Goal: Task Accomplishment & Management: Manage account settings

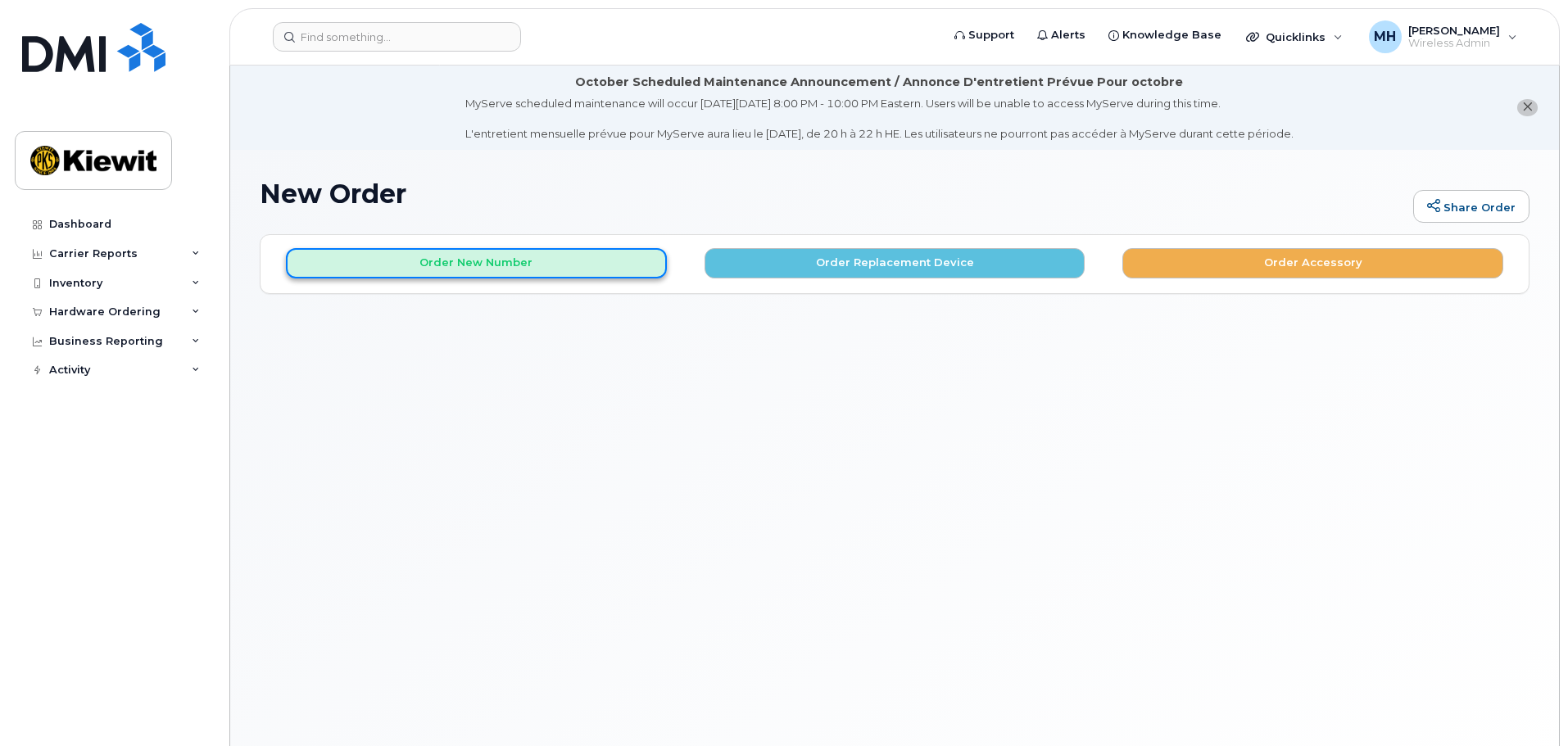
click at [527, 263] on button "Order New Number" at bounding box center [476, 263] width 380 height 31
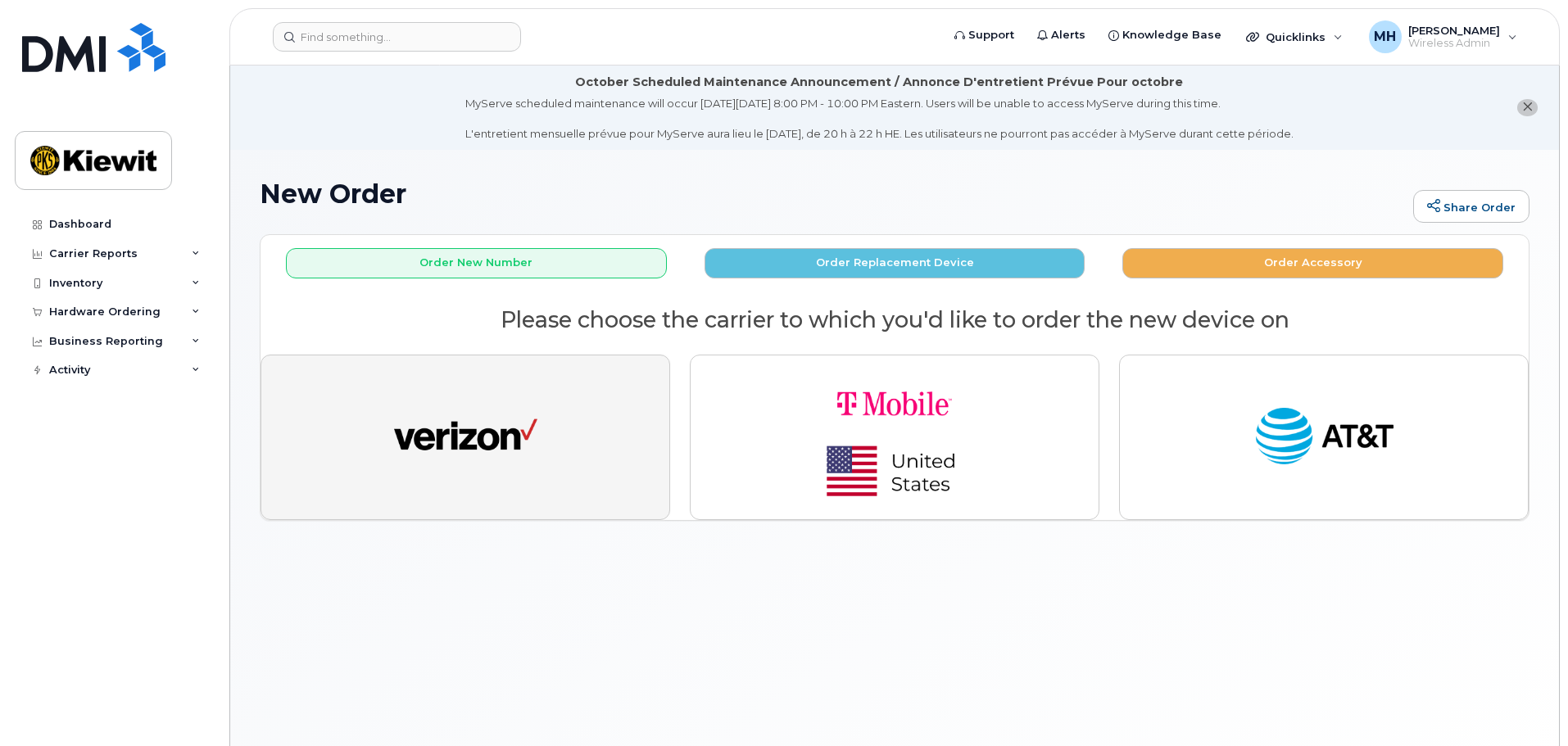
click at [484, 426] on img "button" at bounding box center [466, 437] width 143 height 73
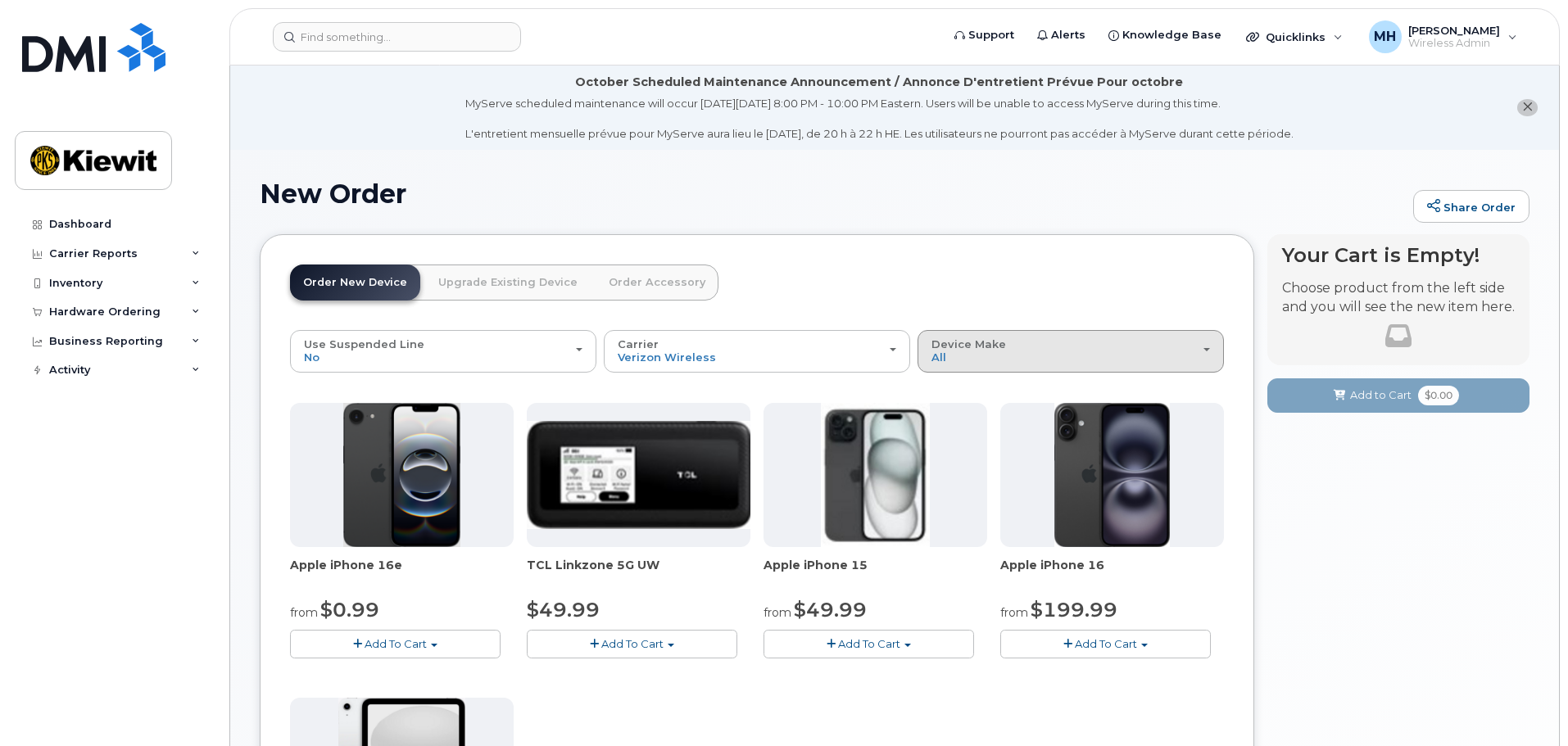
click at [962, 348] on span "Device Make" at bounding box center [968, 344] width 74 height 13
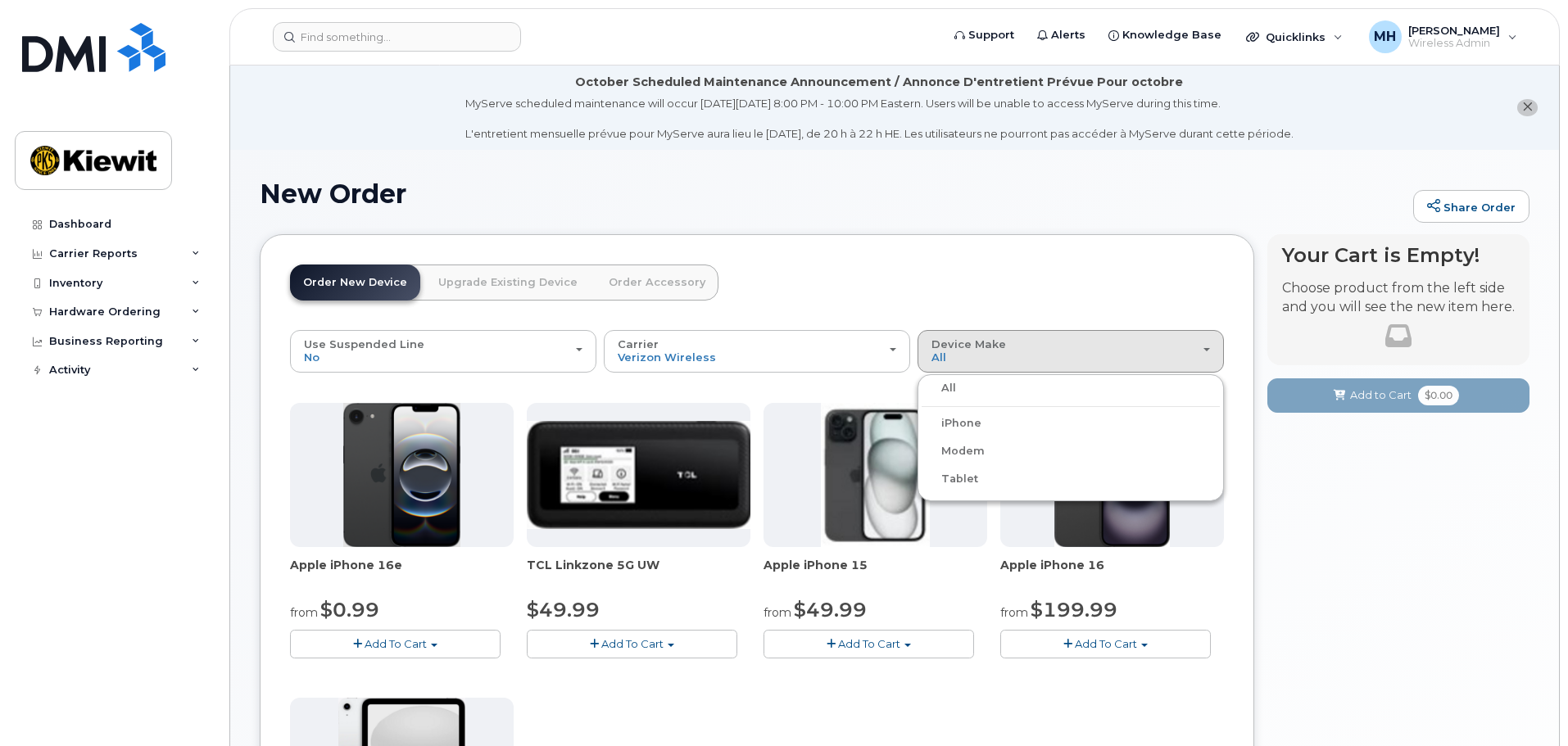
click at [967, 419] on label "iPhone" at bounding box center [951, 423] width 60 height 20
click at [0, 0] on input "iPhone" at bounding box center [0, 0] width 0 height 0
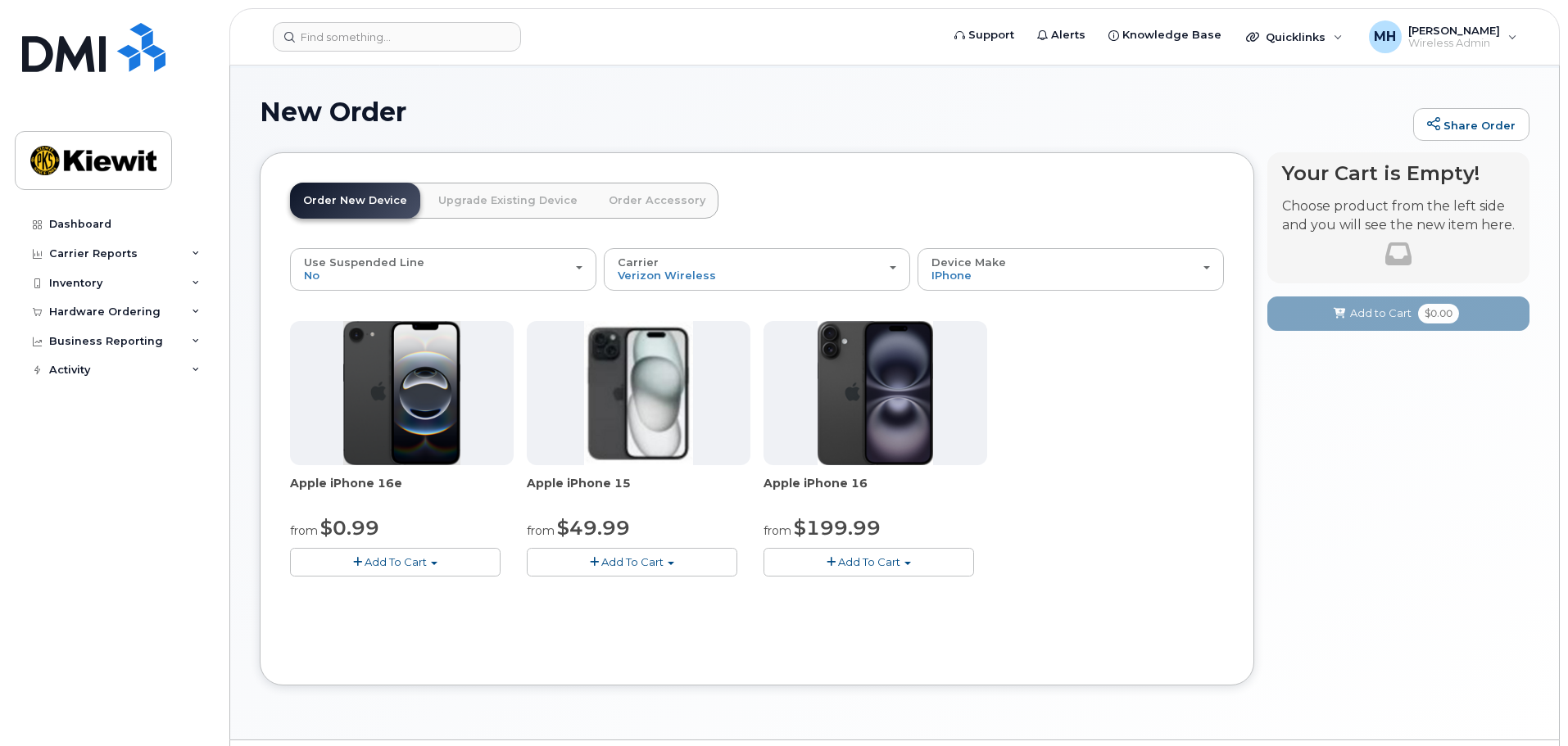
scroll to position [128, 0]
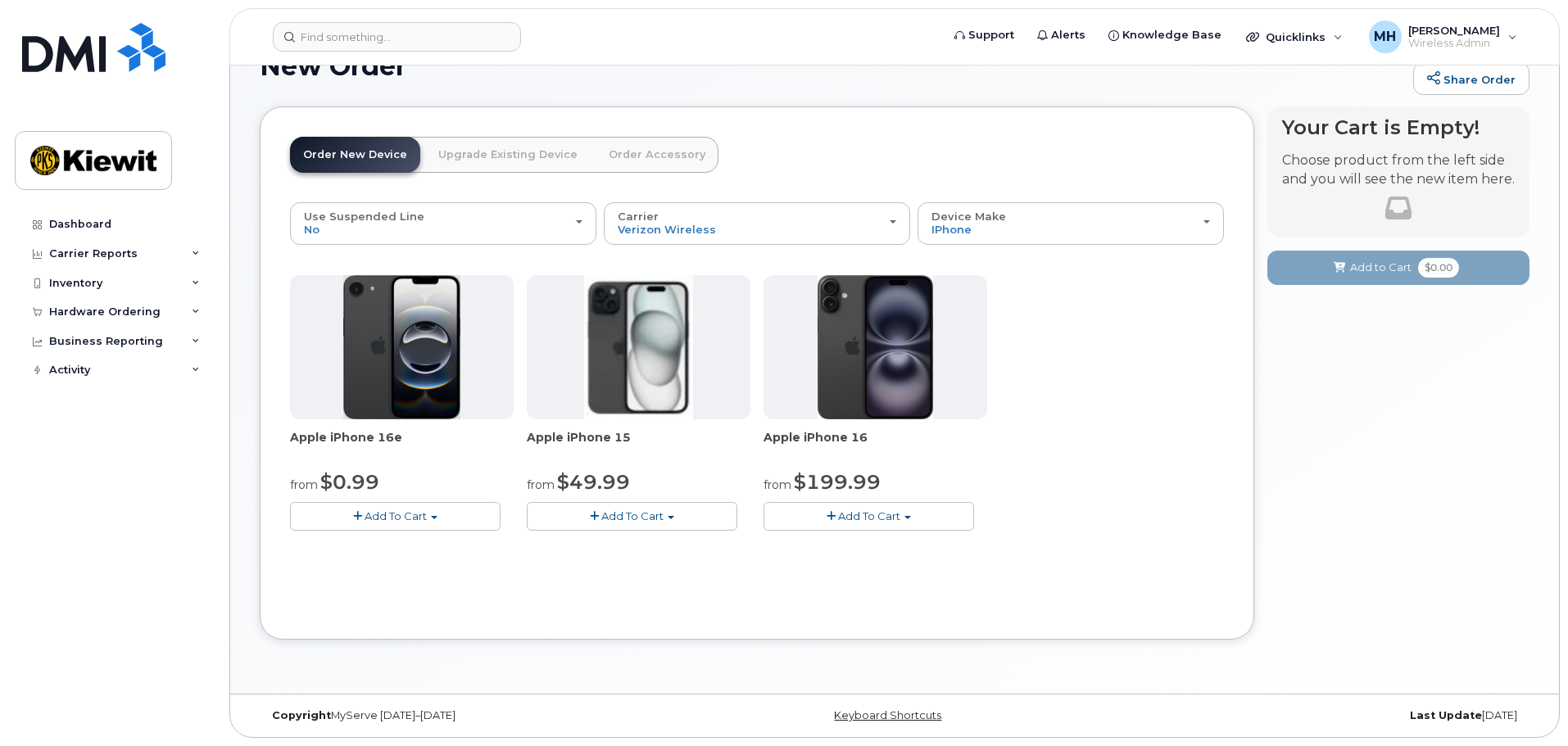
click at [628, 345] on img at bounding box center [639, 347] width 109 height 144
click at [661, 512] on span "Add To Cart" at bounding box center [632, 515] width 62 height 13
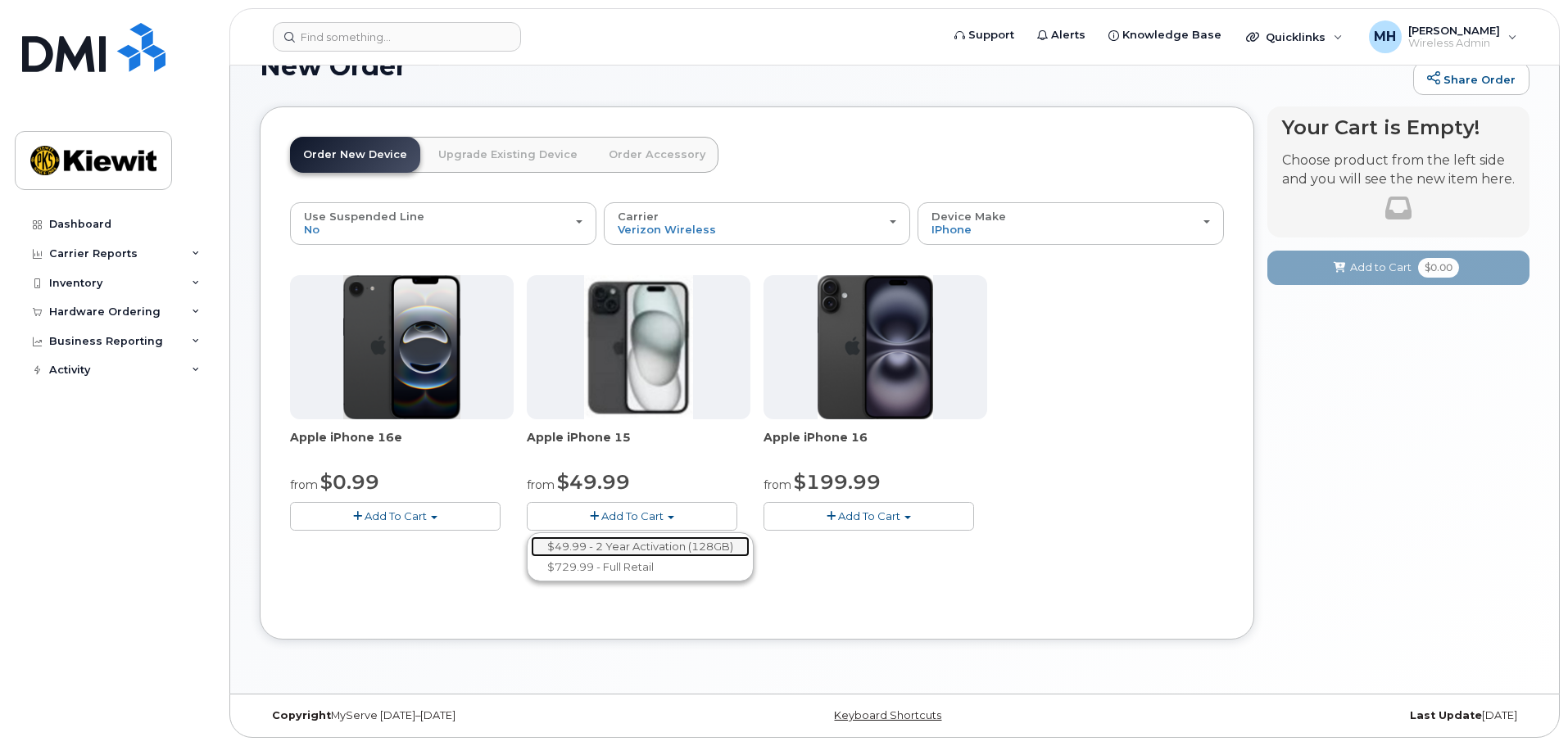
click at [686, 543] on link "$49.99 - 2 Year Activation (128GB)" at bounding box center [640, 546] width 218 height 20
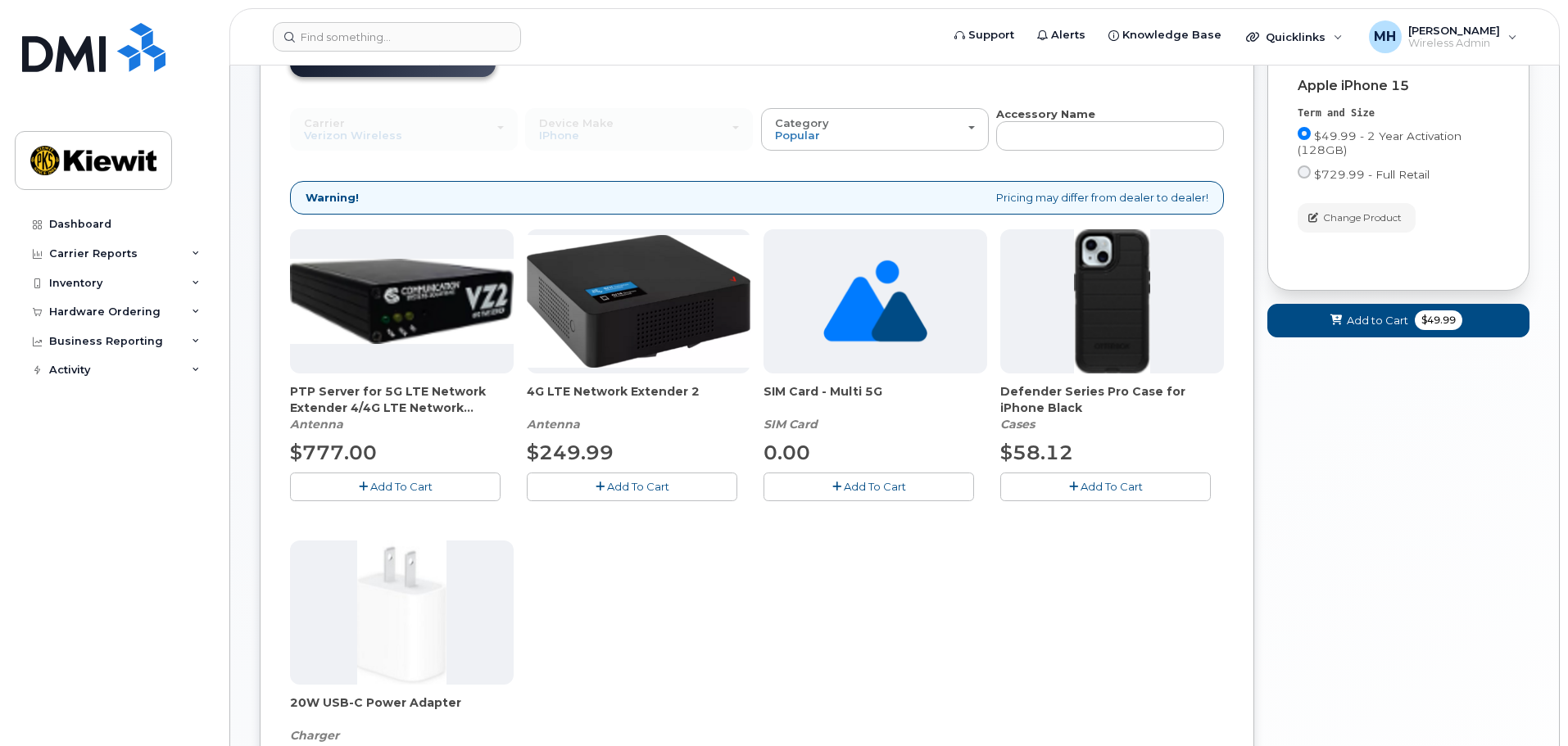
scroll to position [175, 0]
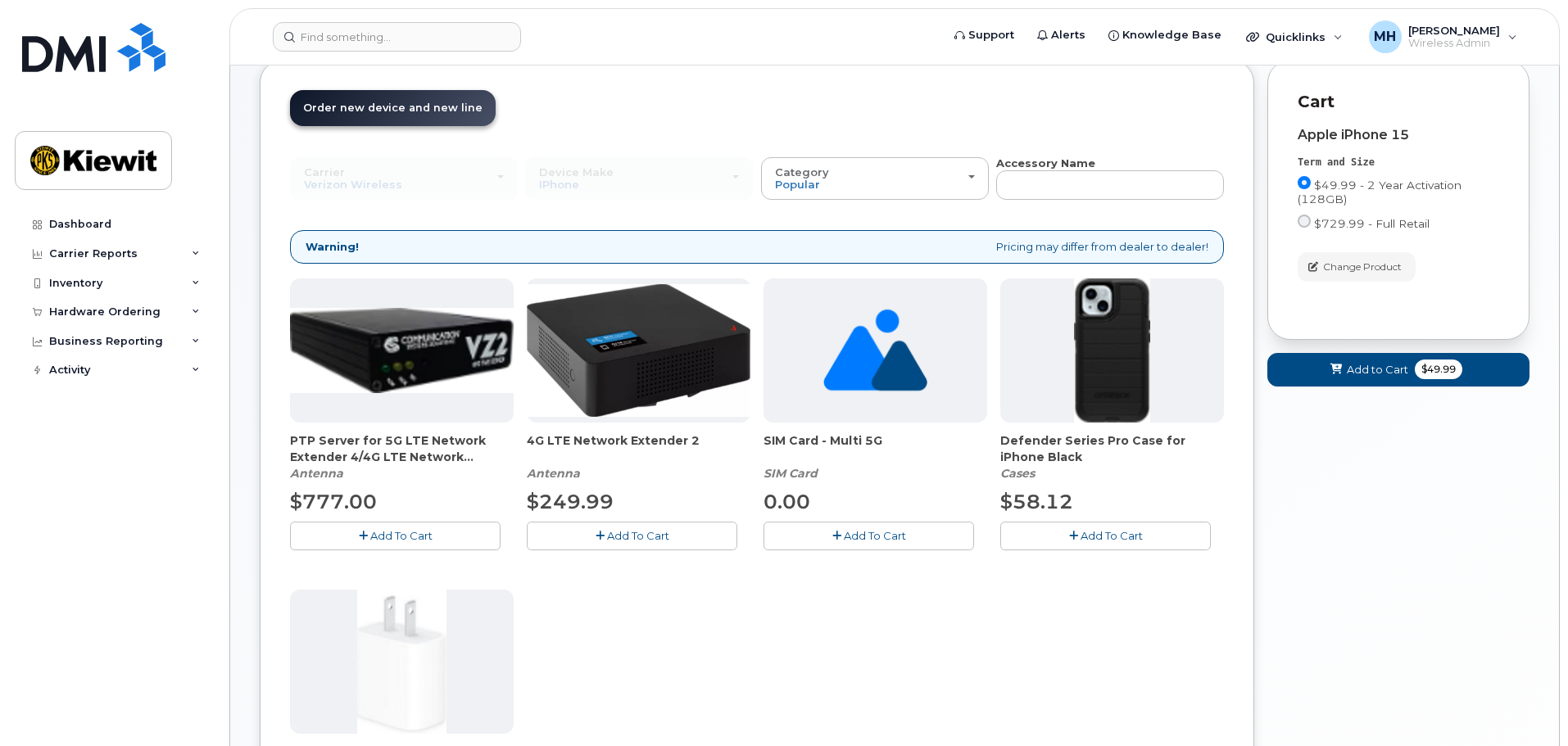
click at [1084, 540] on span "Add To Cart" at bounding box center [1112, 535] width 62 height 13
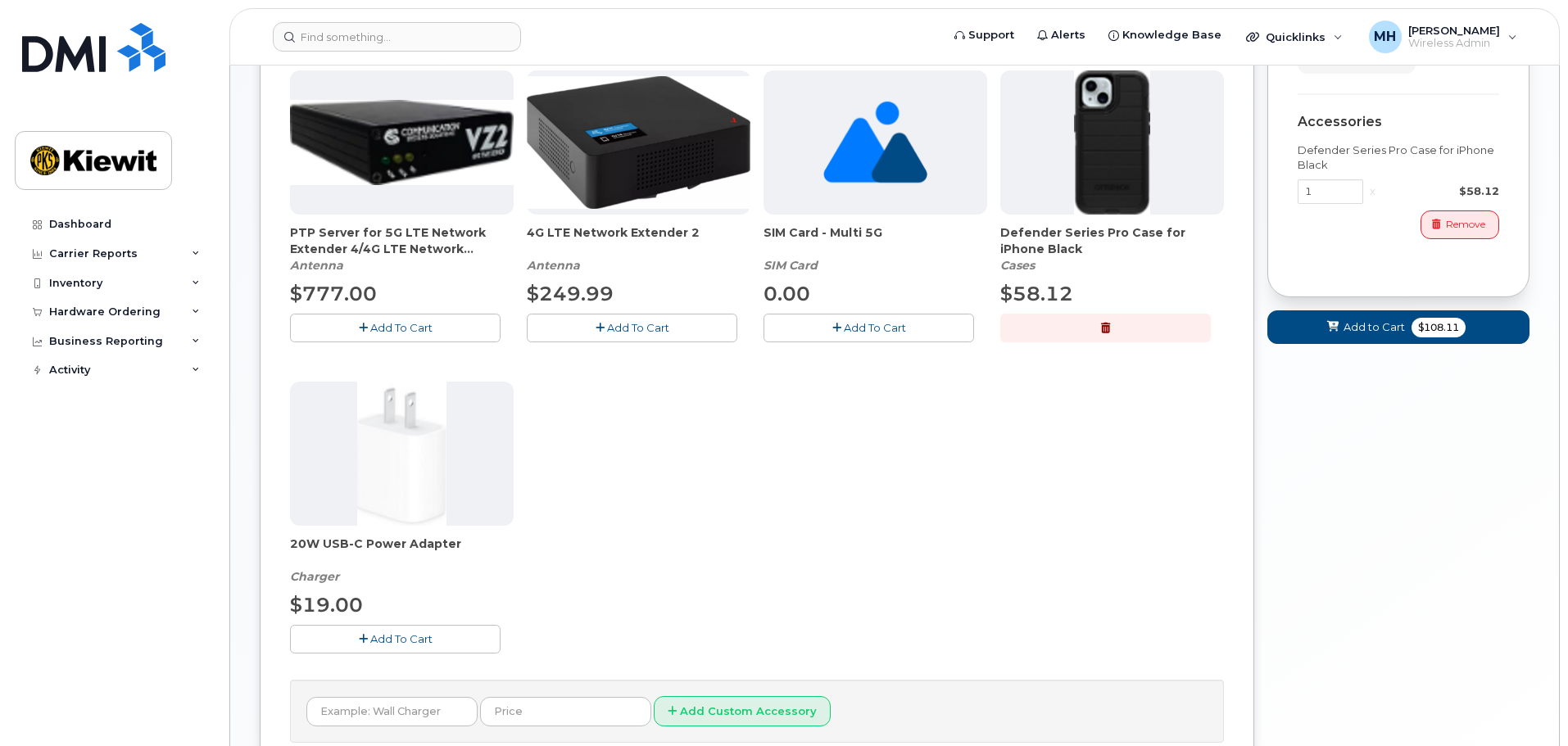
scroll to position [420, 0]
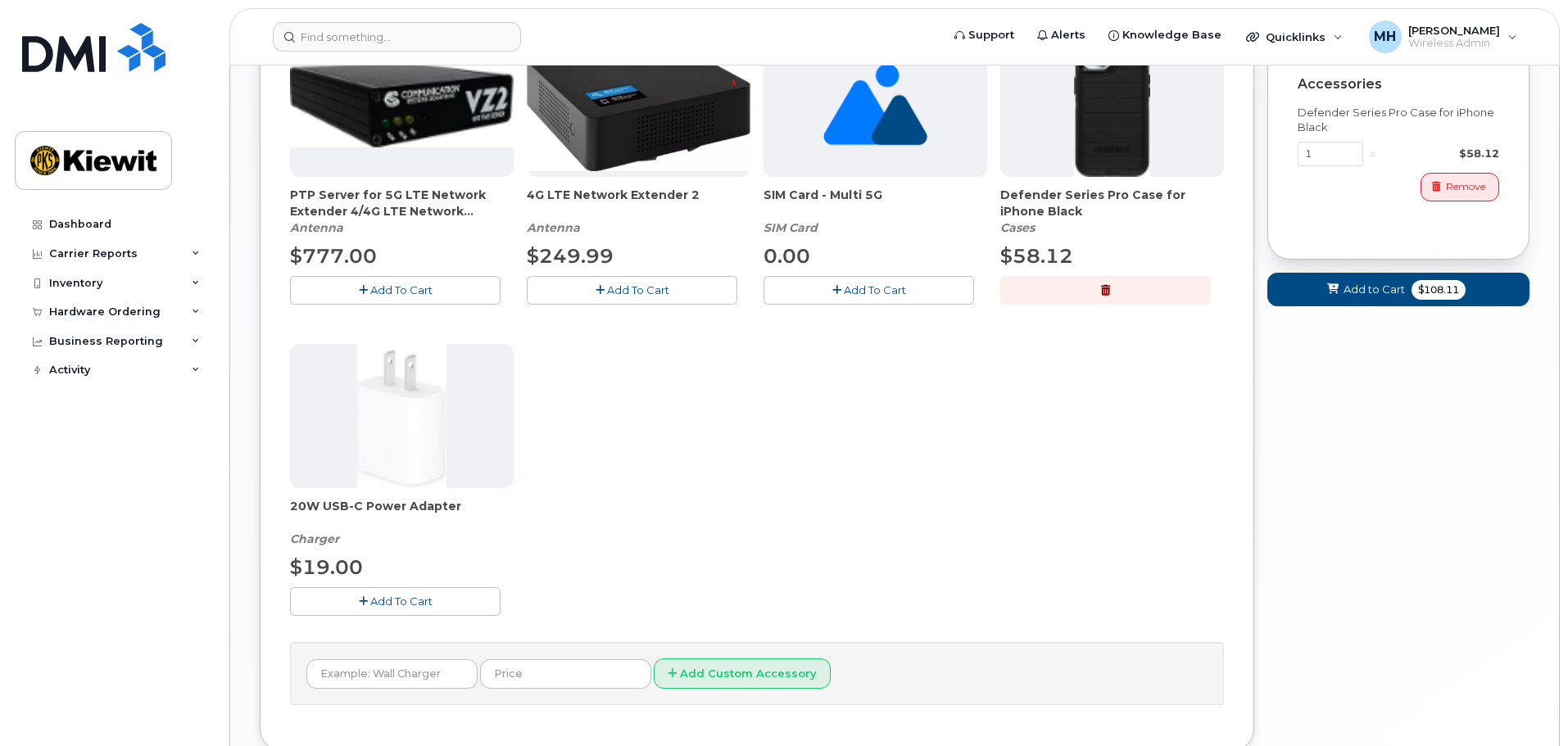
click at [417, 596] on span "Add To Cart" at bounding box center [401, 600] width 62 height 13
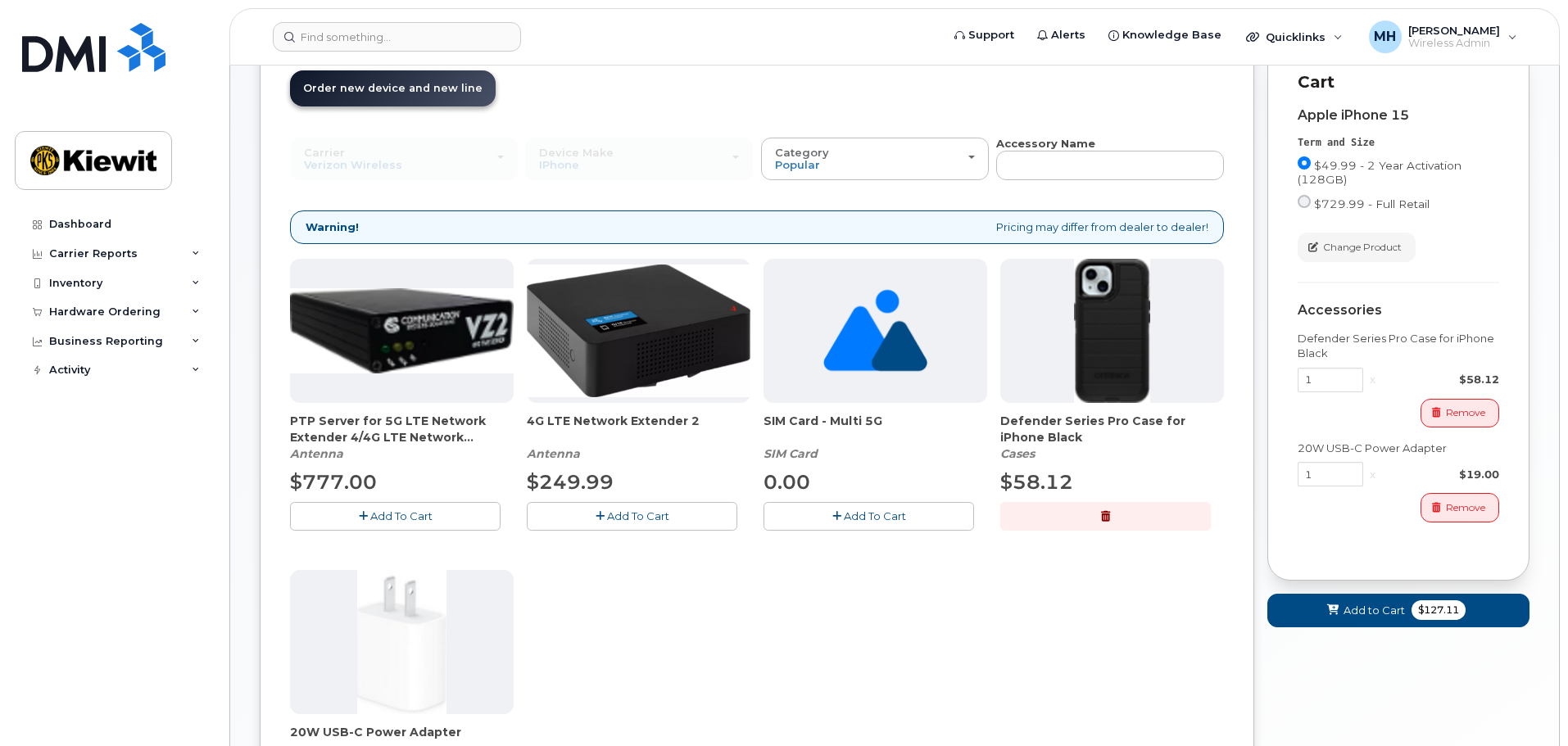
scroll to position [286, 0]
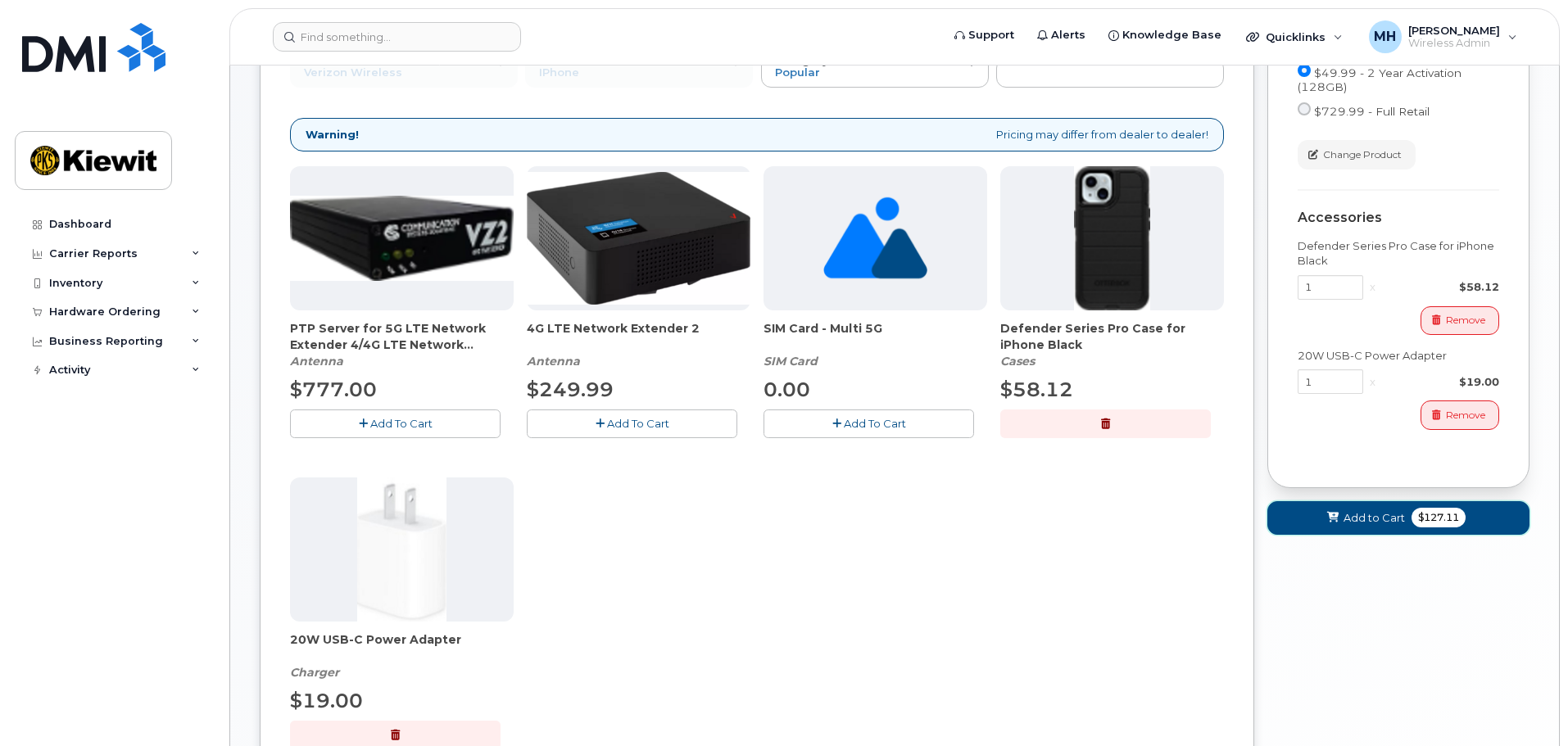
click at [1356, 518] on span "Add to Cart" at bounding box center [1374, 518] width 61 height 15
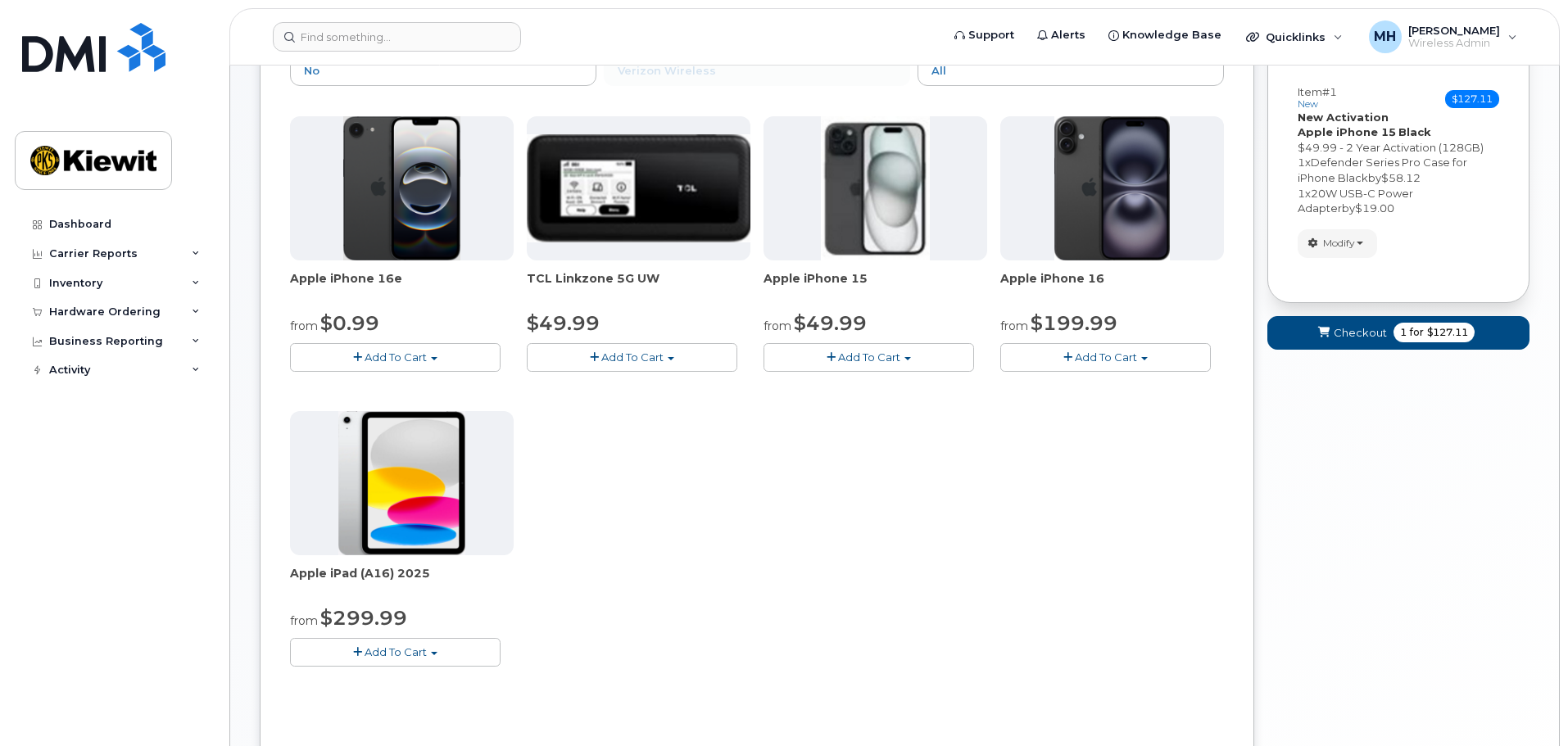
scroll to position [205, 0]
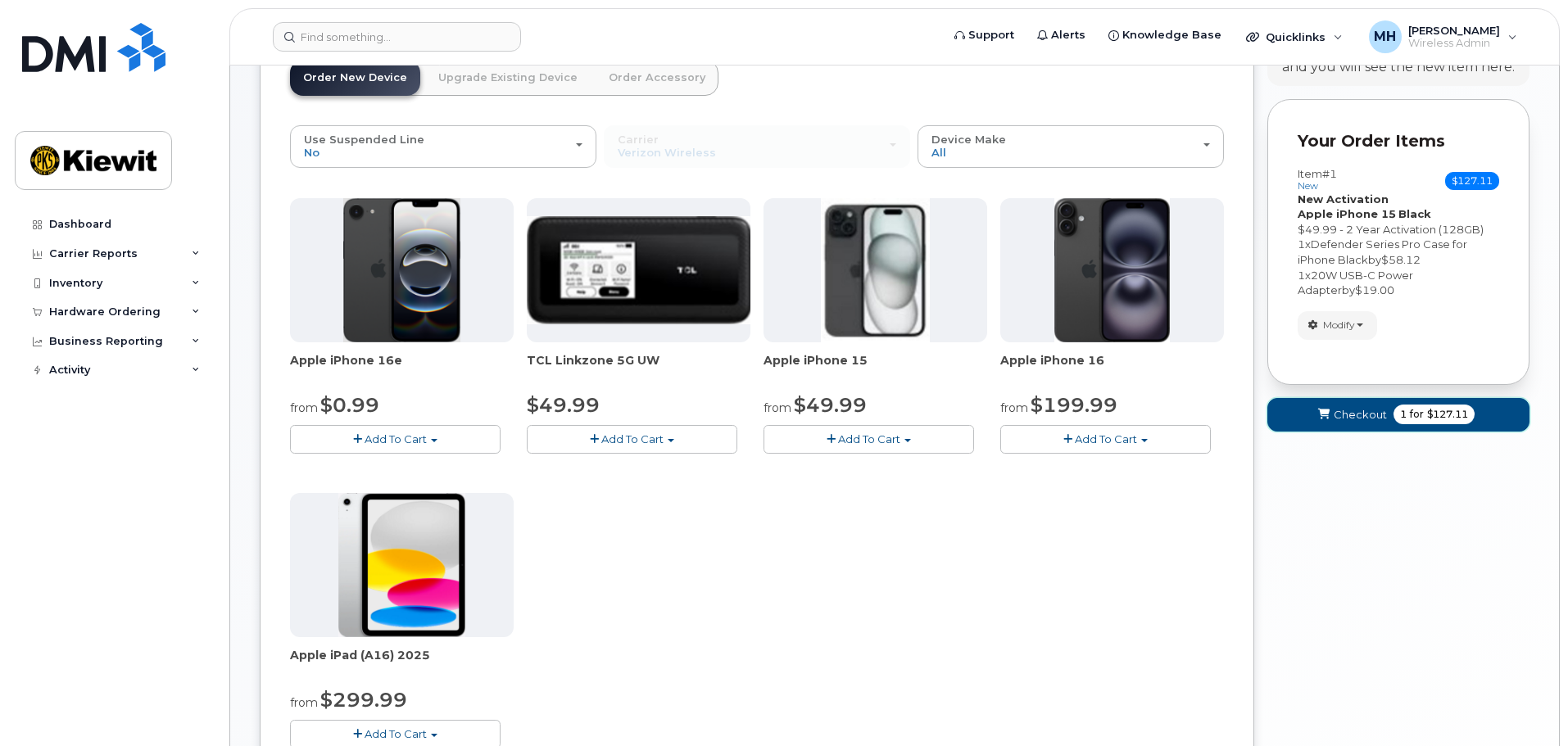
click at [1354, 418] on span "Checkout" at bounding box center [1360, 414] width 53 height 15
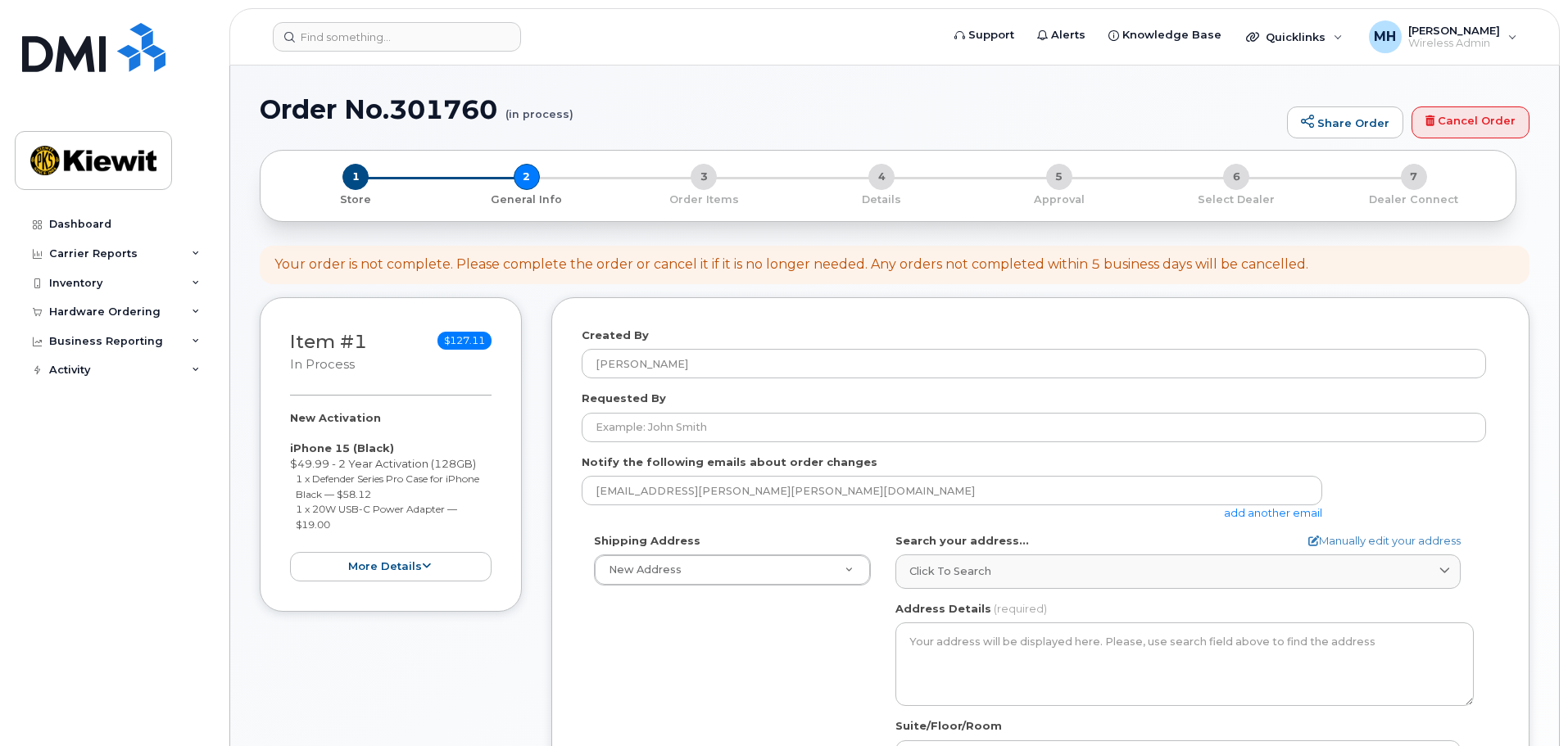
select select
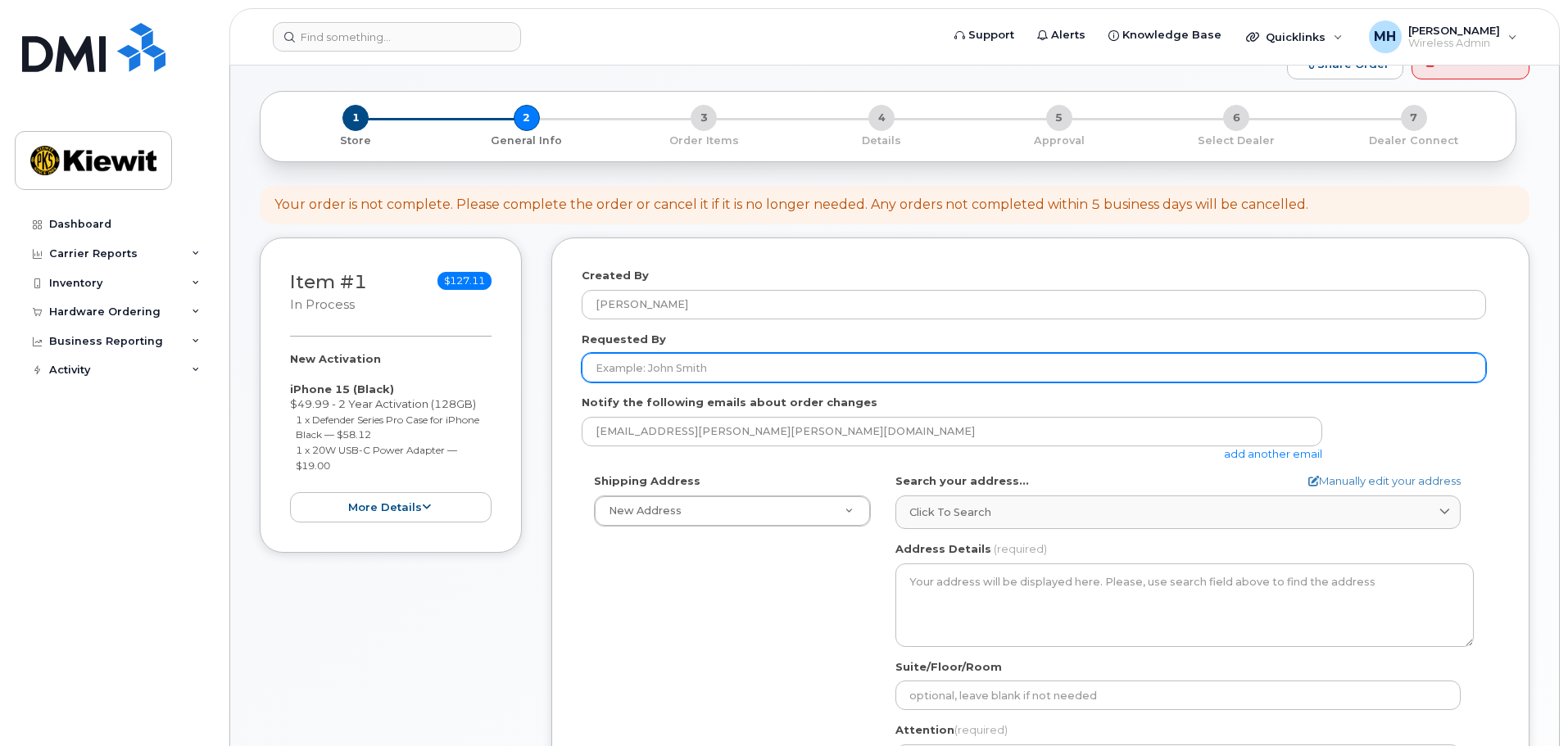
scroll to position [164, 0]
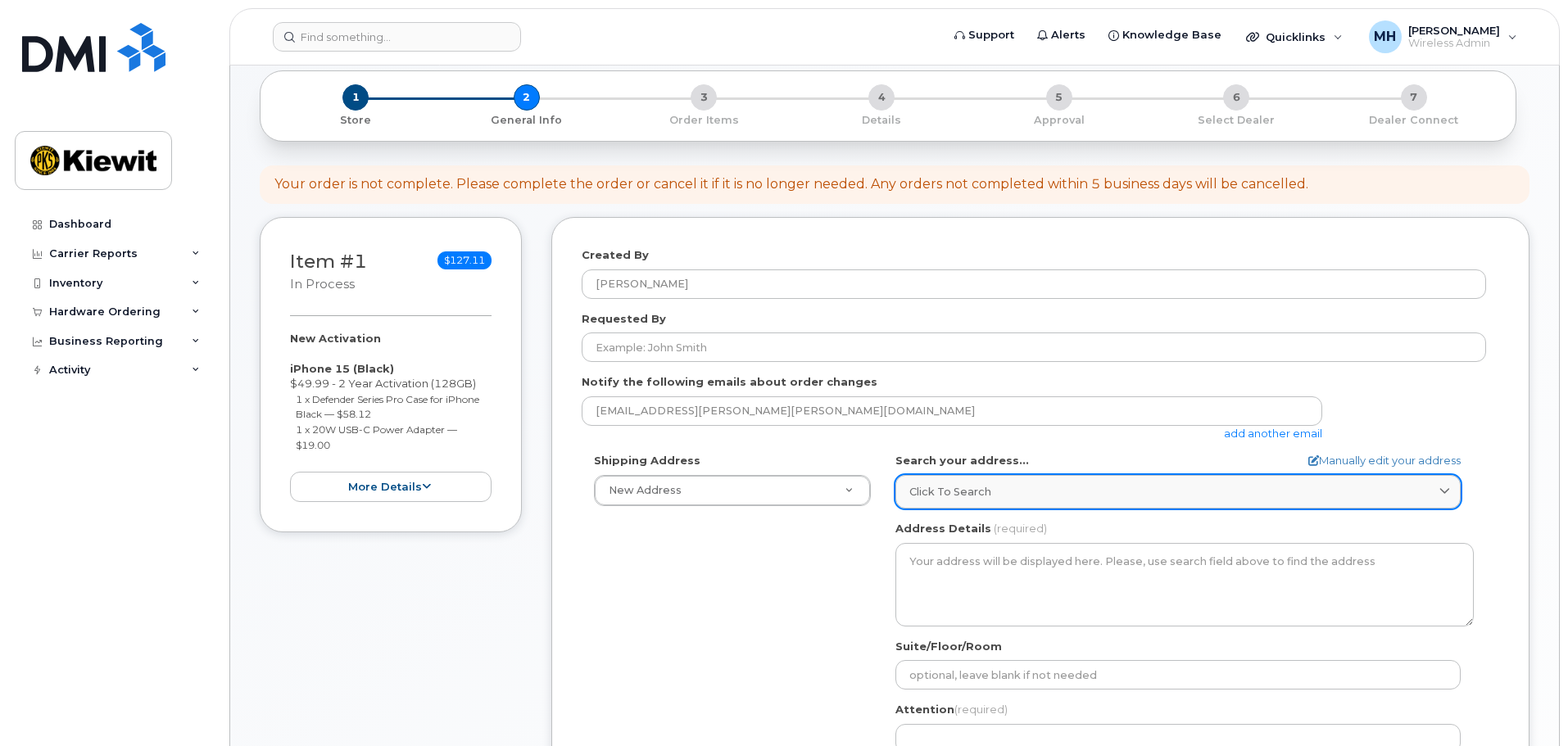
click at [1114, 492] on div "Click to search" at bounding box center [1178, 491] width 537 height 15
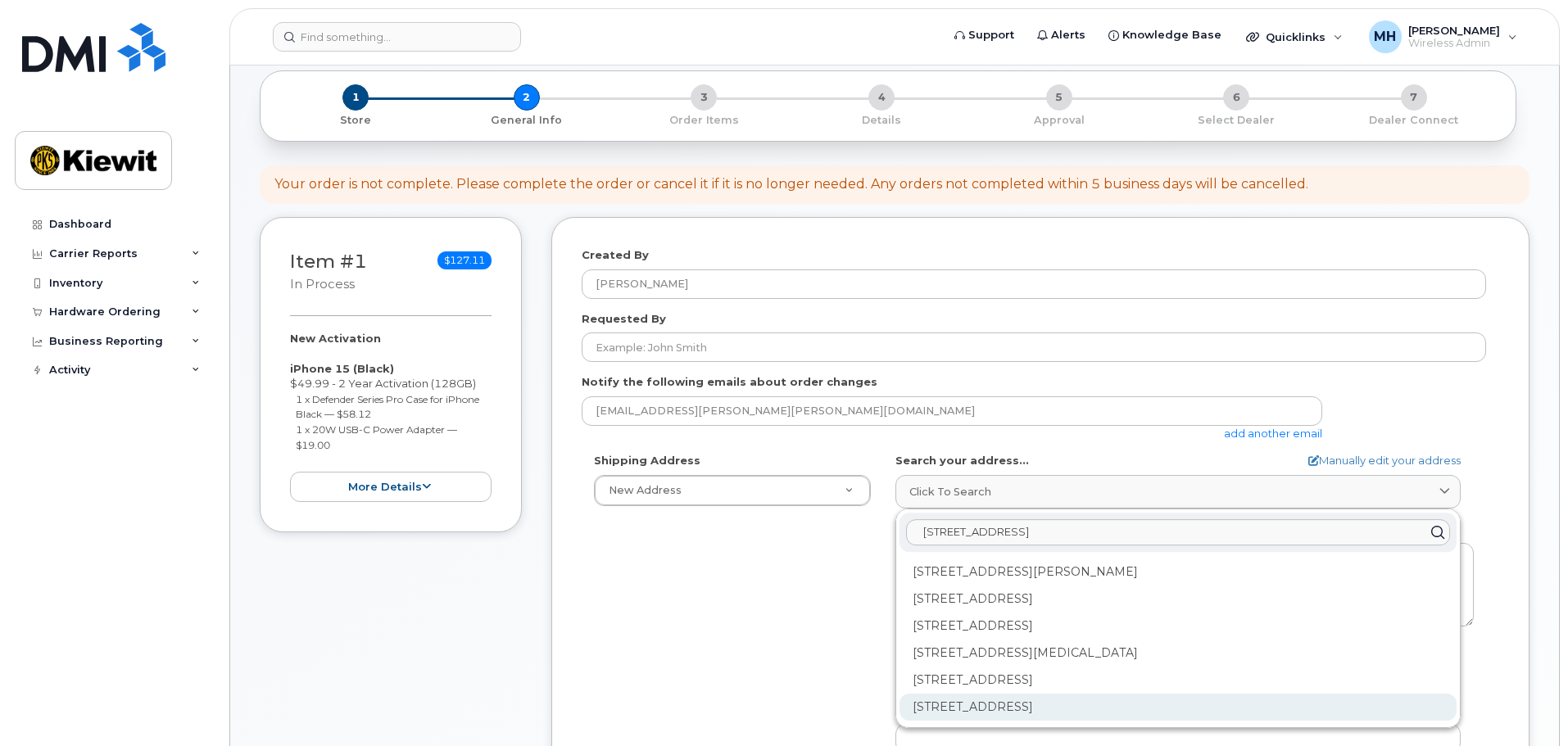
type input "203 river rd n"
click at [1096, 709] on div "203 River Rd N Wappingers Falls NY 12590-5494" at bounding box center [1177, 707] width 557 height 27
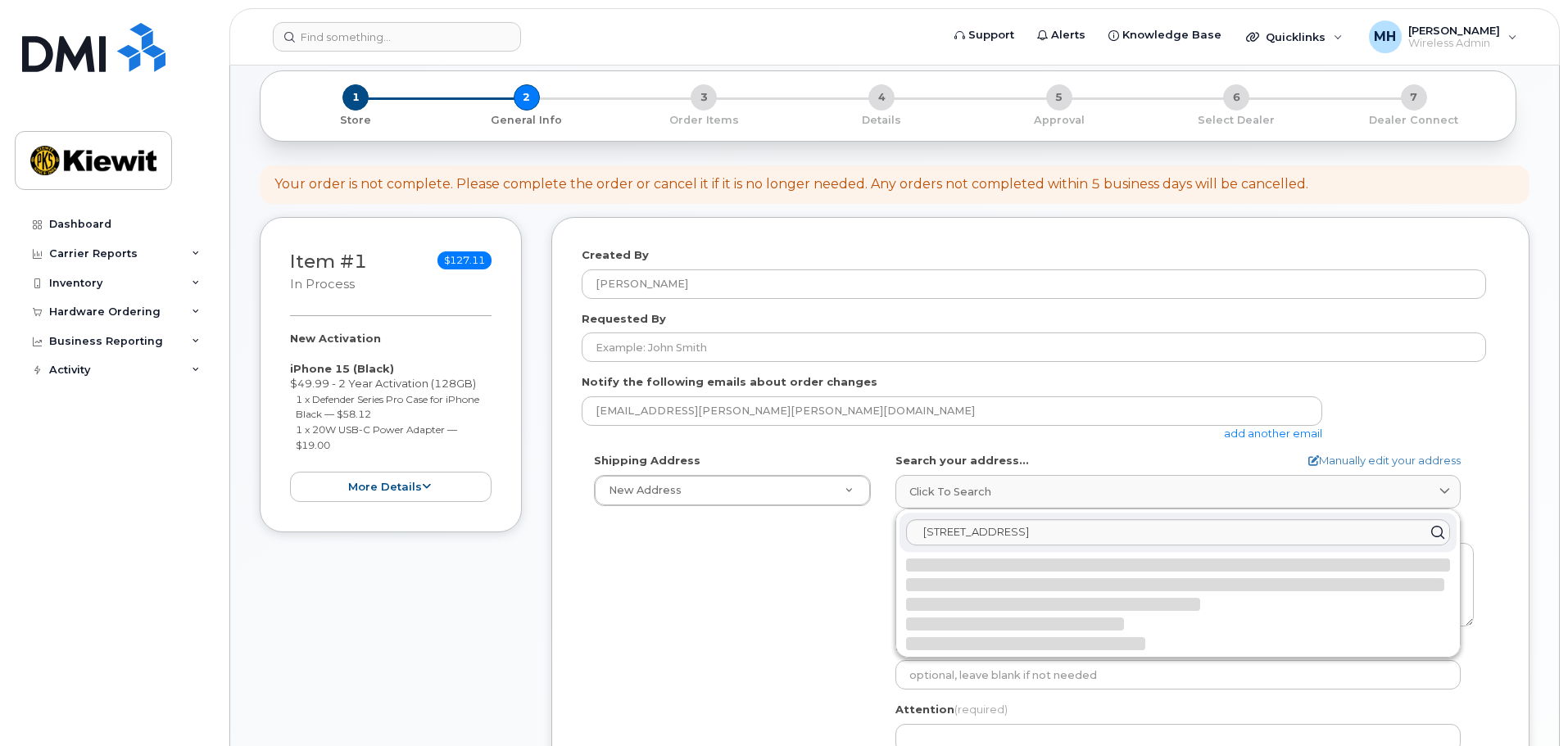
select select
type textarea "203 River Rd N WAPPINGERS FALLS NY 12590-5494 UNITED STATES"
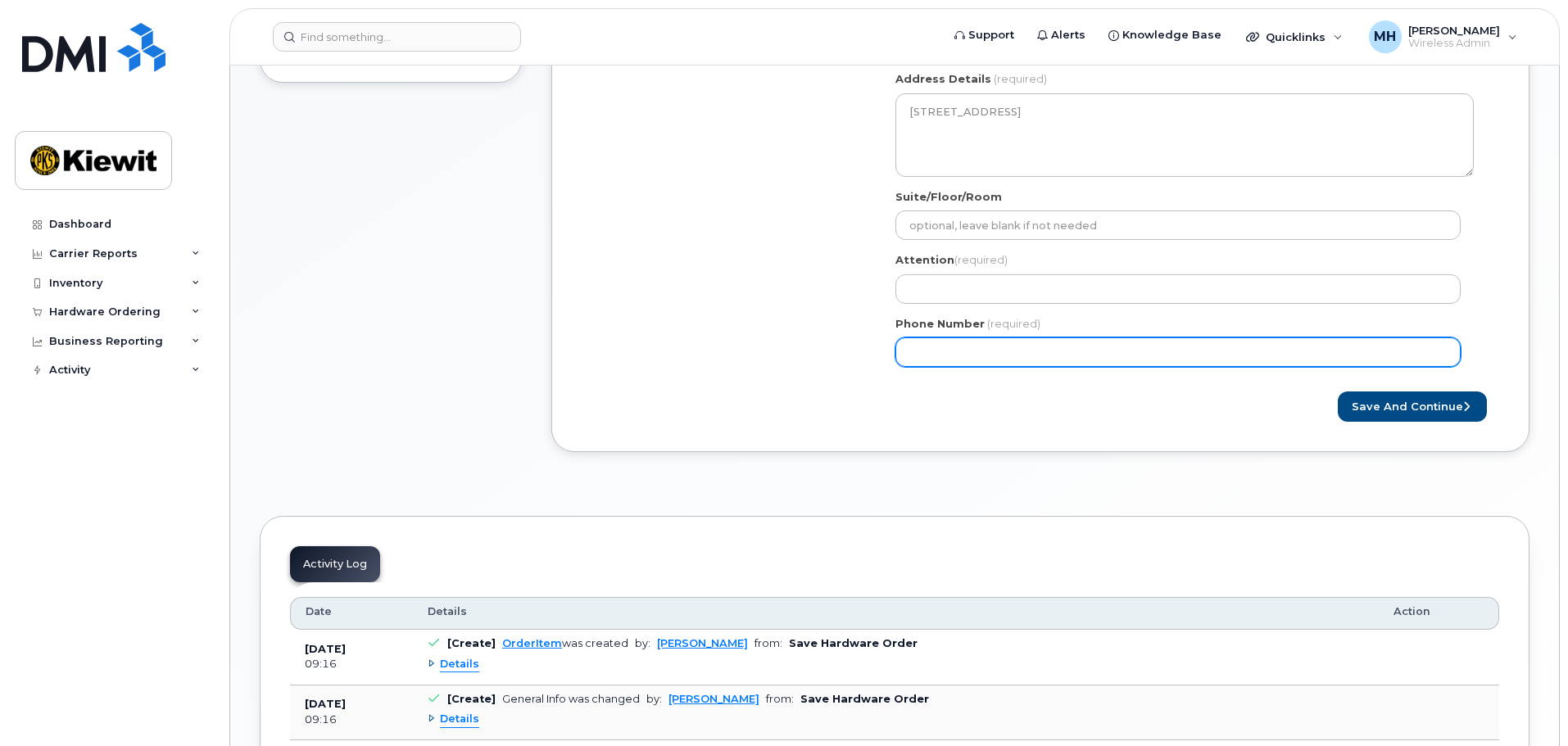
scroll to position [229, 0]
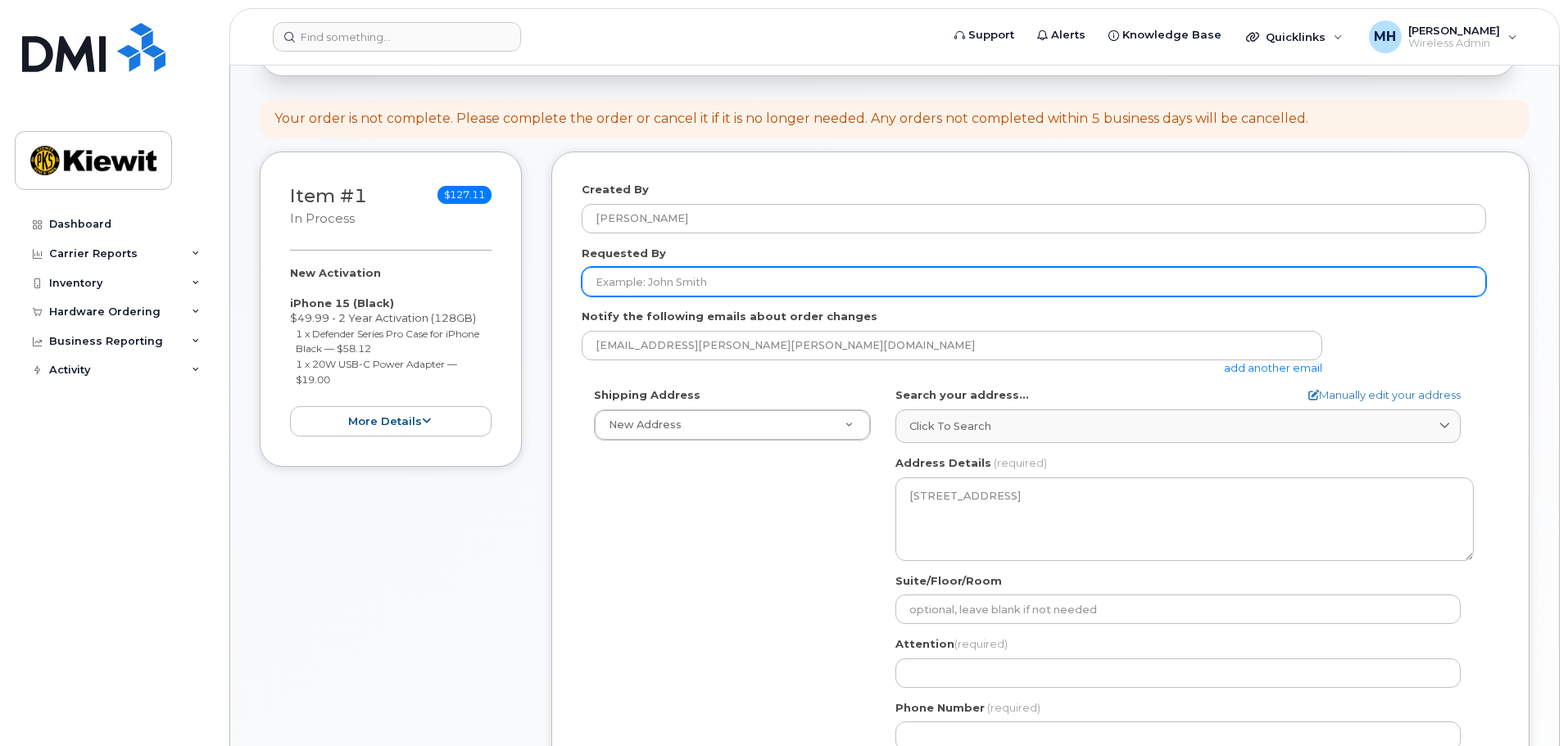
click at [764, 284] on input "Requested By" at bounding box center [1034, 281] width 904 height 30
drag, startPoint x: 709, startPoint y: 291, endPoint x: 775, endPoint y: 280, distance: 66.9
click at [709, 291] on input "Requested By" at bounding box center [1034, 281] width 904 height 30
type input "V"
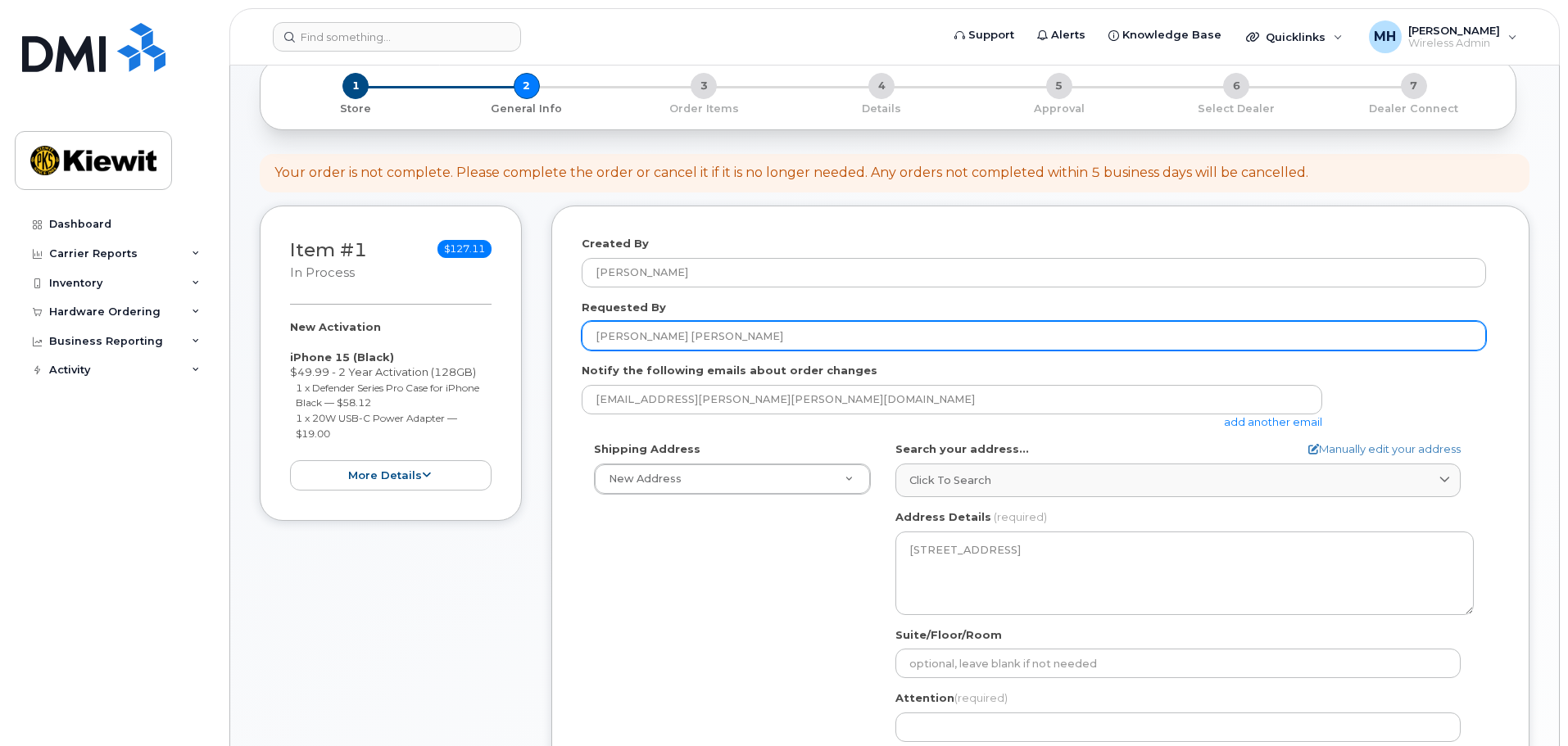
scroll to position [147, 0]
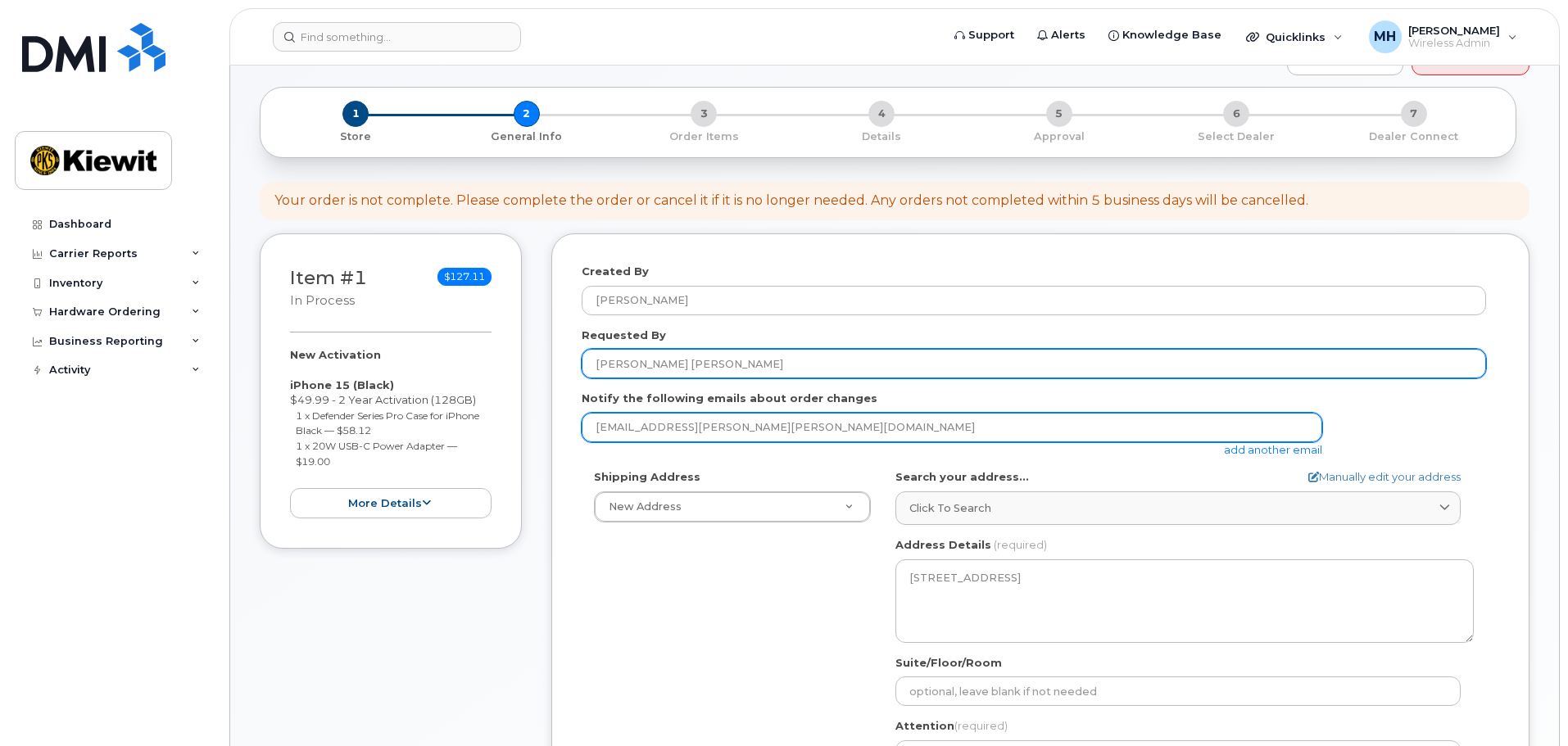
type input "[PERSON_NAME] [PERSON_NAME]"
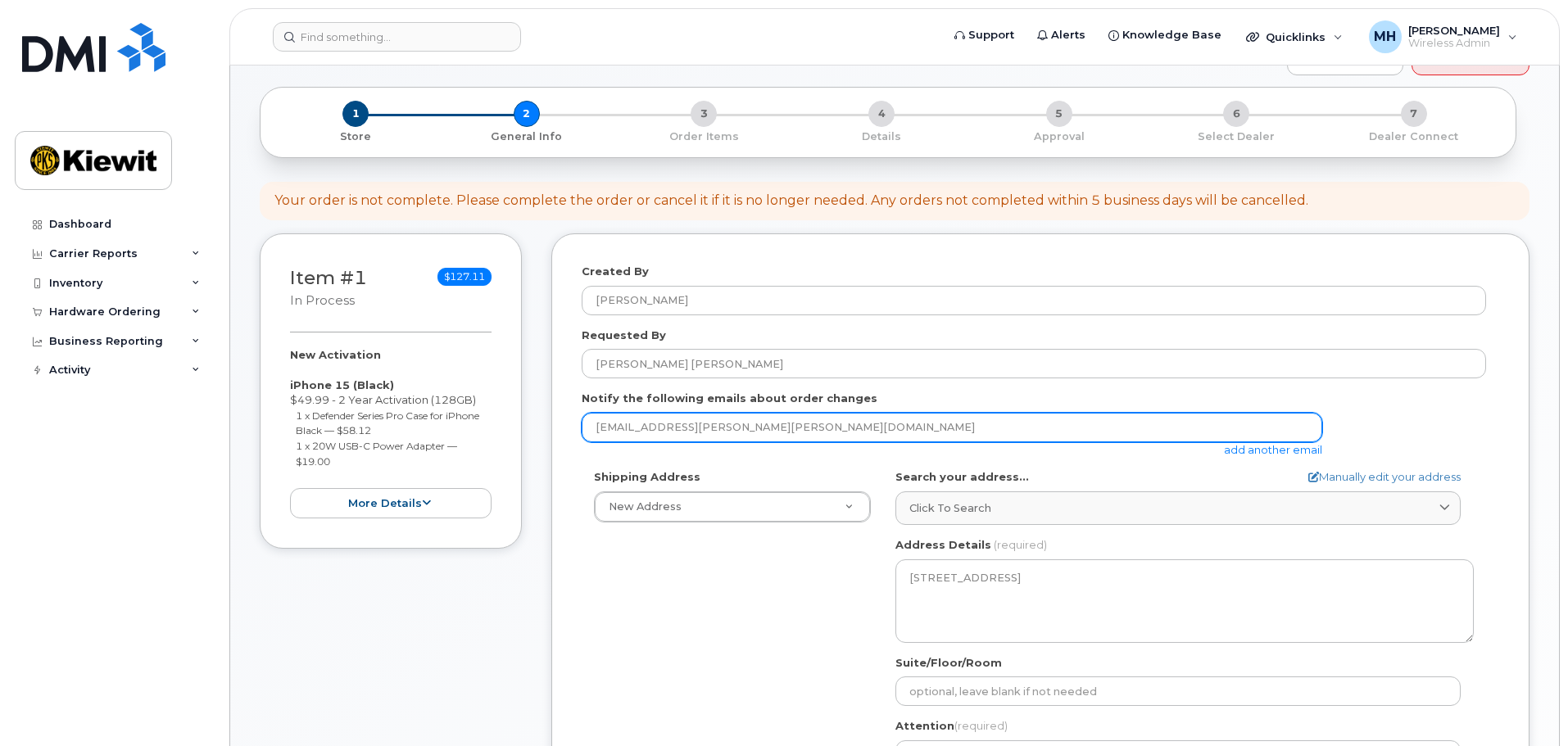
drag, startPoint x: 765, startPoint y: 435, endPoint x: 563, endPoint y: 439, distance: 202.0
click at [563, 439] on div "Created By Matt Hester Requested By Lesslie Long Leatherwood Notify the followi…" at bounding box center [1040, 575] width 978 height 685
click at [766, 418] on input "[EMAIL_ADDRESS][PERSON_NAME][PERSON_NAME][DOMAIN_NAME]" at bounding box center [952, 427] width 740 height 30
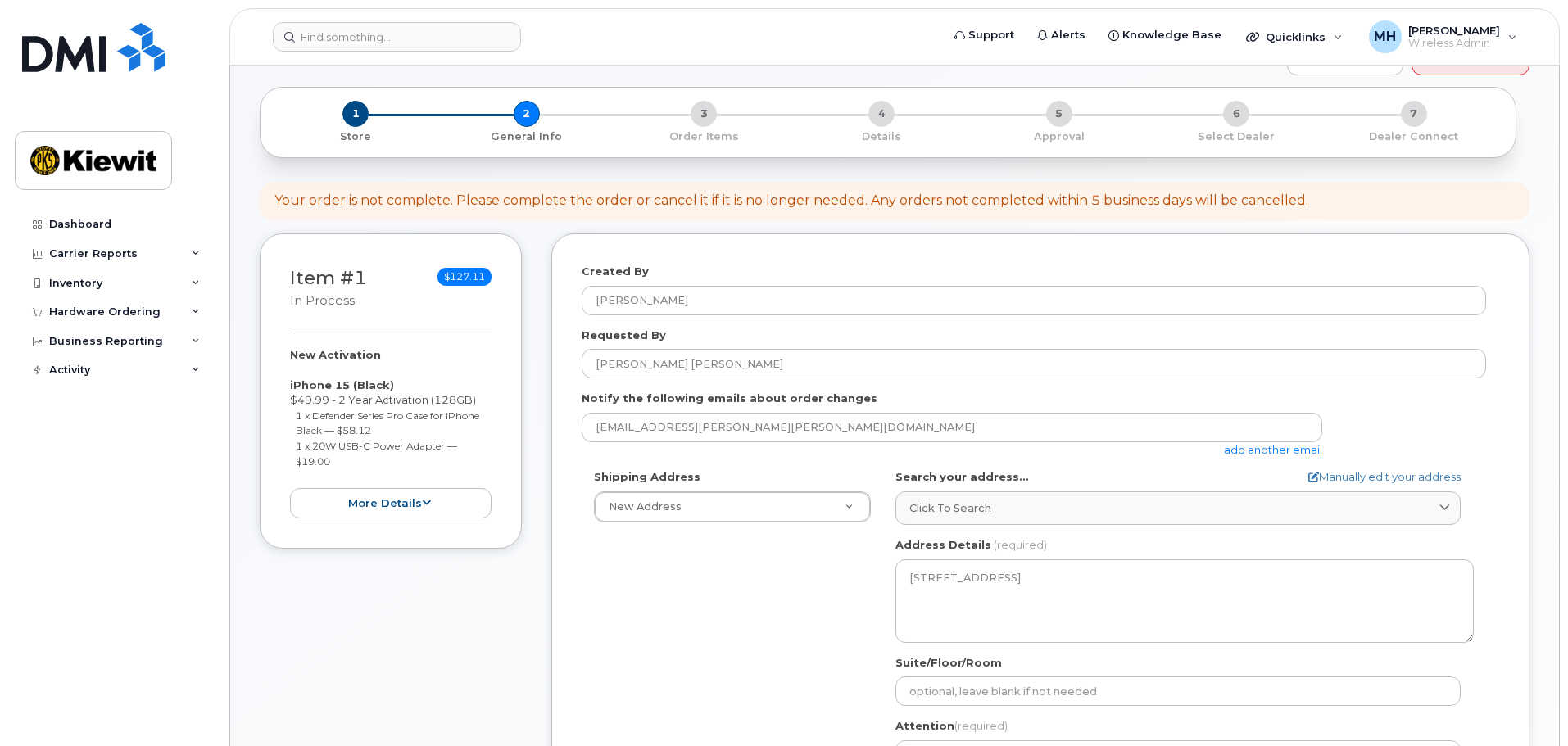
click at [1302, 450] on link "add another email" at bounding box center [1273, 448] width 98 height 13
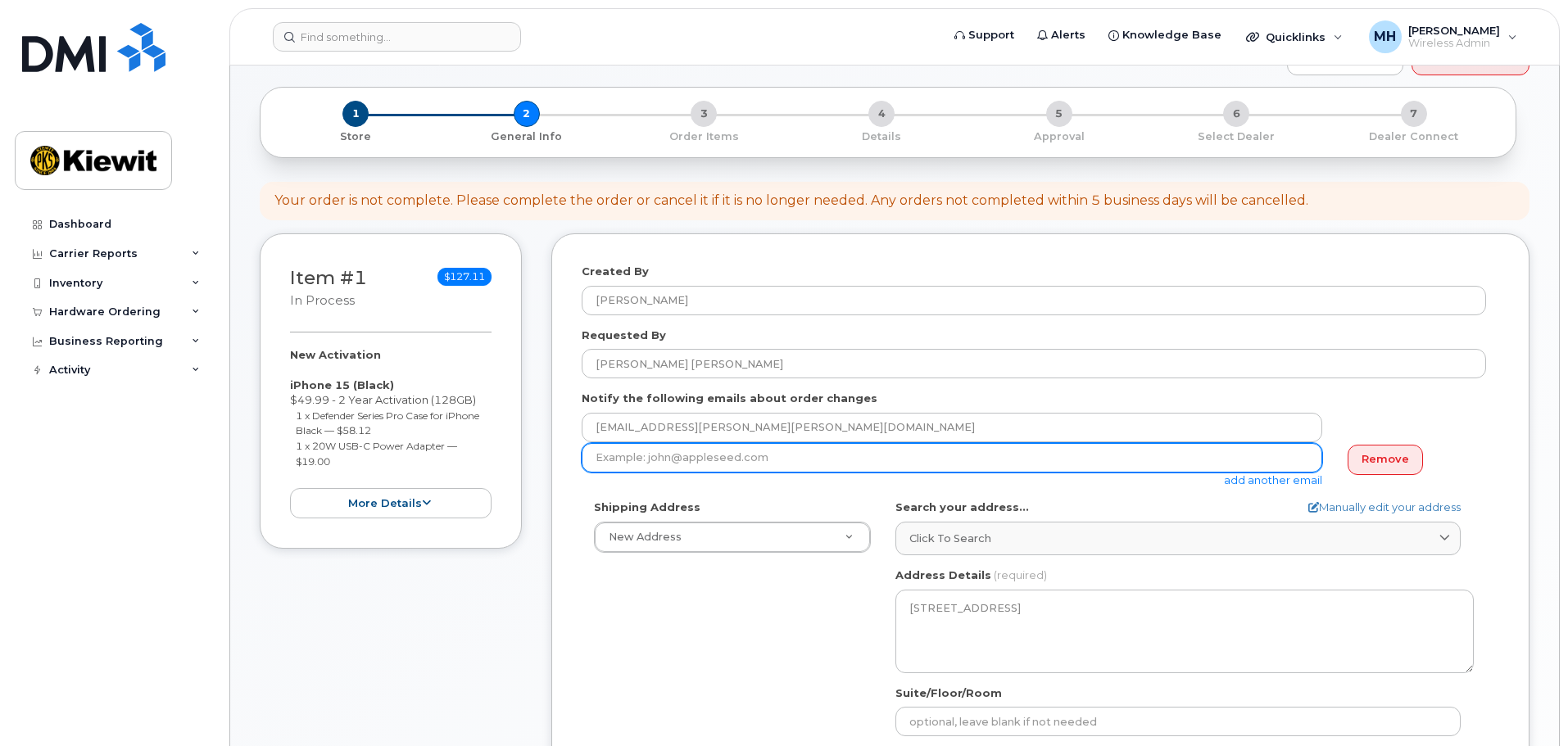
click at [769, 463] on input "email" at bounding box center [952, 457] width 740 height 30
type input "vincent.querijero@kiewit.com"
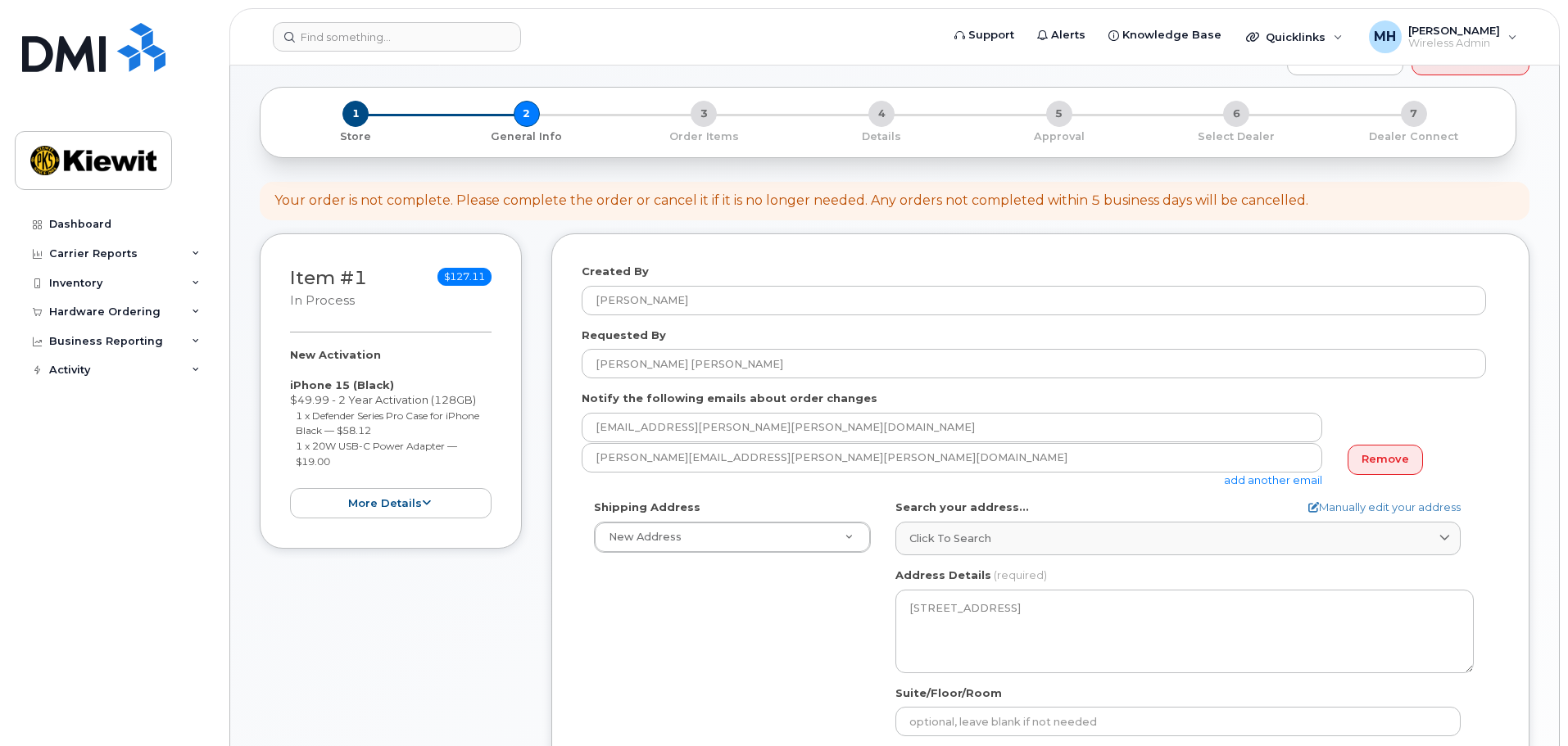
click at [1439, 402] on div "Notify the following emails about order changes matt.hester@kiewit.com vincent.…" at bounding box center [1040, 438] width 917 height 96
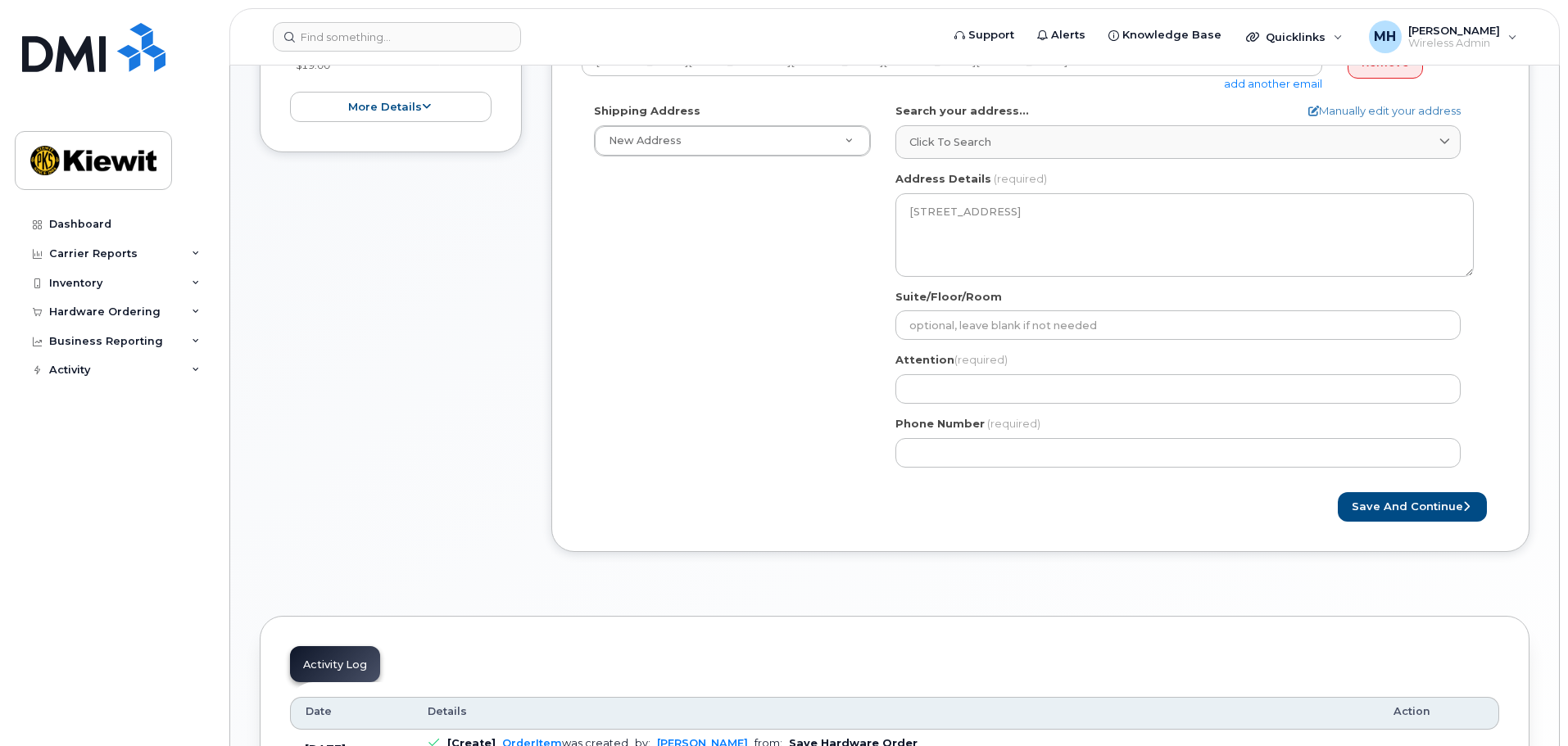
scroll to position [557, 0]
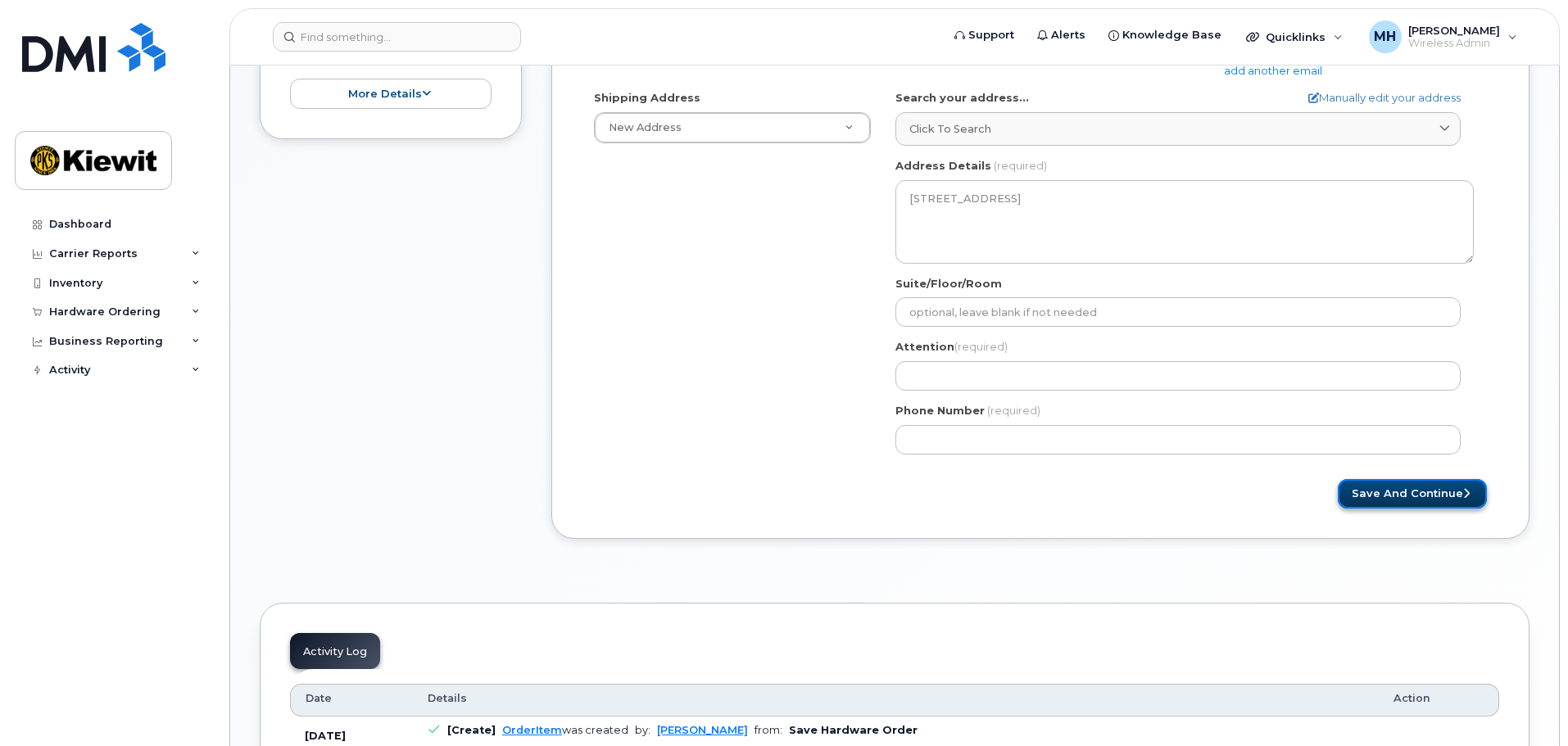
click at [1415, 494] on button "Save and Continue" at bounding box center [1412, 494] width 149 height 31
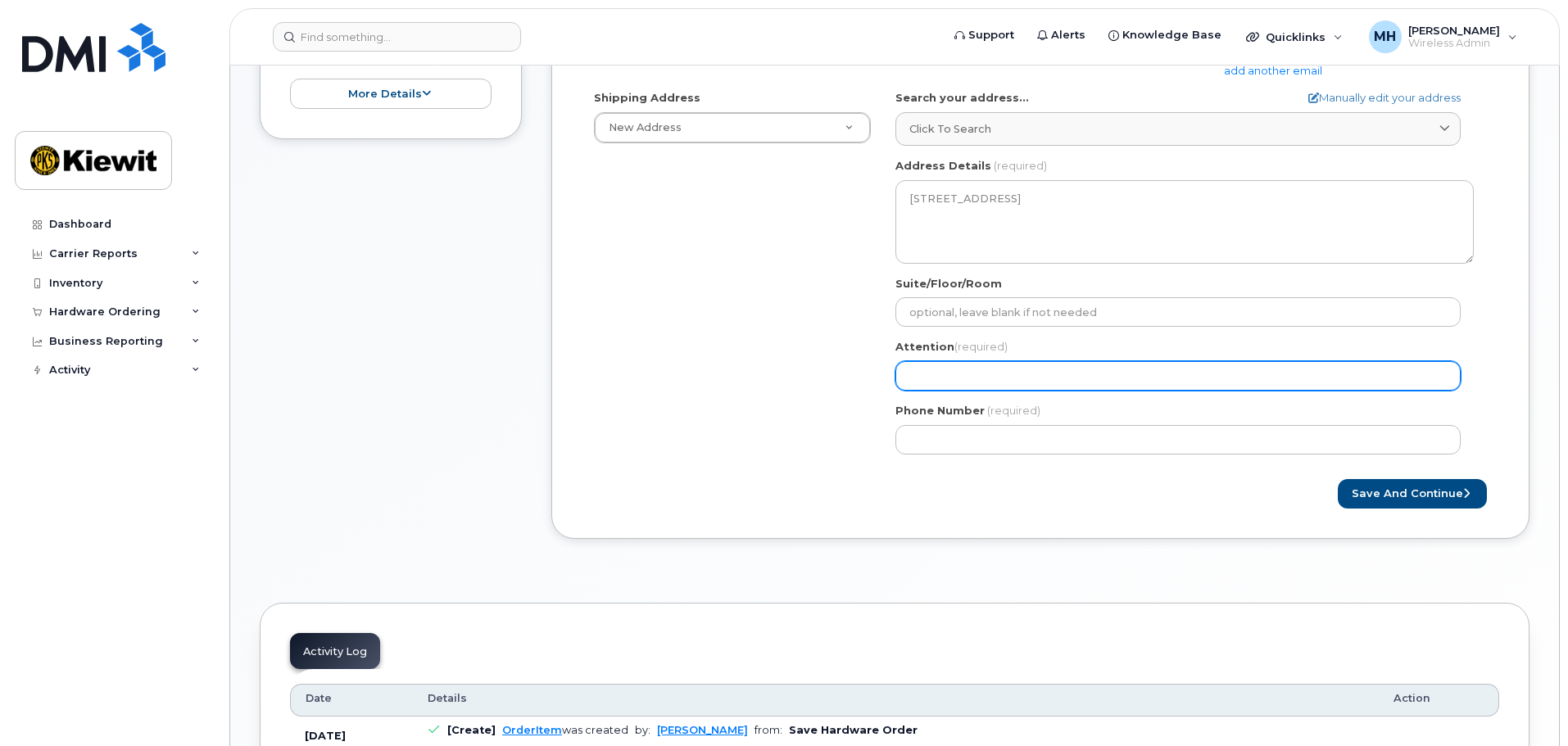
click at [996, 379] on input "Attention (required)" at bounding box center [1178, 375] width 566 height 30
select select
type input "L"
select select
type input "Le"
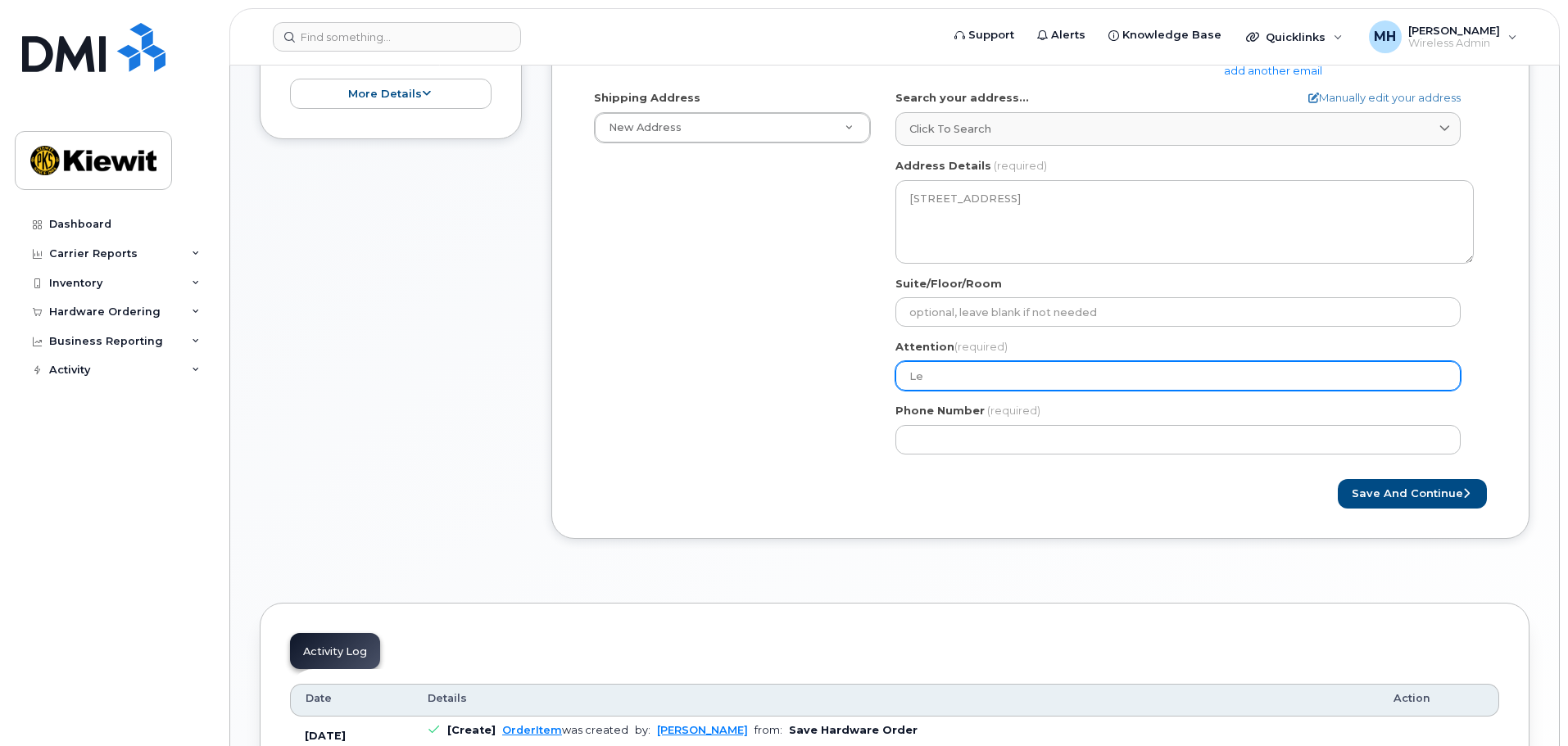
select select
type input "Les"
select select
type input "Less"
select select
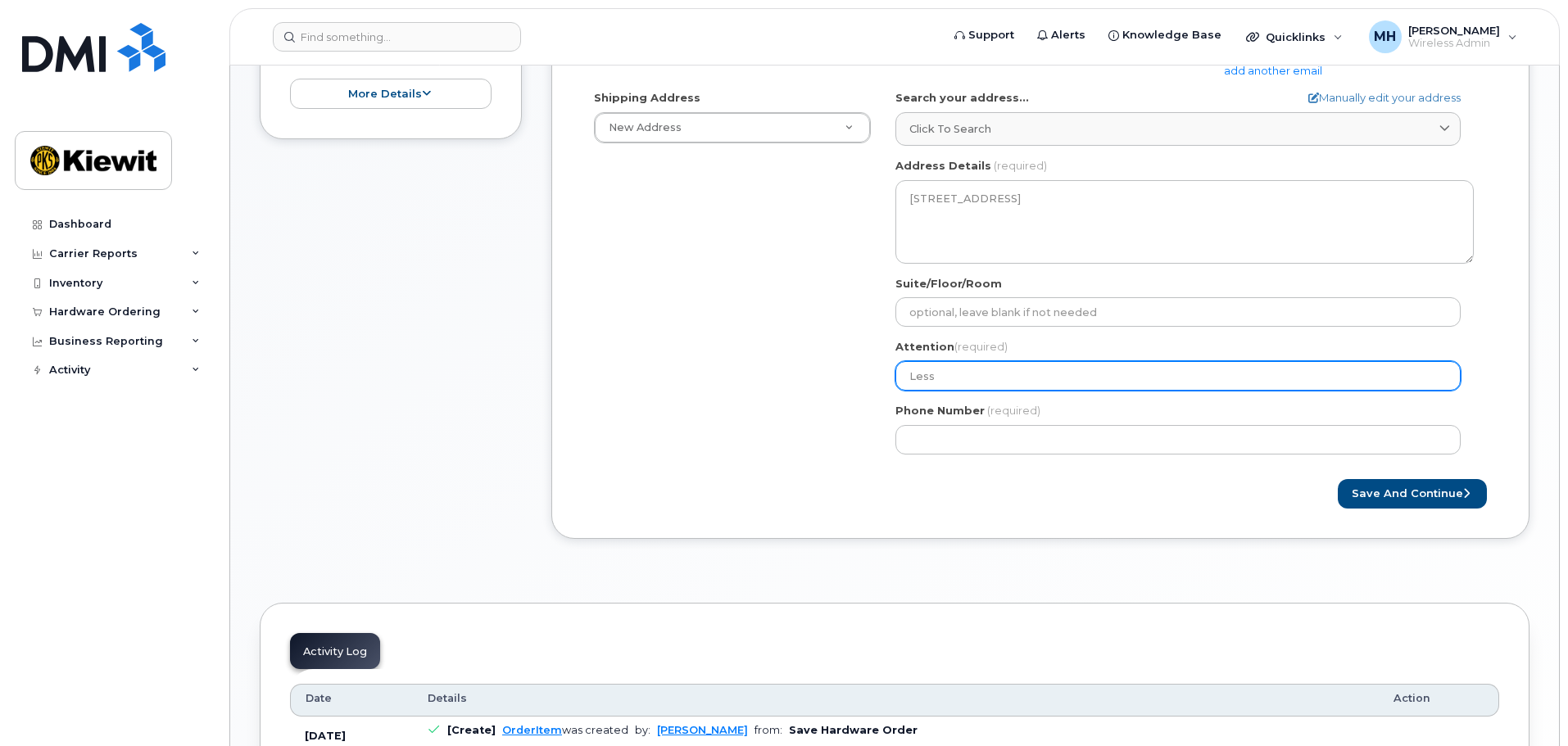
type input "Lessl"
select select
type input "Lessli"
select select
type input "Lesslie"
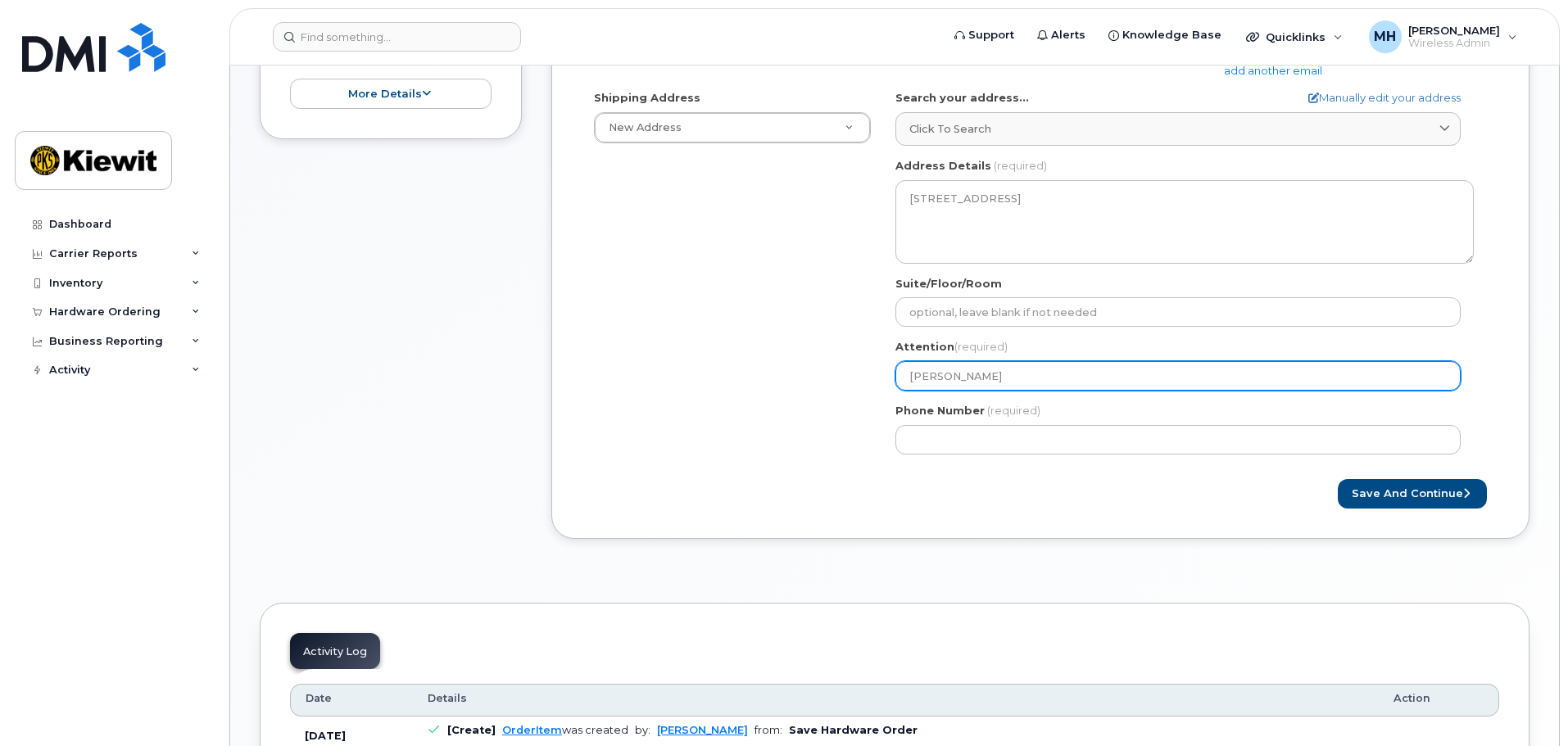
select select
type input "Lesslie L"
select select
type input "Lesslie Lo"
select select
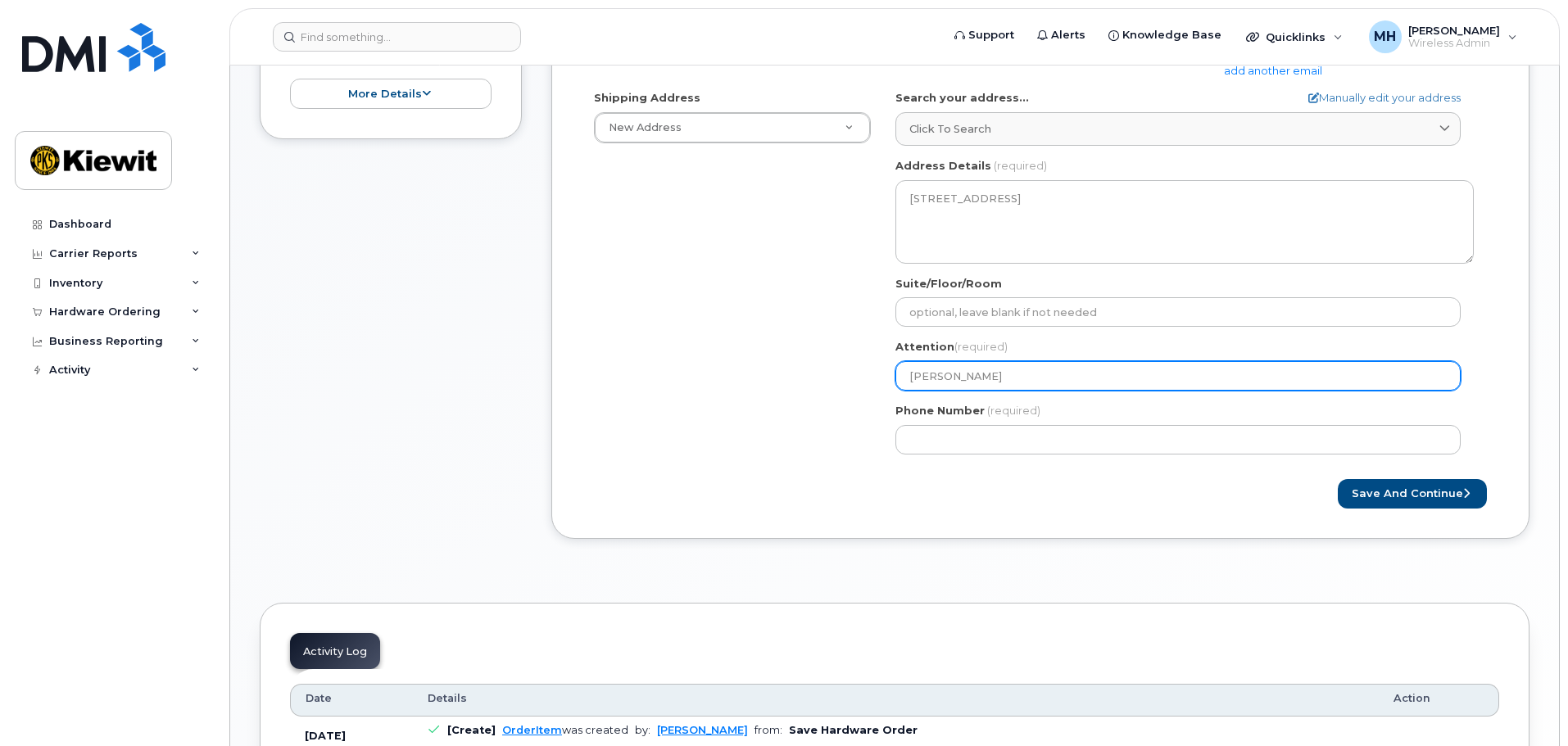
type input "Lesslie Lon"
select select
type input "Lesslie Long"
select select
type input "Lesslie Long L"
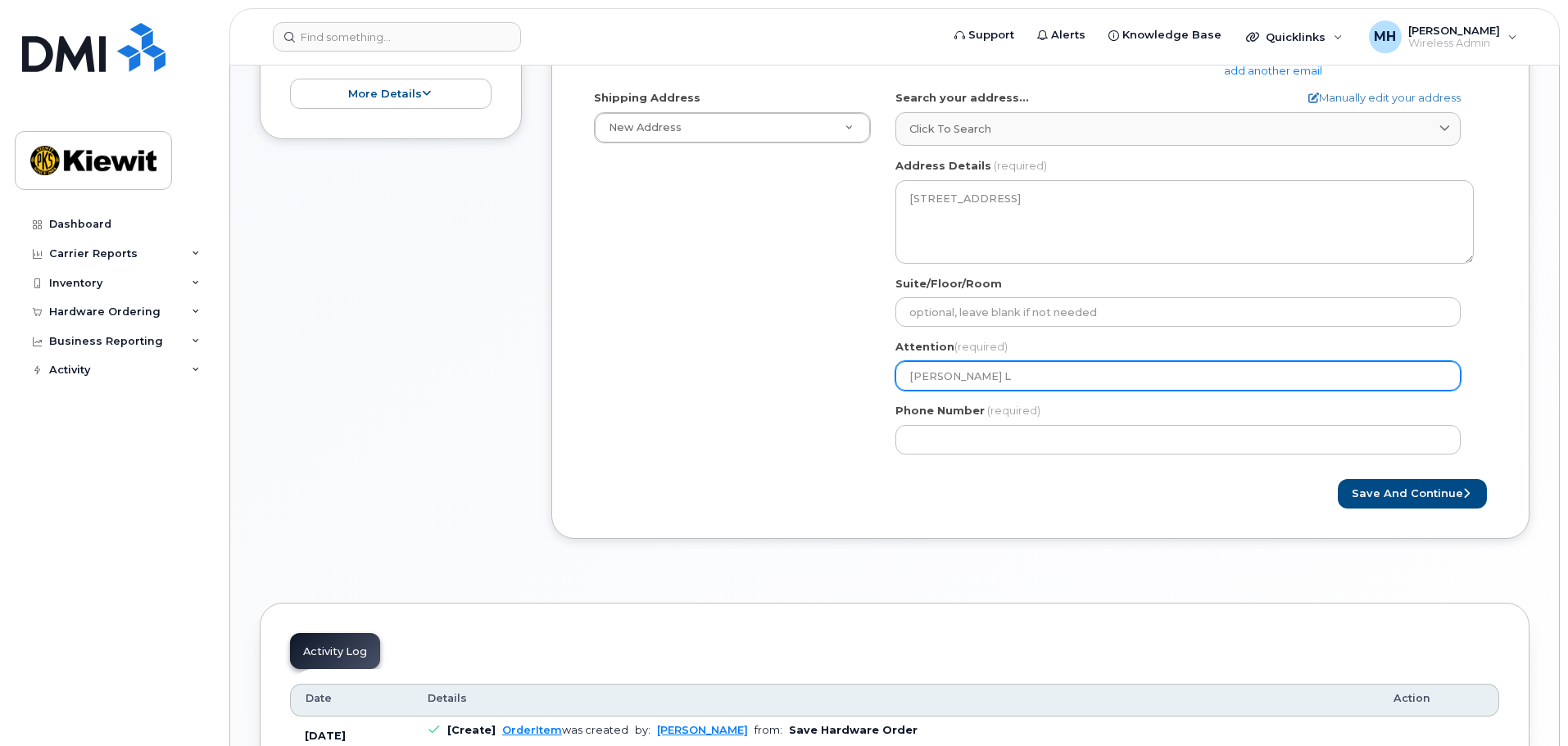
select select
type input "Lesslie Long Le"
select select
type input "Lesslie Long Lea"
select select
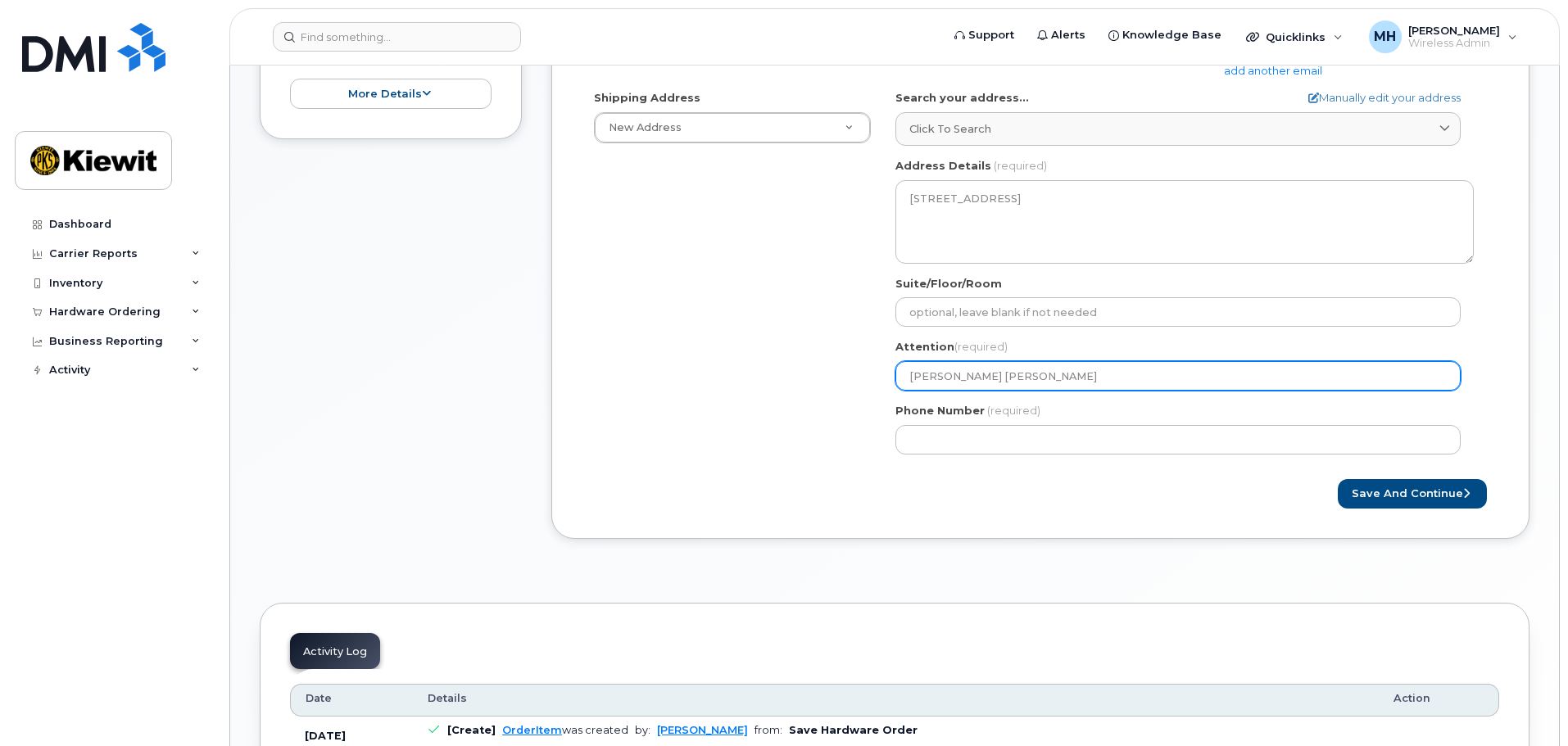
type input "Lesslie Long Leat"
select select
type input "Lesslie Long Leath"
select select
type input "Lesslie Long Leathe"
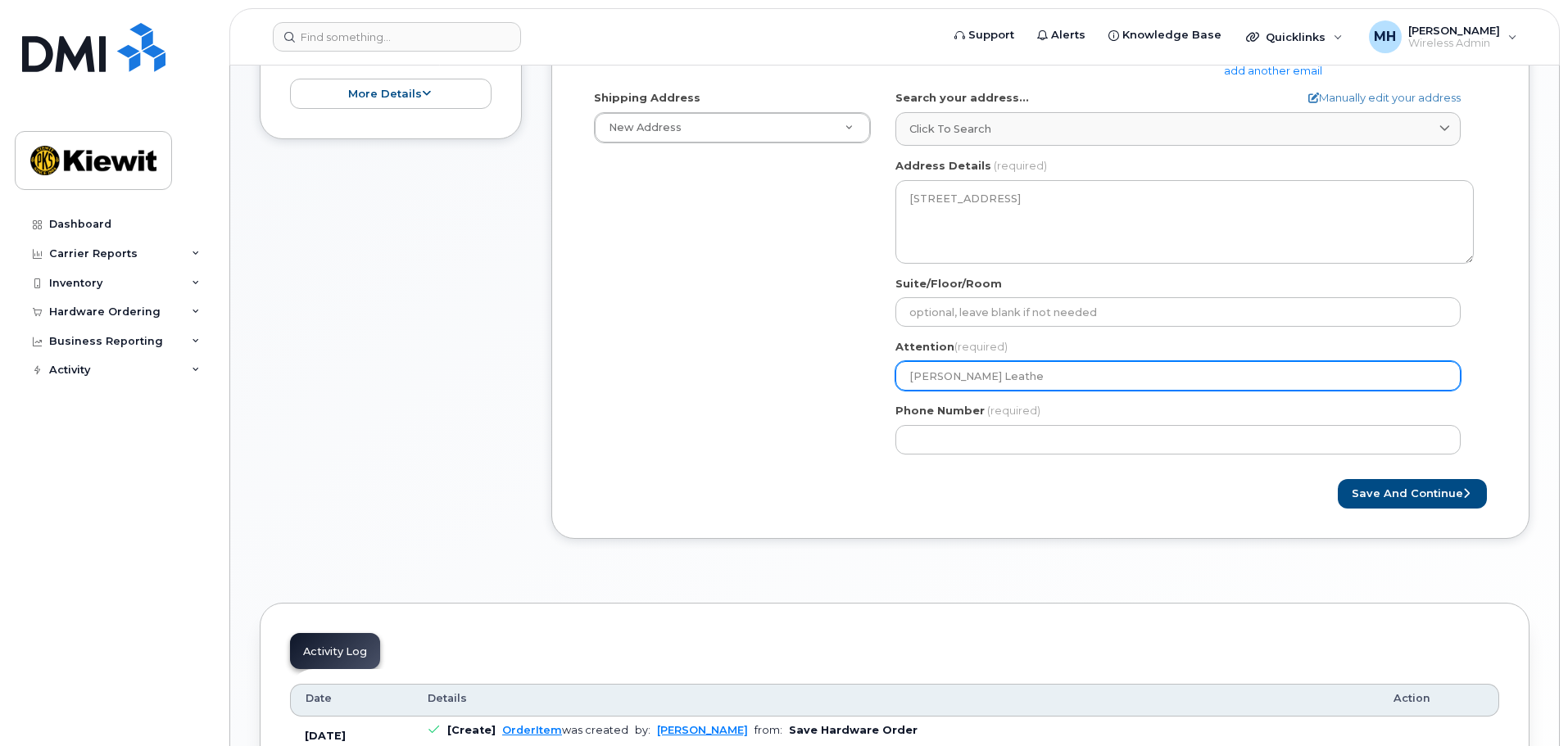
select select
type input "Lesslie Long Leather"
select select
type input "Lesslie Long Leatherw"
select select
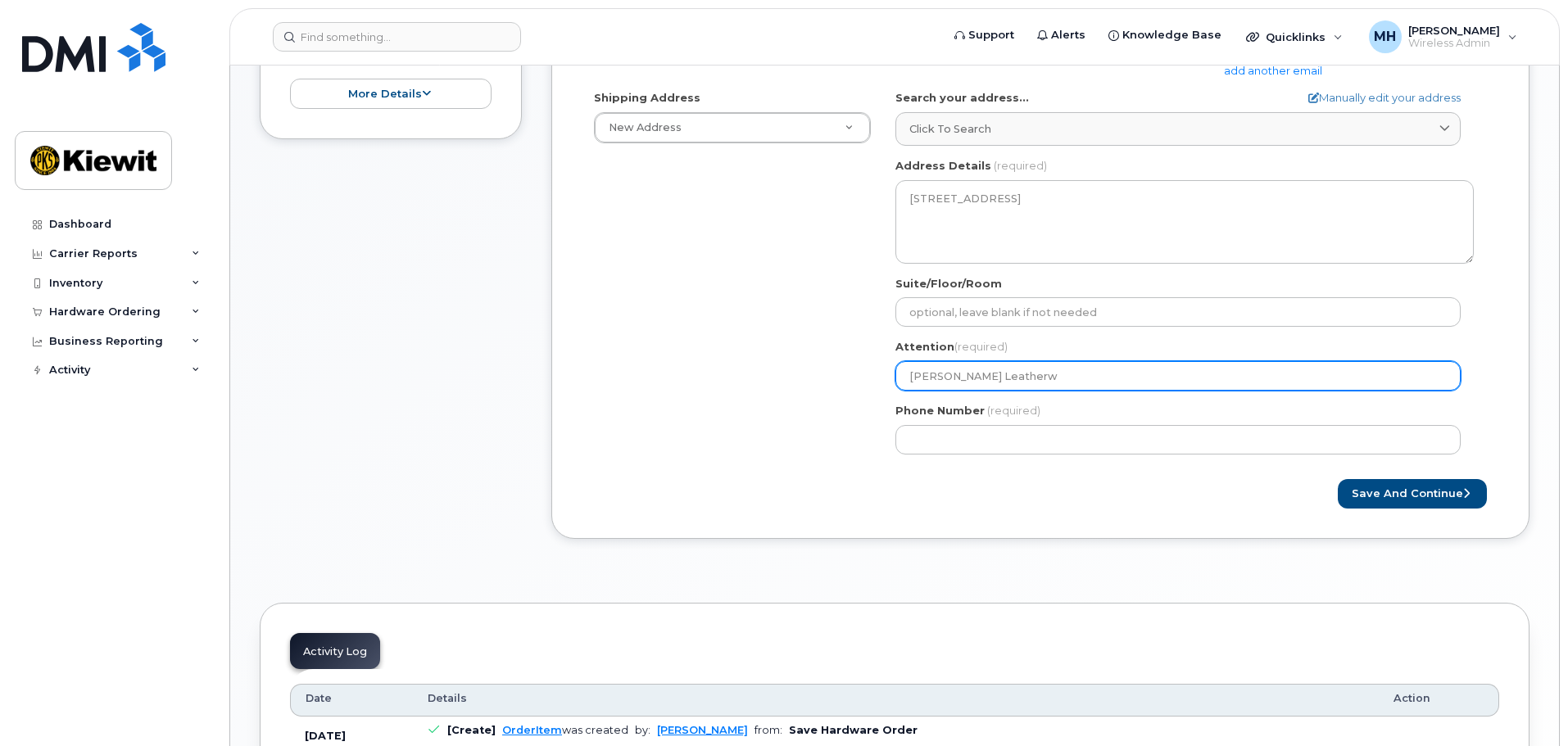
type input "Lesslie Long Leatherwo"
select select
type input "Lesslie Long Leatherwoo"
select select
drag, startPoint x: 999, startPoint y: 378, endPoint x: 688, endPoint y: 342, distance: 313.1
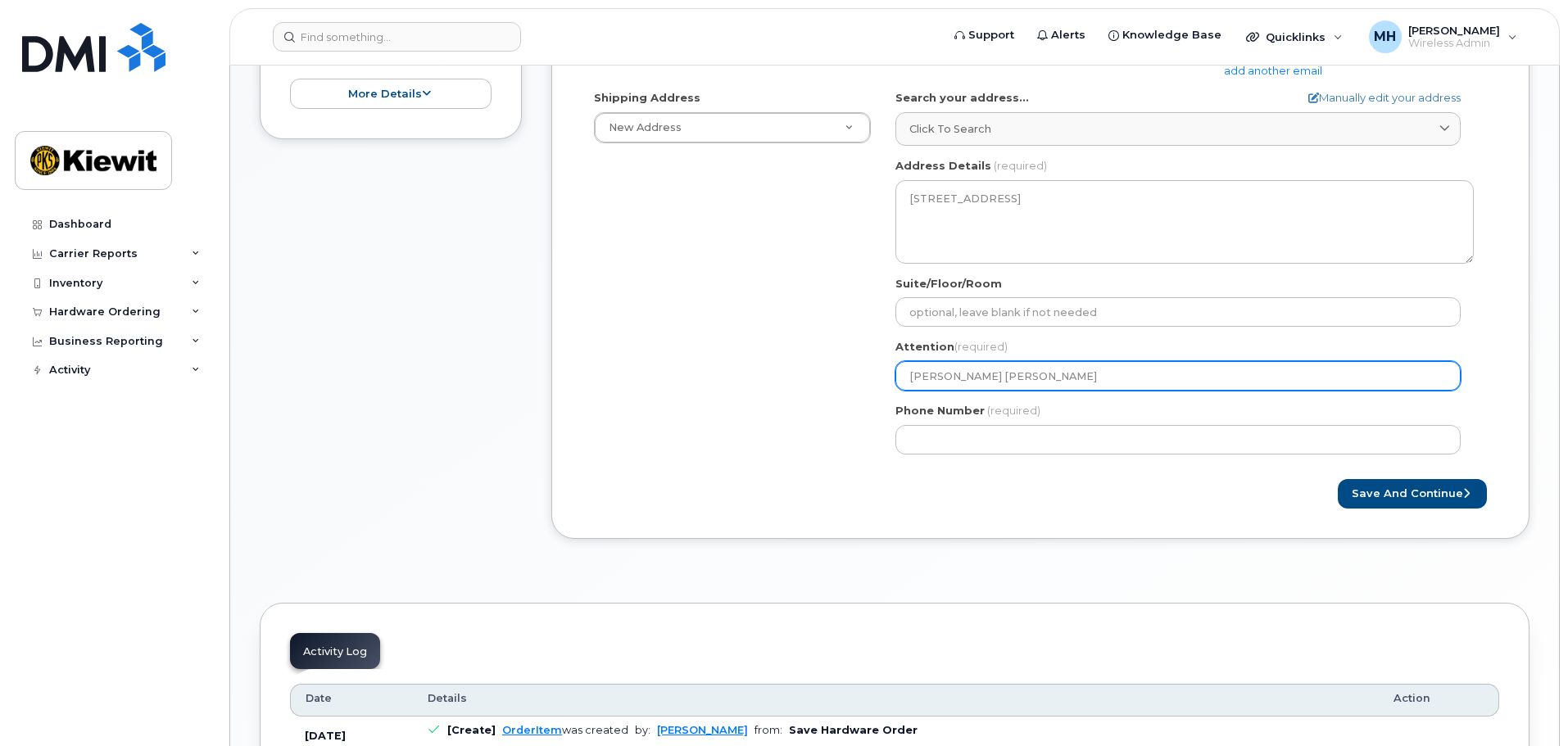
click at [701, 350] on div "Shipping Address New Address New Address NY Wappingers Falls Search your addres…" at bounding box center [1034, 278] width 904 height 376
type input "[PERSON_NAME] [PERSON_NAME]"
click at [1066, 380] on input "[PERSON_NAME] [PERSON_NAME]" at bounding box center [1178, 375] width 566 height 30
drag, startPoint x: 1087, startPoint y: 379, endPoint x: 752, endPoint y: 378, distance: 335.0
click at [752, 378] on div "Shipping Address New Address New Address NY Wappingers Falls Search your addres…" at bounding box center [1034, 278] width 904 height 376
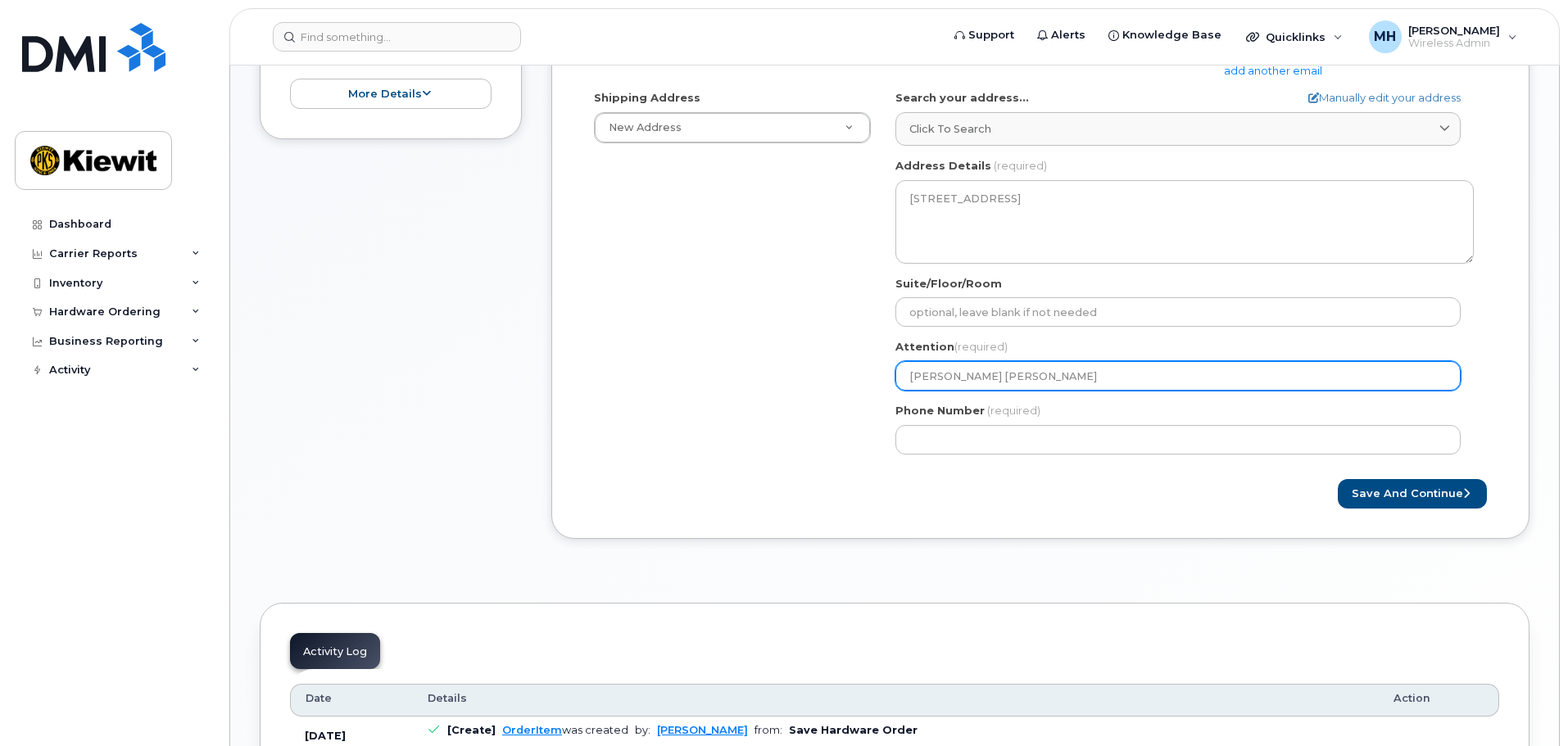
select select
type input "V"
select select
type input "Vi"
select select
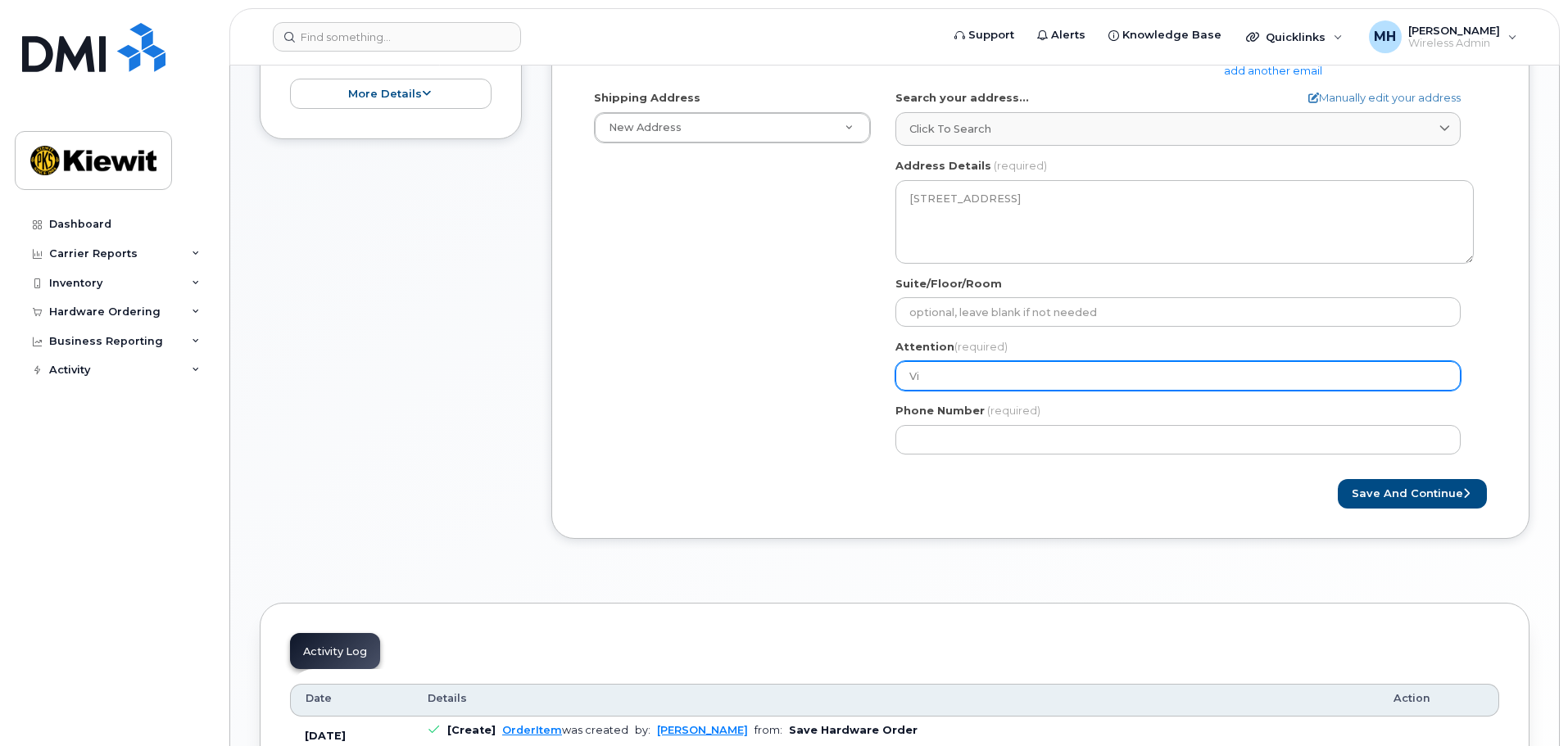
type input "Vin"
select select
type input "Vinc"
select select
type input "Vince"
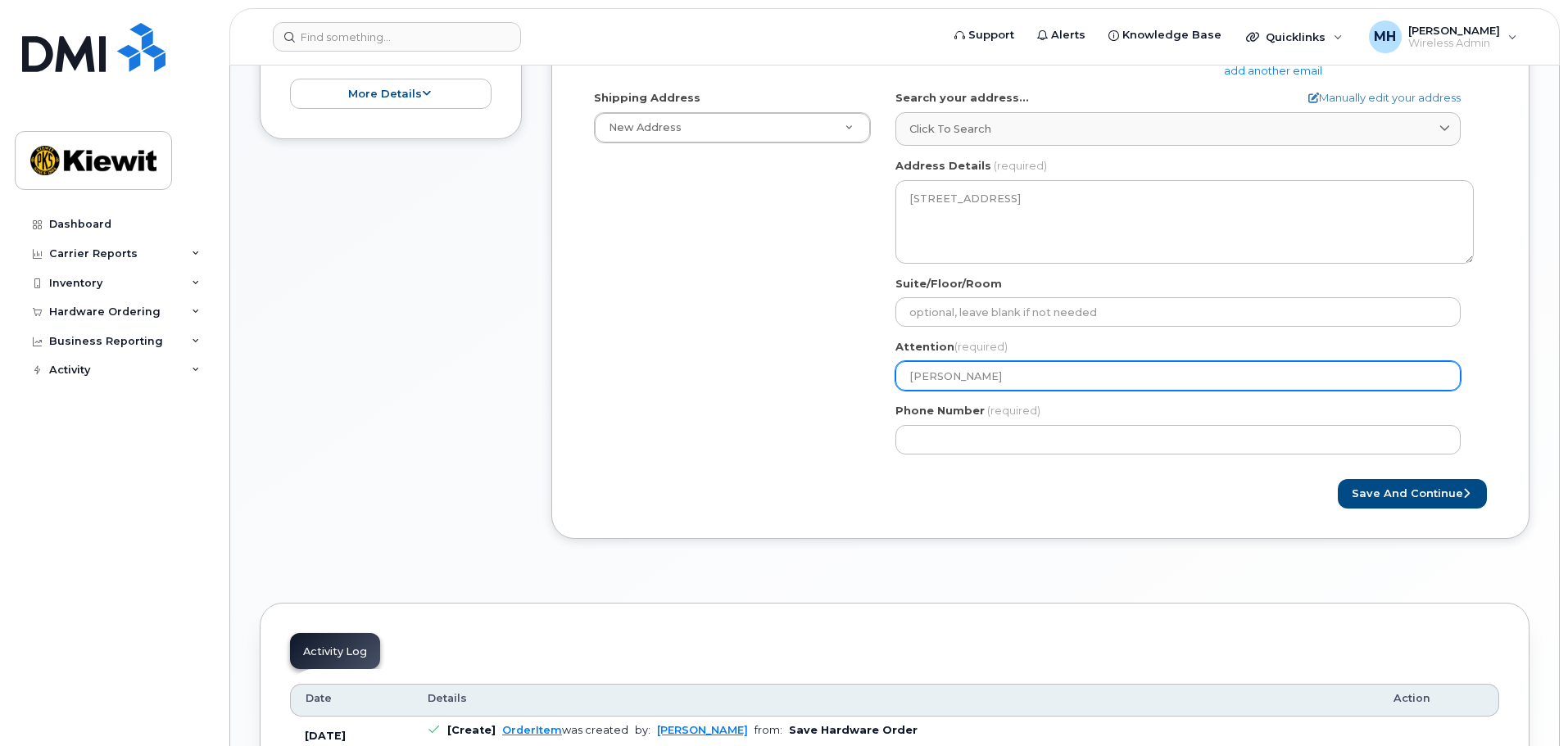
select select
type input "Vincen"
select select
type input "Vincent"
select select
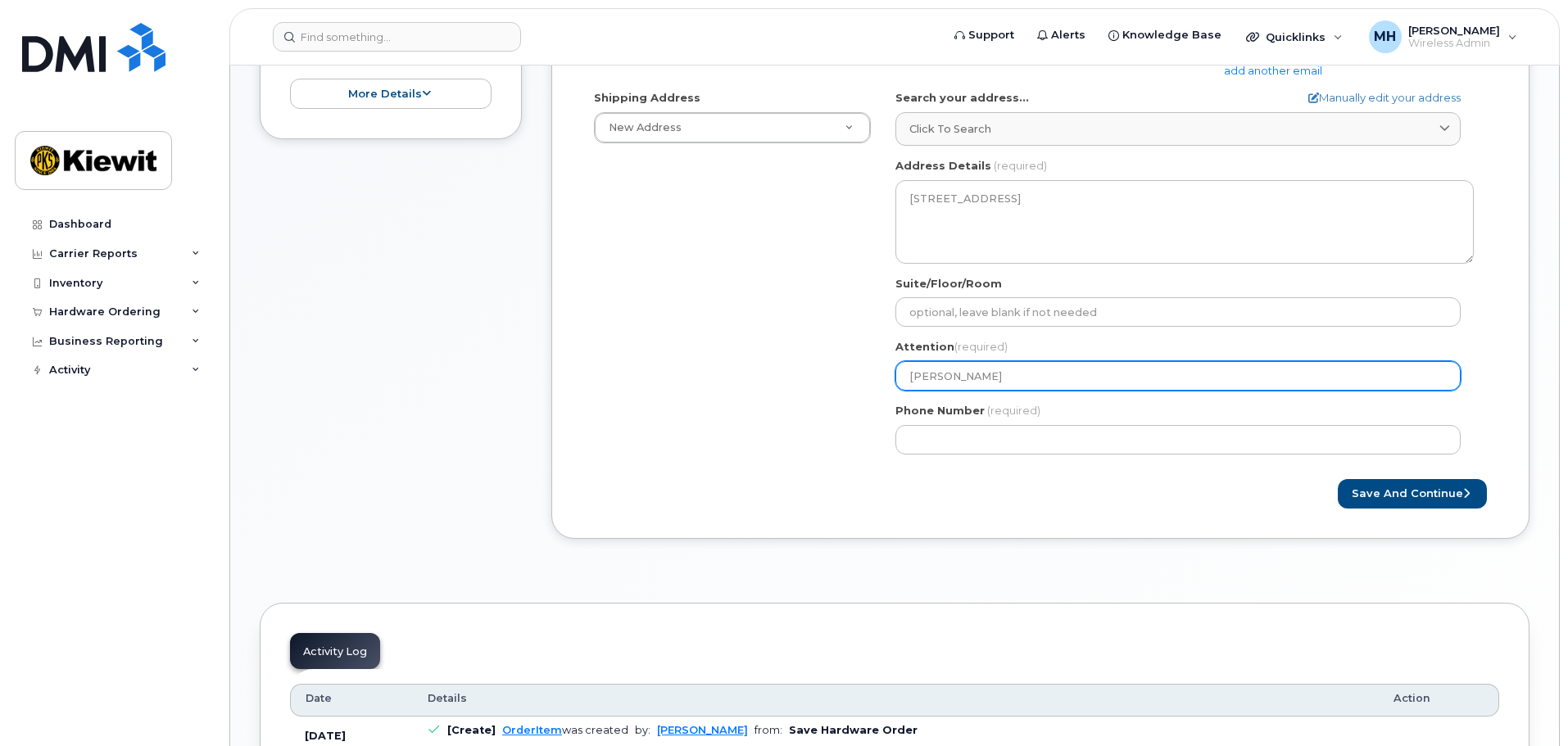
type input "Vincent Q"
select select
type input "Vincent Qu"
select select
type input "Vincent Que"
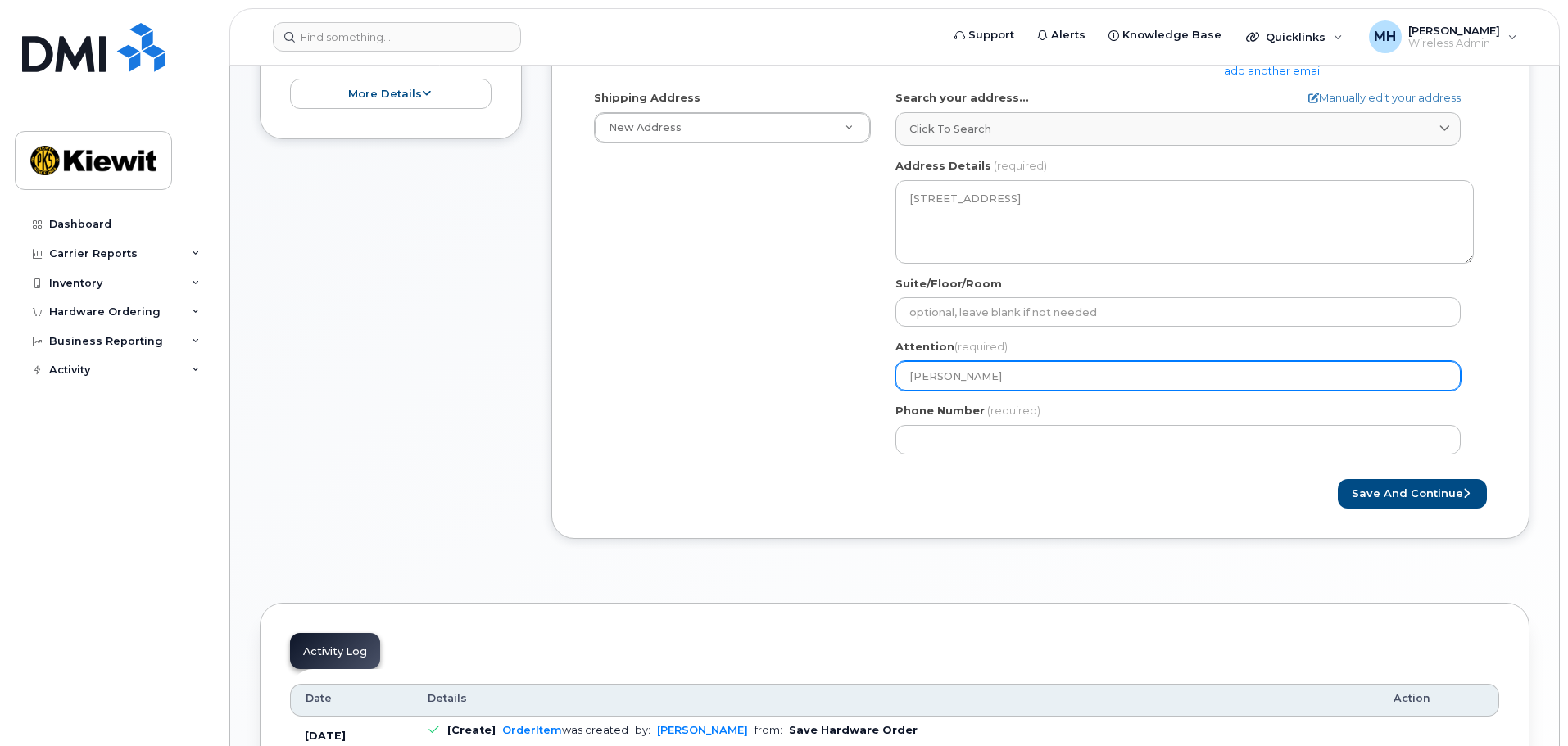
select select
type input "Vincent Quer"
select select
type input "Vincent Queri"
select select
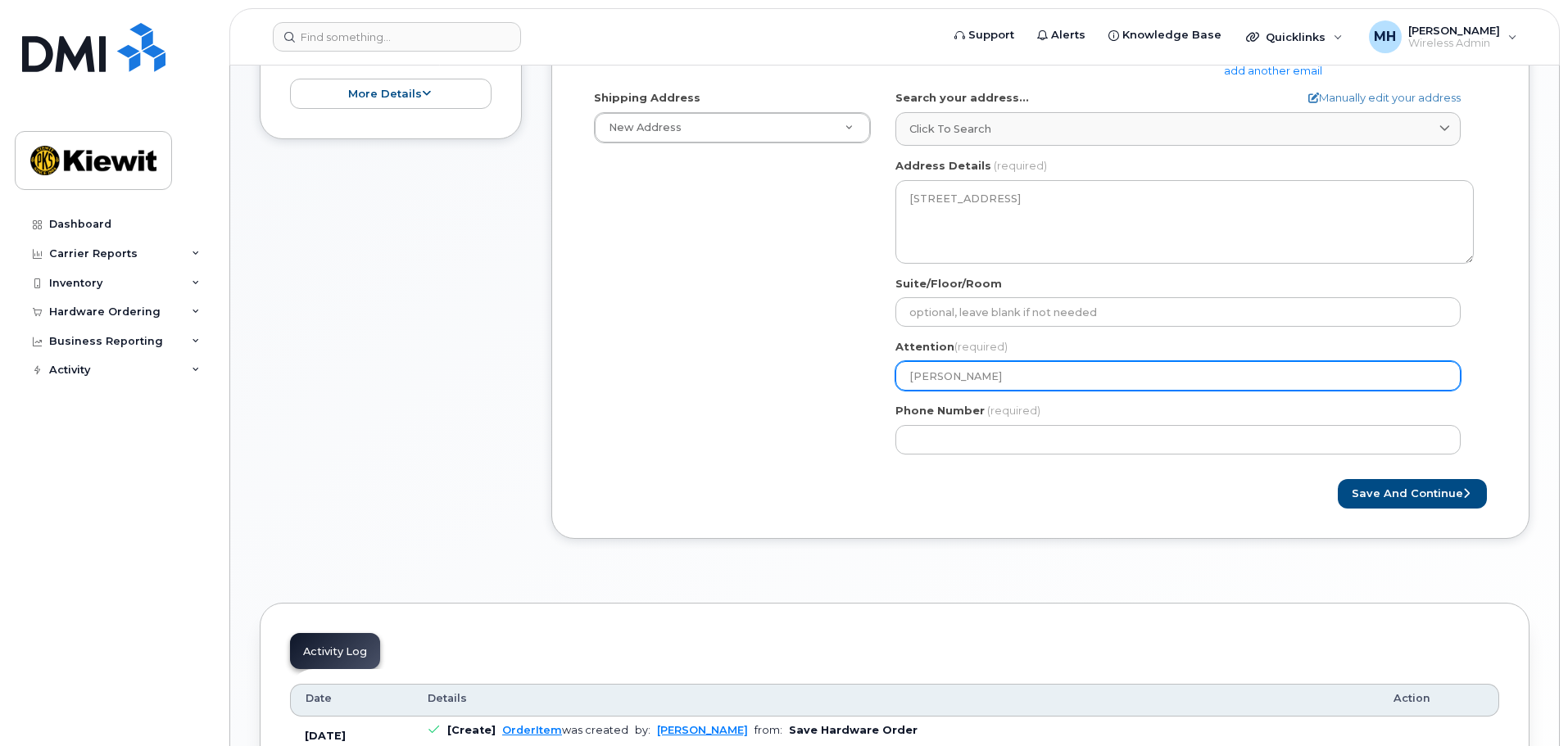
type input "Vincent Querij"
select select
type input "Vincent Querije"
select select
type input "Vincent Querijer"
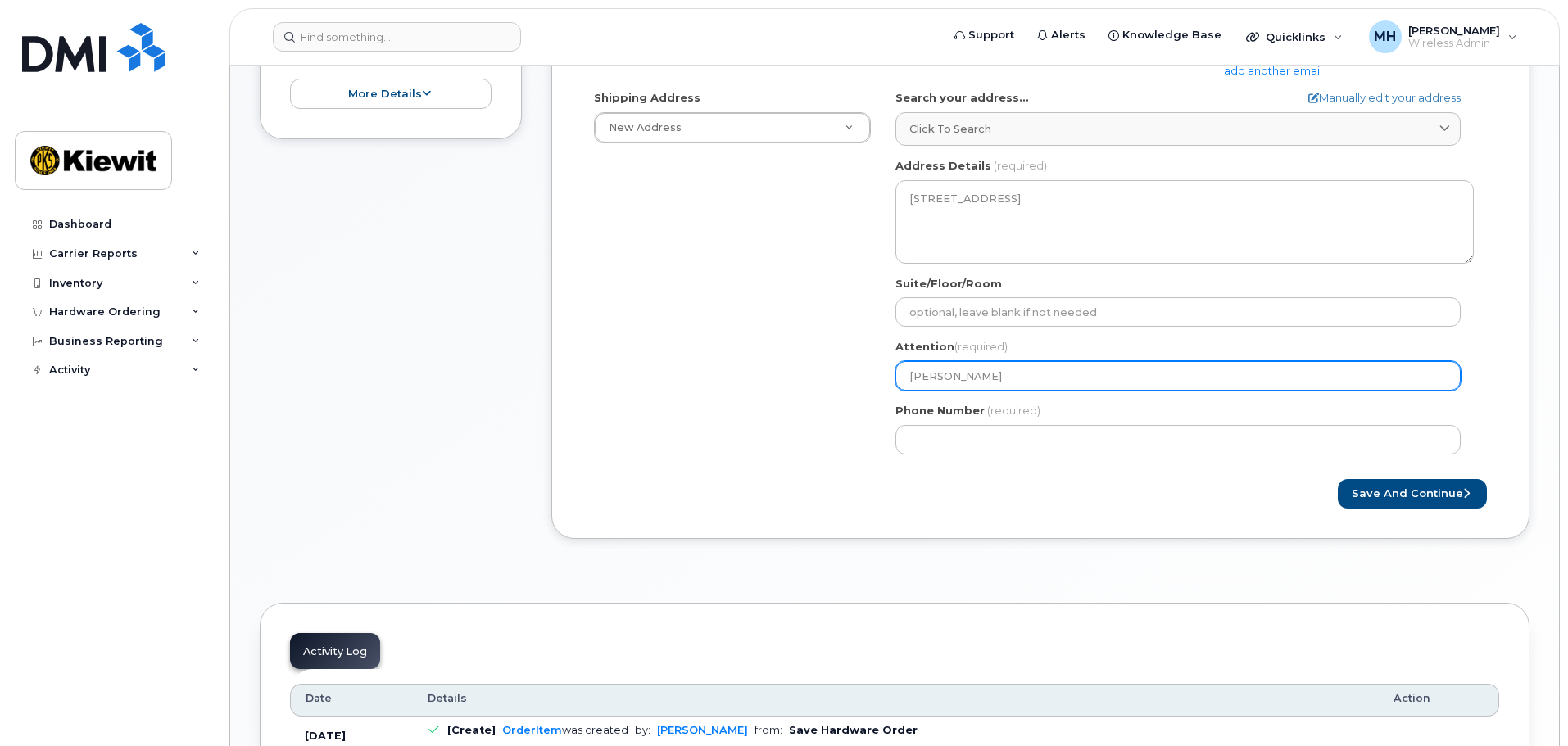
select select
type input "[PERSON_NAME]"
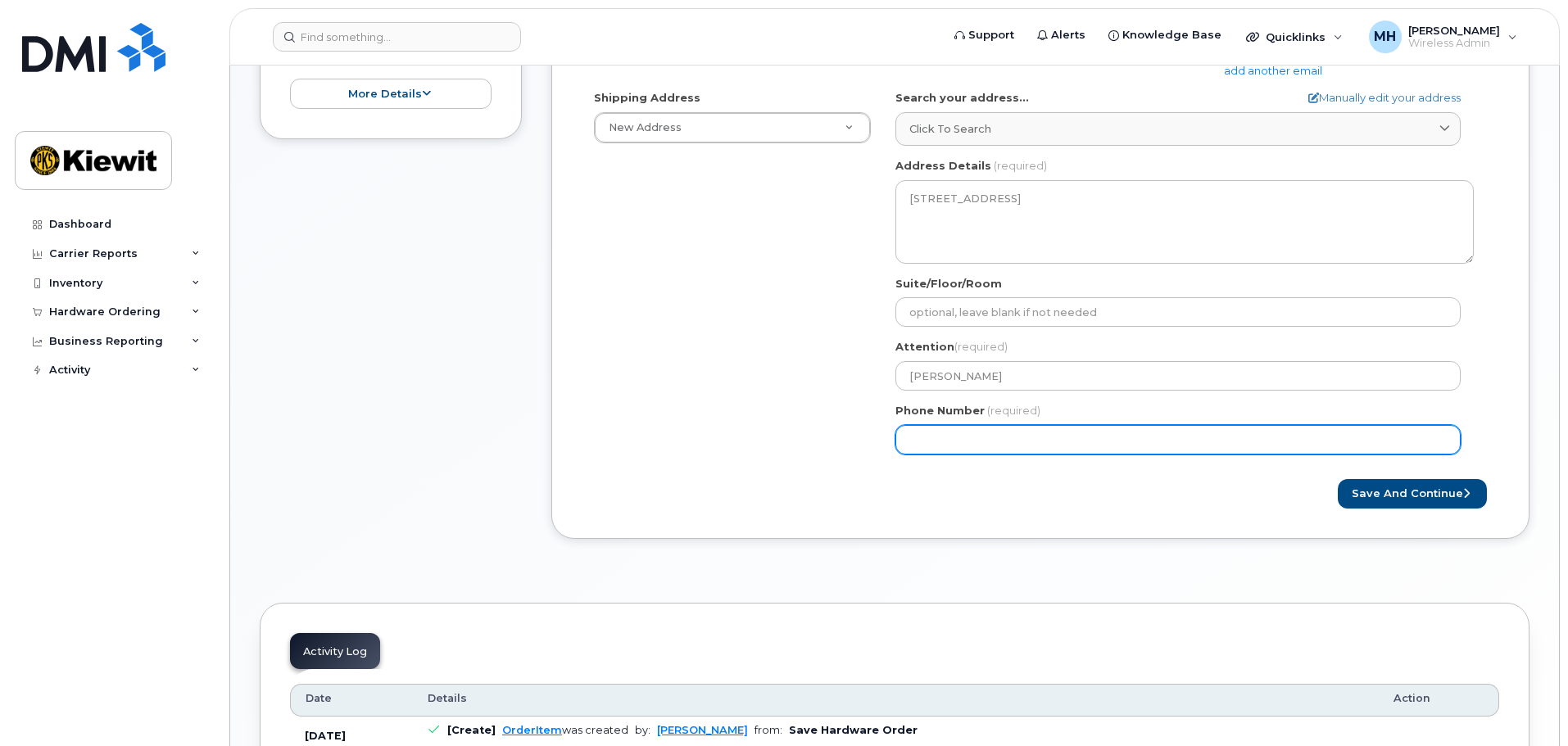
click at [1054, 437] on input "Phone Number" at bounding box center [1178, 439] width 566 height 30
click at [967, 446] on input "Phone Number" at bounding box center [1178, 439] width 566 height 30
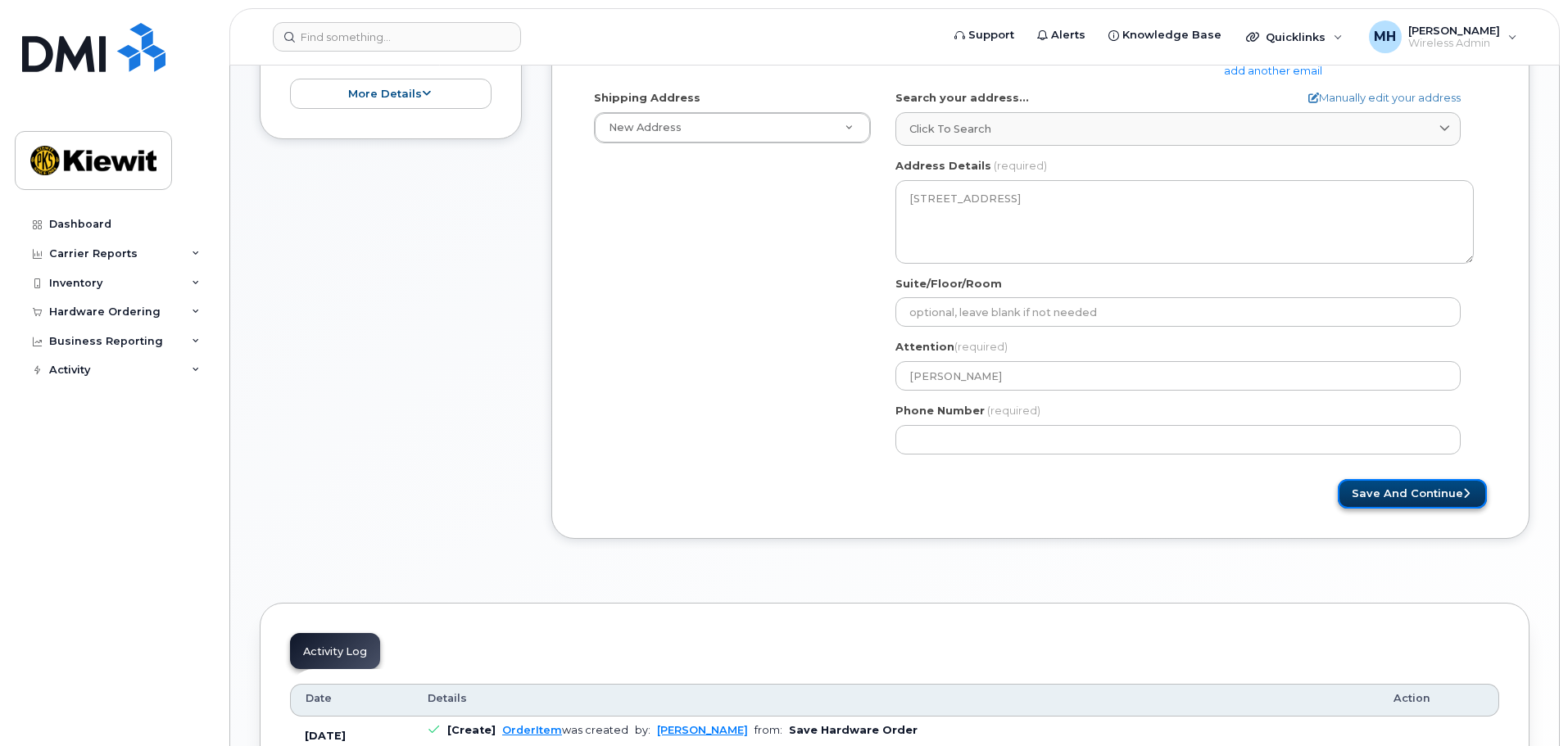
click at [1384, 492] on button "Save and Continue" at bounding box center [1412, 494] width 149 height 31
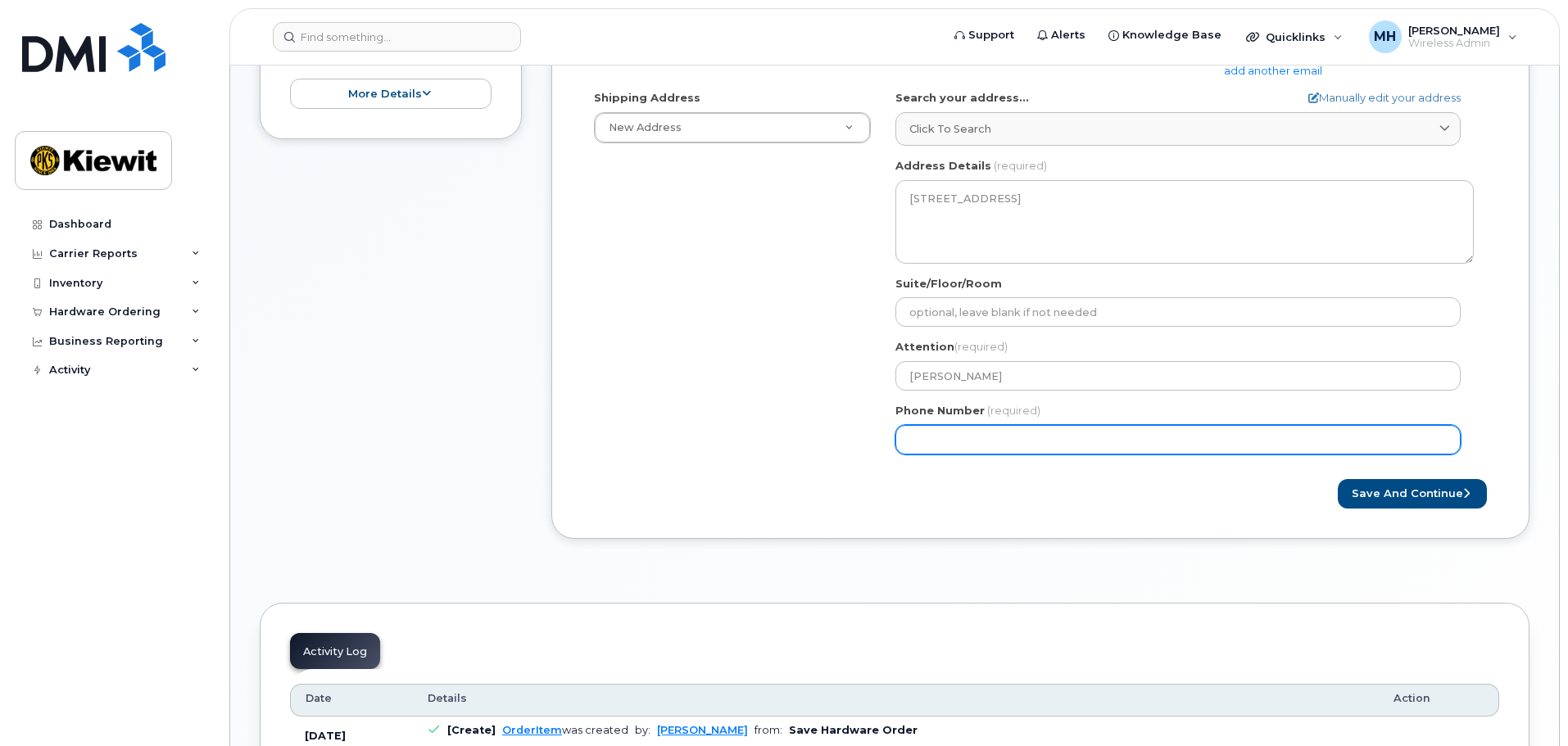
click at [1070, 442] on input "Phone Number" at bounding box center [1178, 439] width 566 height 30
click at [1048, 441] on input "Phone Number" at bounding box center [1178, 439] width 566 height 30
click at [1009, 441] on input "Phone Number" at bounding box center [1178, 439] width 566 height 30
drag, startPoint x: 991, startPoint y: 441, endPoint x: 1328, endPoint y: 440, distance: 337.0
click at [1328, 440] on input "Phone Number" at bounding box center [1178, 439] width 566 height 30
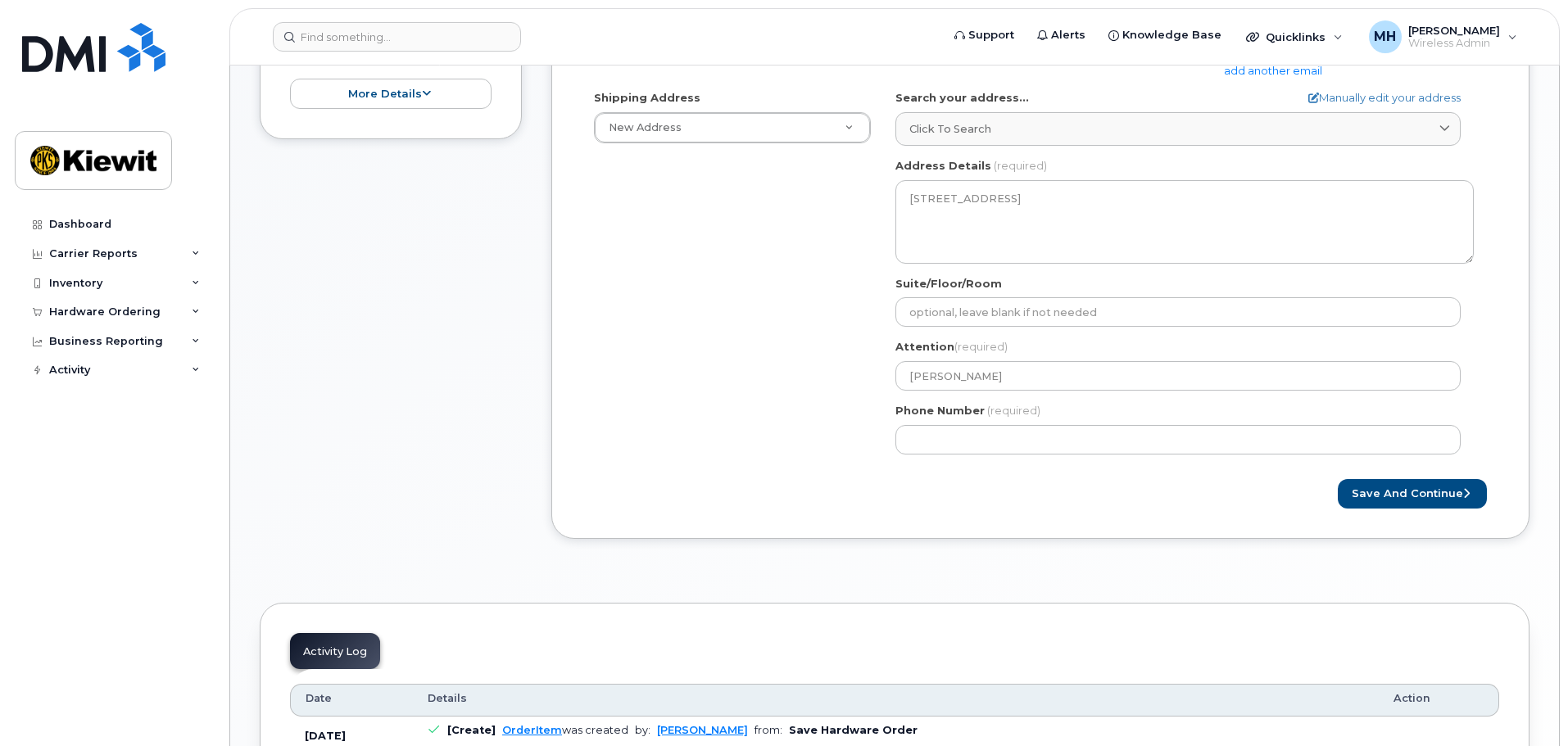
click at [865, 485] on div "Save and Continue" at bounding box center [1040, 494] width 917 height 31
click at [1397, 494] on button "Save and Continue" at bounding box center [1412, 494] width 149 height 31
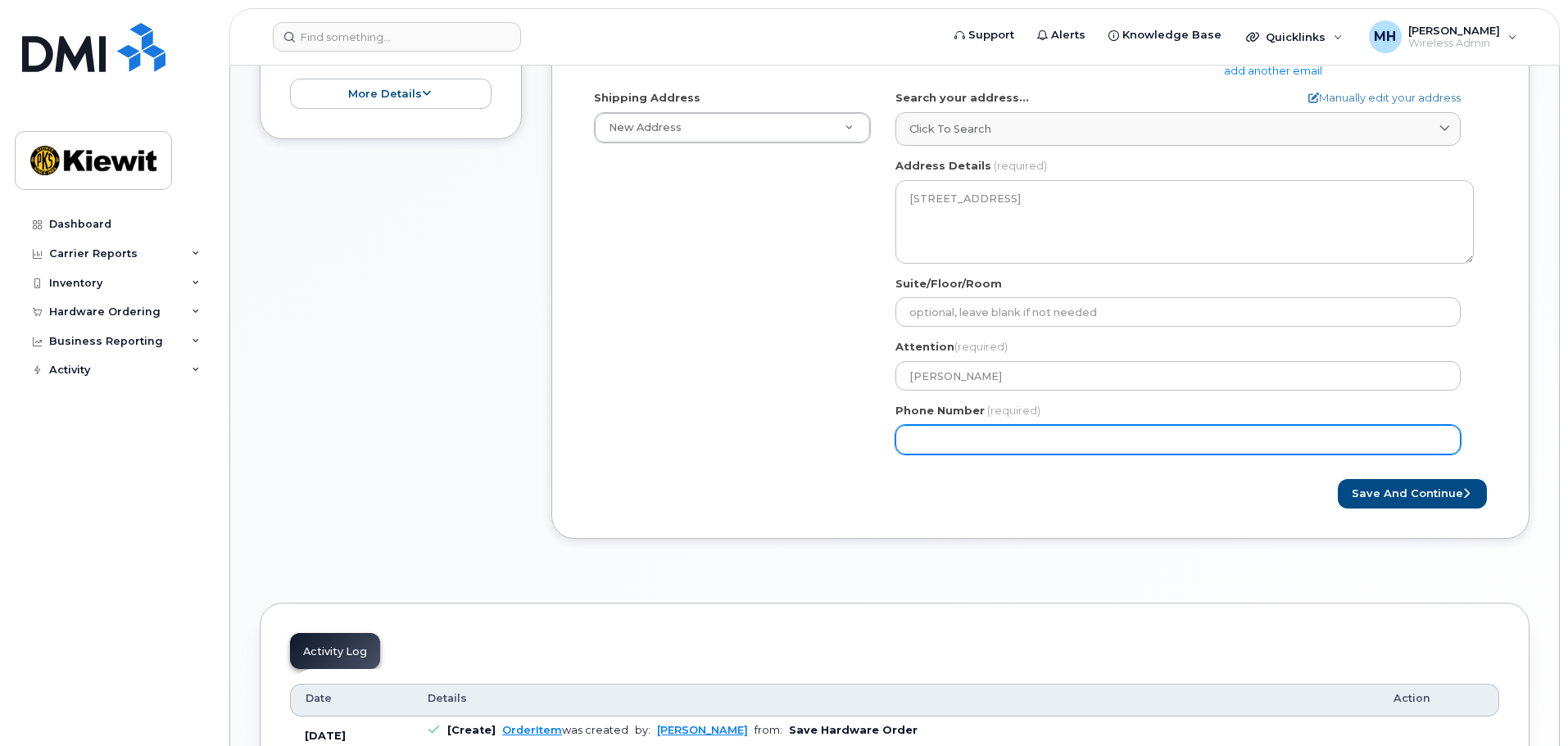
click at [1034, 437] on input "Phone Number" at bounding box center [1178, 439] width 566 height 30
type input "47032006994"
select select
type input "7032006994"
click at [1338, 479] on button "Save and Continue" at bounding box center [1412, 494] width 149 height 31
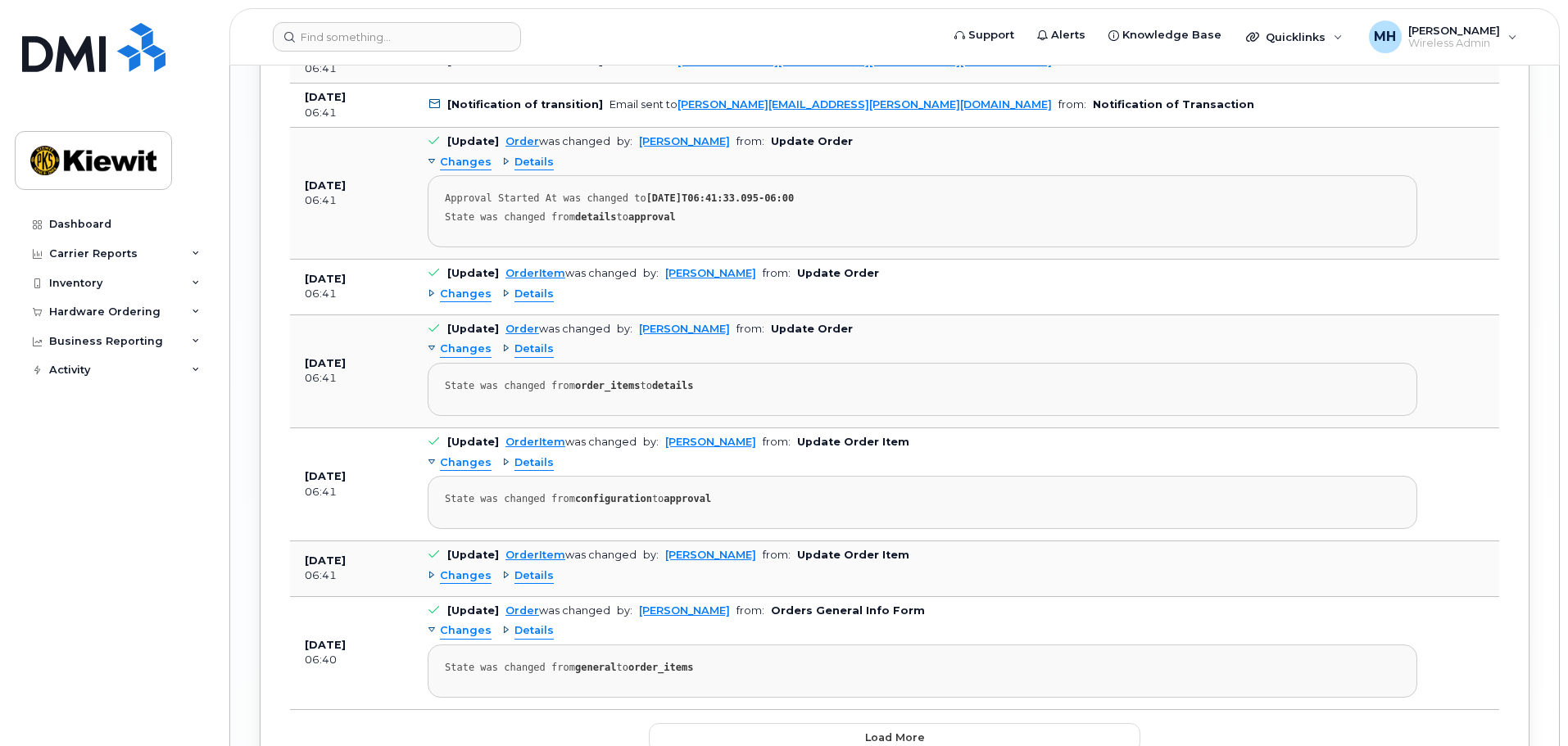
scroll to position [2409, 0]
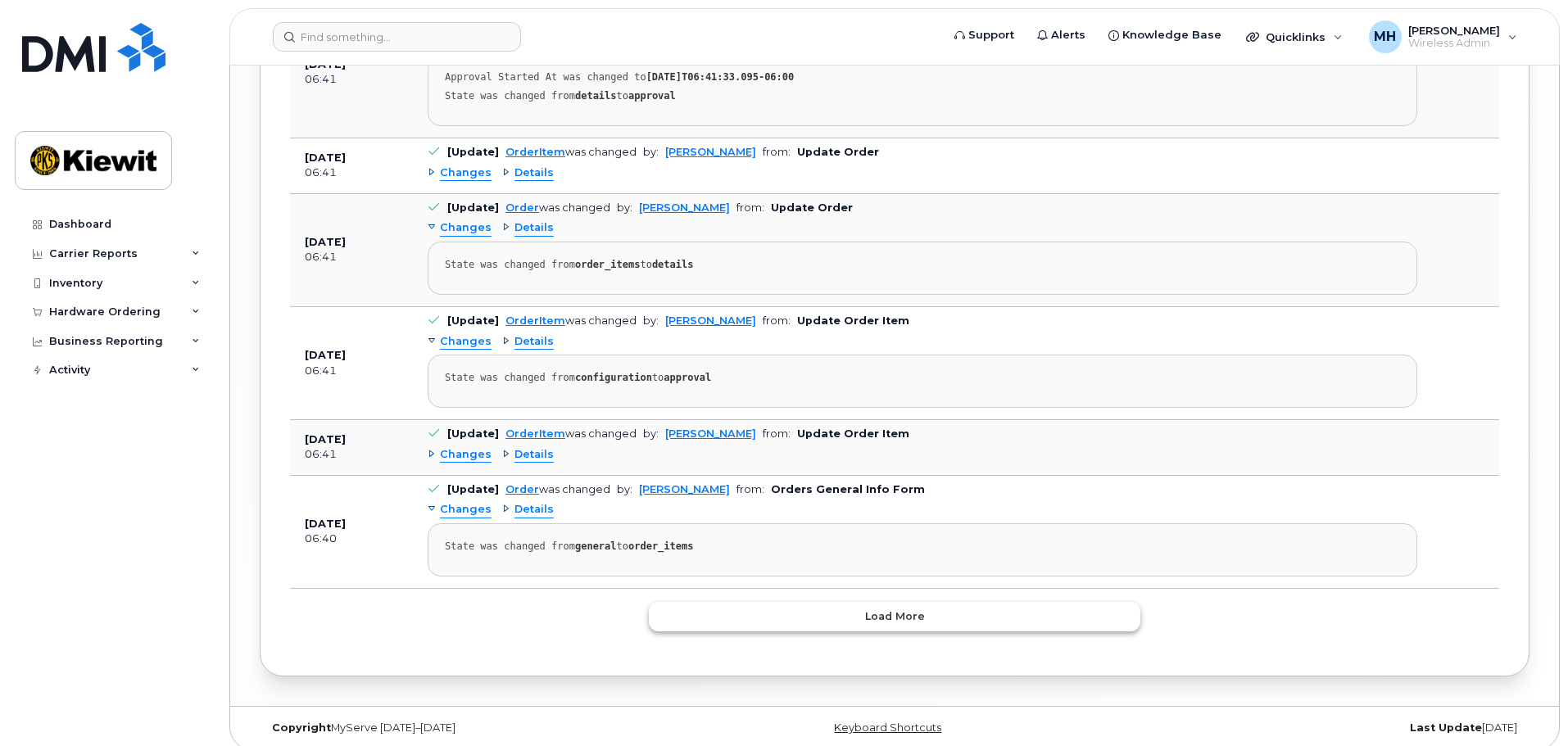
click at [920, 608] on span "Load more" at bounding box center [895, 616] width 60 height 15
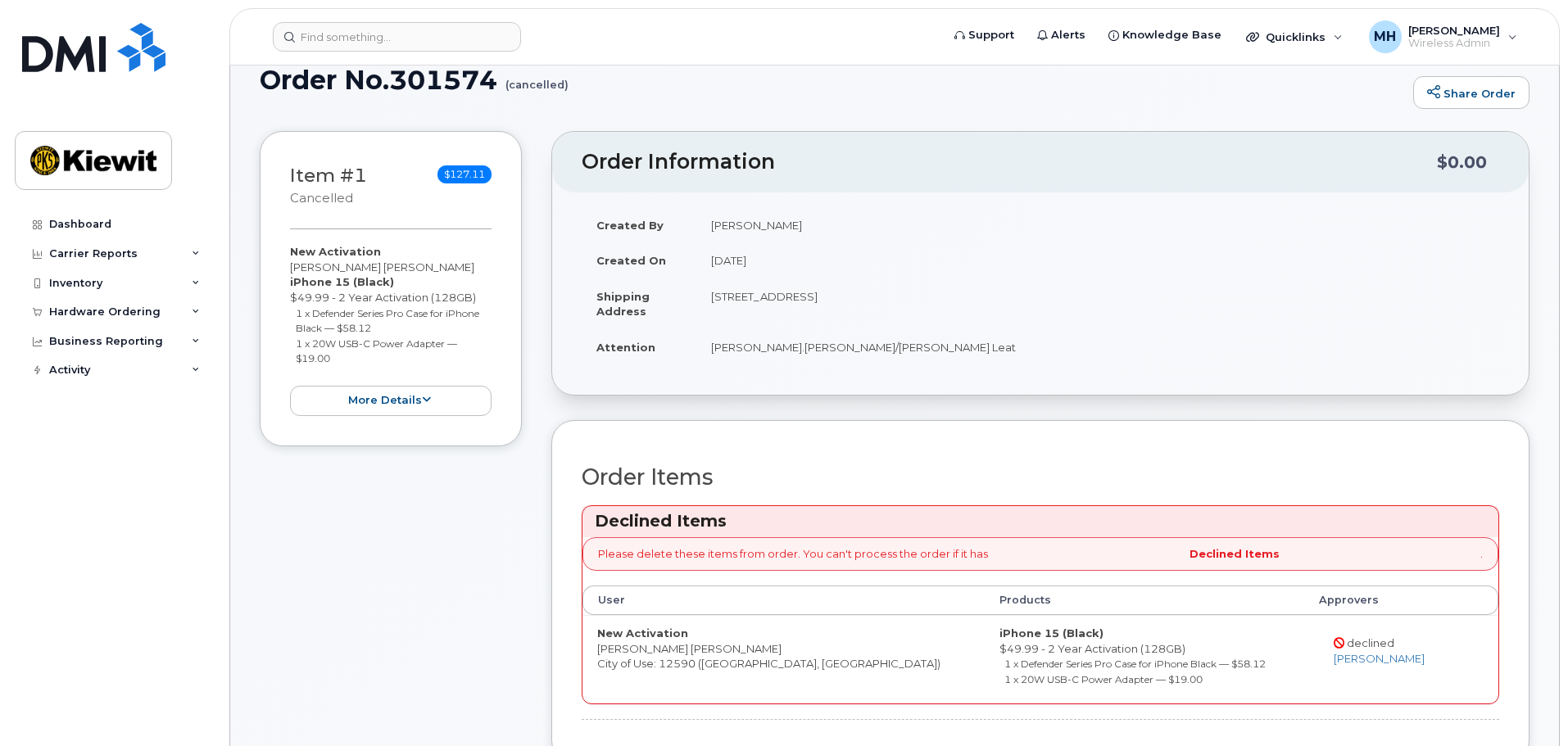
scroll to position [81, 0]
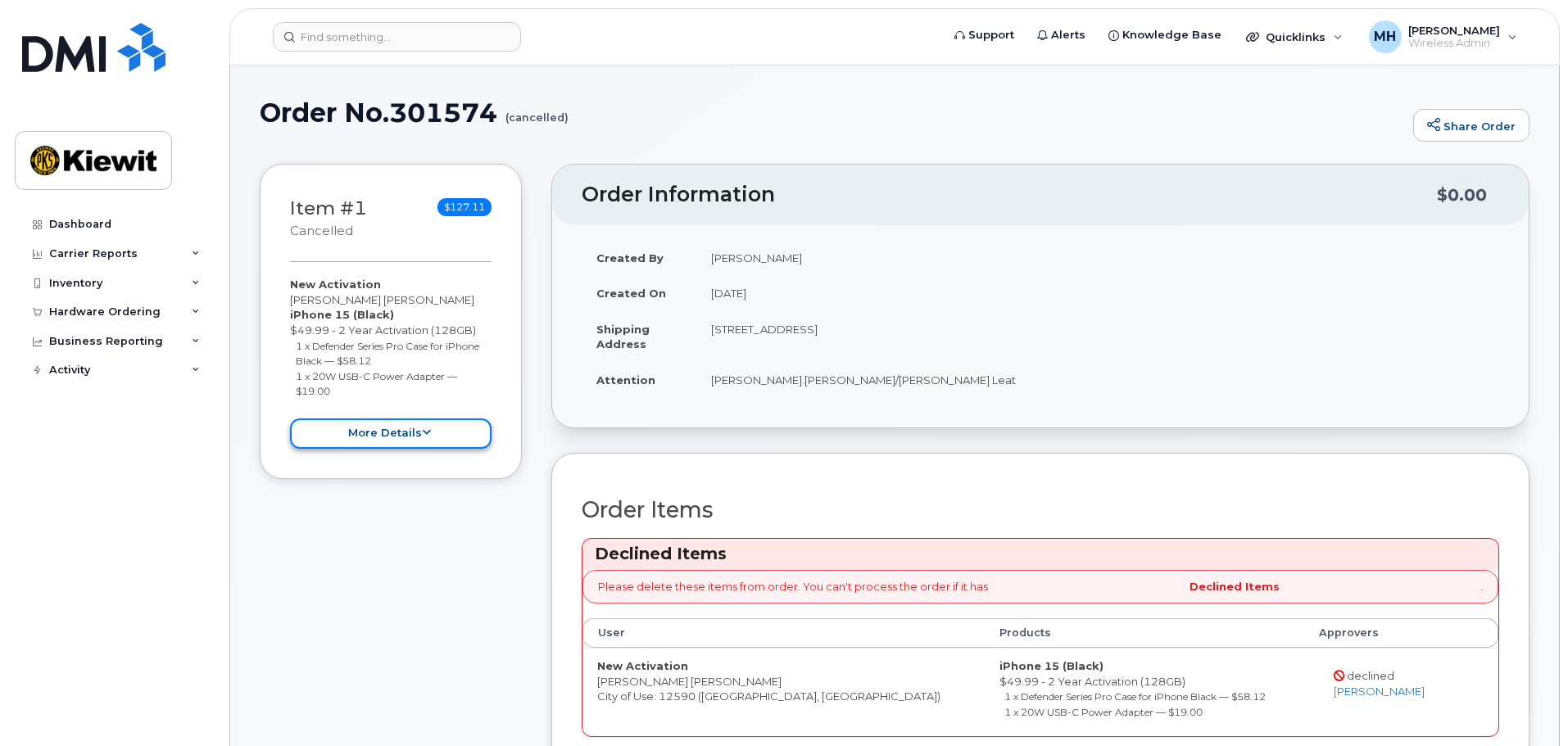
click at [384, 427] on button "more details" at bounding box center [391, 434] width 201 height 31
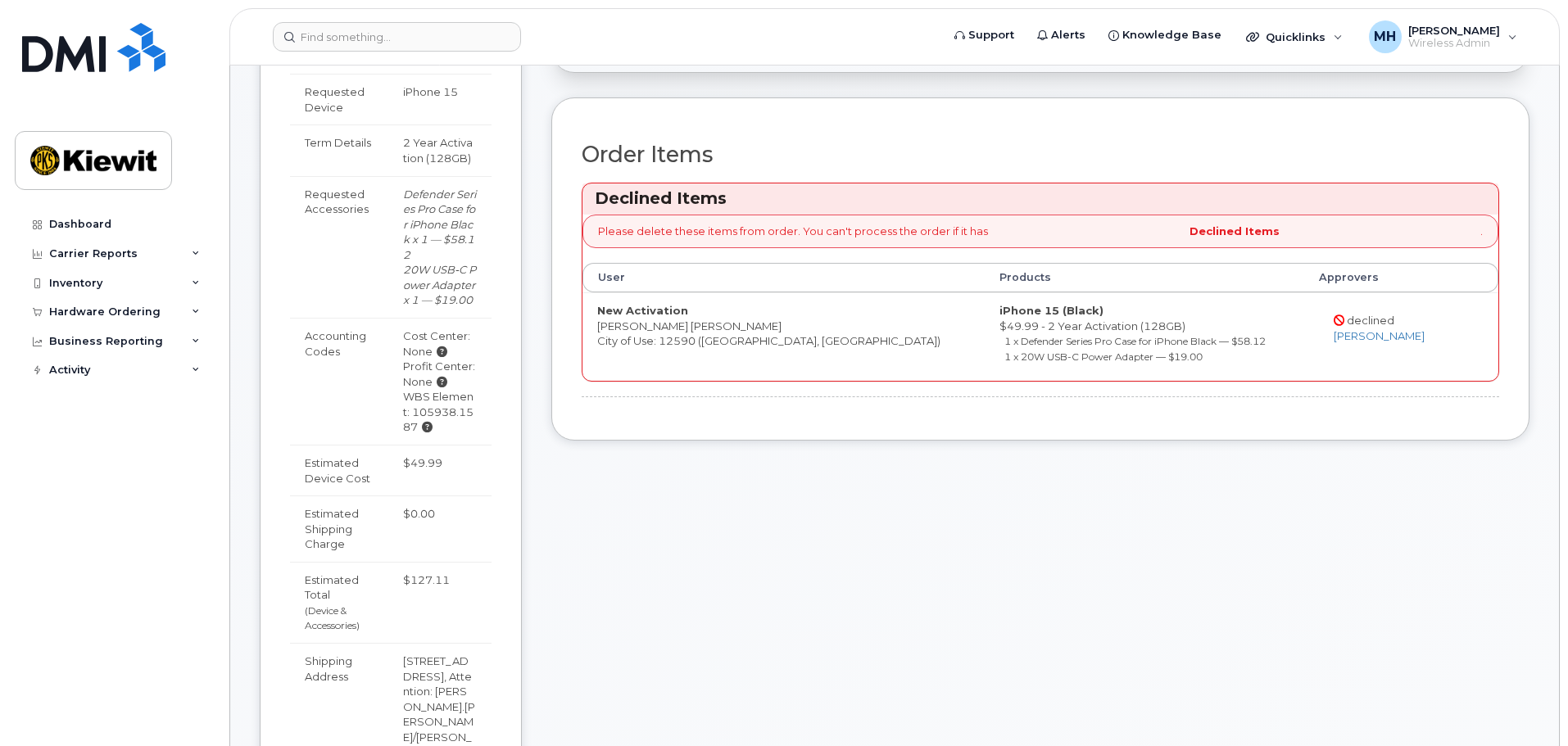
scroll to position [409, 0]
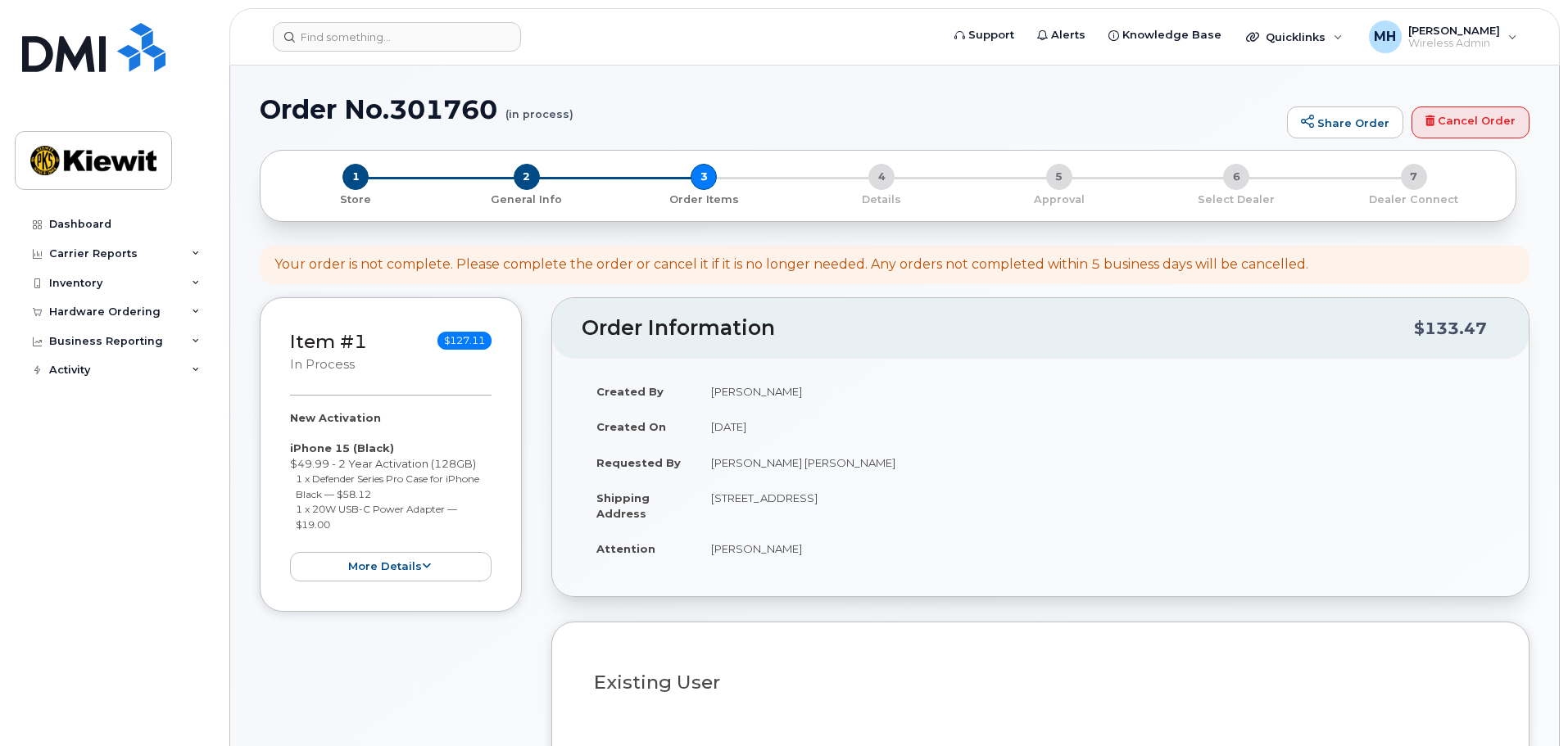
select select
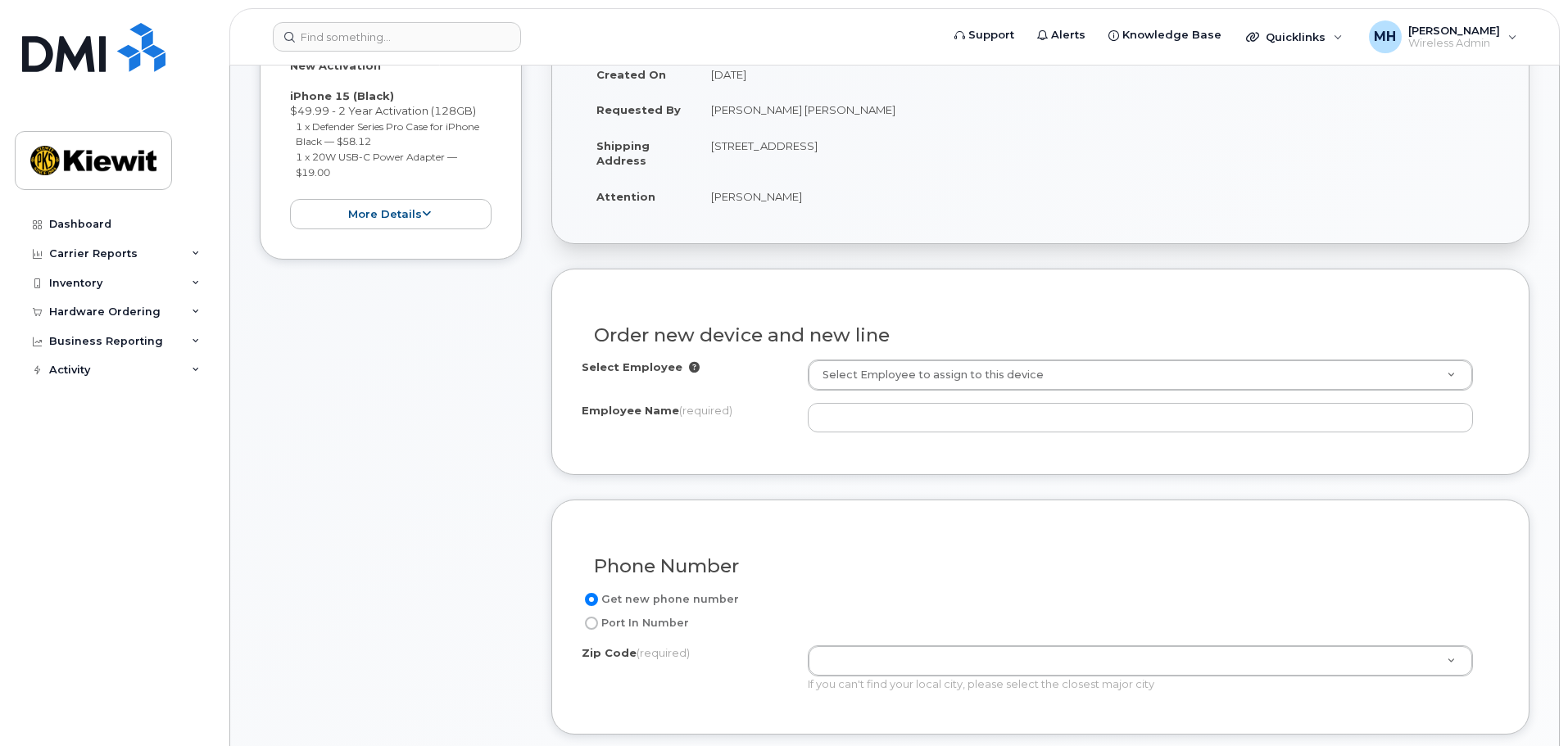
scroll to position [573, 0]
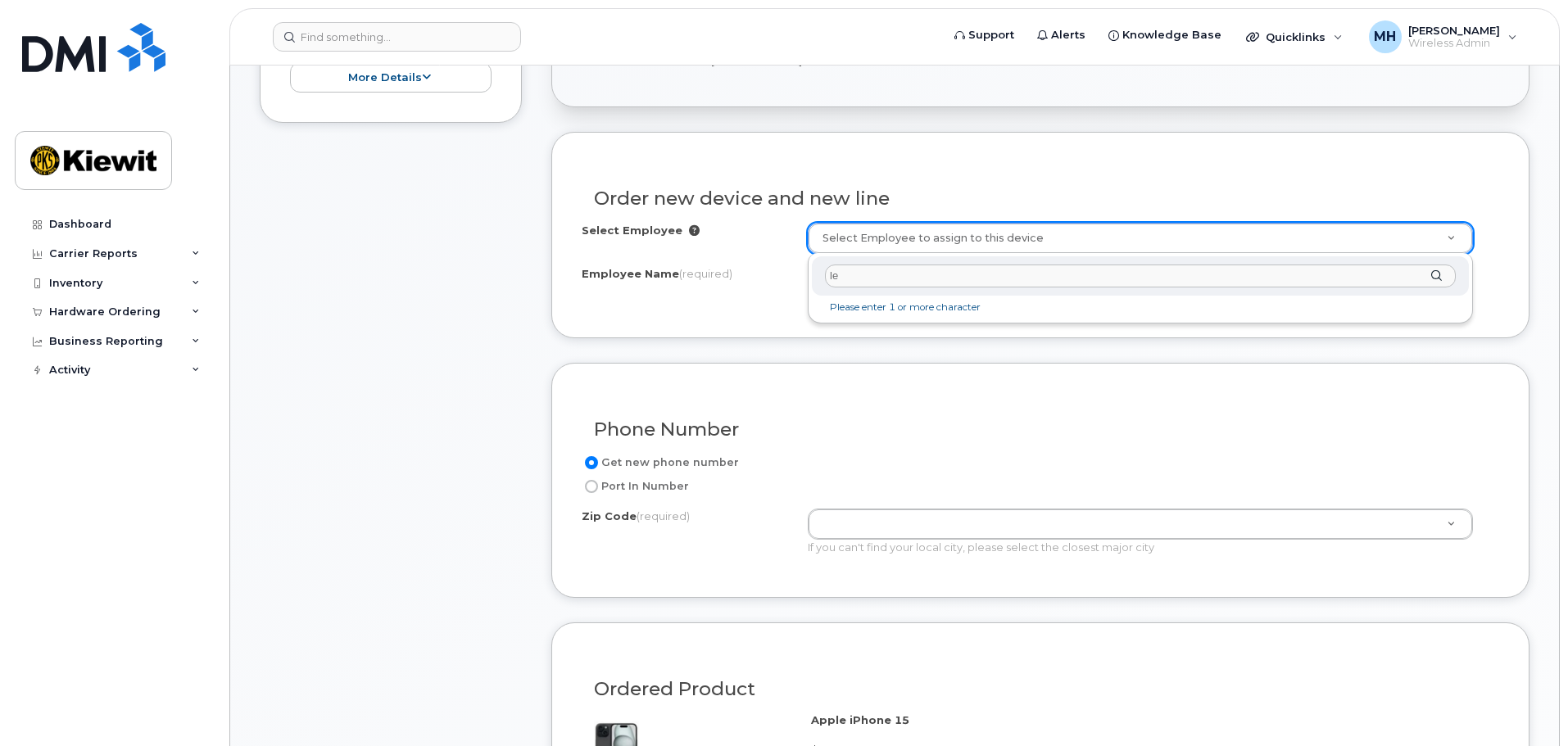
type input "l"
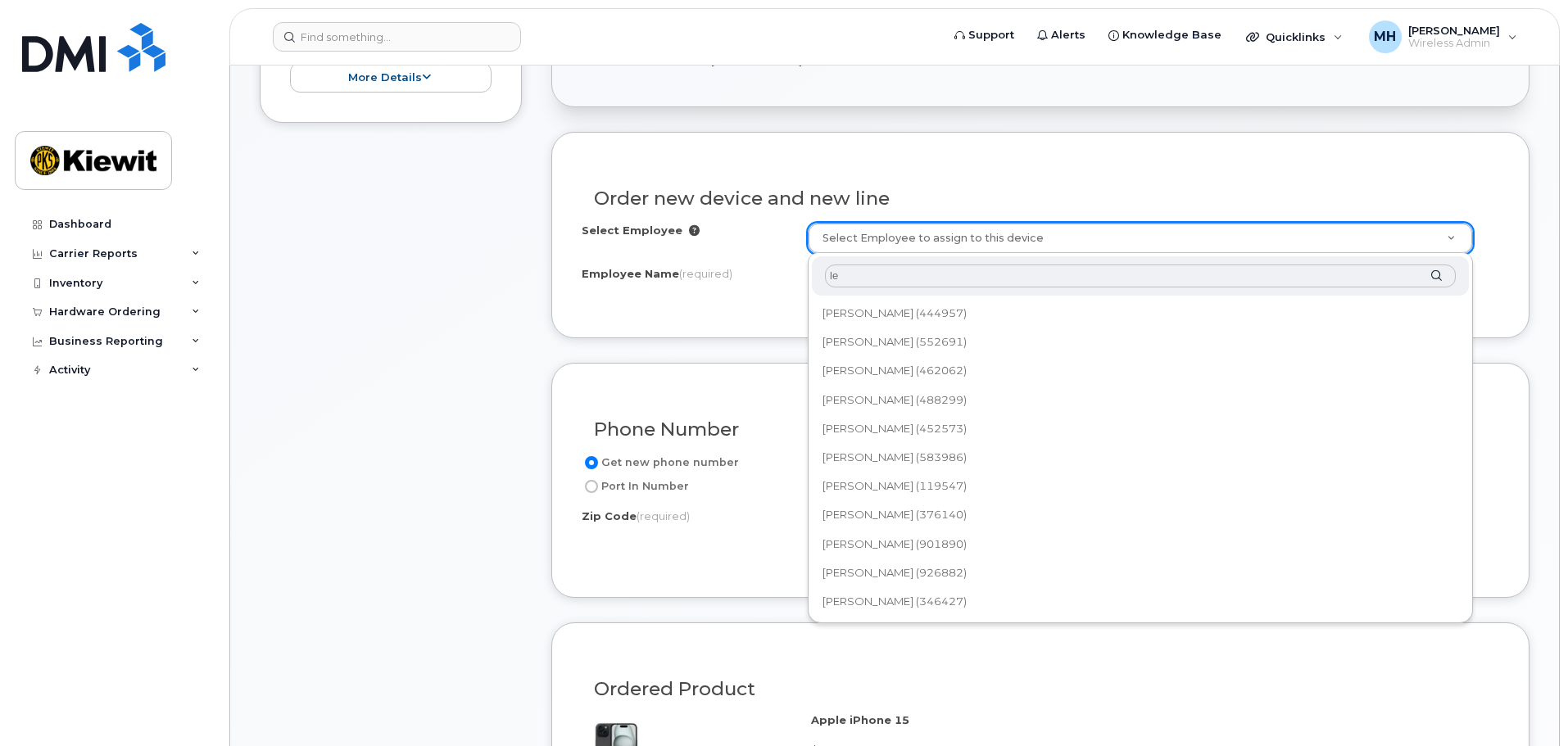
type input "l"
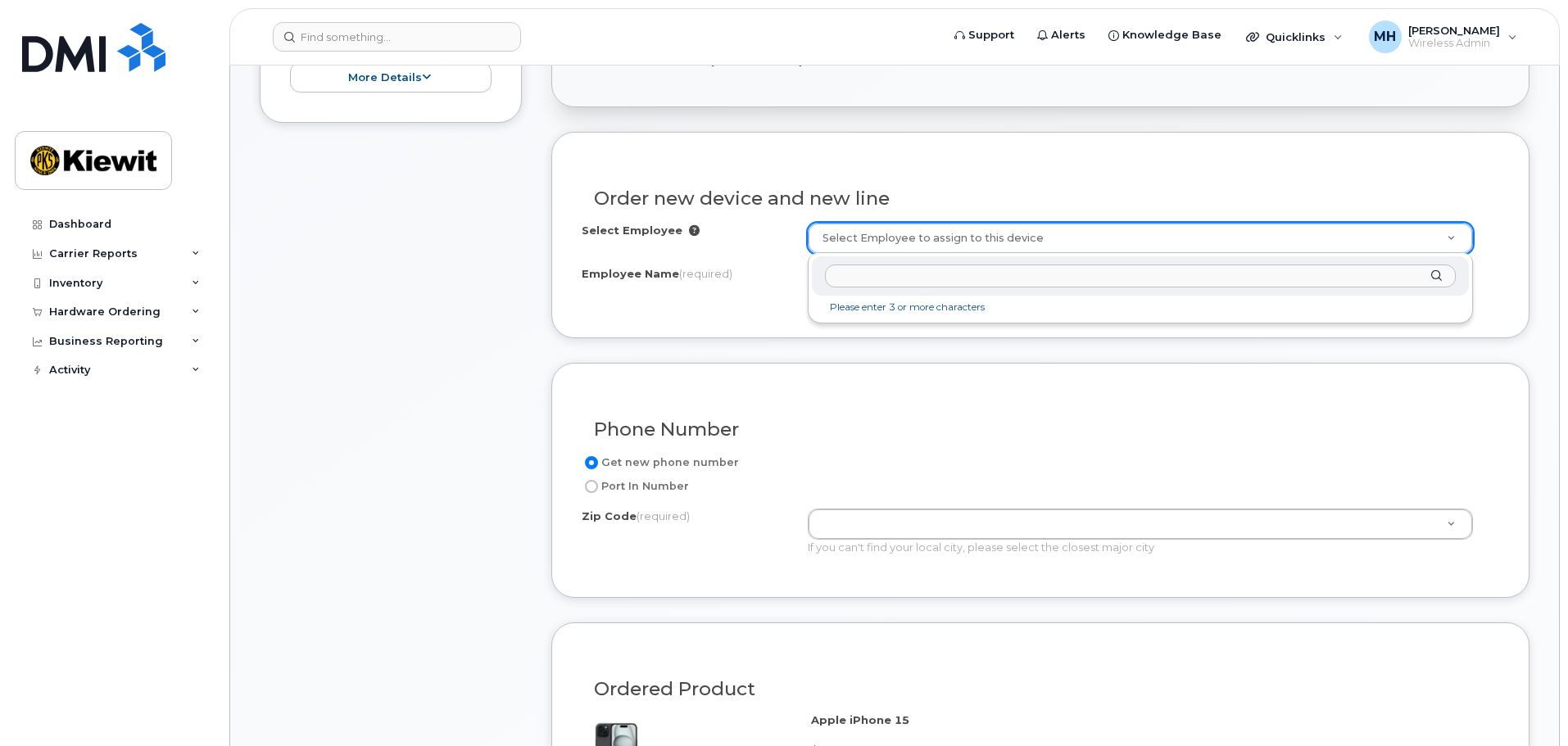
click at [949, 271] on input "text" at bounding box center [1140, 276] width 630 height 24
drag, startPoint x: 905, startPoint y: 280, endPoint x: 675, endPoint y: 250, distance: 231.9
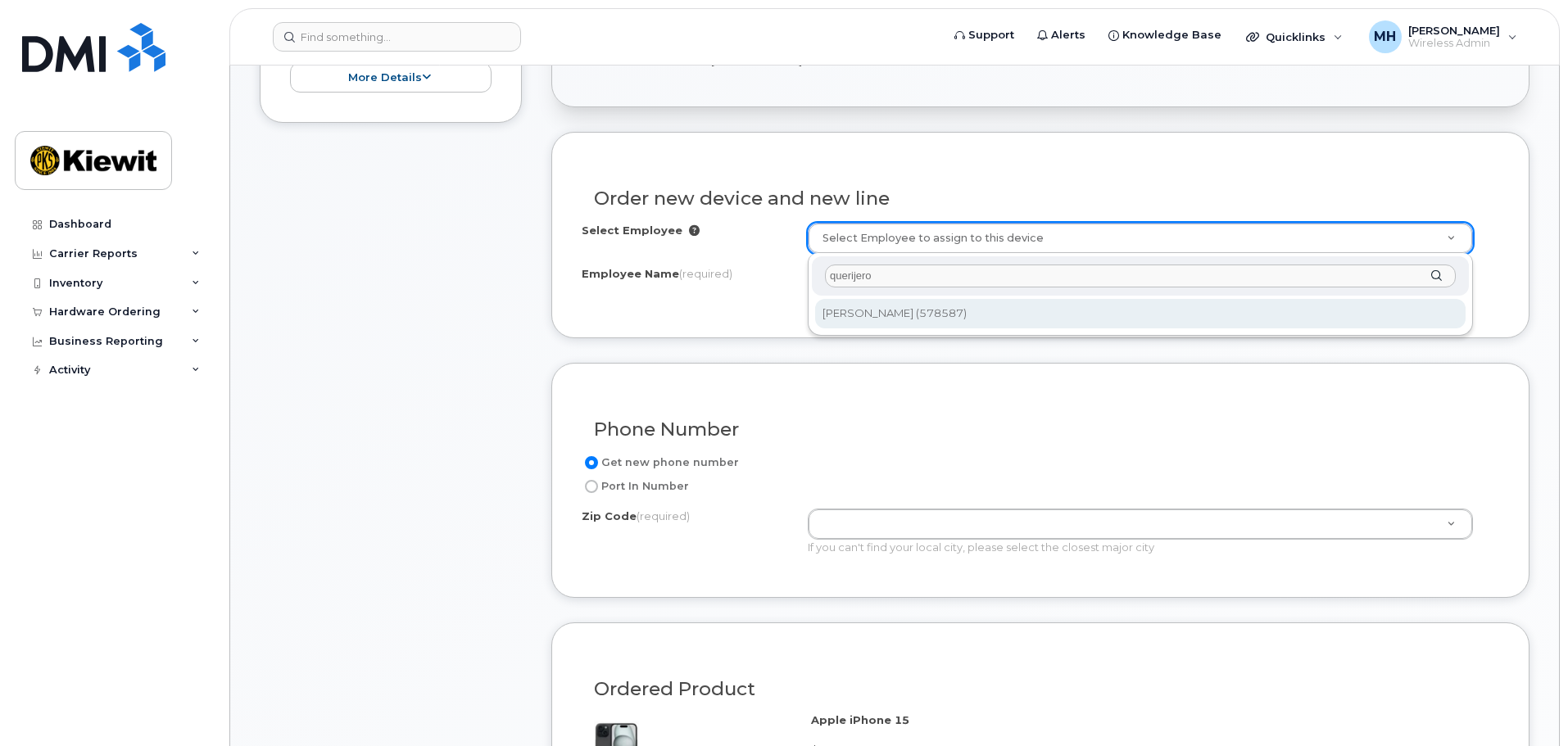
drag, startPoint x: 887, startPoint y: 279, endPoint x: 616, endPoint y: 246, distance: 273.0
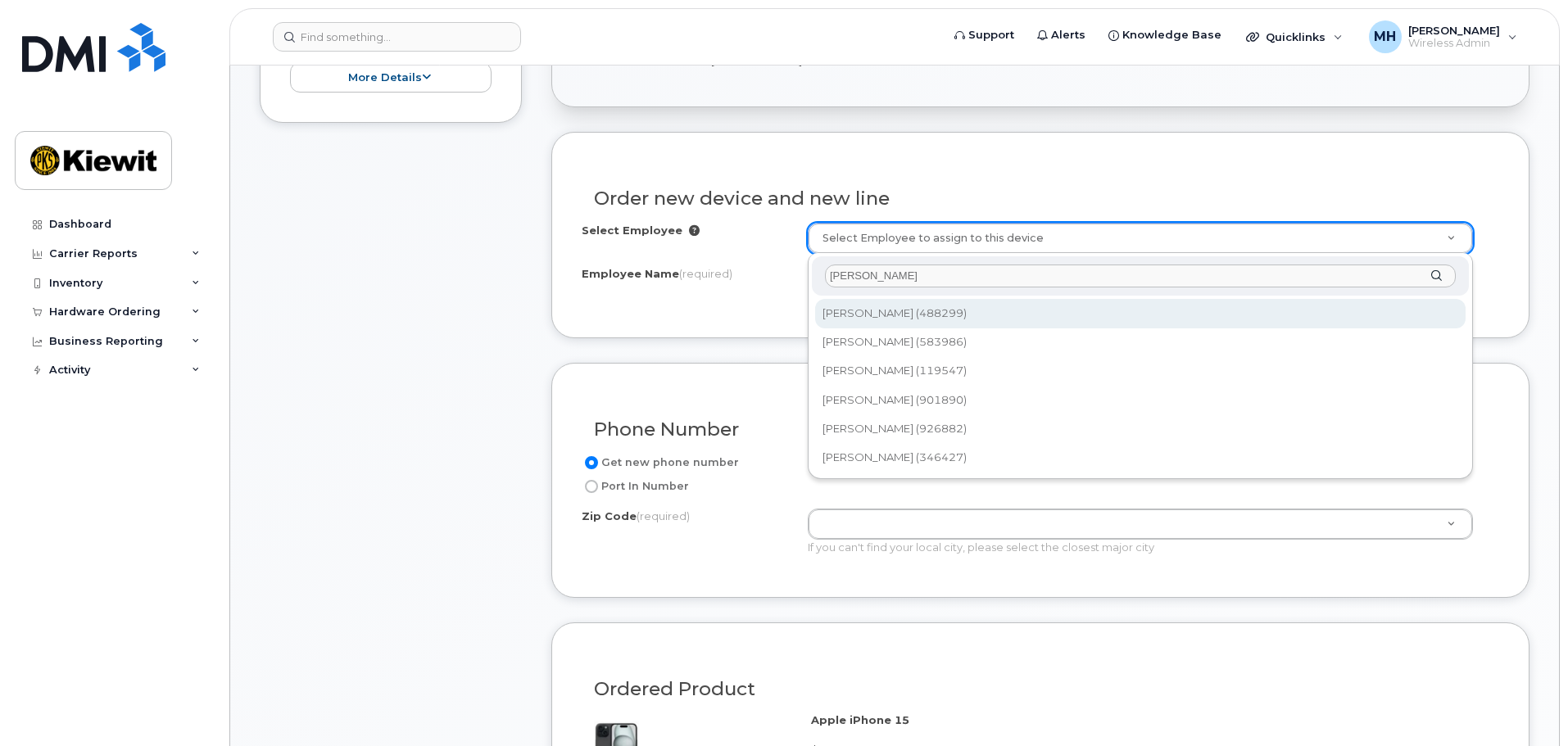
drag, startPoint x: 896, startPoint y: 274, endPoint x: 657, endPoint y: 262, distance: 239.3
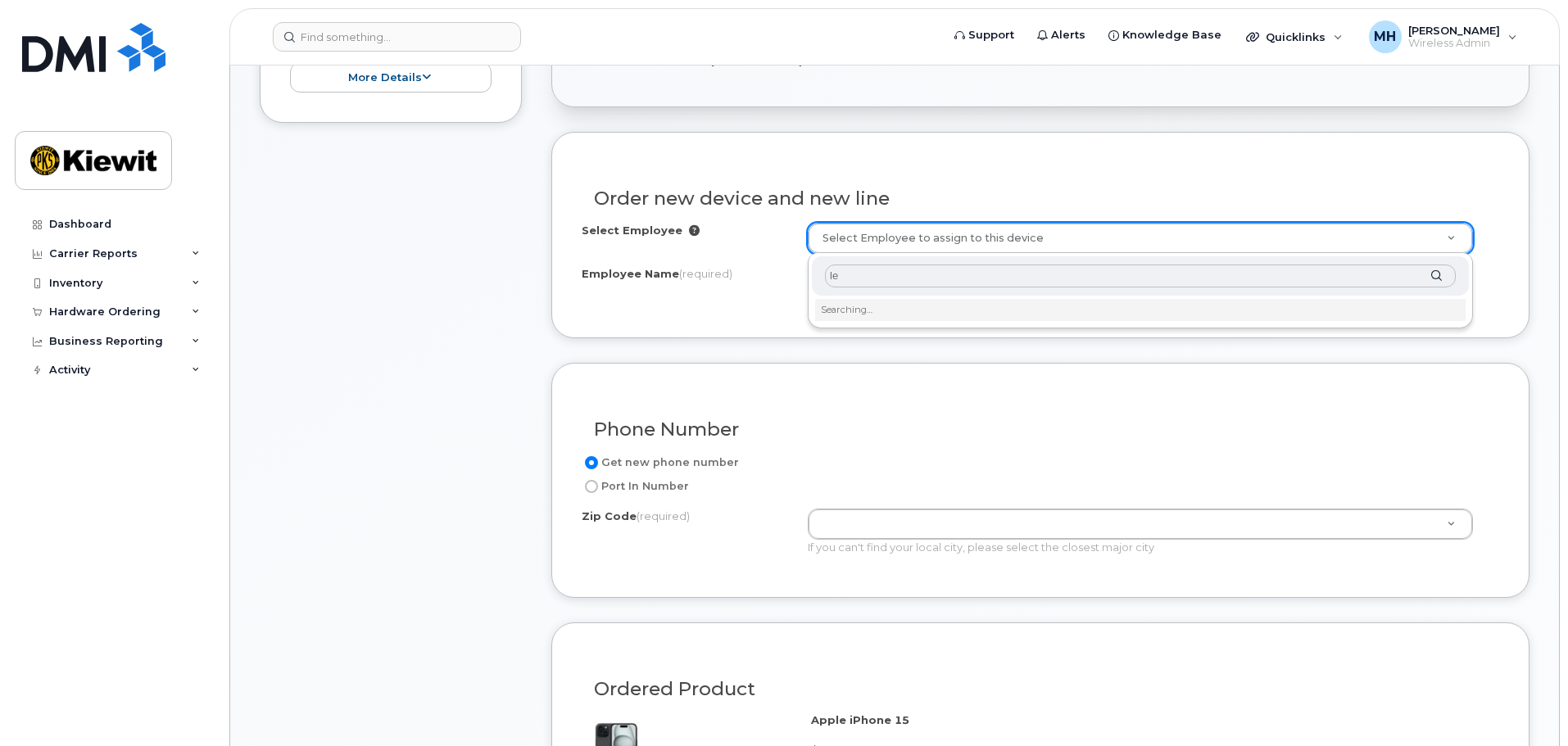
type input "l"
type input "querijero"
type input "2960838"
type input "Vincent Querijero"
type input "3697 Park Avenue"
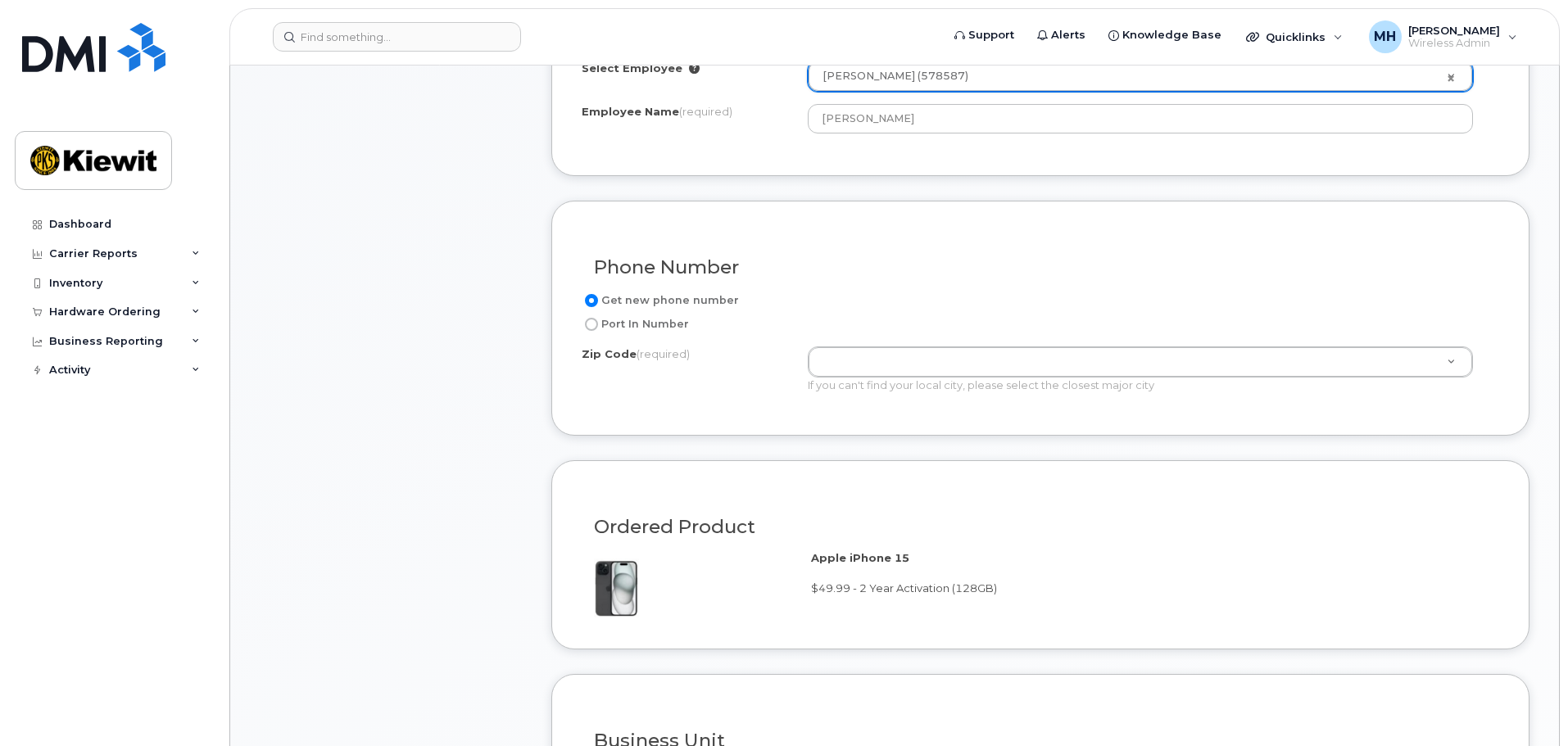
scroll to position [818, 0]
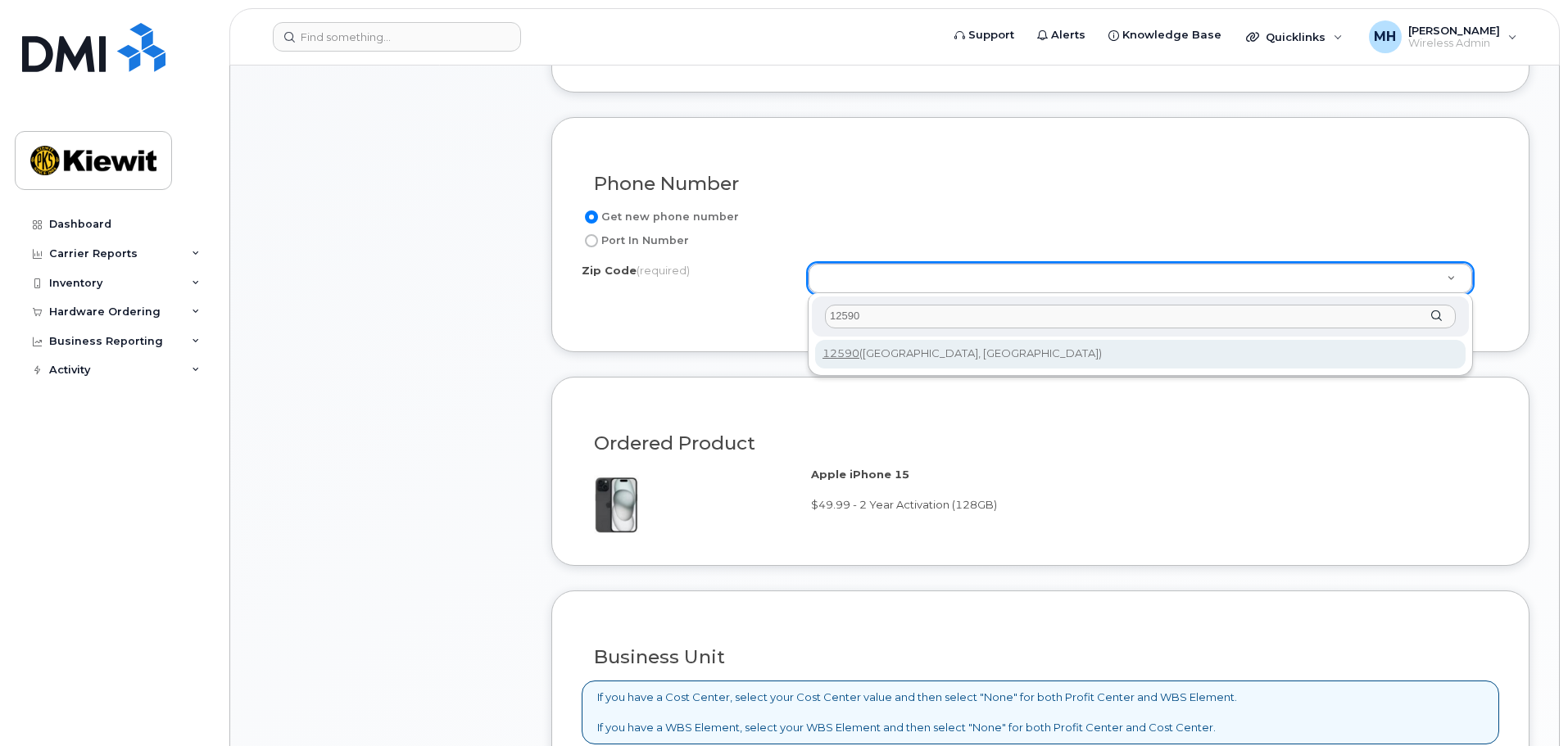
type input "12590"
drag, startPoint x: 907, startPoint y: 359, endPoint x: 910, endPoint y: 349, distance: 10.4
type input "12590 (Wappingers Falls, NY)"
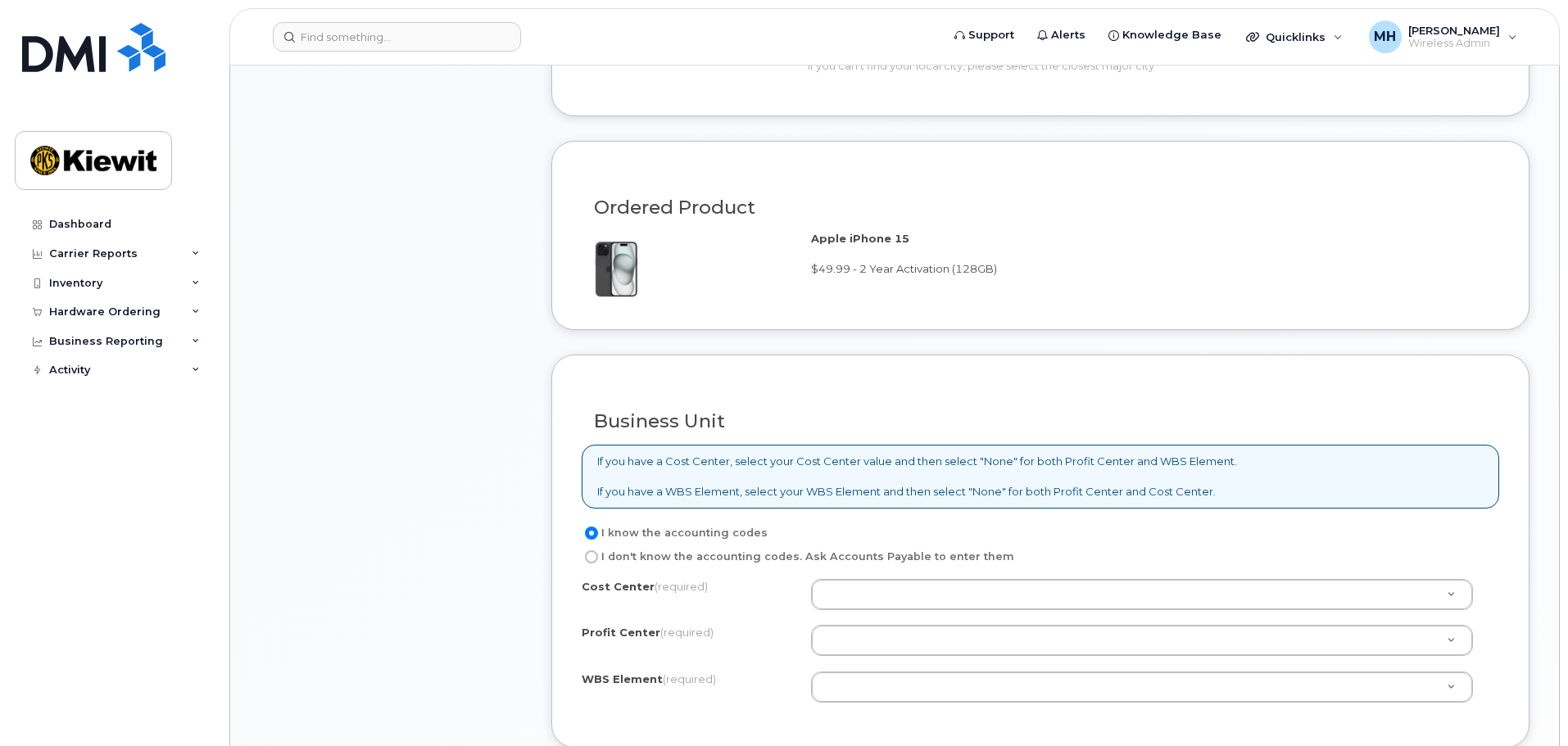
scroll to position [1228, 0]
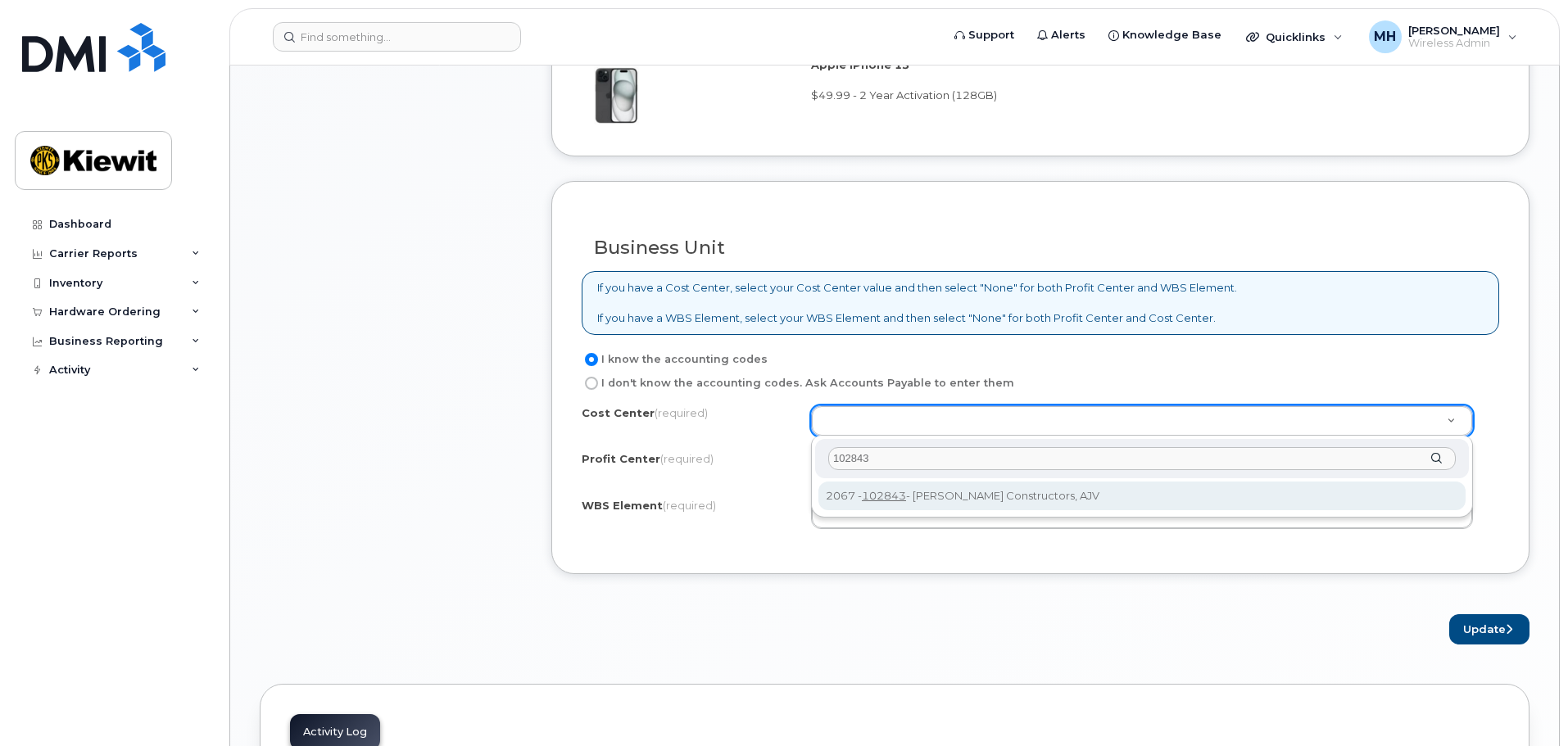
type input "102843"
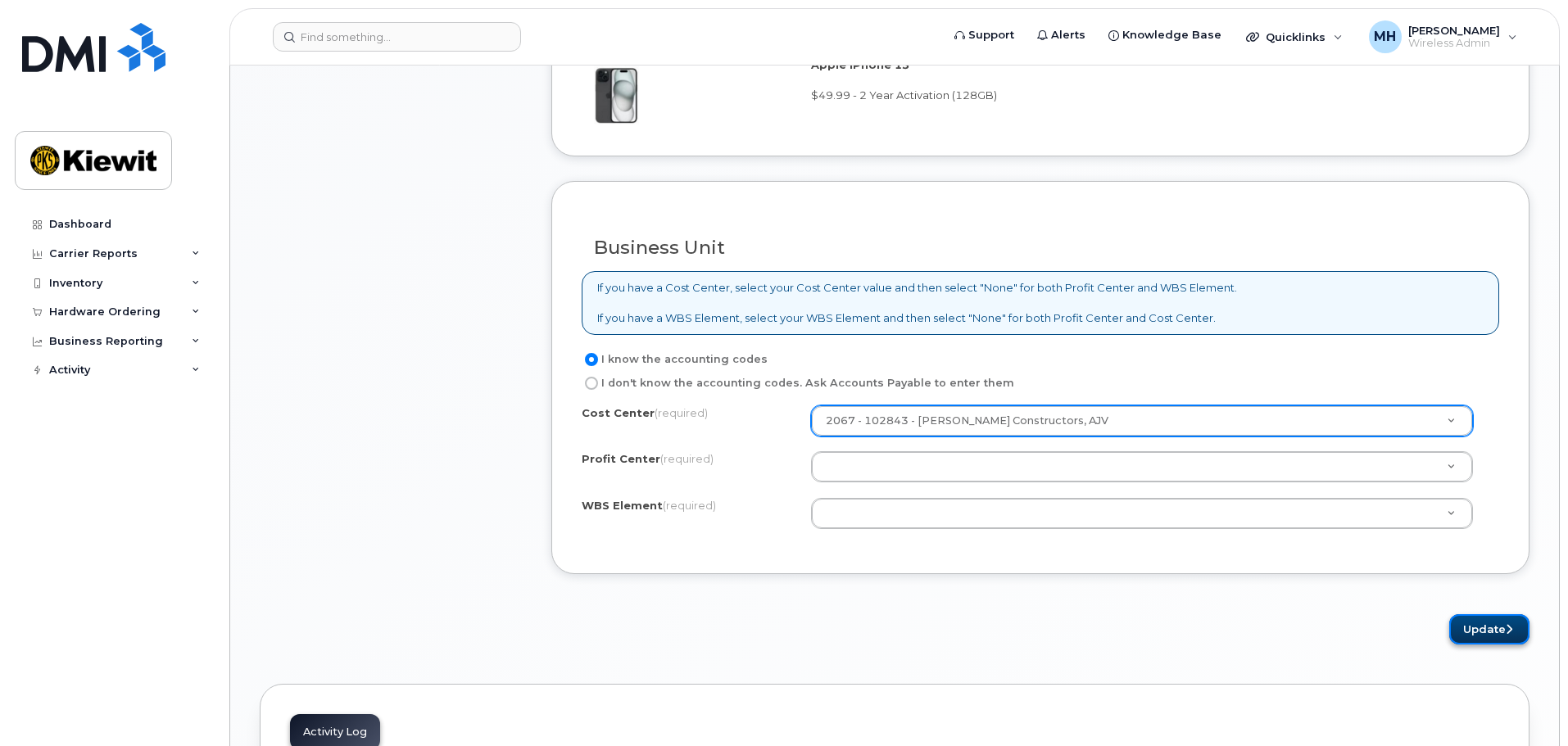
click at [1480, 629] on button "Update" at bounding box center [1490, 629] width 80 height 31
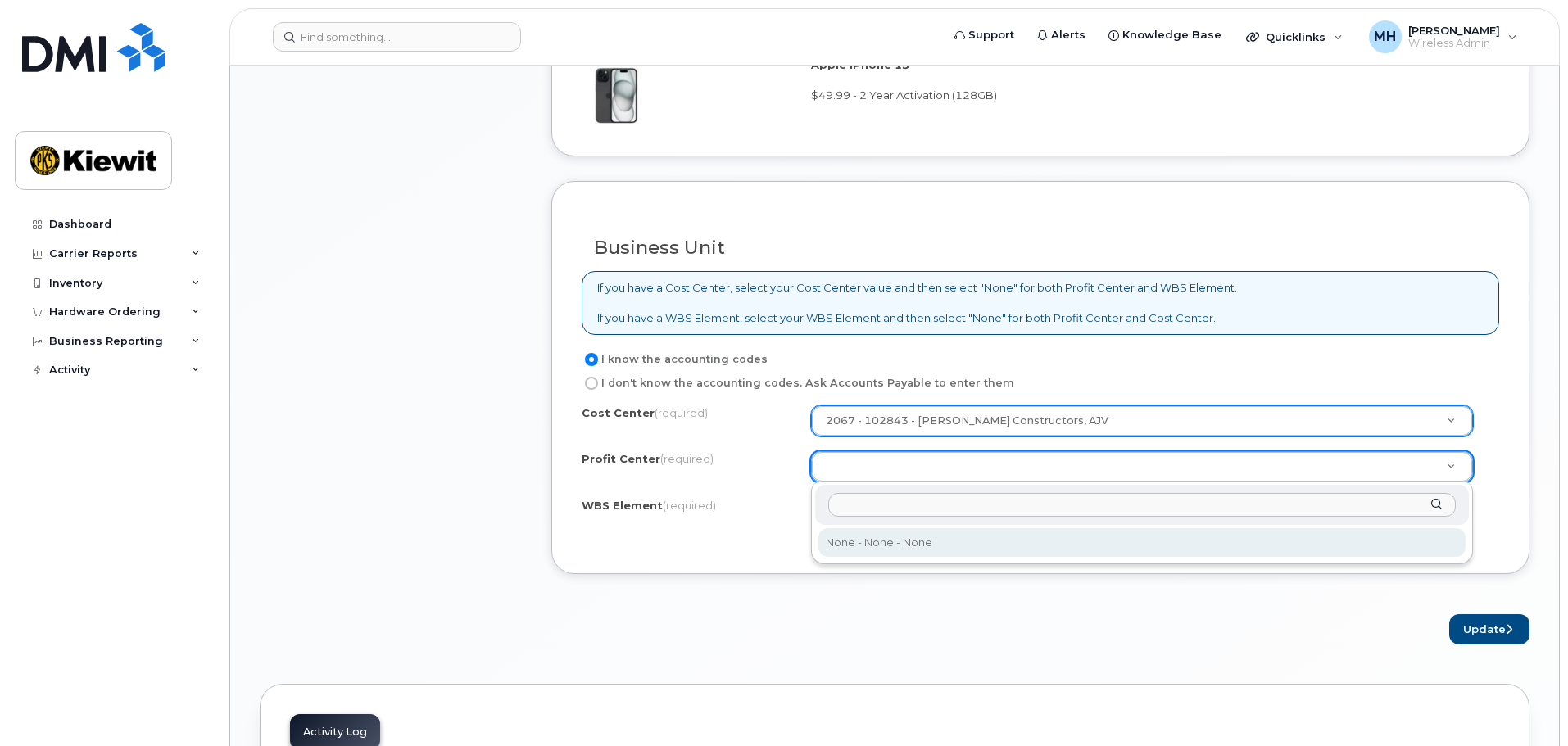
select select "None"
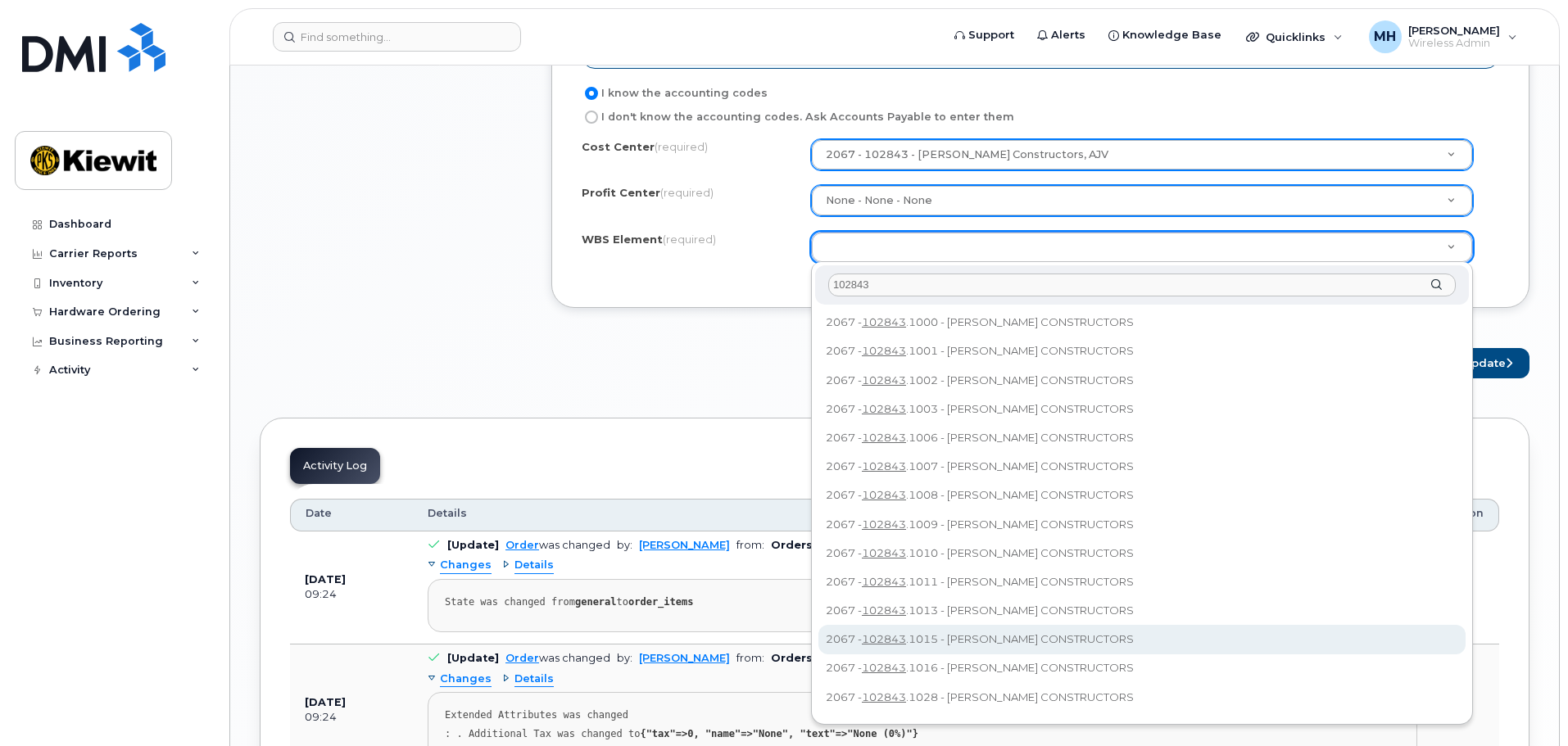
scroll to position [1473, 0]
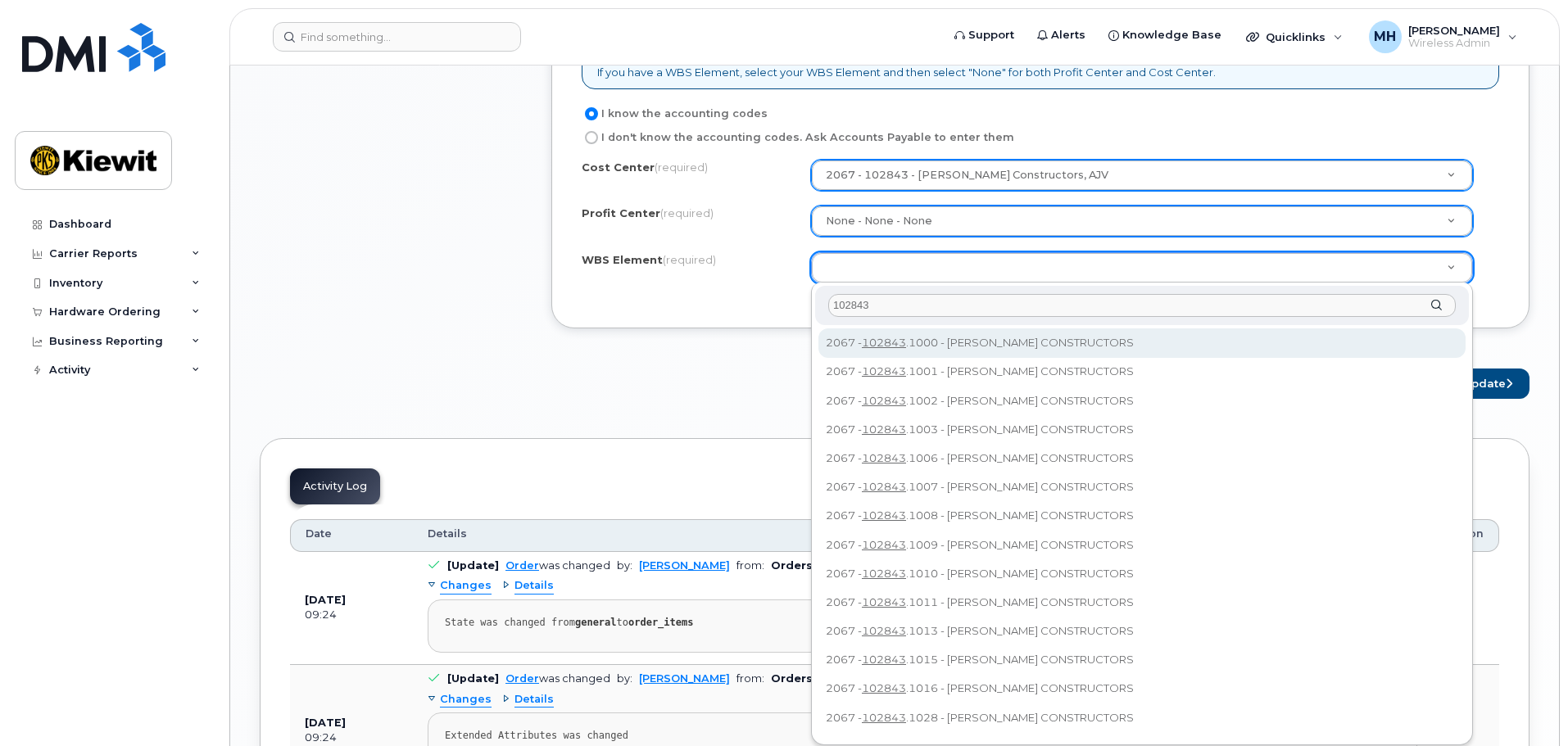
click at [911, 298] on input "102843" at bounding box center [1142, 306] width 628 height 24
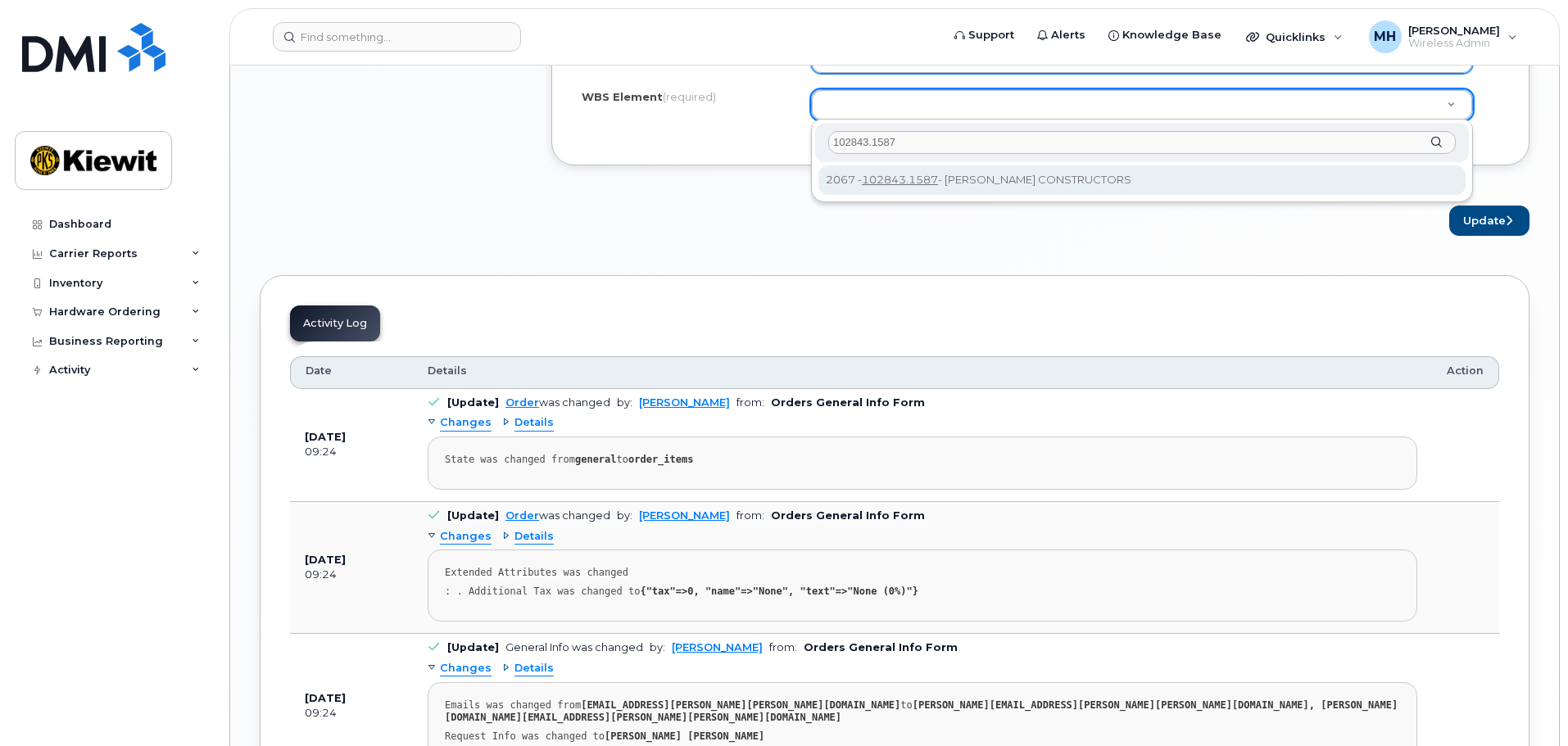
scroll to position [1637, 0]
type input "102843.1587"
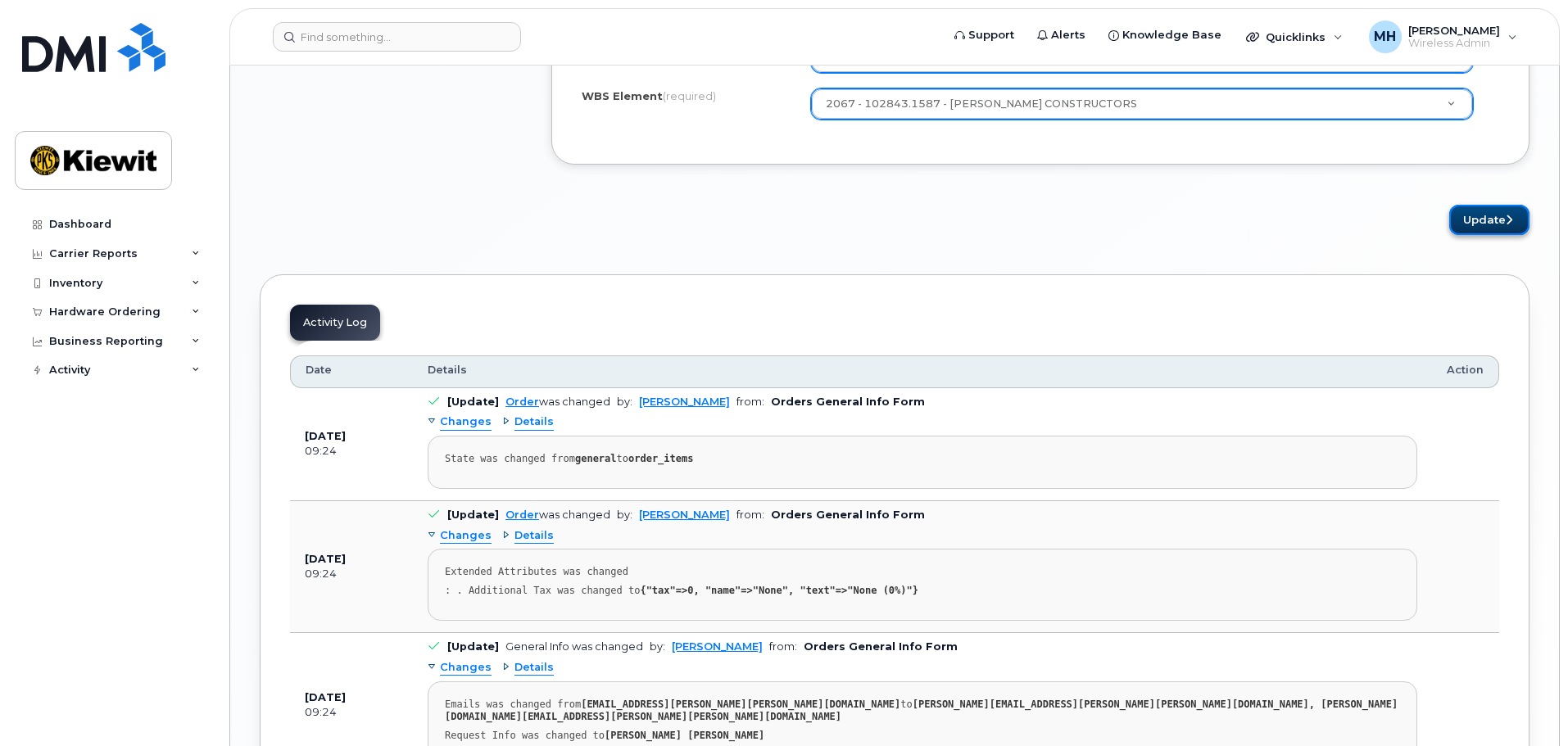
click at [1484, 225] on button "Update" at bounding box center [1490, 220] width 80 height 31
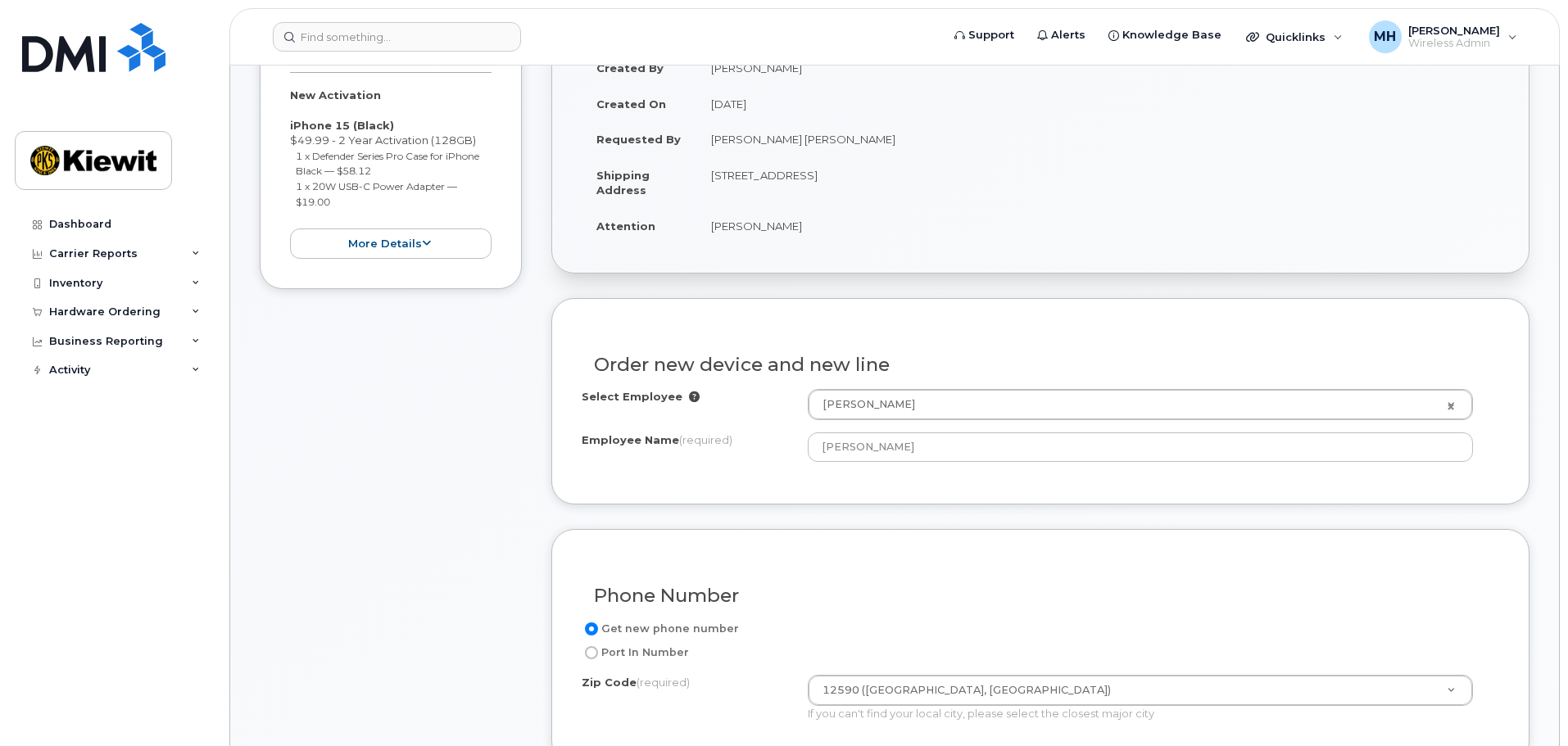
scroll to position [409, 0]
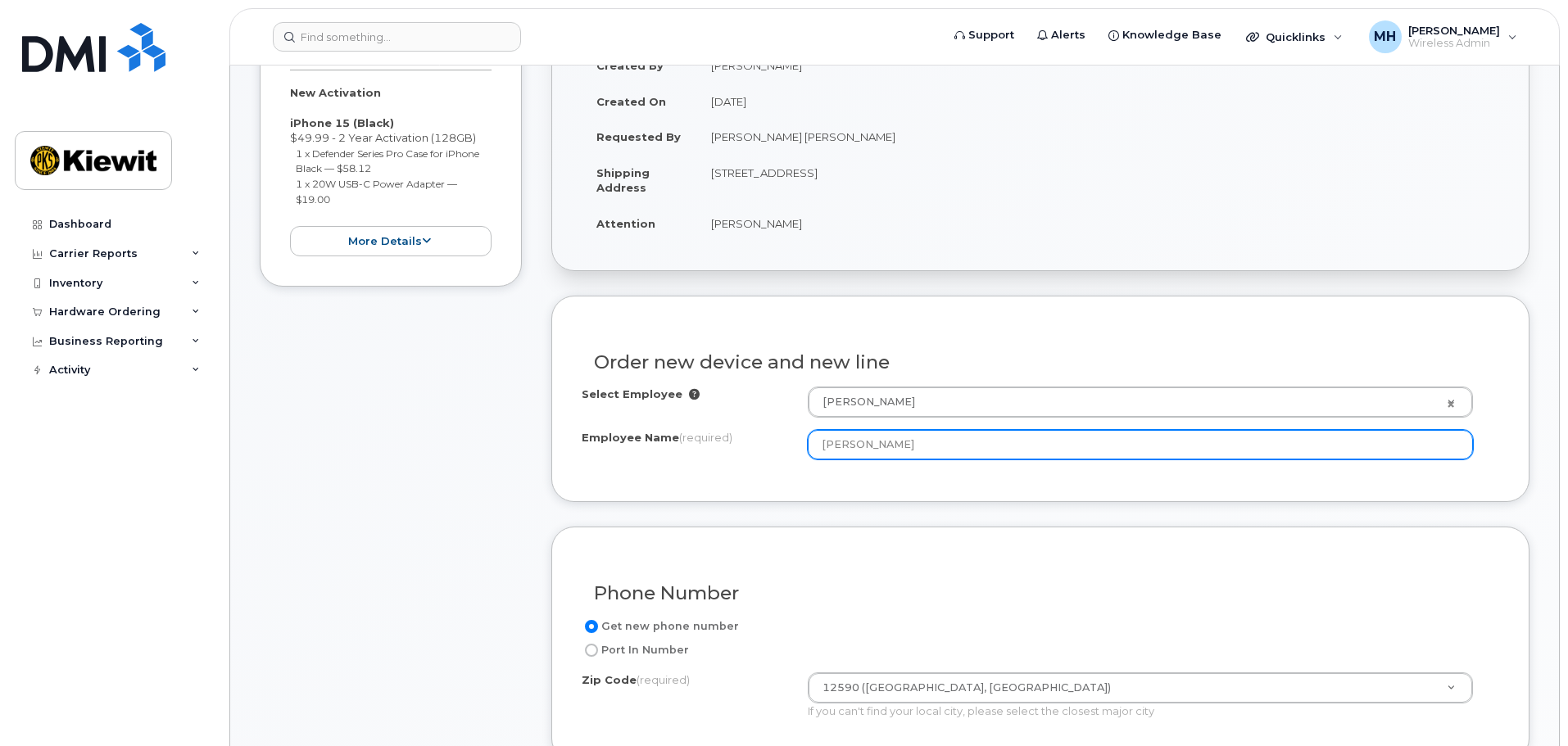
click at [920, 445] on input "[PERSON_NAME]" at bounding box center [1141, 444] width 665 height 30
drag, startPoint x: 936, startPoint y: 442, endPoint x: 710, endPoint y: 447, distance: 226.1
click at [710, 447] on div "Employee Name (required) [PERSON_NAME]" at bounding box center [1040, 444] width 917 height 30
type input "l"
type input "[PERSON_NAME] [PERSON_NAME]"
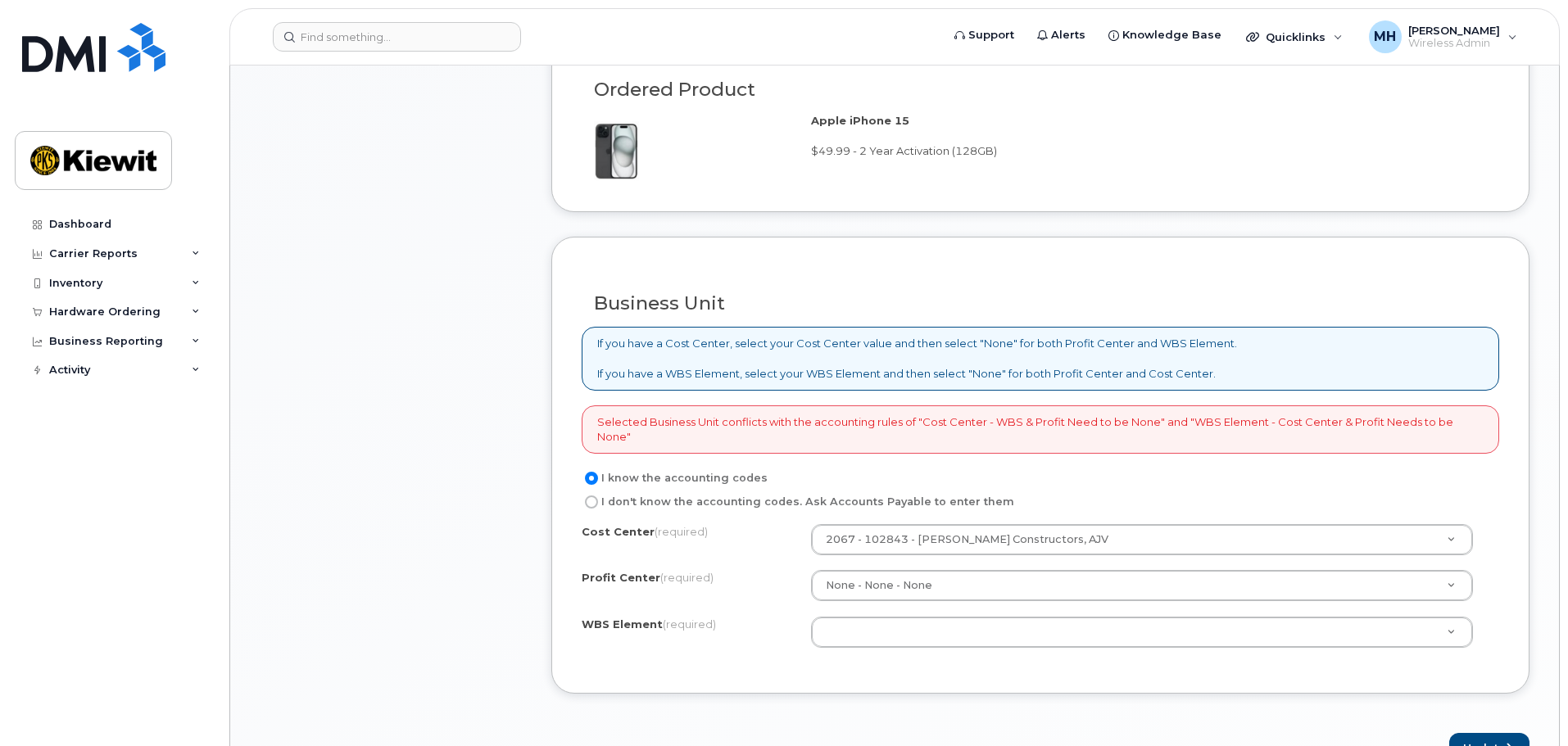
scroll to position [1228, 0]
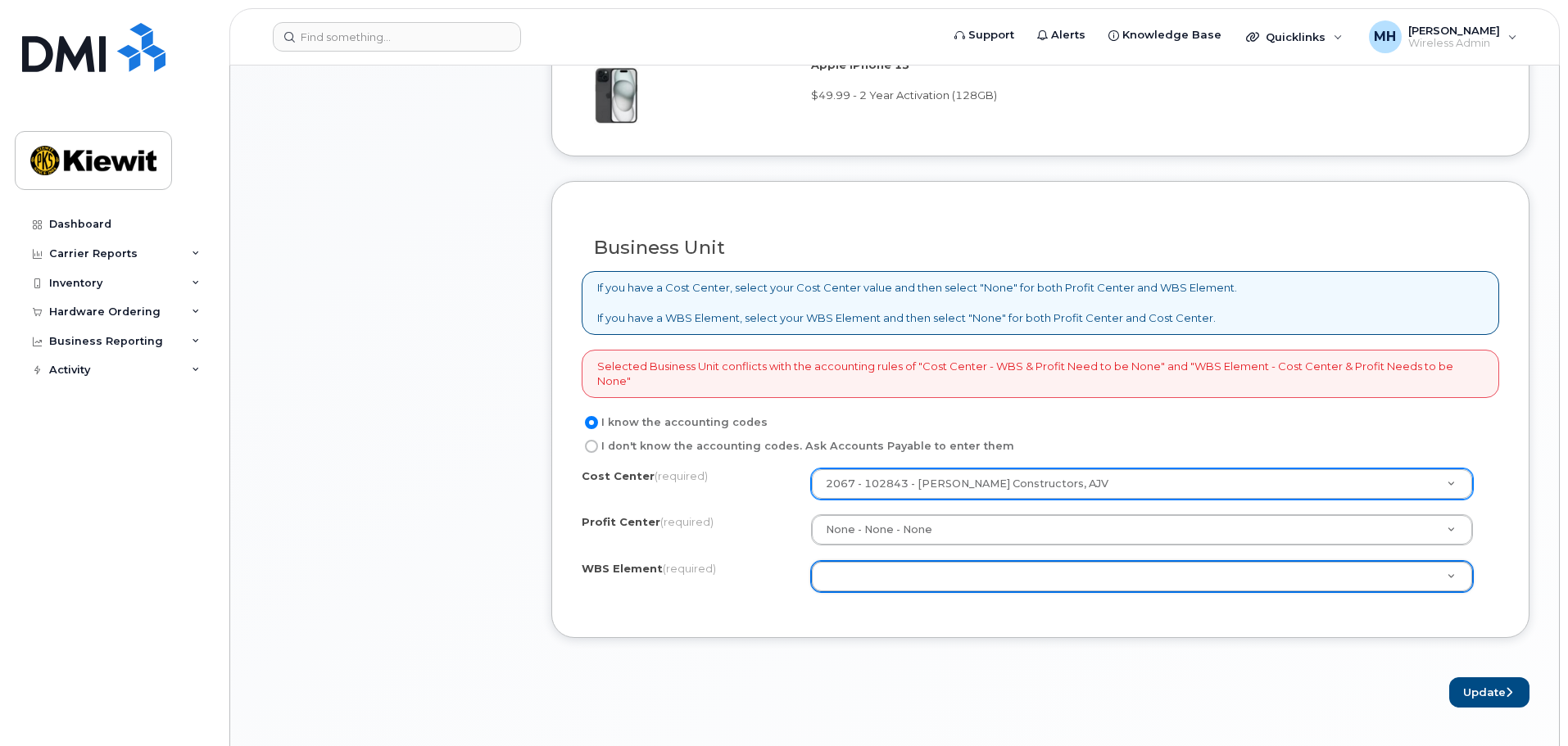
click at [631, 446] on label "I don't know the accounting codes. Ask Accounts Payable to enter them" at bounding box center [798, 446] width 433 height 20
click at [598, 446] on input "I don't know the accounting codes. Ask Accounts Payable to enter them" at bounding box center [591, 446] width 13 height 13
radio input "true"
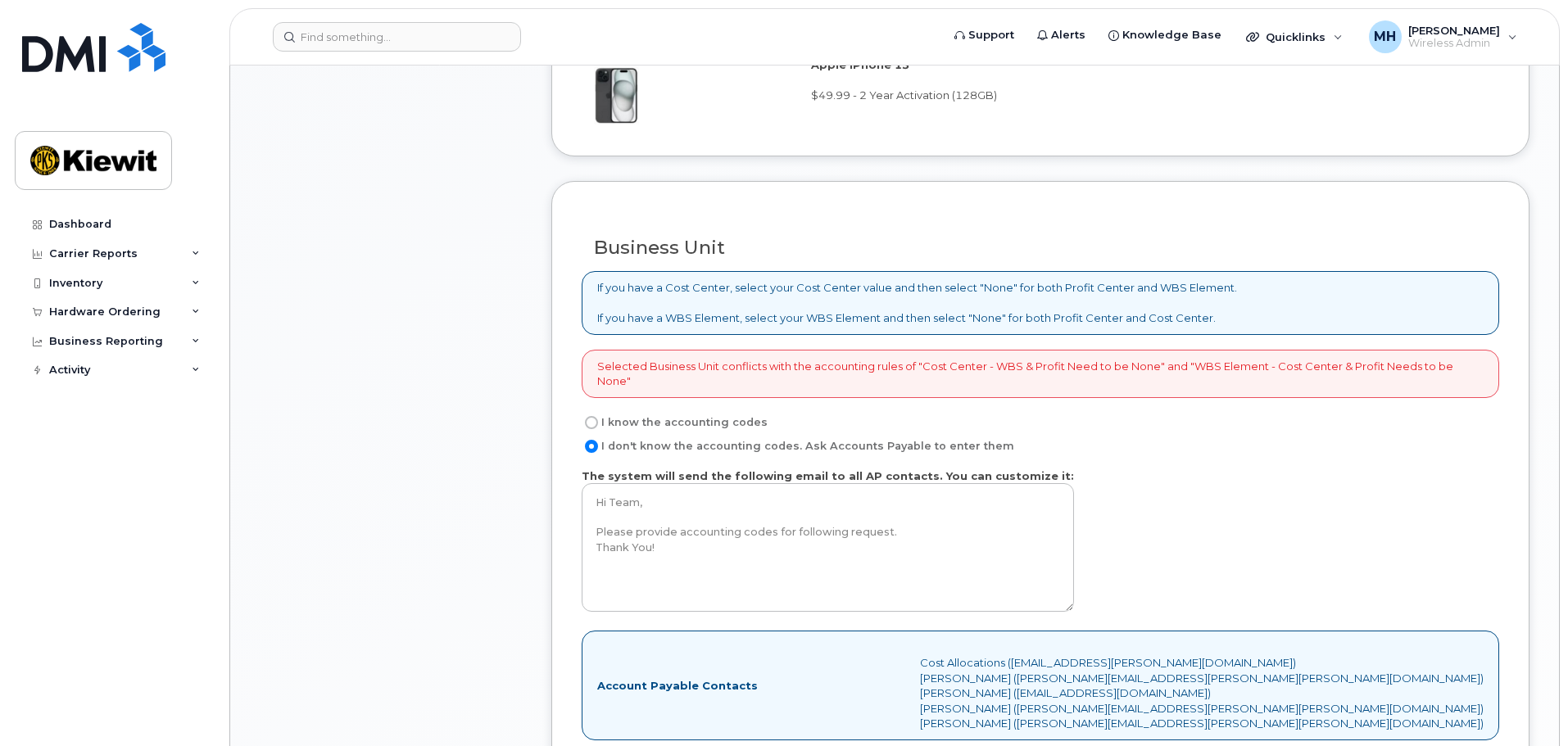
click at [591, 425] on input "I know the accounting codes" at bounding box center [591, 422] width 13 height 13
radio input "true"
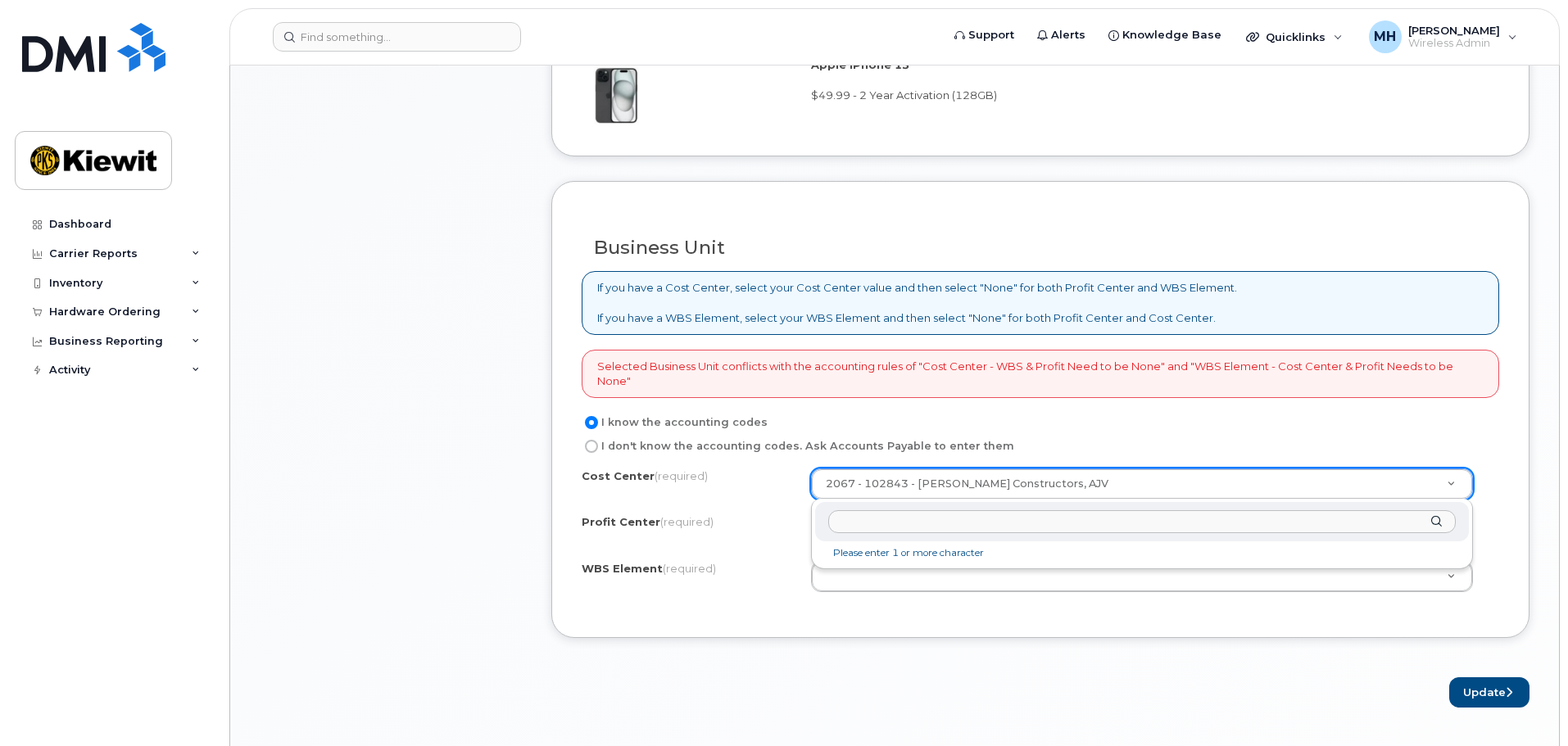
click at [1067, 522] on input "text" at bounding box center [1142, 522] width 628 height 24
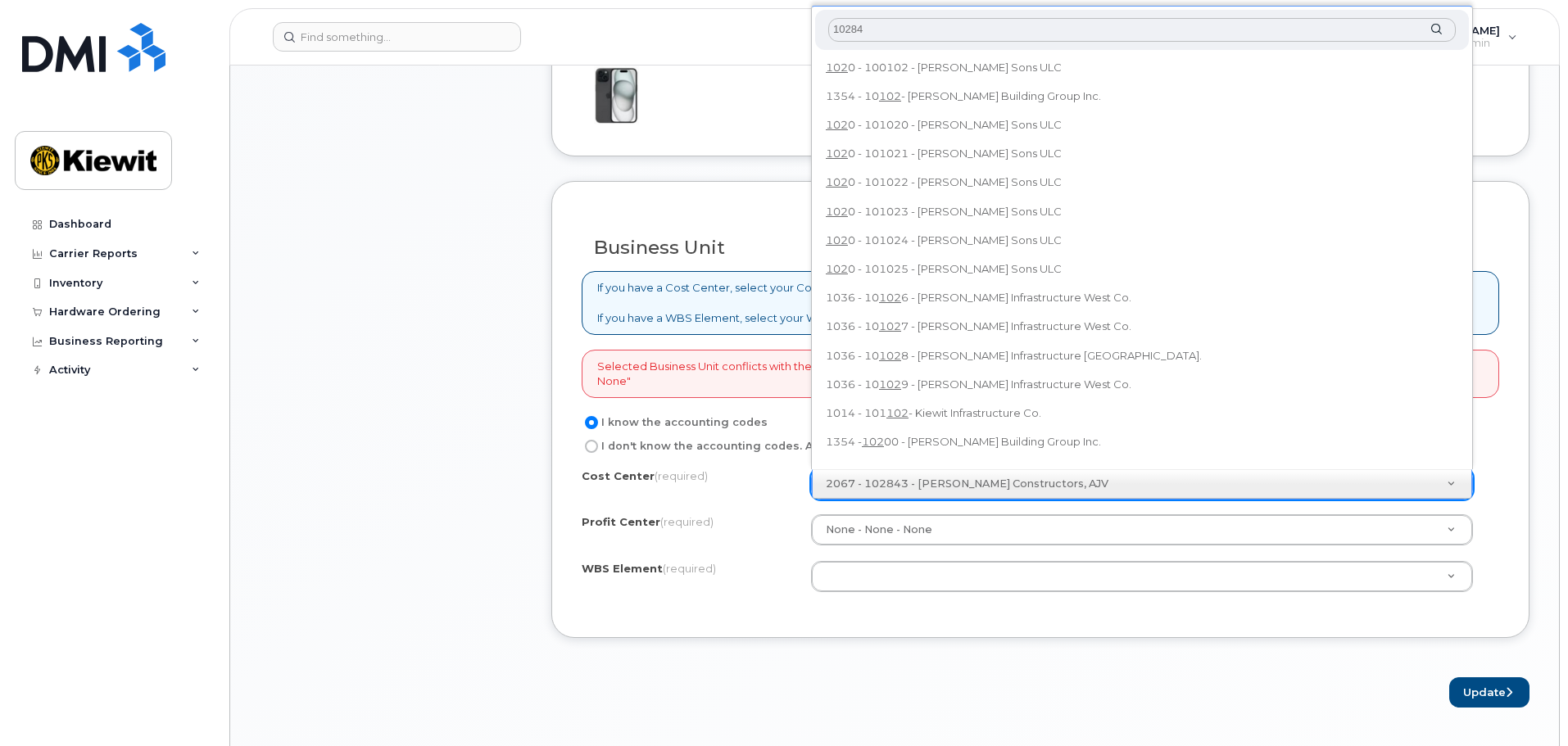
type input "102843"
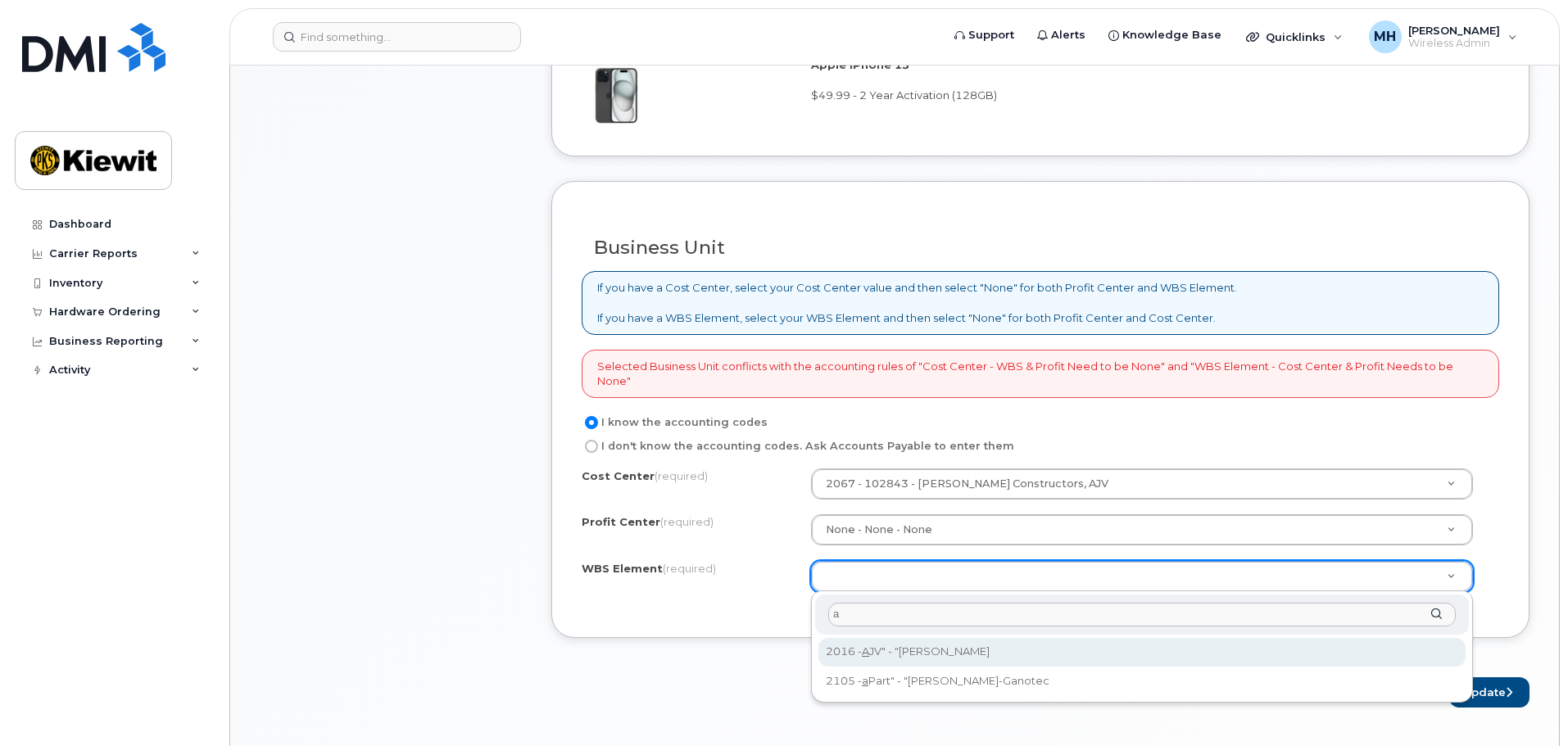
drag, startPoint x: 812, startPoint y: 610, endPoint x: 779, endPoint y: 605, distance: 33.4
click at [779, 605] on body "Support Alerts Knowledge Base Quicklinks Suspend / Cancel Device Change SIM Car…" at bounding box center [784, 191] width 1568 height 2838
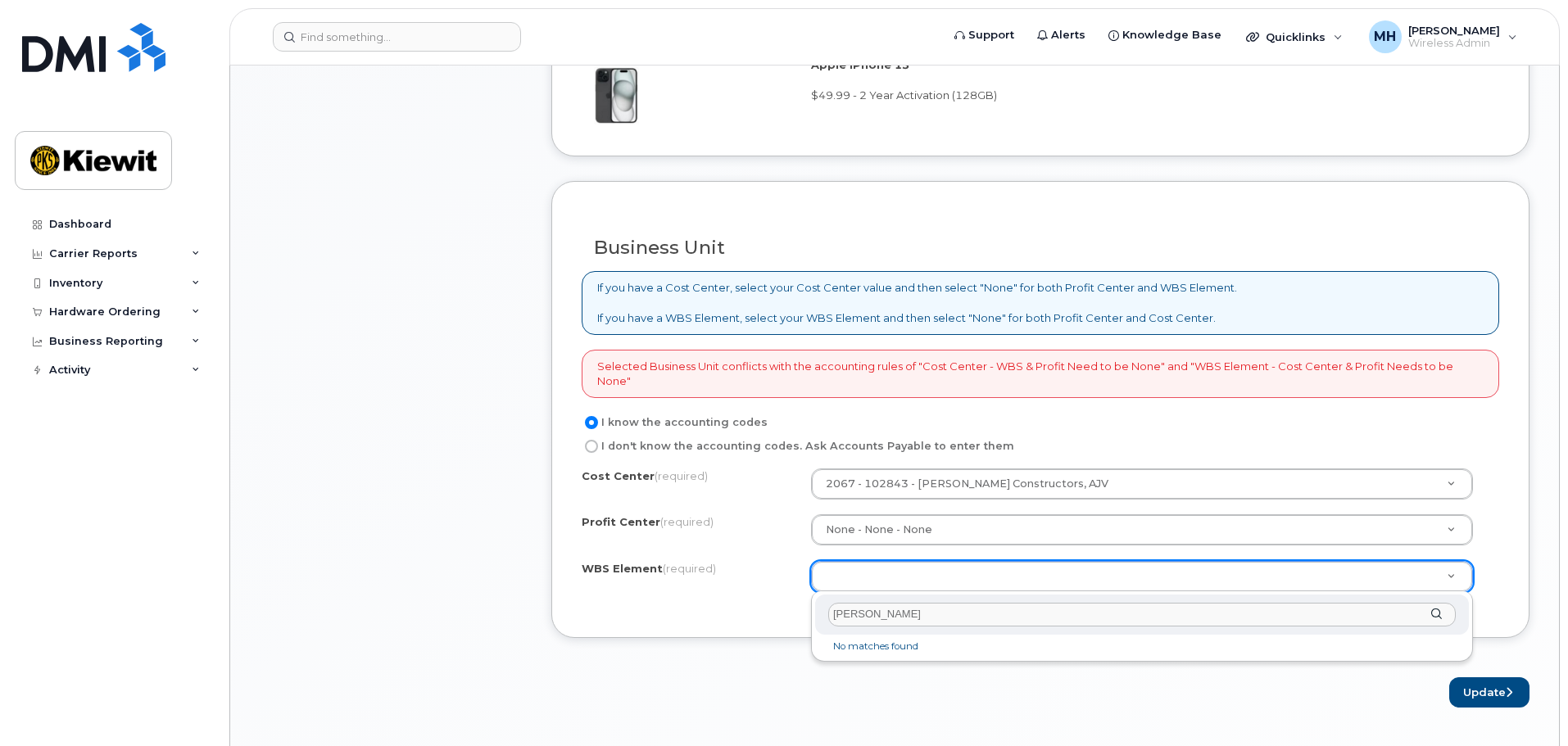
drag, startPoint x: 948, startPoint y: 609, endPoint x: 676, endPoint y: 581, distance: 273.4
click at [688, 586] on body "Support Alerts Knowledge Base Quicklinks Suspend / Cancel Device Change SIM Car…" at bounding box center [784, 191] width 1568 height 2838
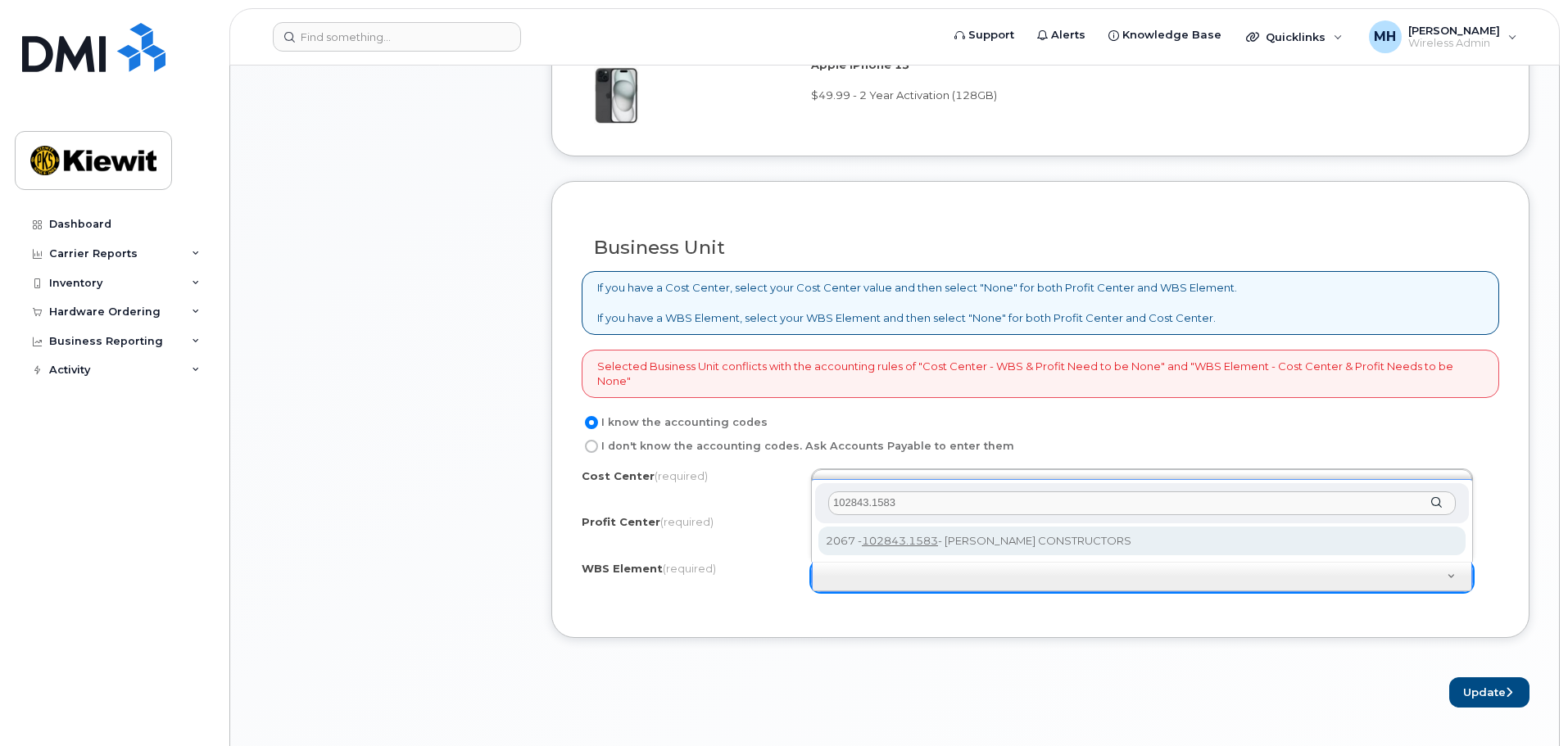
click at [913, 505] on input "102843.1583" at bounding box center [1142, 503] width 628 height 24
type input "102843.1587"
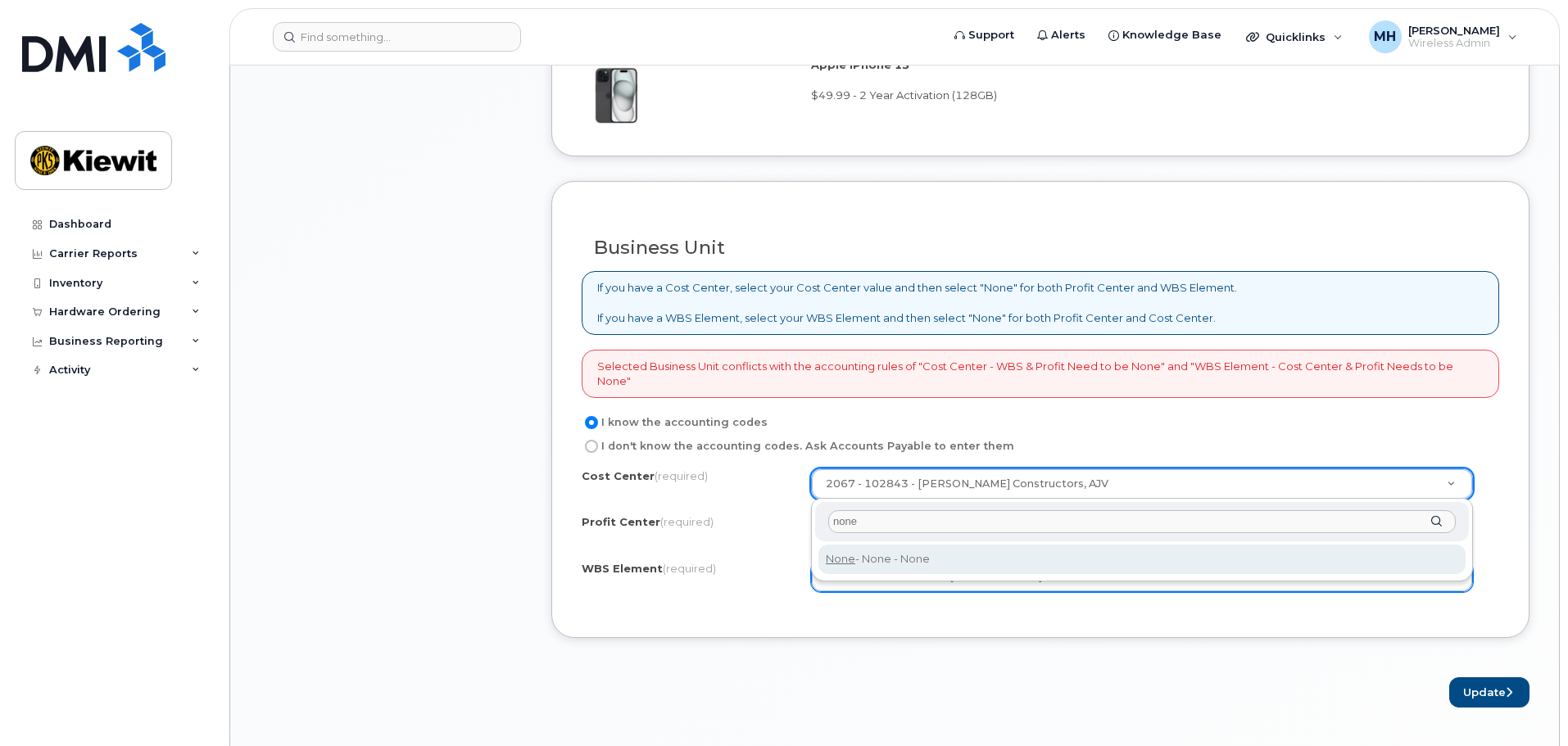
type input "none"
type input "None"
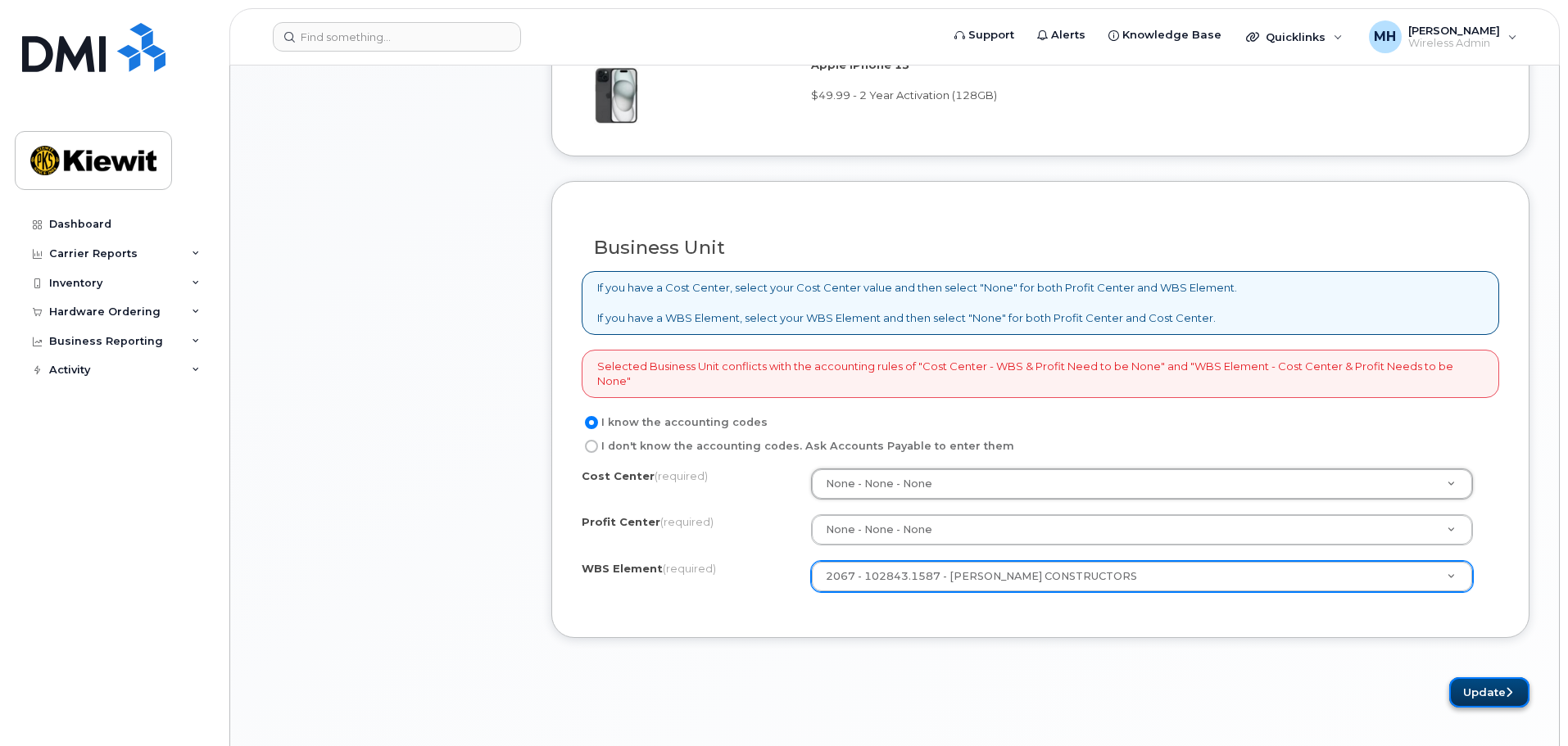
click at [1469, 684] on button "Update" at bounding box center [1490, 692] width 80 height 31
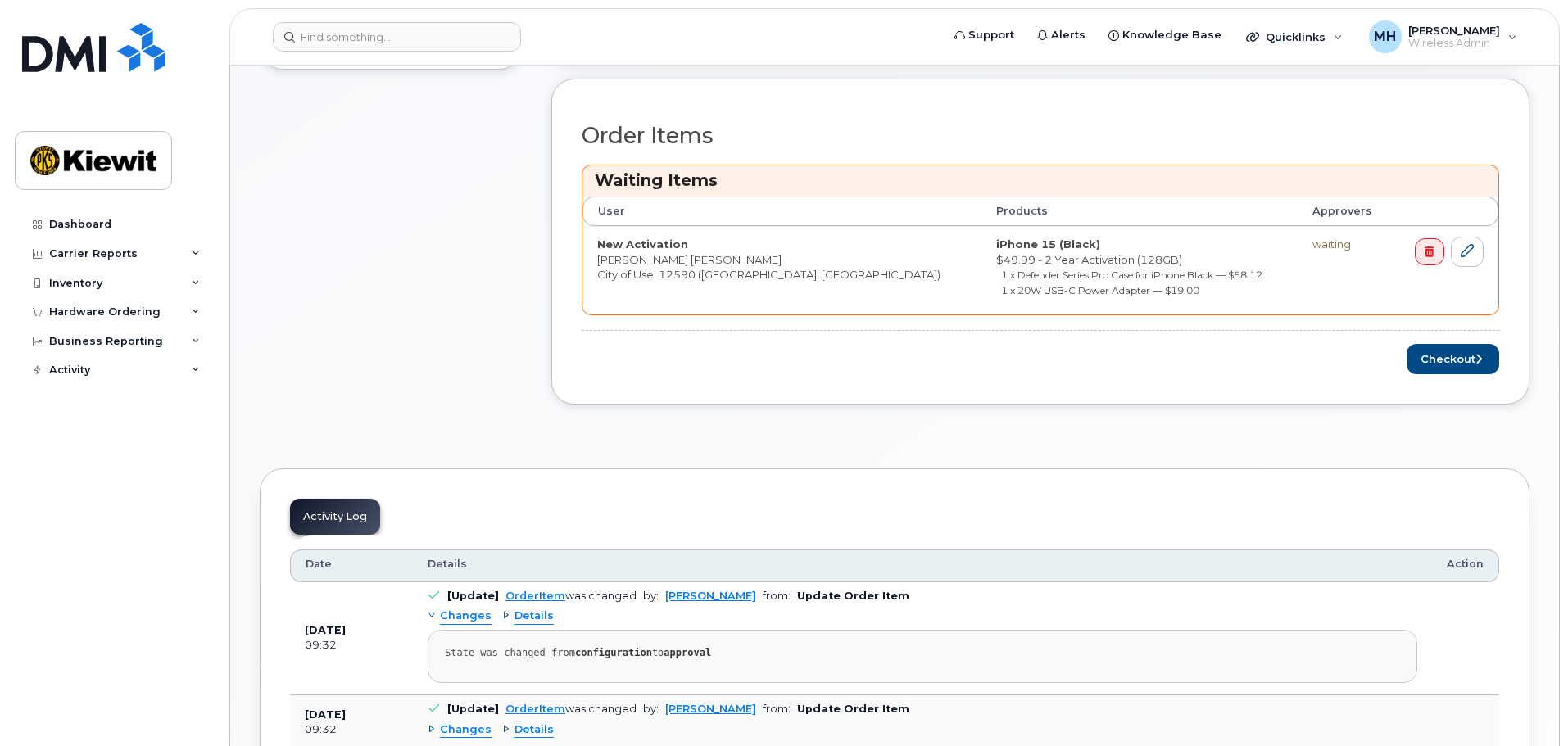
scroll to position [737, 0]
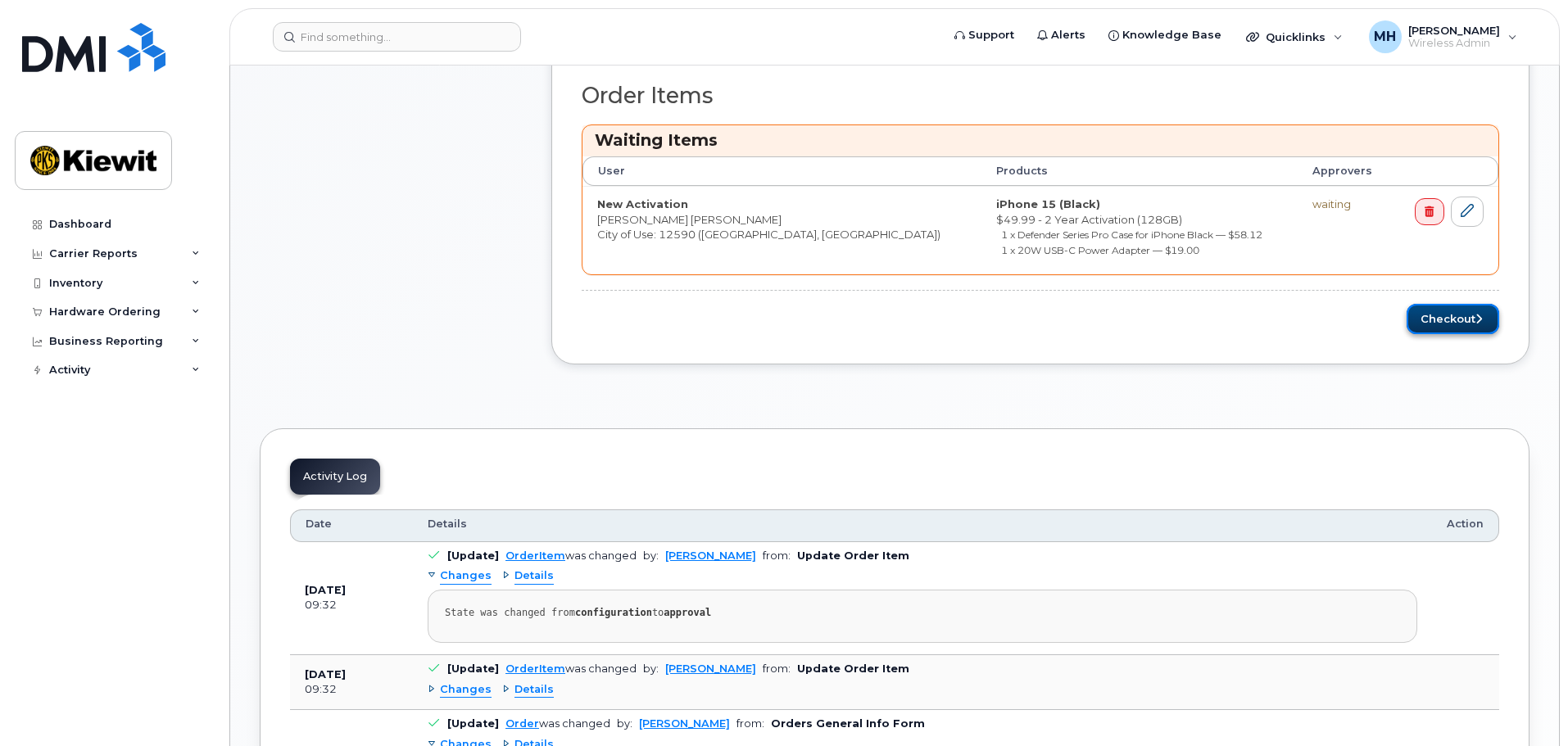
click at [1442, 318] on button "Checkout" at bounding box center [1453, 319] width 93 height 31
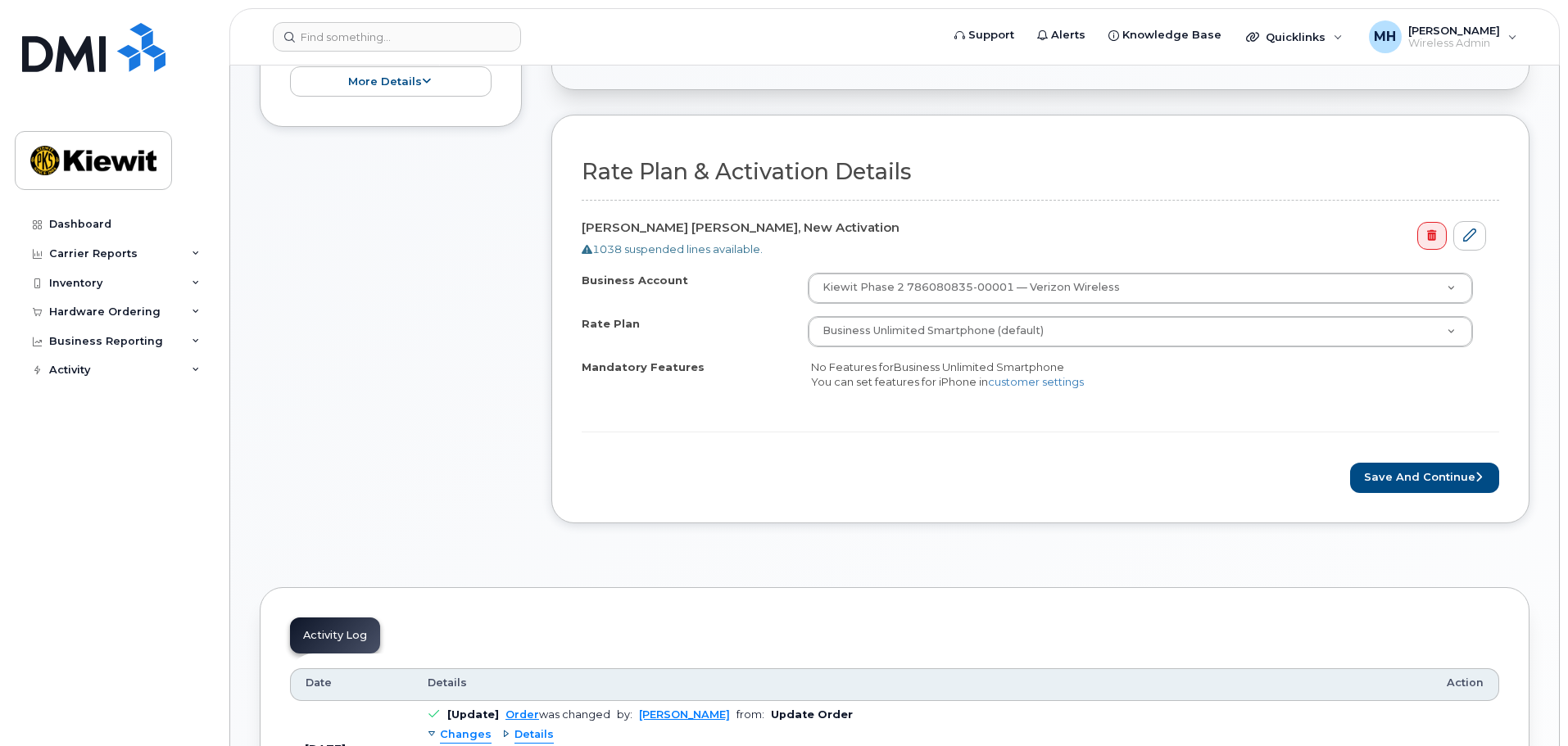
scroll to position [613, 0]
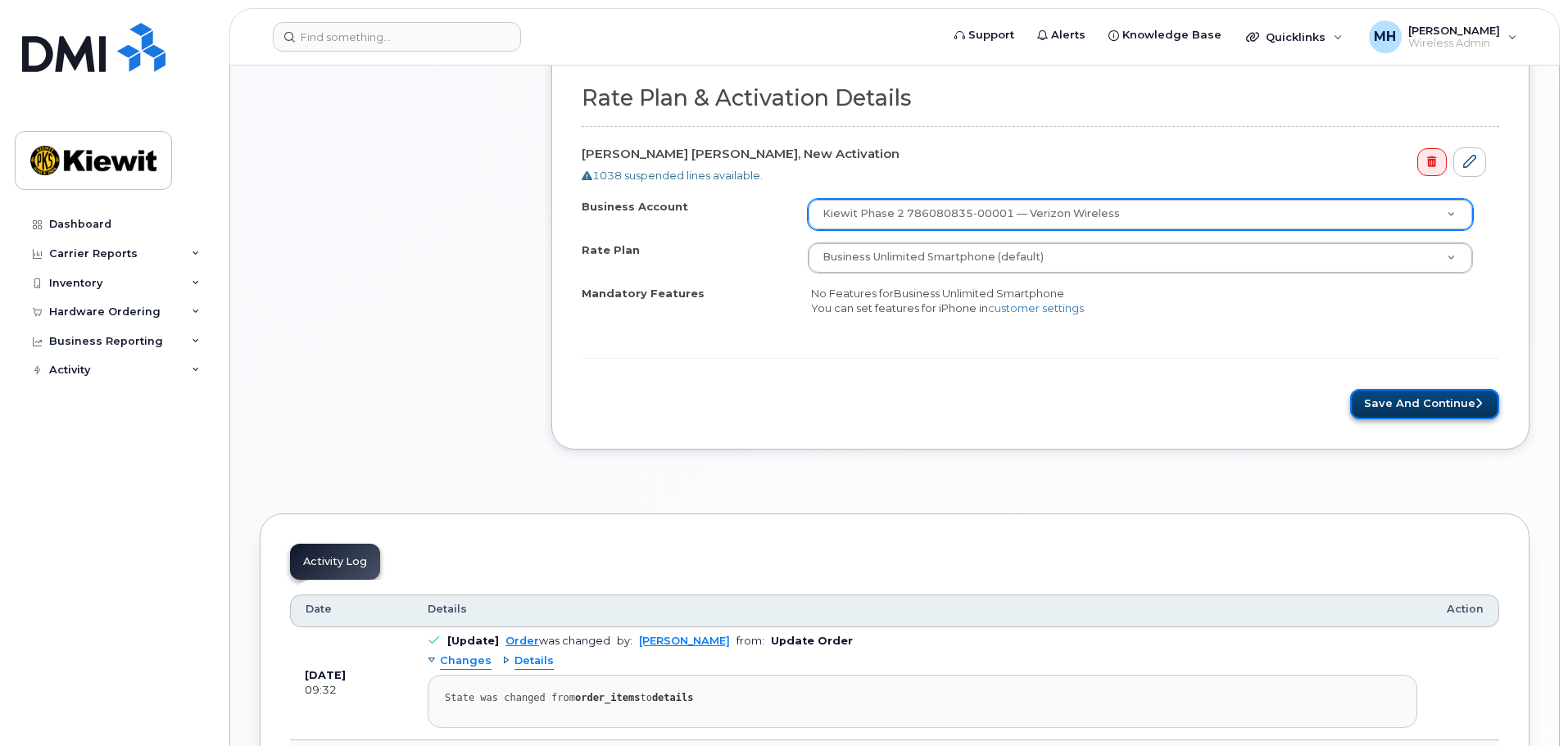
click at [1432, 398] on button "Save and Continue" at bounding box center [1424, 404] width 149 height 31
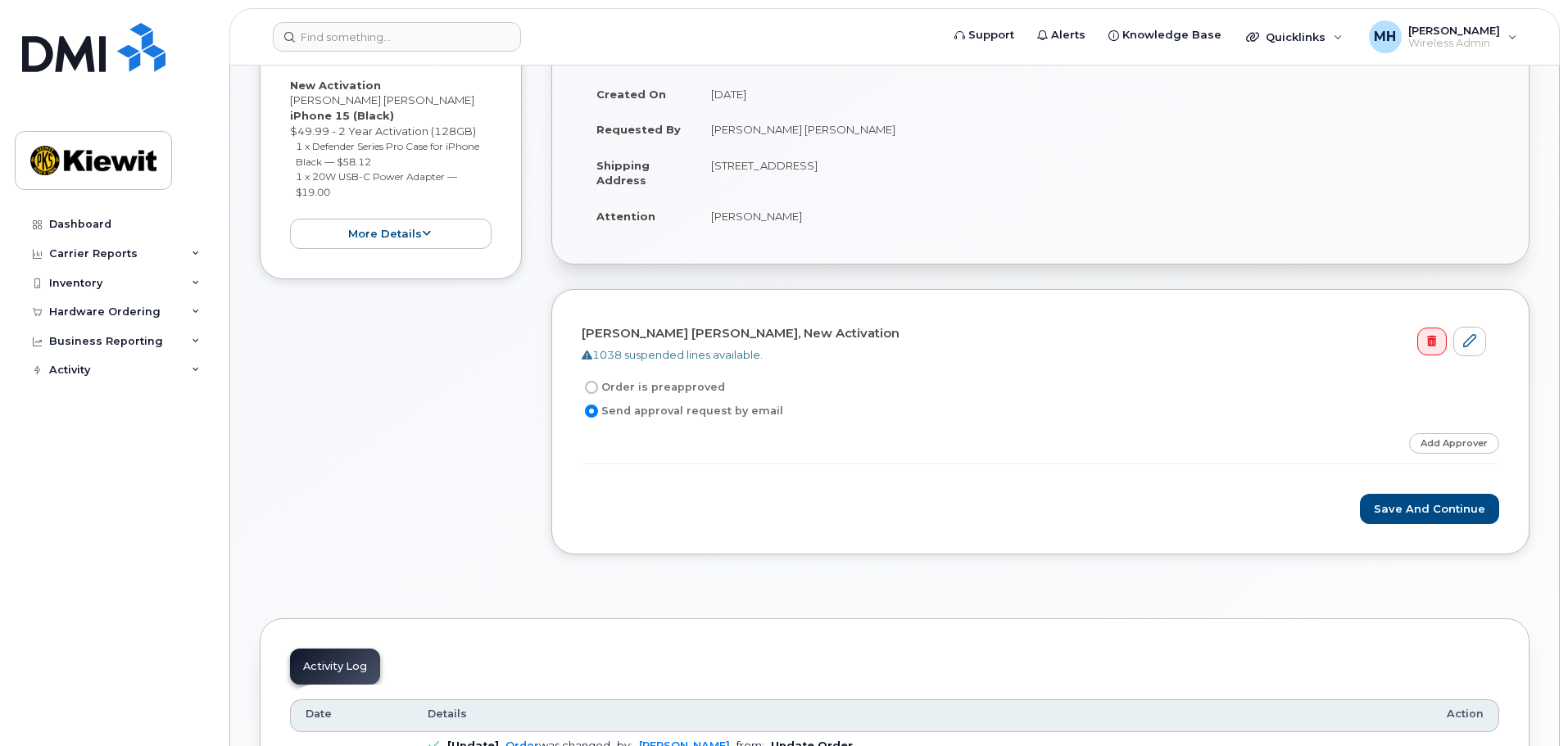
scroll to position [409, 0]
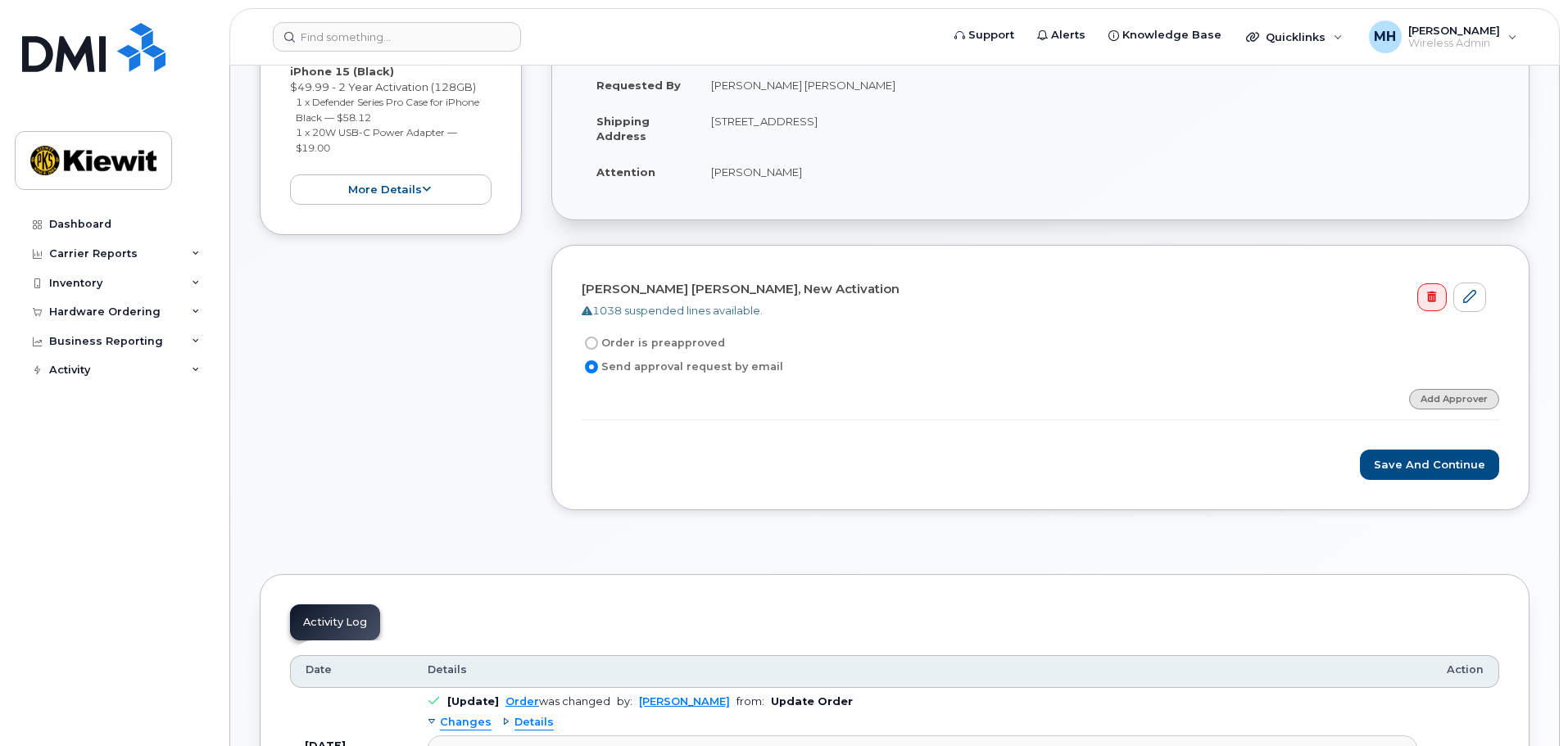
click at [1448, 402] on link "Add Approver" at bounding box center [1455, 399] width 90 height 20
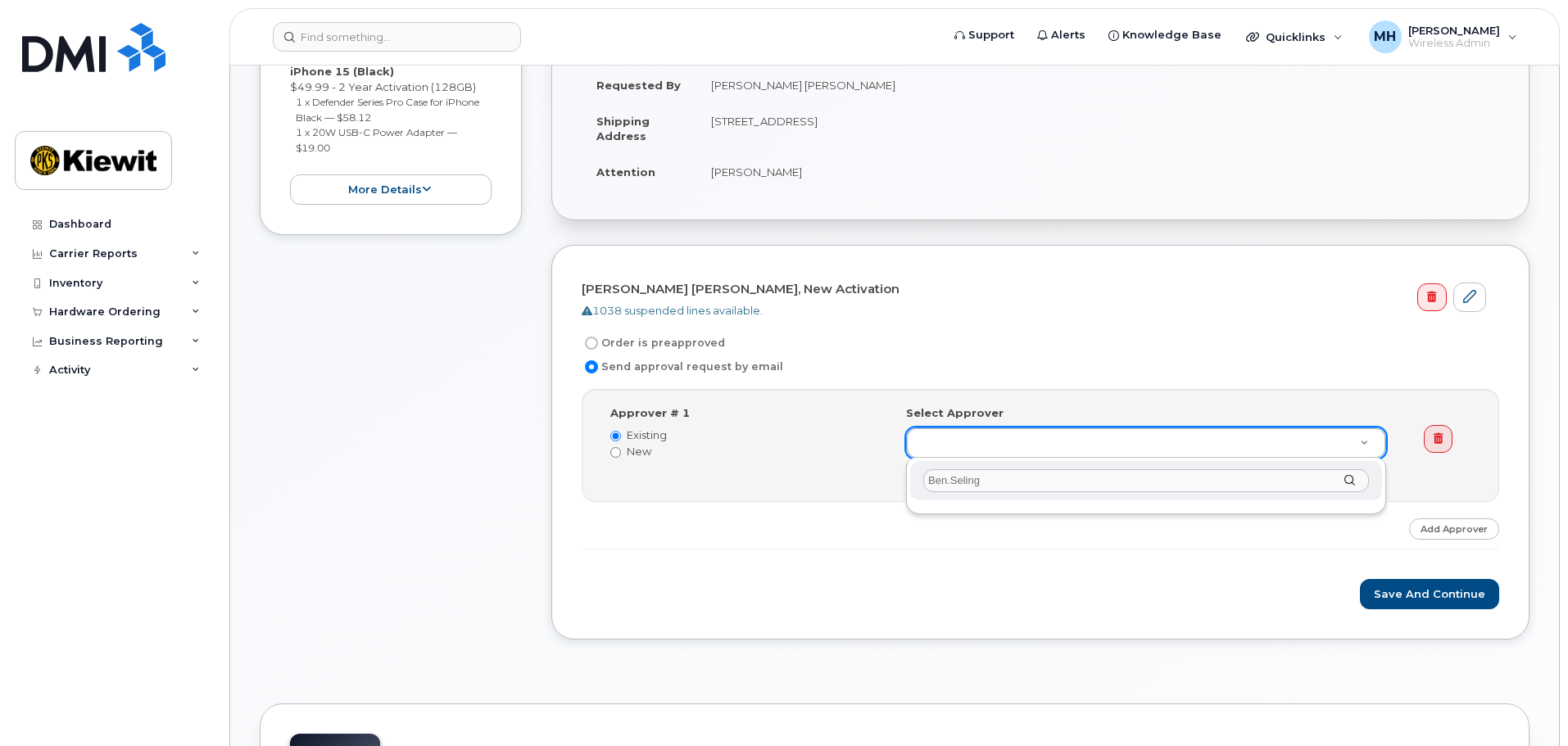
type input "Ben.Seling"
click at [995, 482] on input "Ben.Seling" at bounding box center [1146, 481] width 445 height 24
type input "seling"
click at [1408, 587] on button "Save and Continue" at bounding box center [1429, 594] width 139 height 31
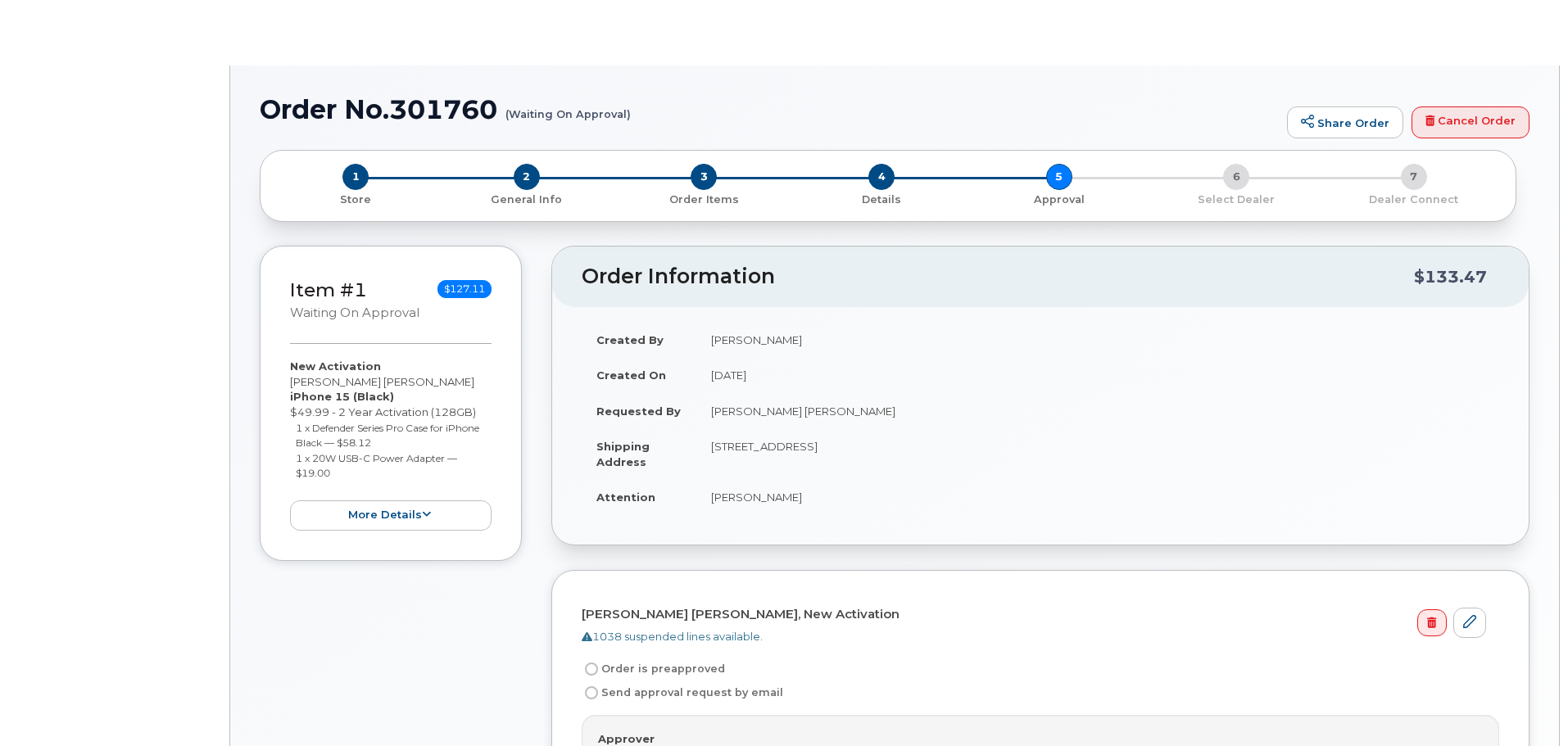
radio input "true"
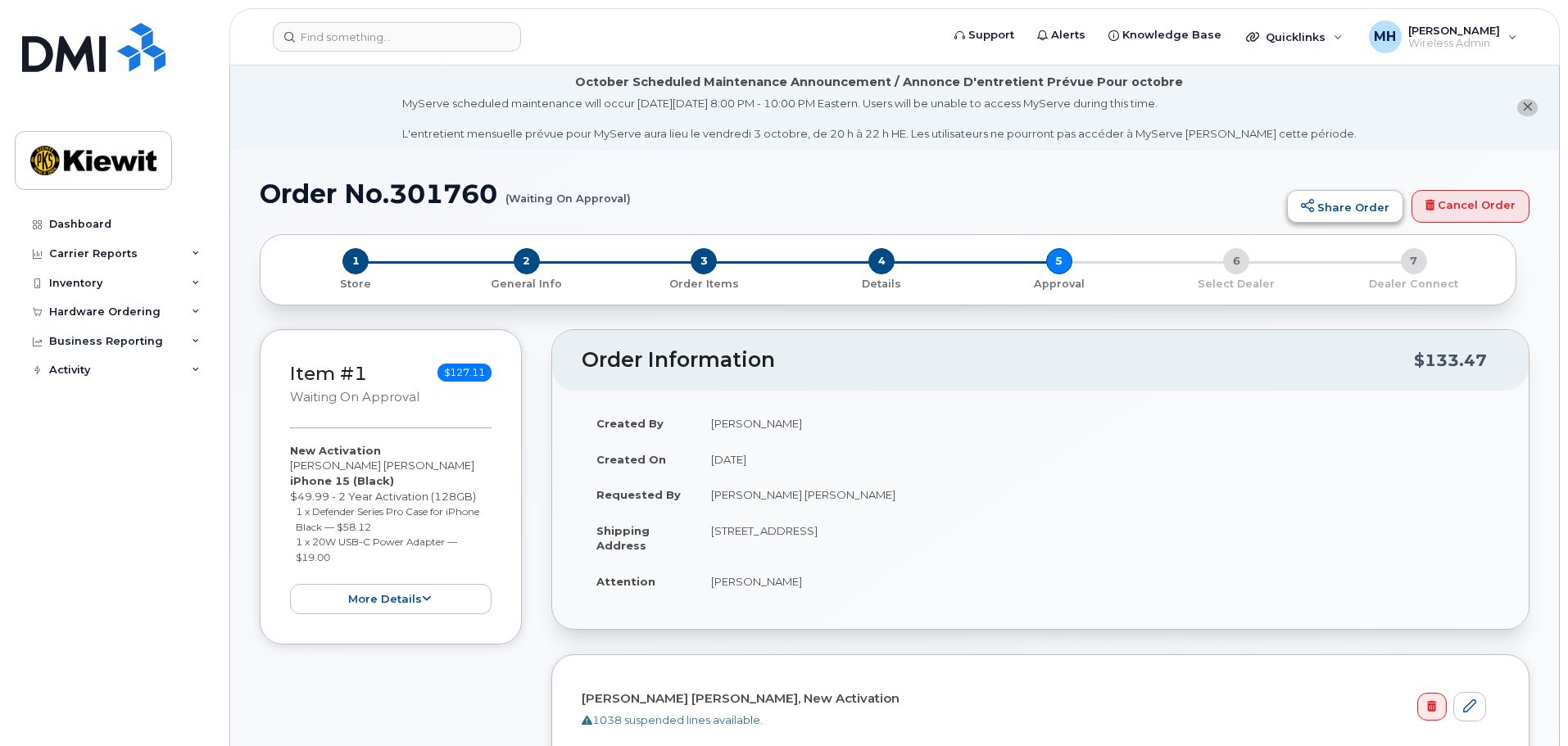
click at [1333, 206] on link "Share Order" at bounding box center [1344, 206] width 116 height 32
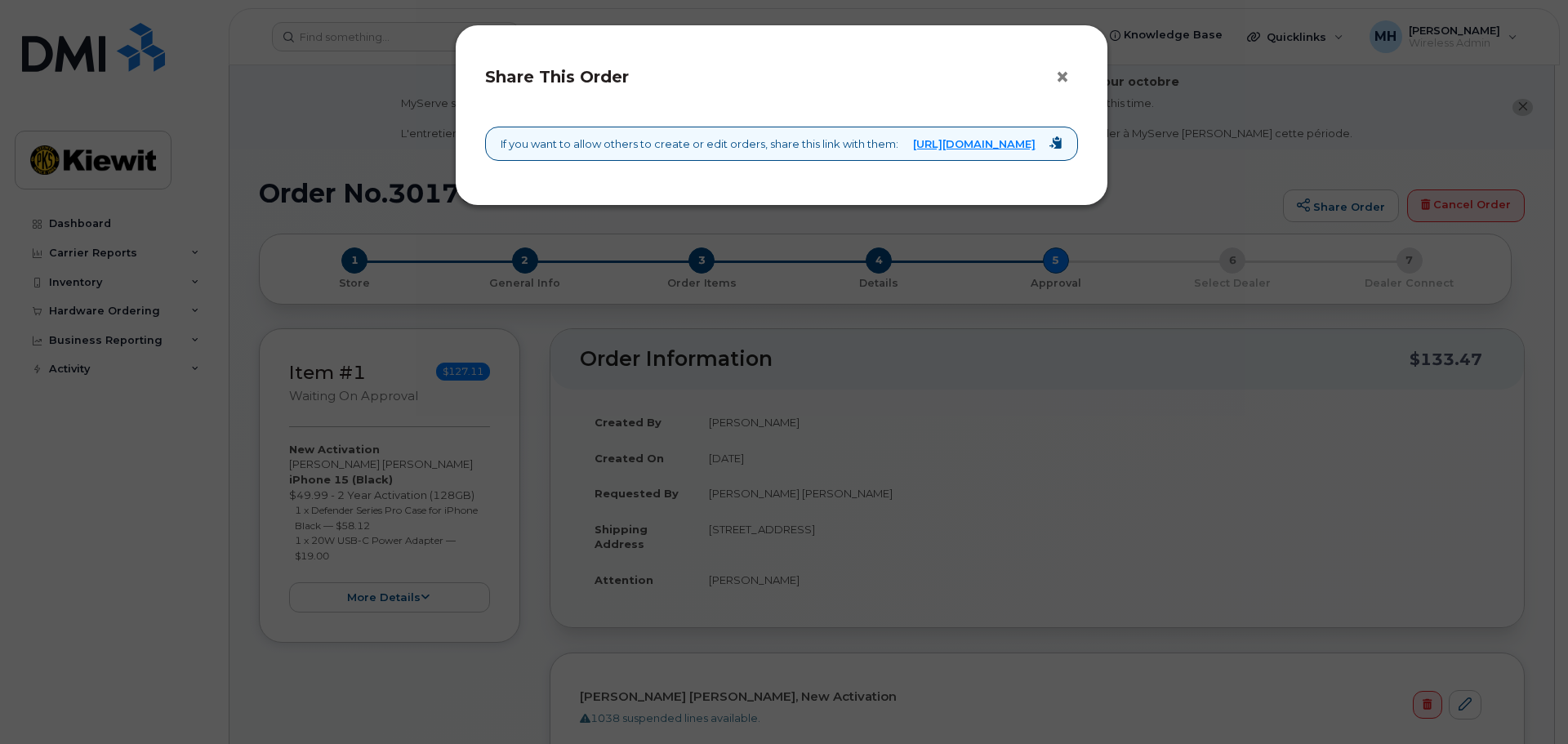
click at [1062, 78] on button "×" at bounding box center [1066, 77] width 23 height 25
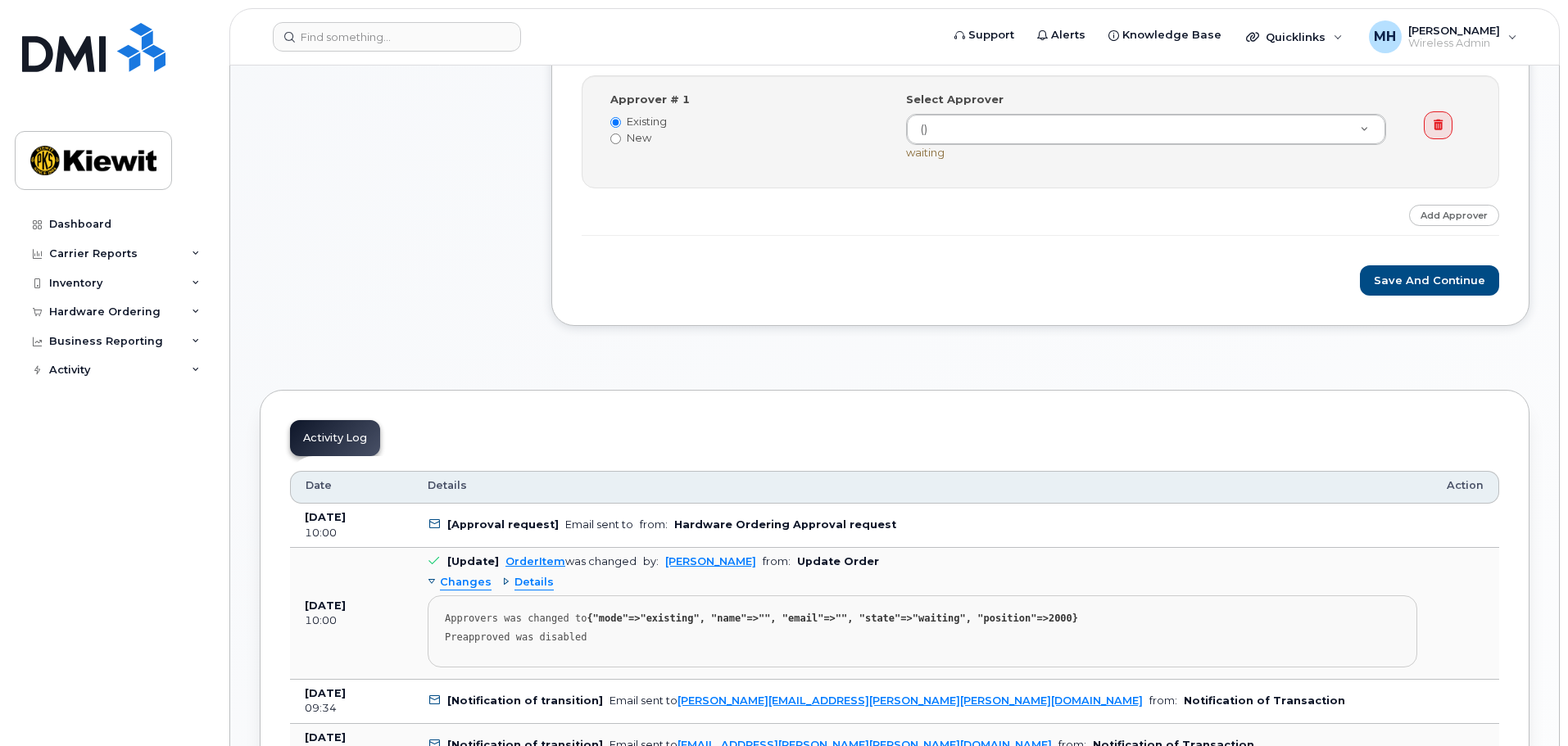
scroll to position [491, 0]
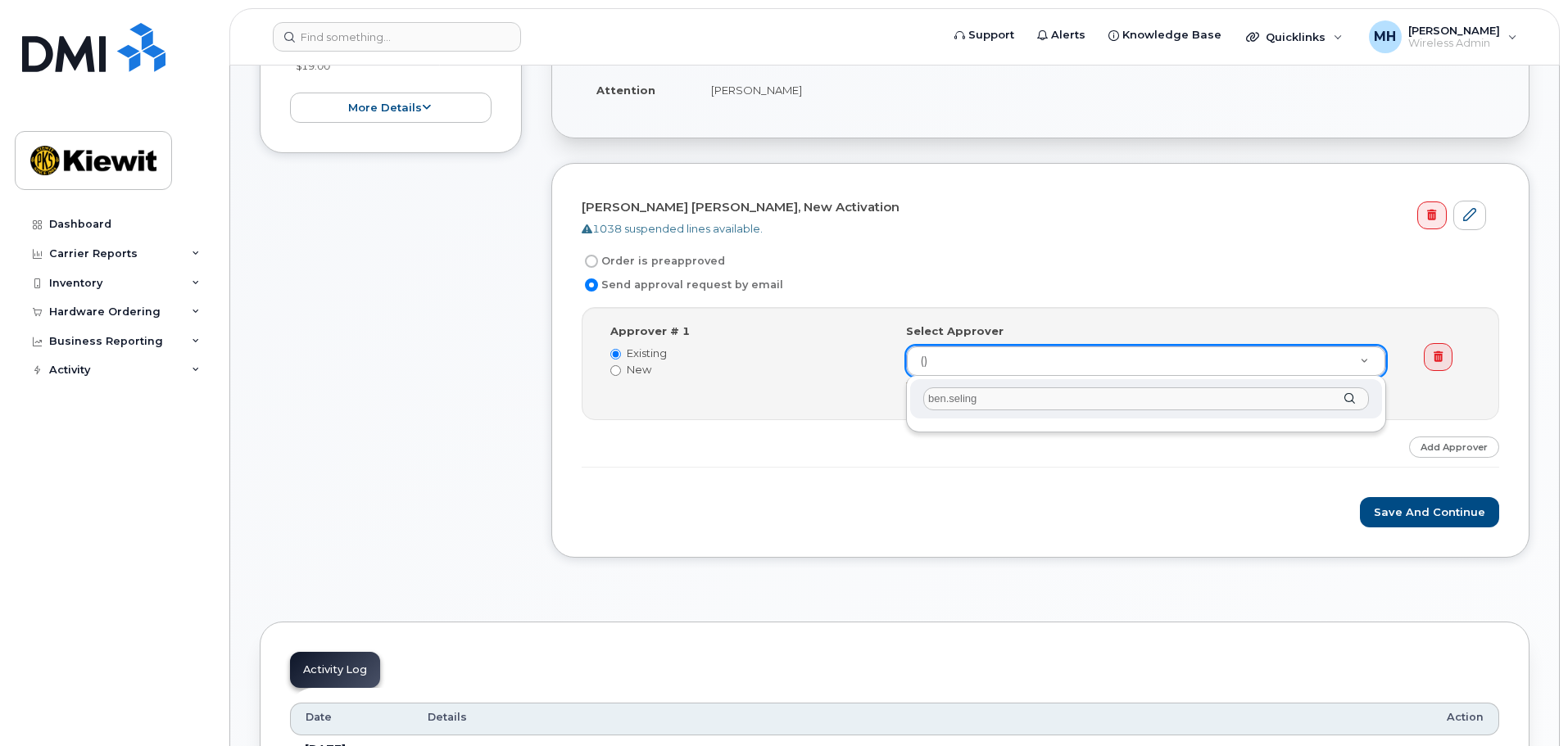
drag, startPoint x: 1019, startPoint y: 395, endPoint x: 730, endPoint y: 360, distance: 291.1
type input "seling"
click at [615, 370] on input "New" at bounding box center [615, 370] width 10 height 10
radio input "true"
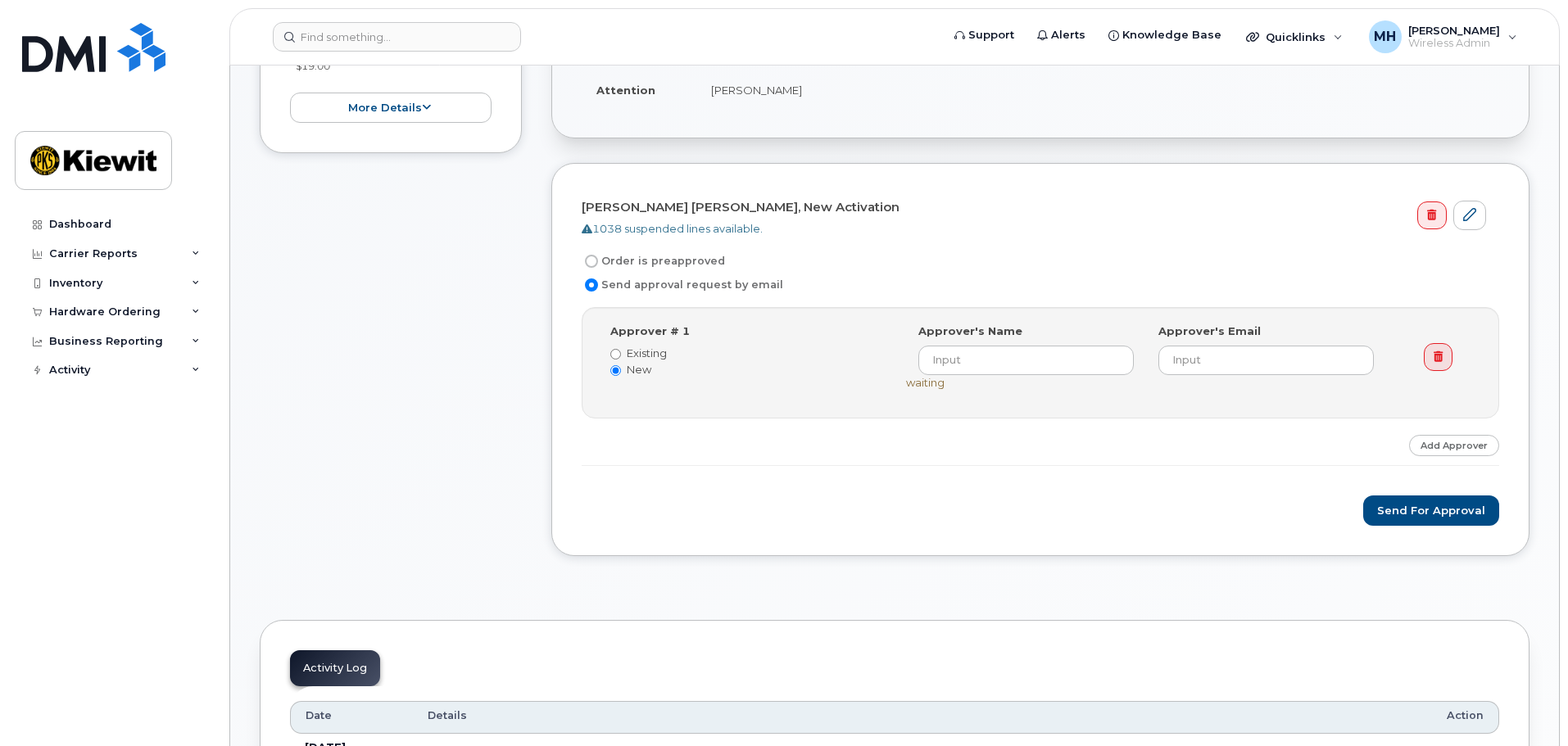
click at [644, 355] on label "Existing" at bounding box center [746, 353] width 271 height 15
click at [621, 355] on input "Existing" at bounding box center [615, 354] width 10 height 10
radio input "true"
radio input "false"
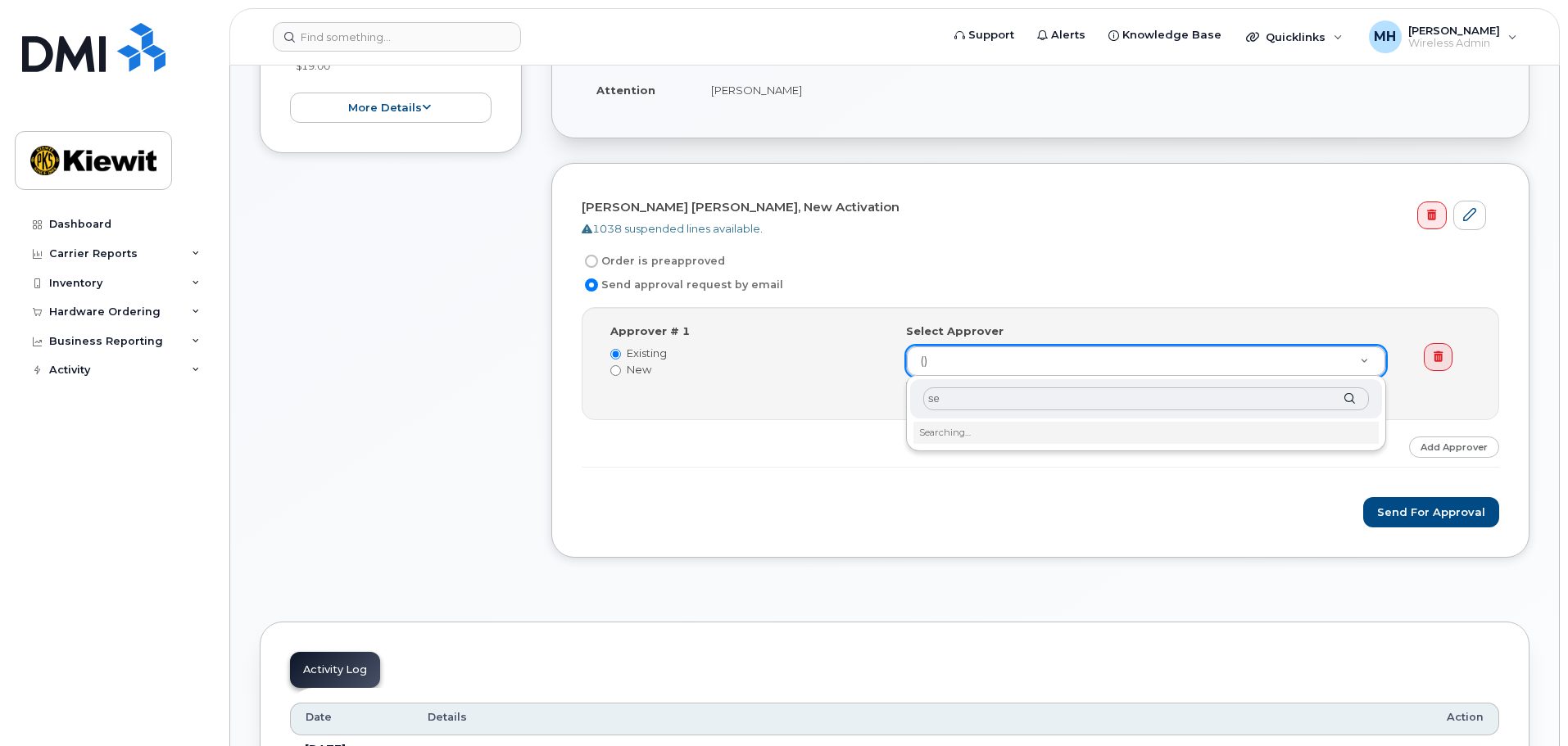
type input "s"
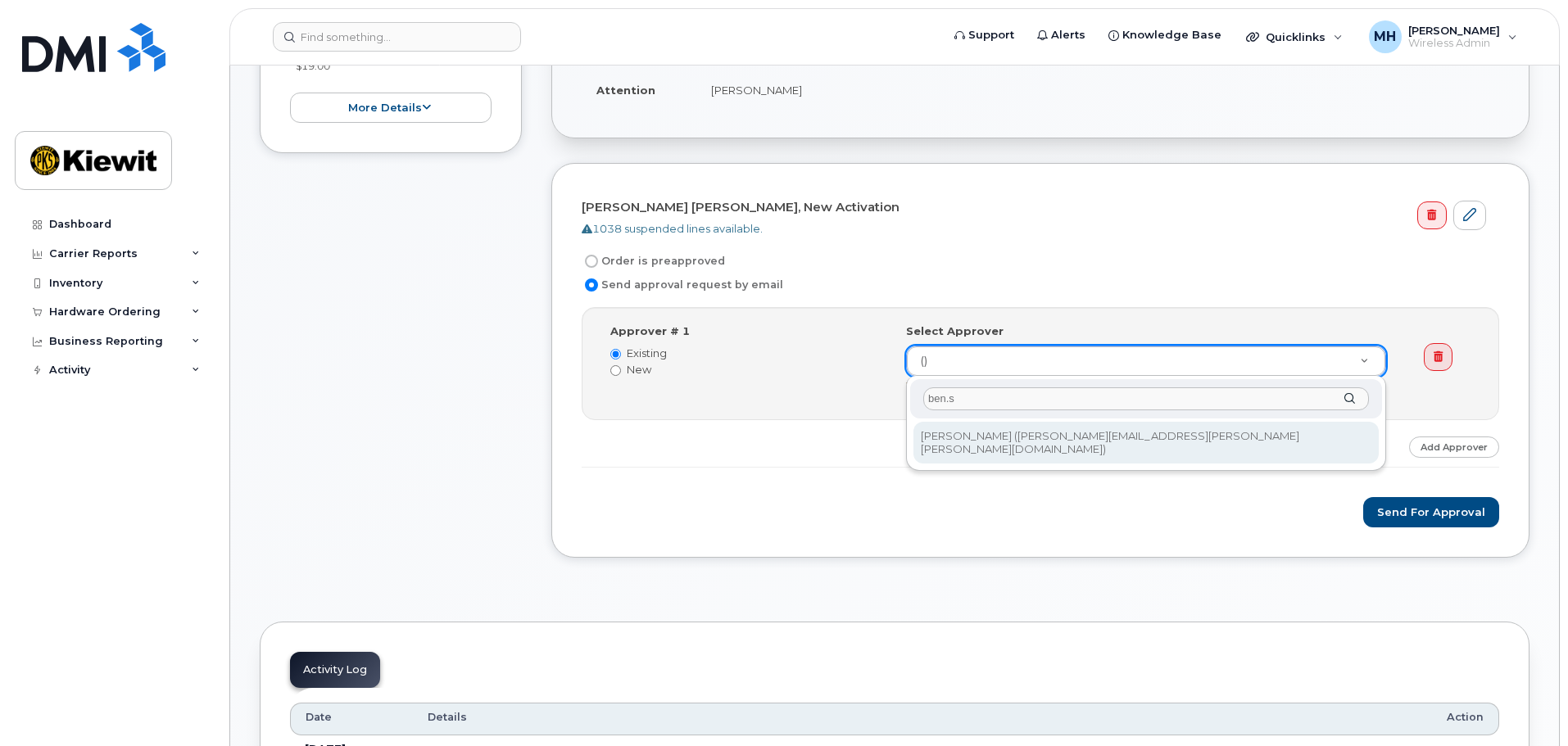
drag, startPoint x: 983, startPoint y: 400, endPoint x: 784, endPoint y: 401, distance: 199.0
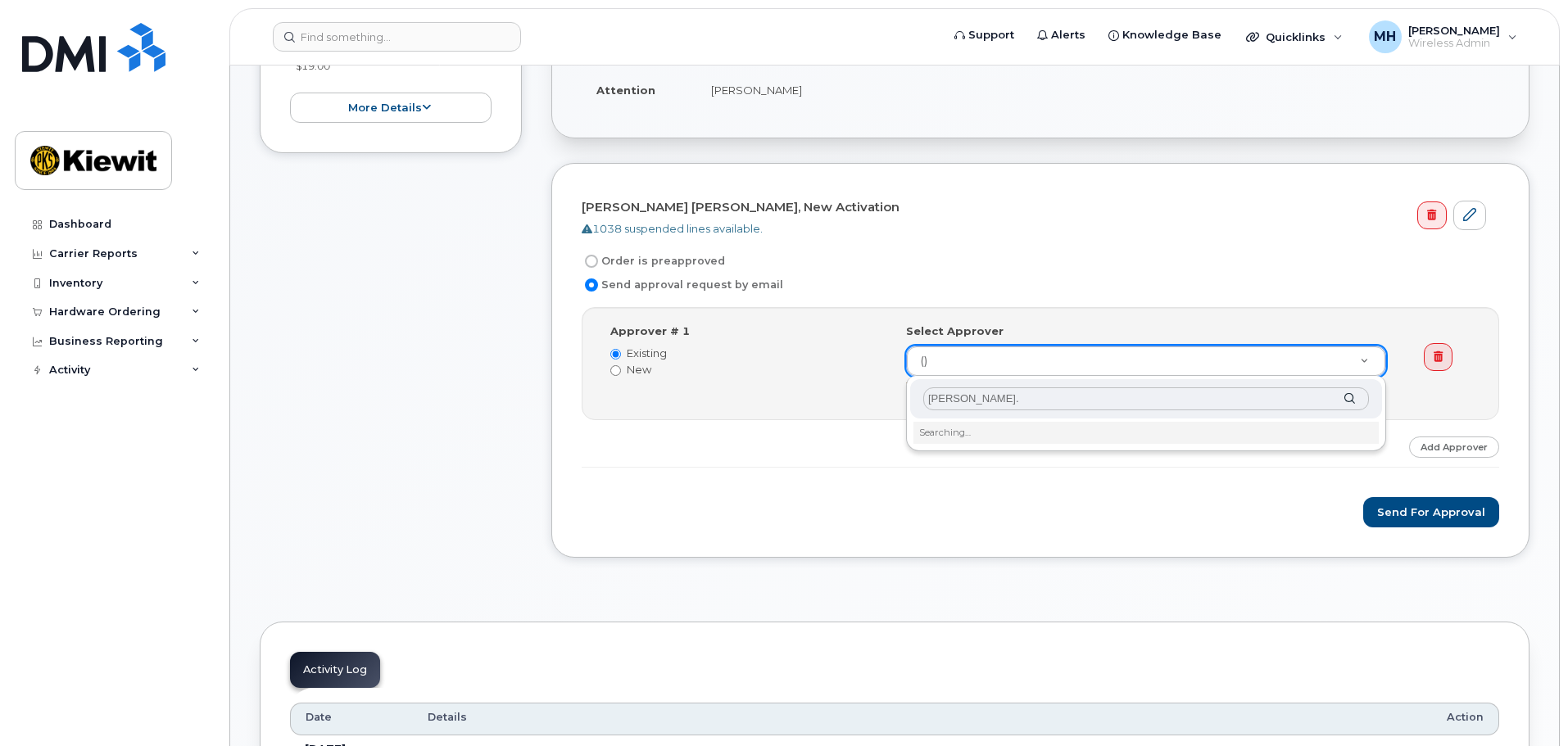
type input "vincent.q"
click at [990, 398] on input "vincent.q" at bounding box center [1146, 399] width 445 height 24
drag, startPoint x: 990, startPoint y: 398, endPoint x: 832, endPoint y: 414, distance: 158.8
type input "seling"
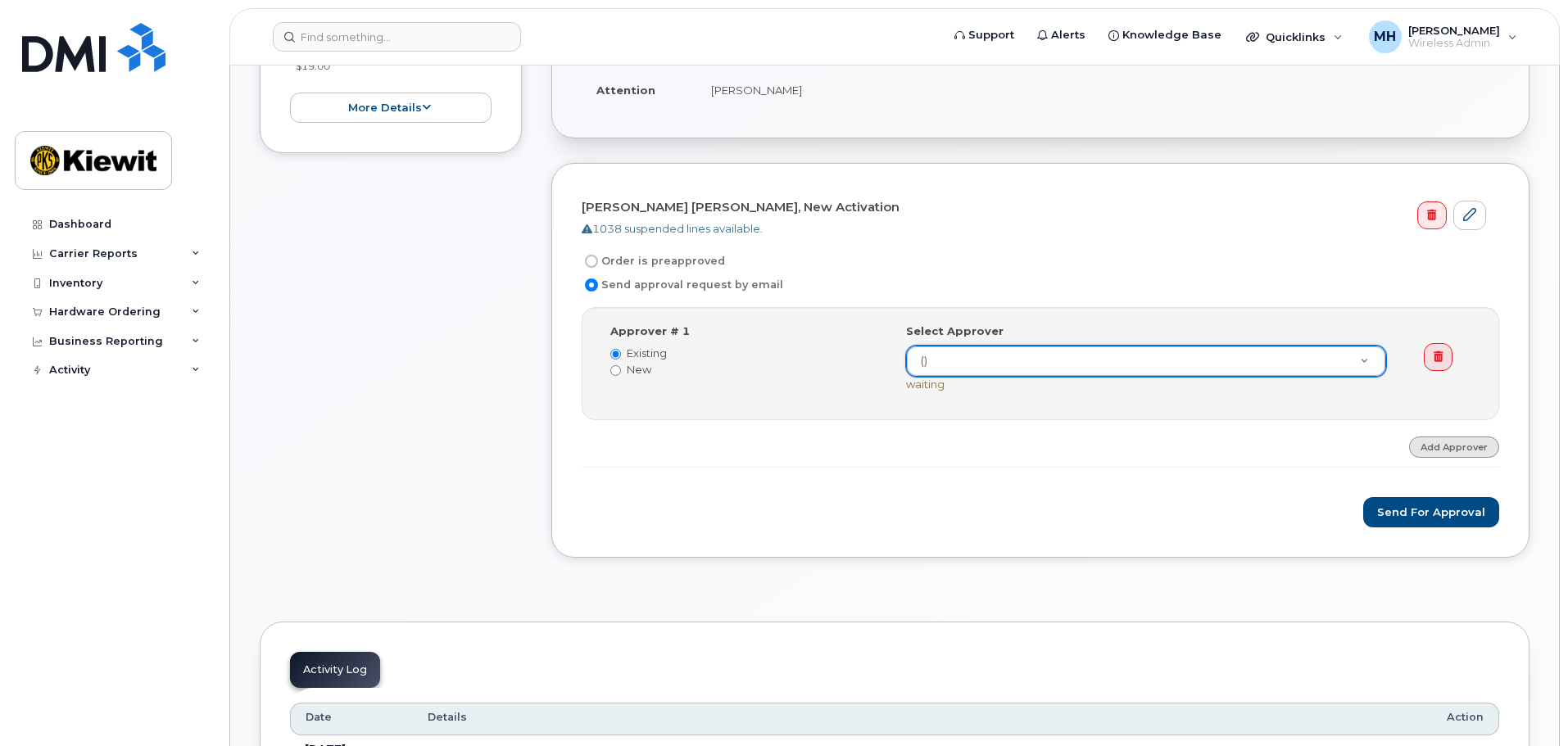
click at [1443, 448] on link "Add Approver" at bounding box center [1455, 447] width 90 height 20
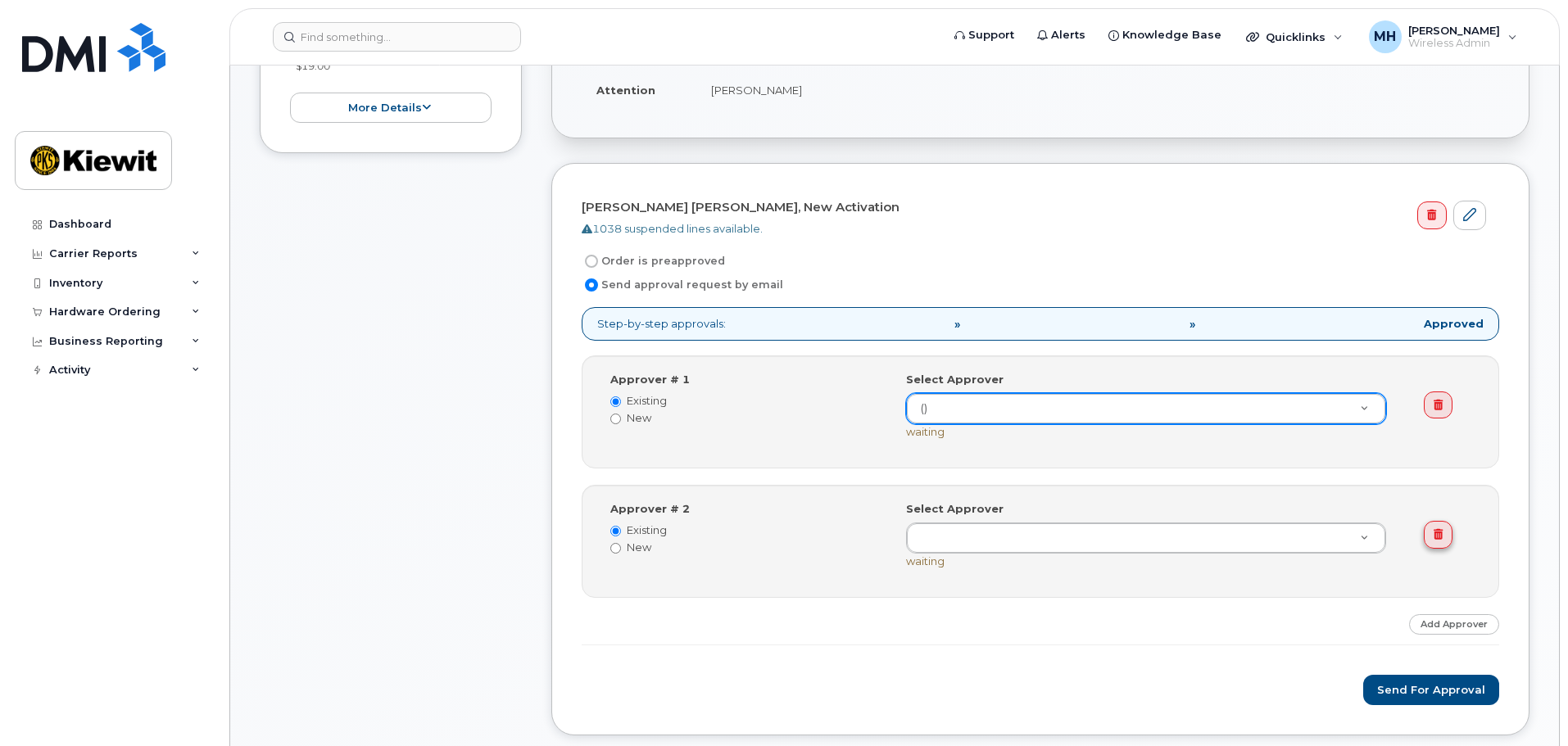
click at [1442, 530] on icon at bounding box center [1437, 534] width 9 height 10
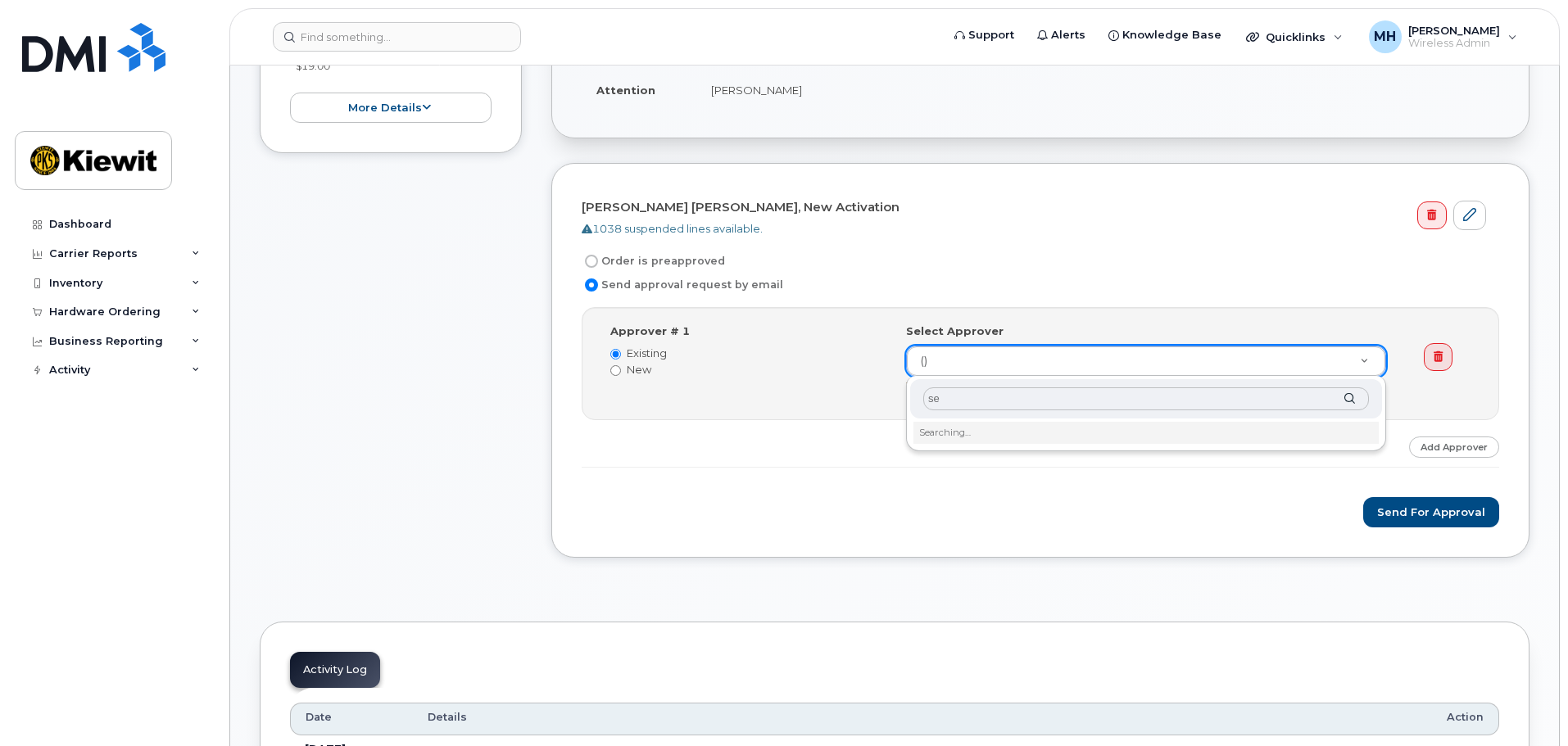
type input "s"
drag, startPoint x: 979, startPoint y: 399, endPoint x: 829, endPoint y: 402, distance: 150.0
type input "lizan.g"
drag, startPoint x: 991, startPoint y: 401, endPoint x: 764, endPoint y: 402, distance: 227.0
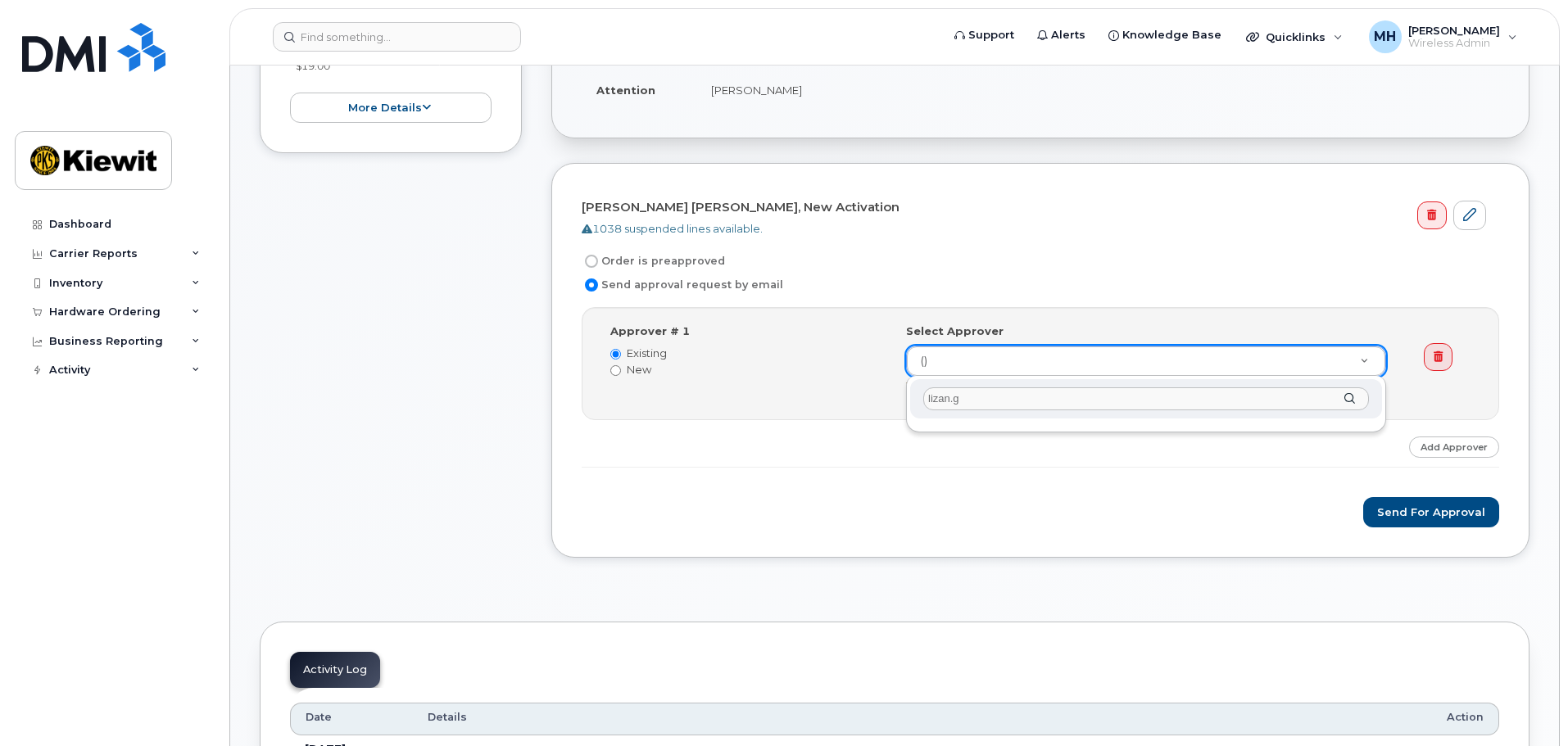
type input "vincent.q"
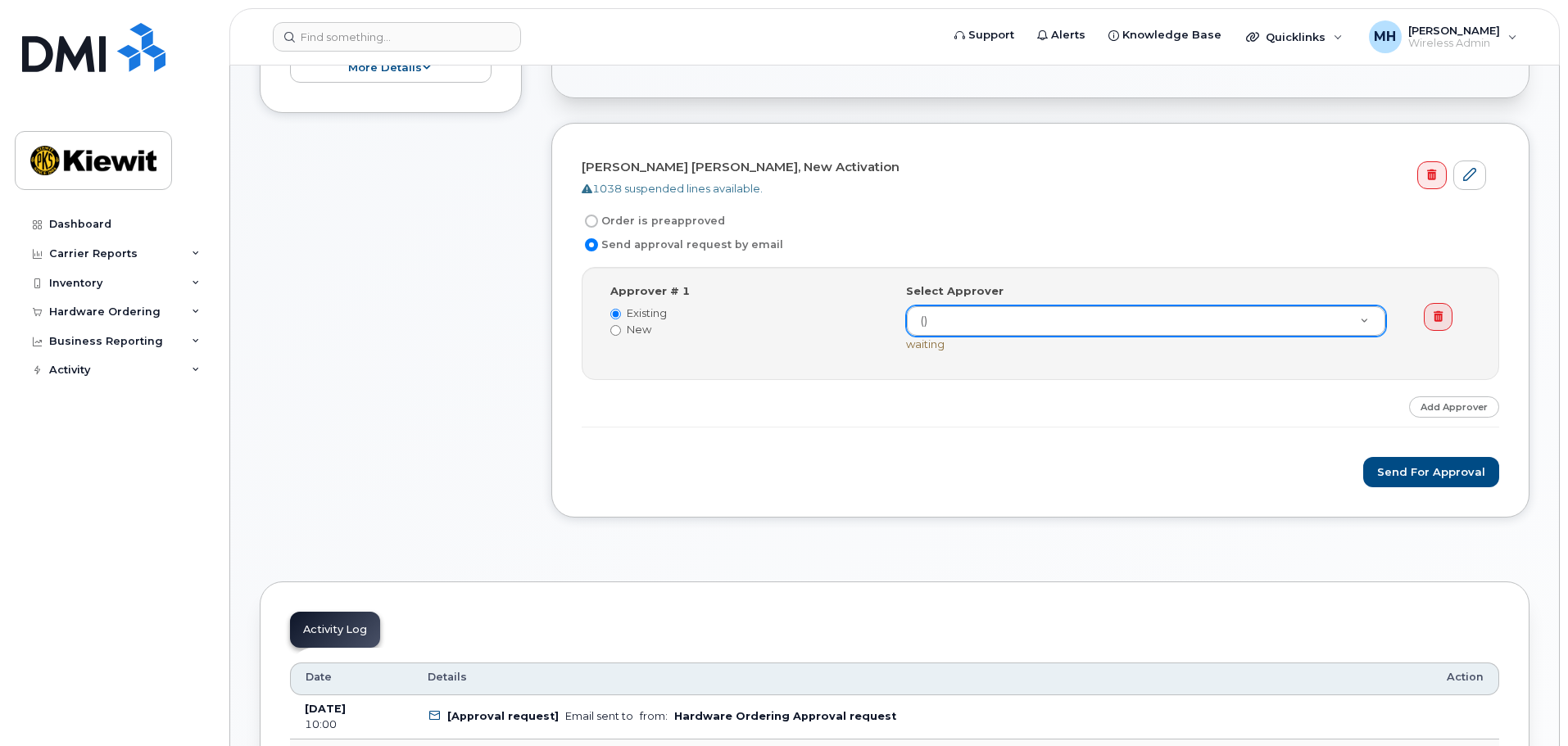
scroll to position [573, 0]
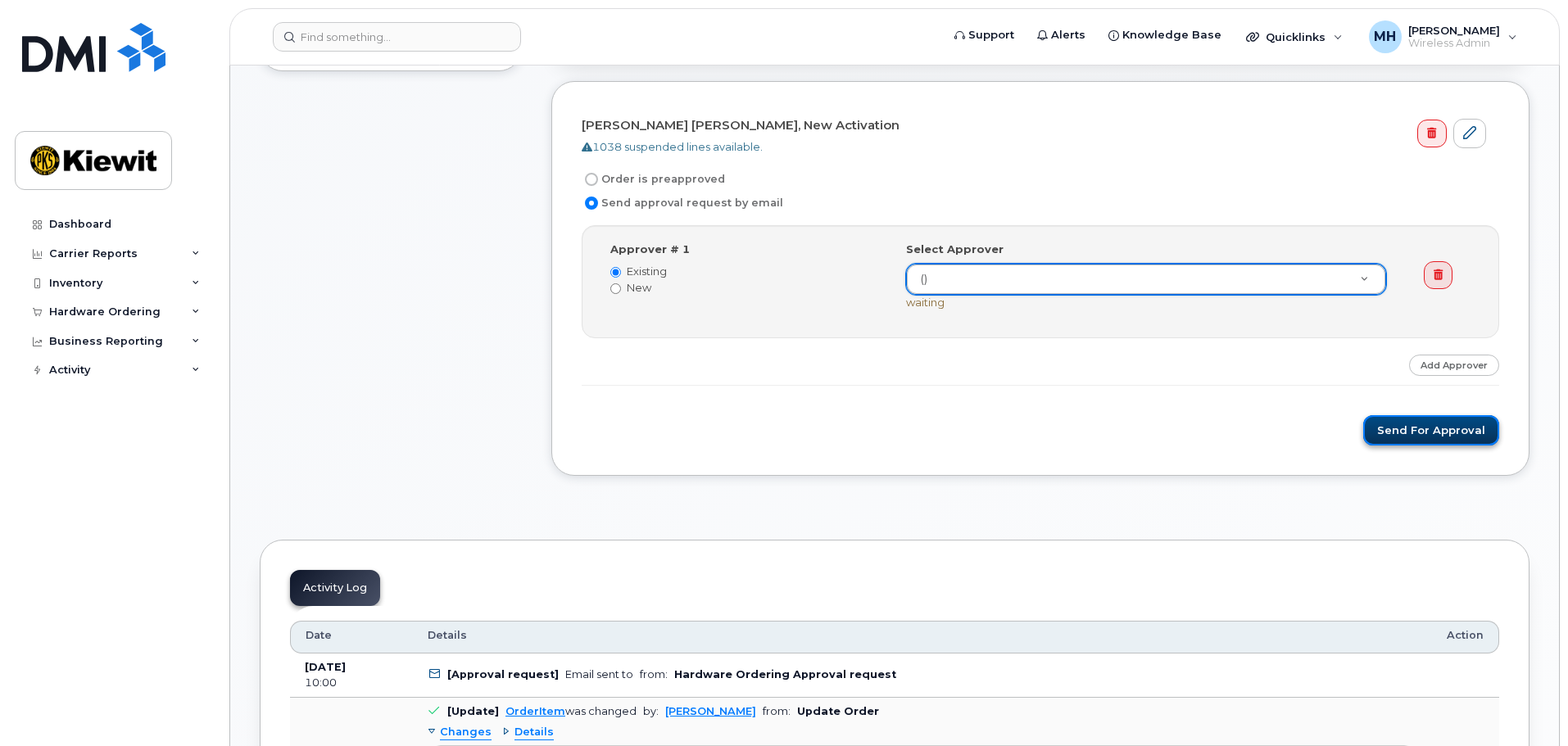
click at [1444, 442] on button "Send for Approval" at bounding box center [1431, 431] width 136 height 31
click at [1427, 442] on div "Please wait..." at bounding box center [1040, 431] width 917 height 31
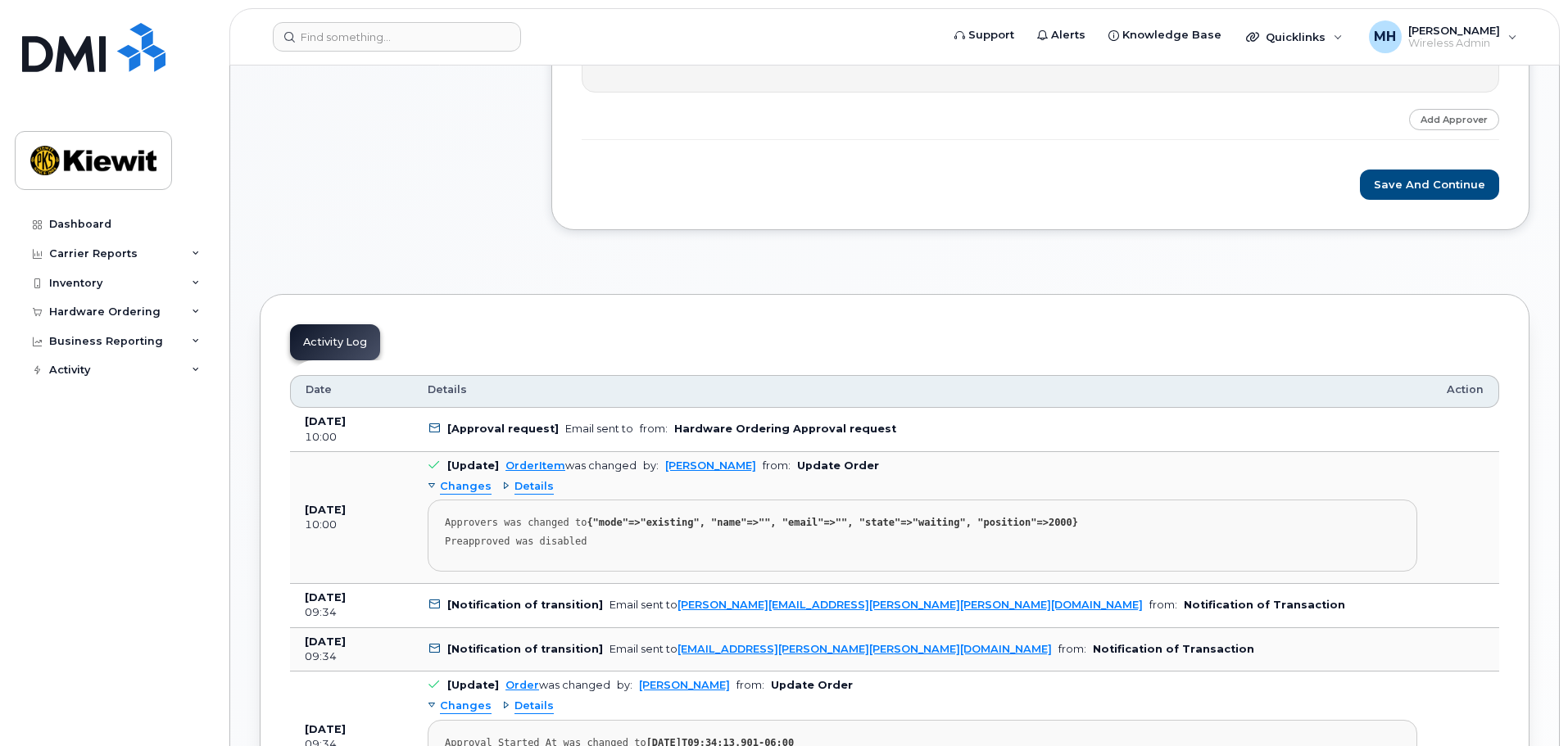
scroll to position [491, 0]
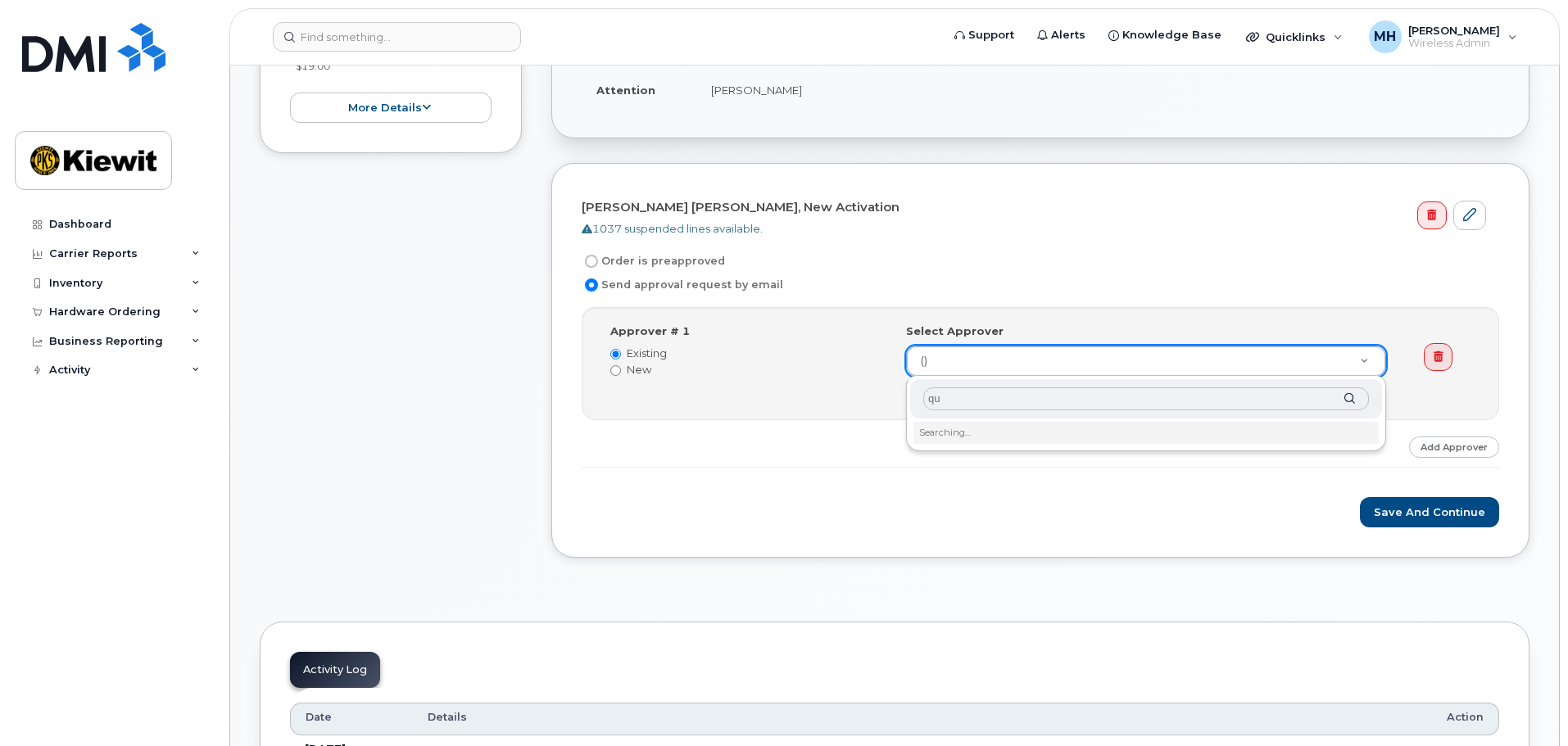
type input "q"
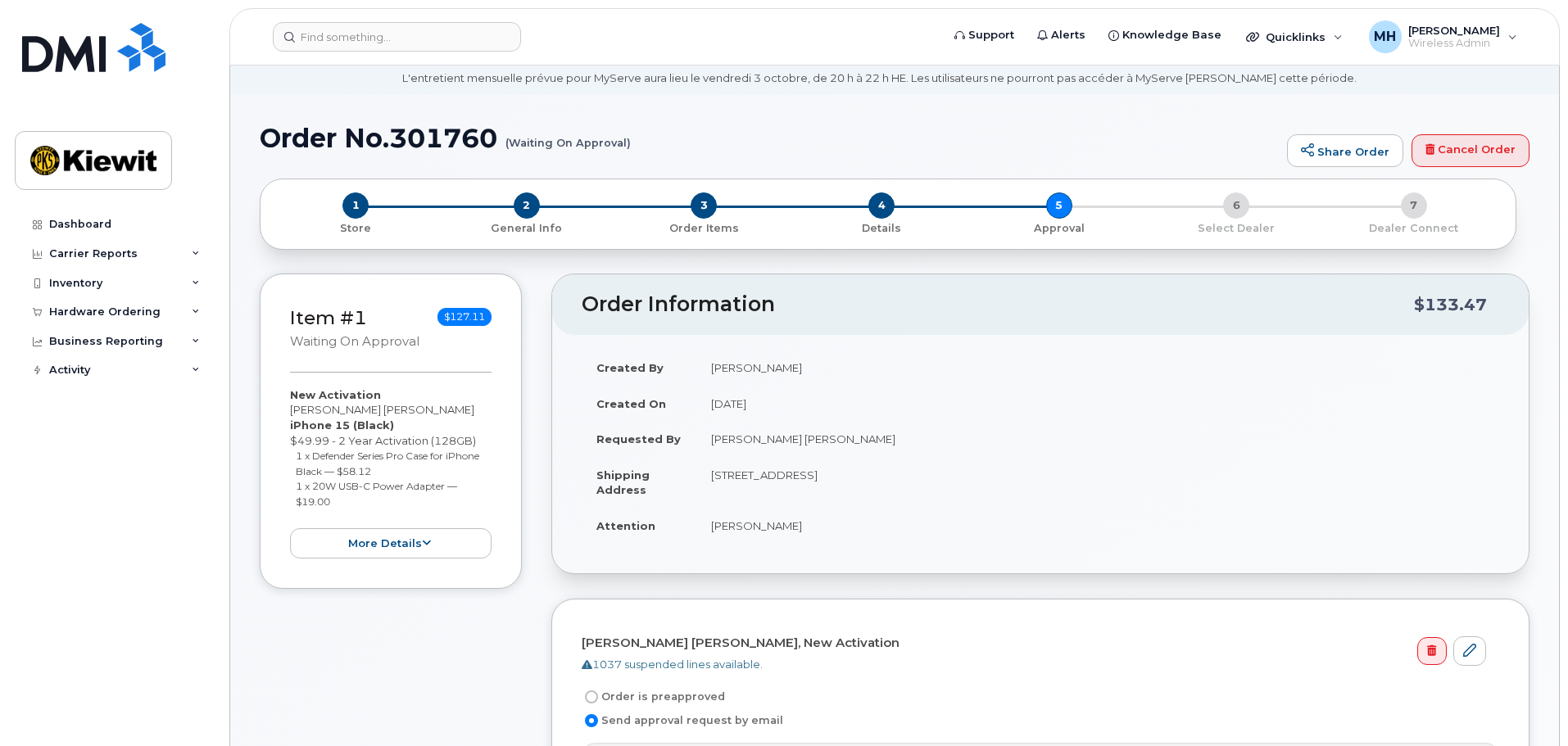
scroll to position [0, 0]
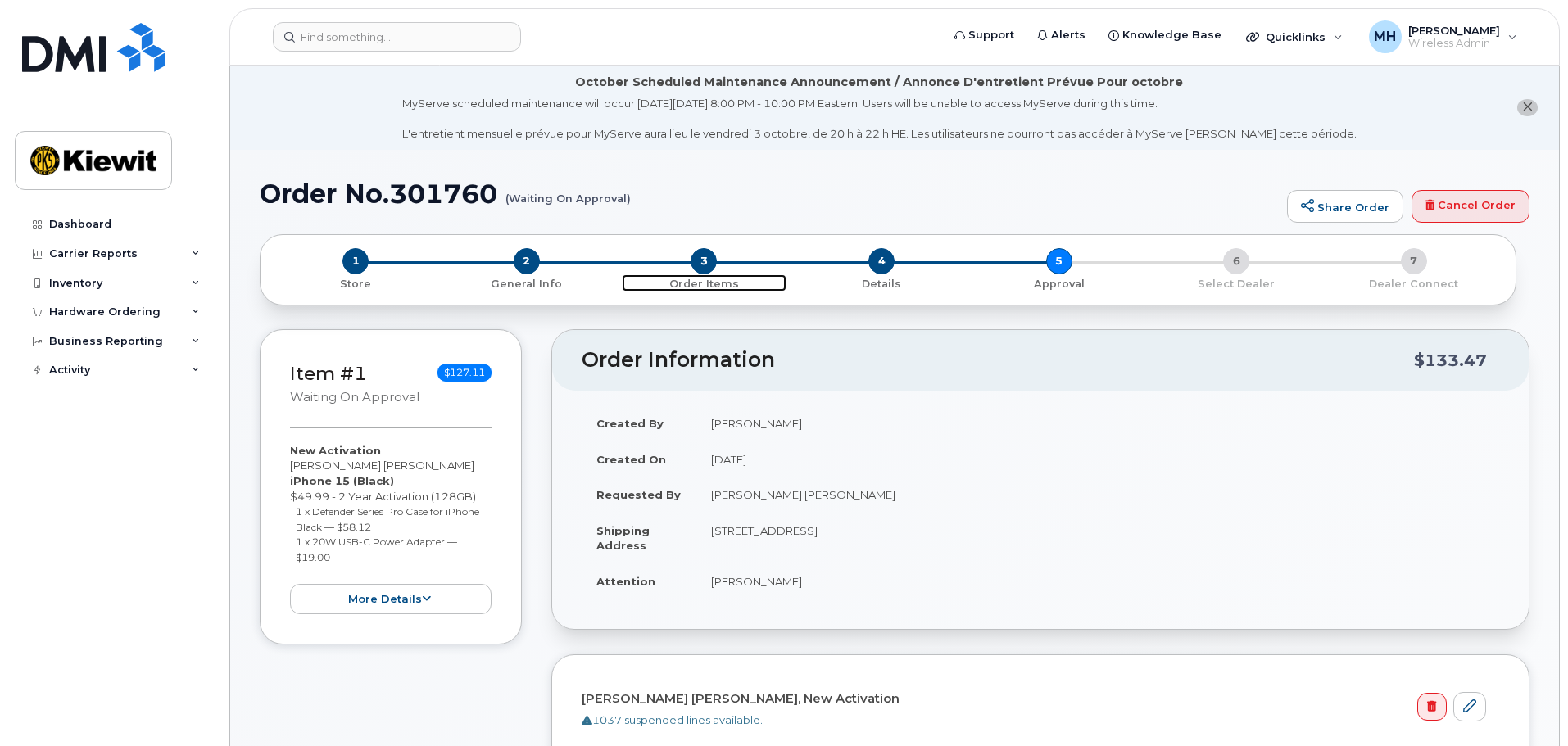
click at [702, 261] on span "3" at bounding box center [703, 261] width 26 height 26
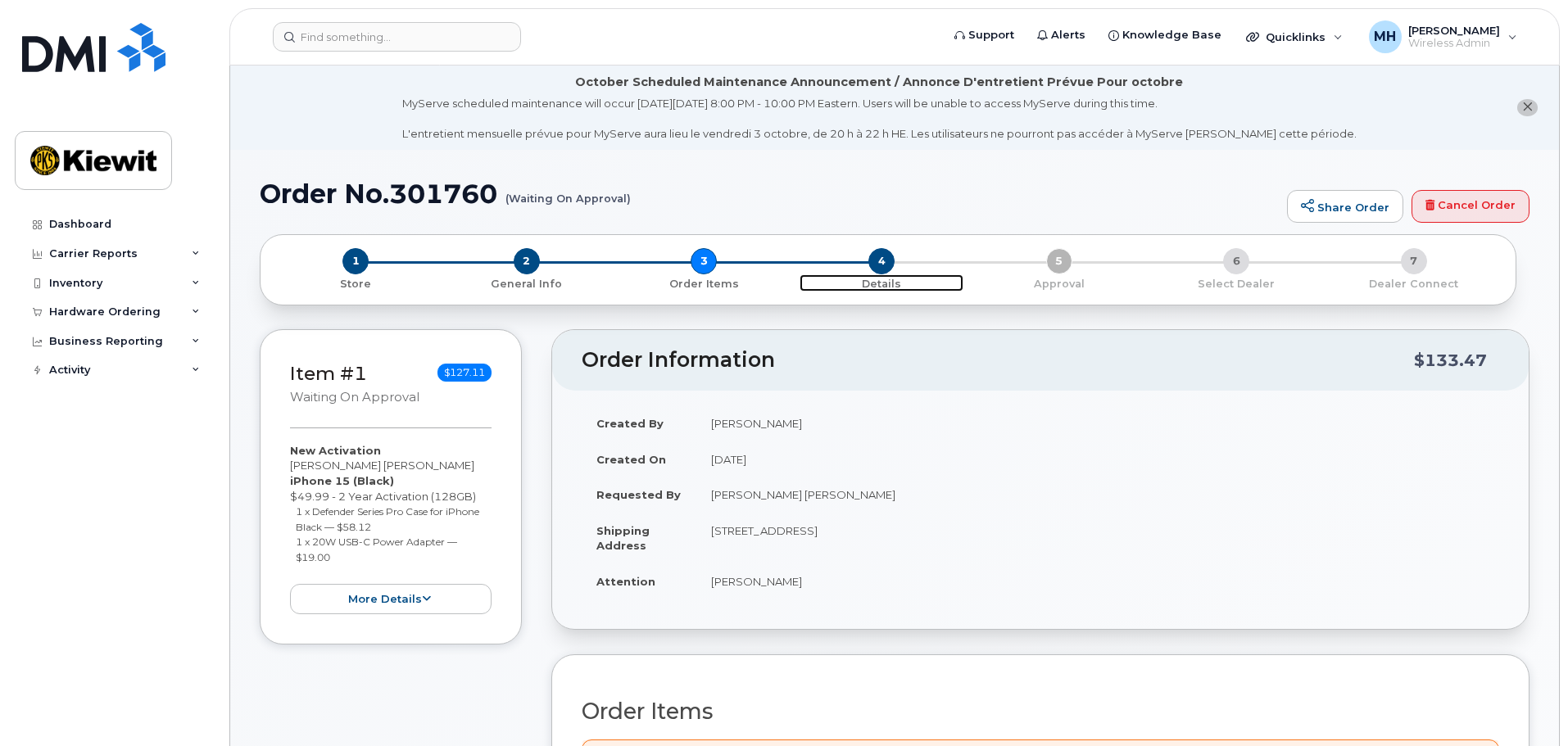
click at [889, 264] on span "4" at bounding box center [881, 261] width 26 height 26
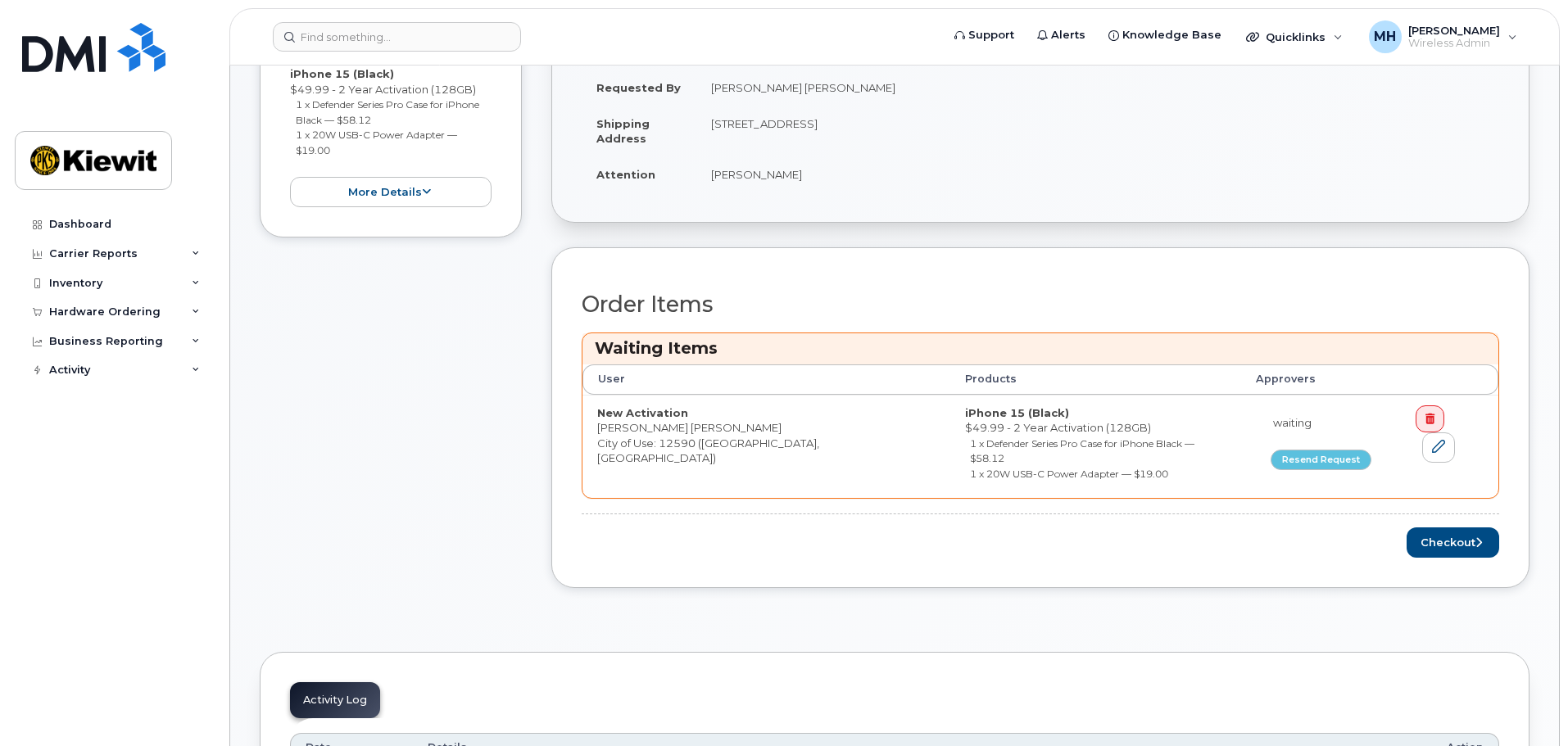
scroll to position [409, 0]
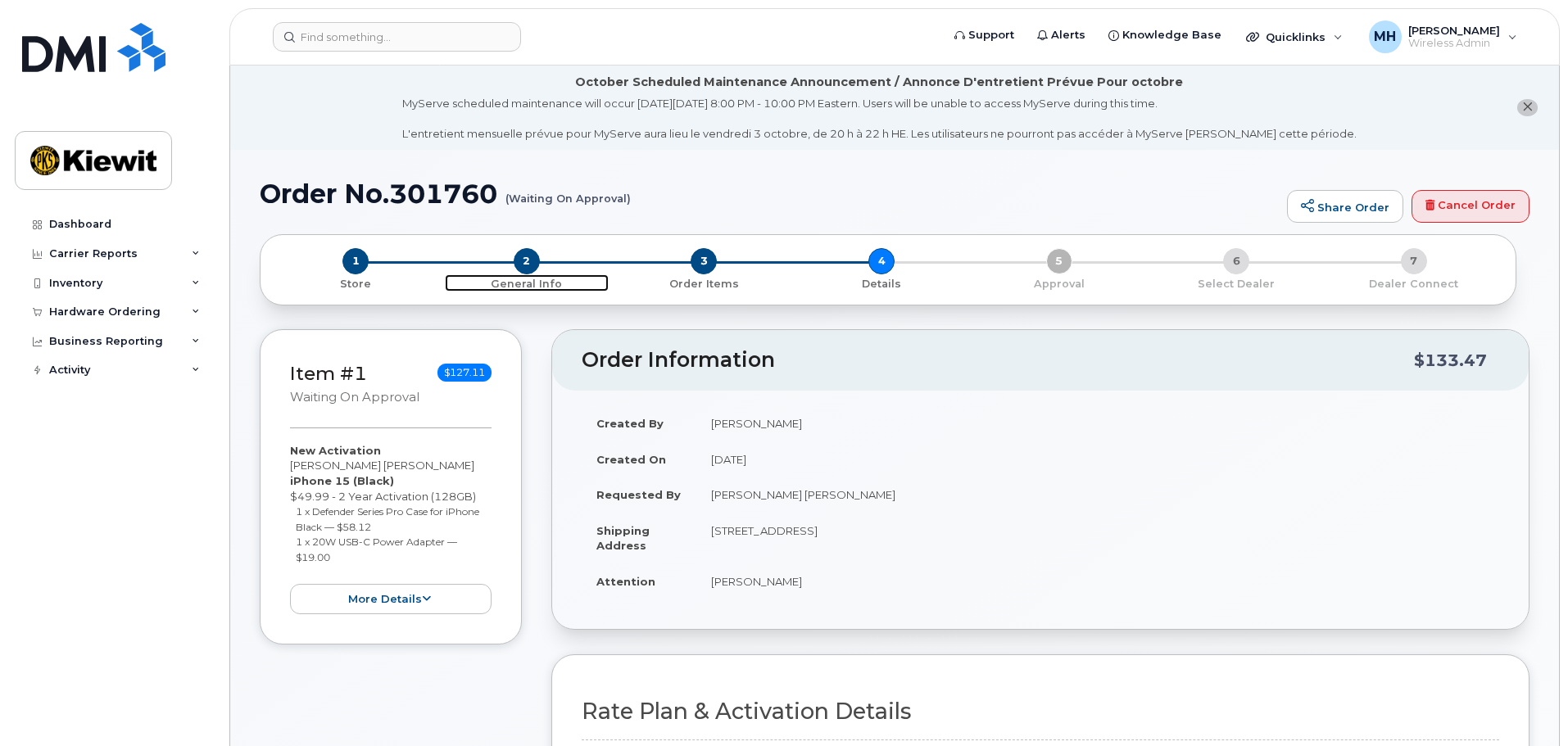
click at [537, 266] on span "2" at bounding box center [526, 261] width 26 height 26
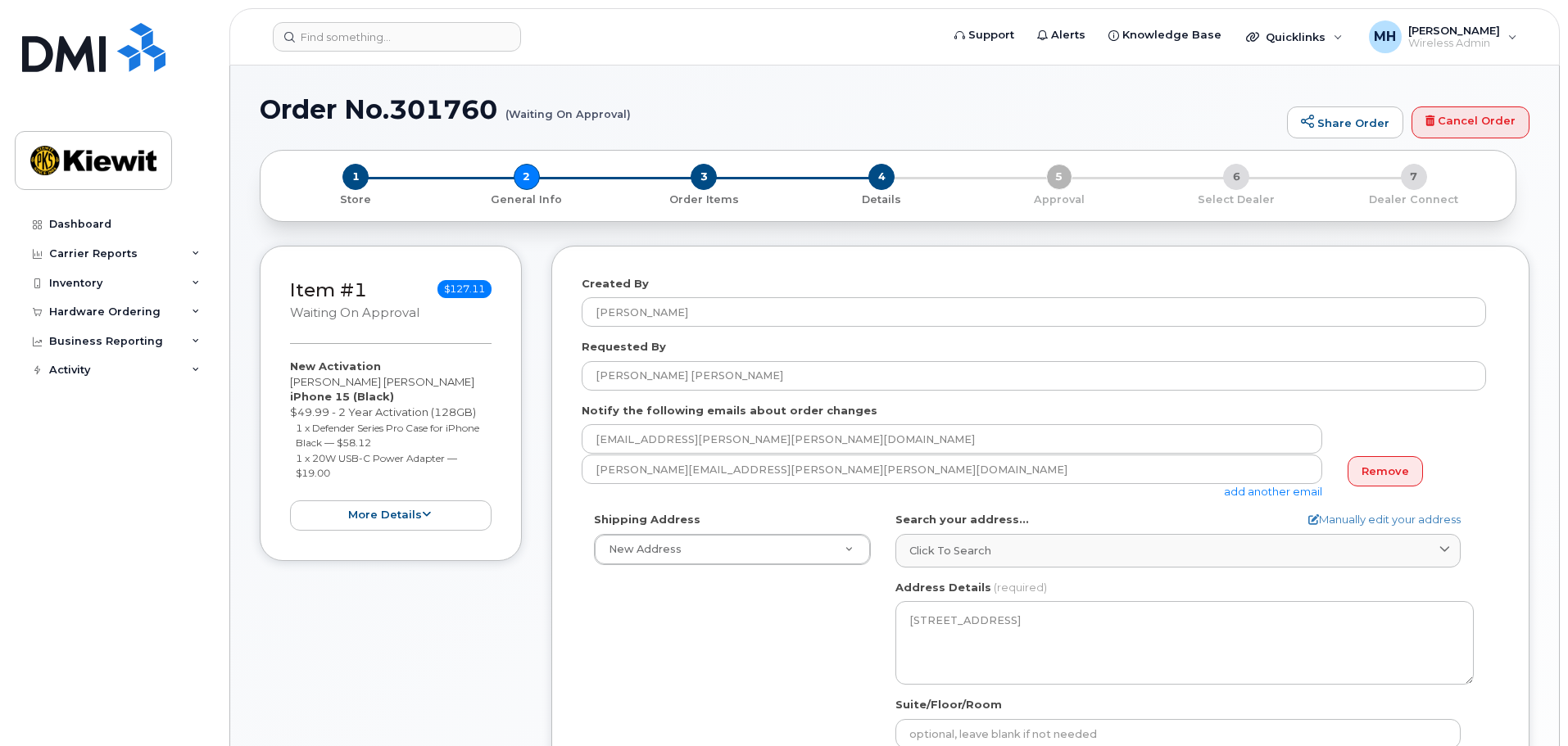
select select
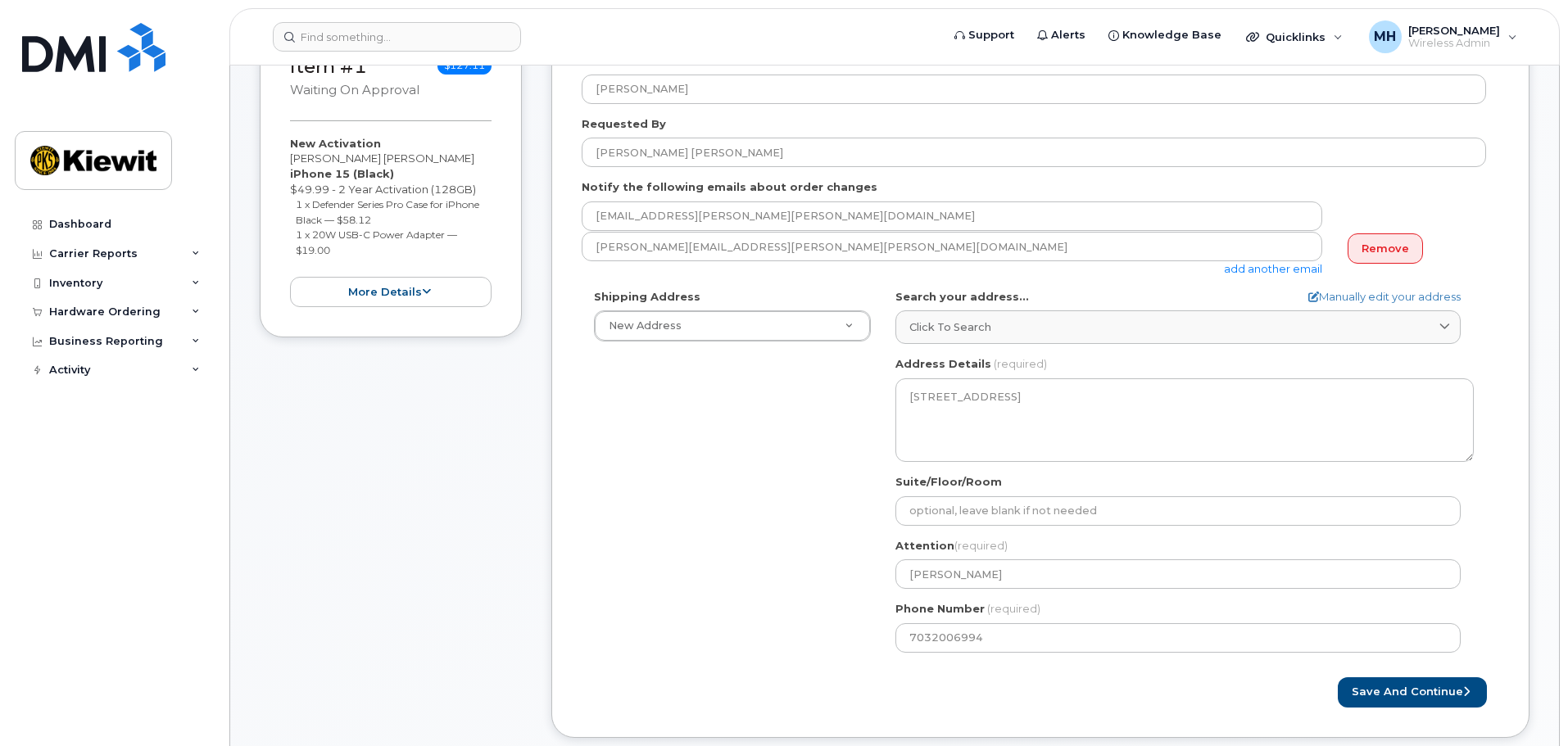
scroll to position [82, 0]
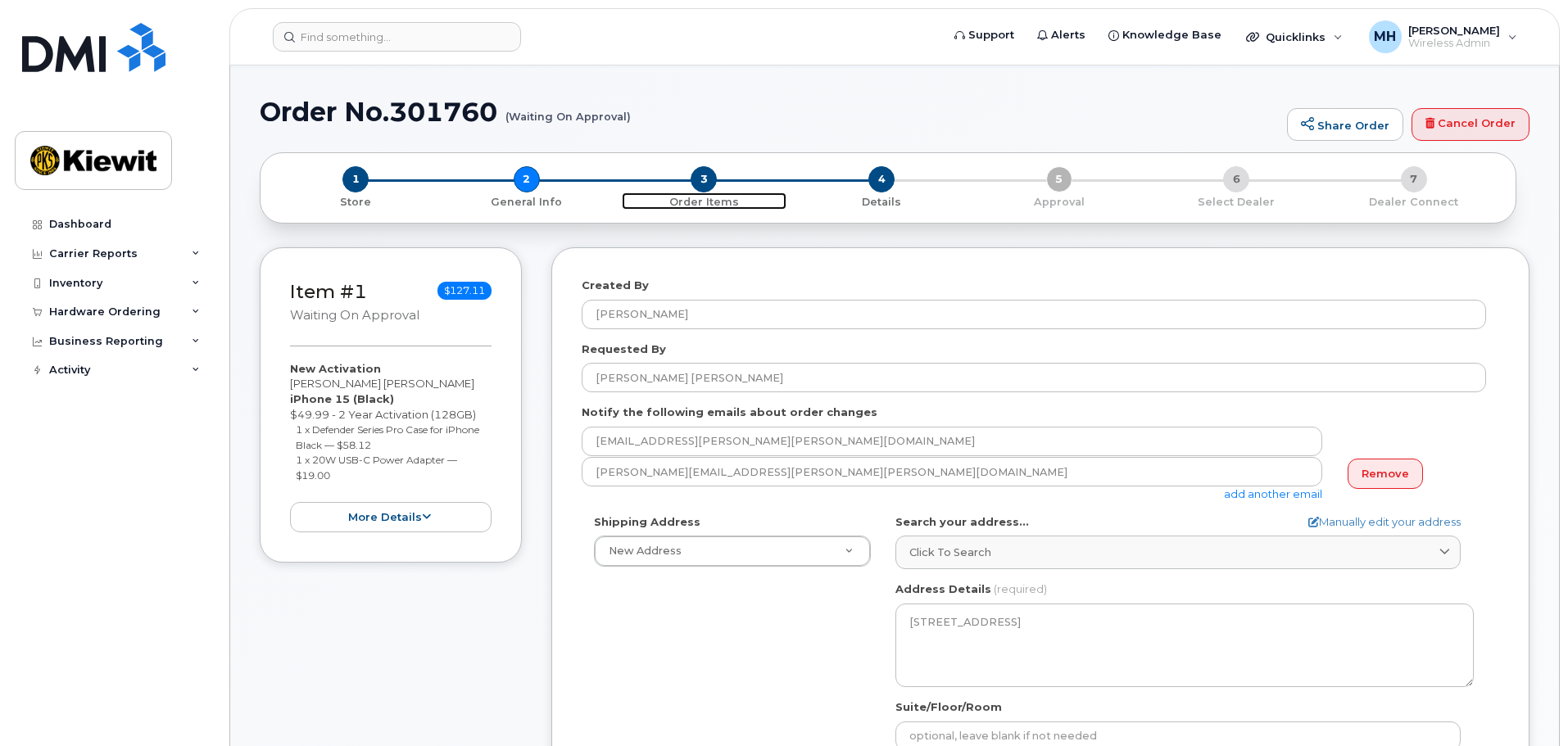
click at [709, 180] on span "3" at bounding box center [703, 179] width 26 height 26
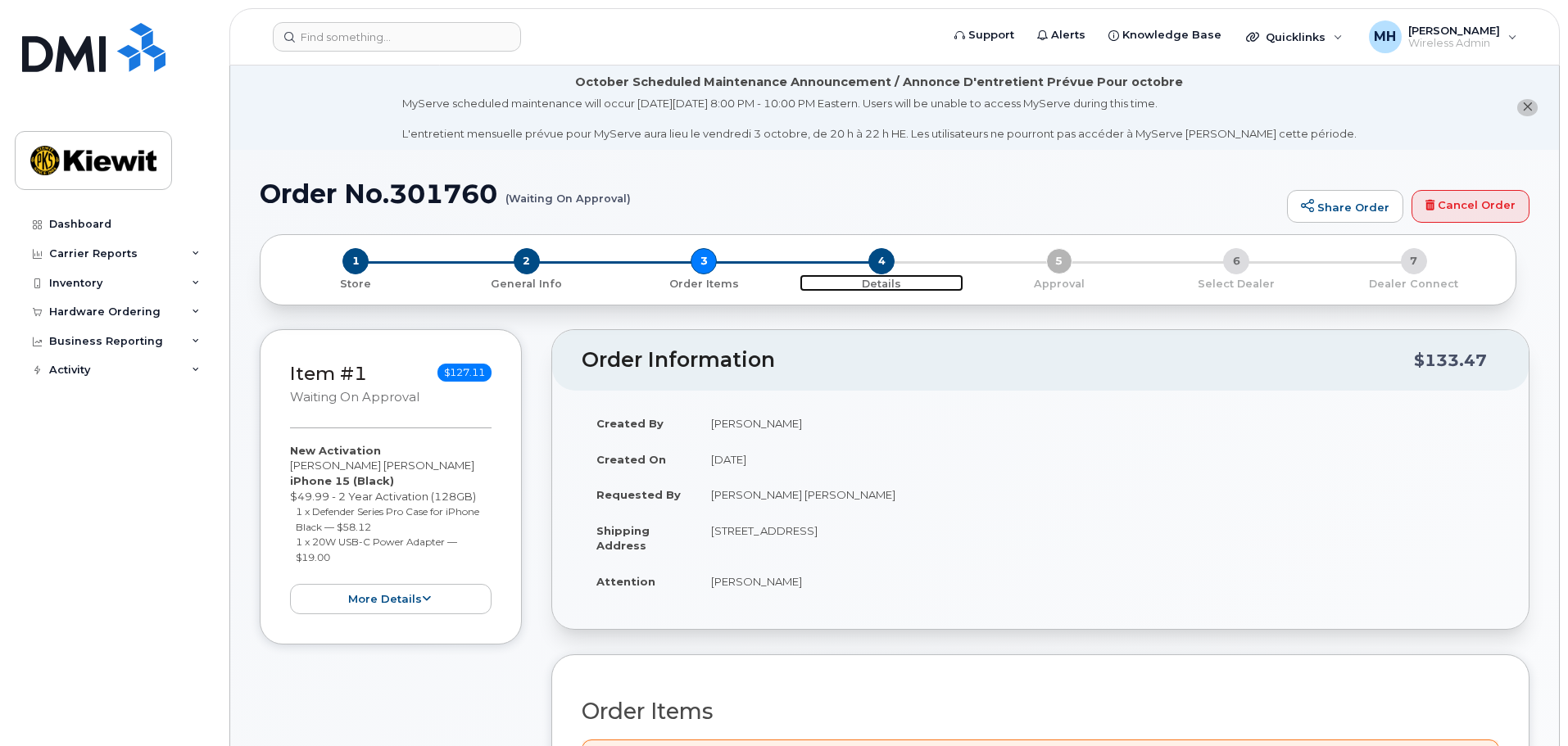
click at [881, 257] on span "4" at bounding box center [881, 261] width 26 height 26
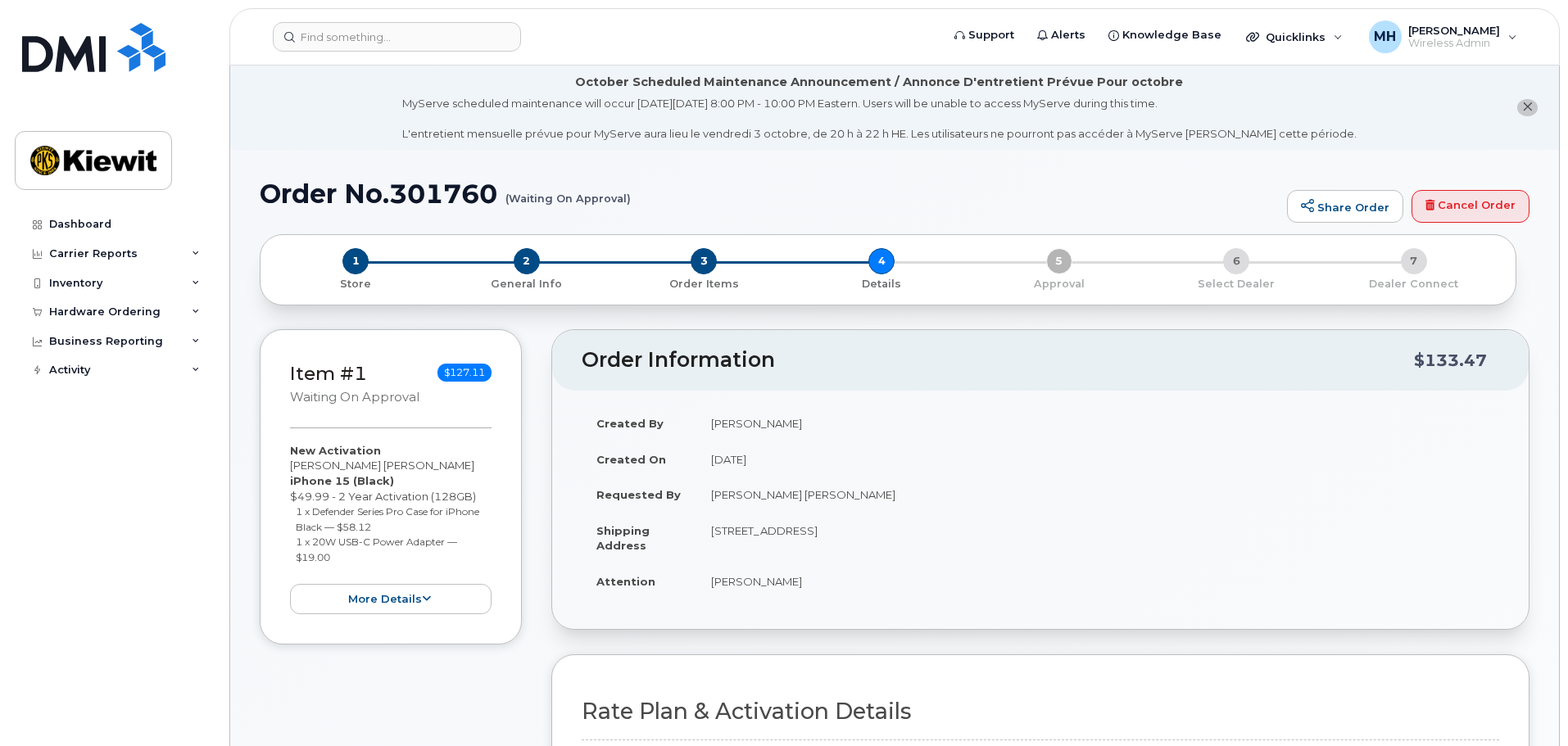
click at [1057, 261] on div "1 Store 2 General Info 3 Order Items 4 Details 5 Approval 6 Select Dealer 7 Dea…" at bounding box center [888, 269] width 1228 height 43
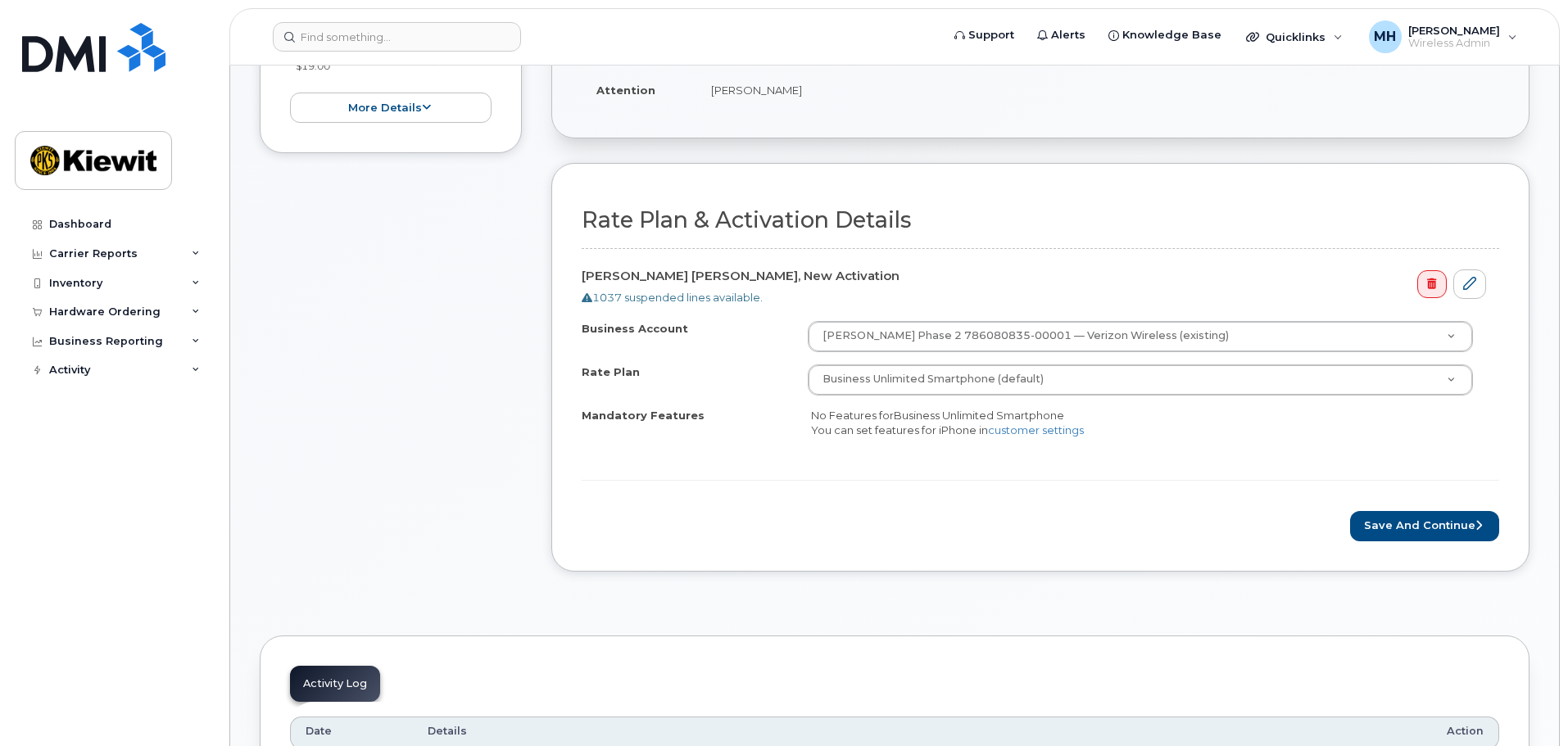
scroll to position [573, 0]
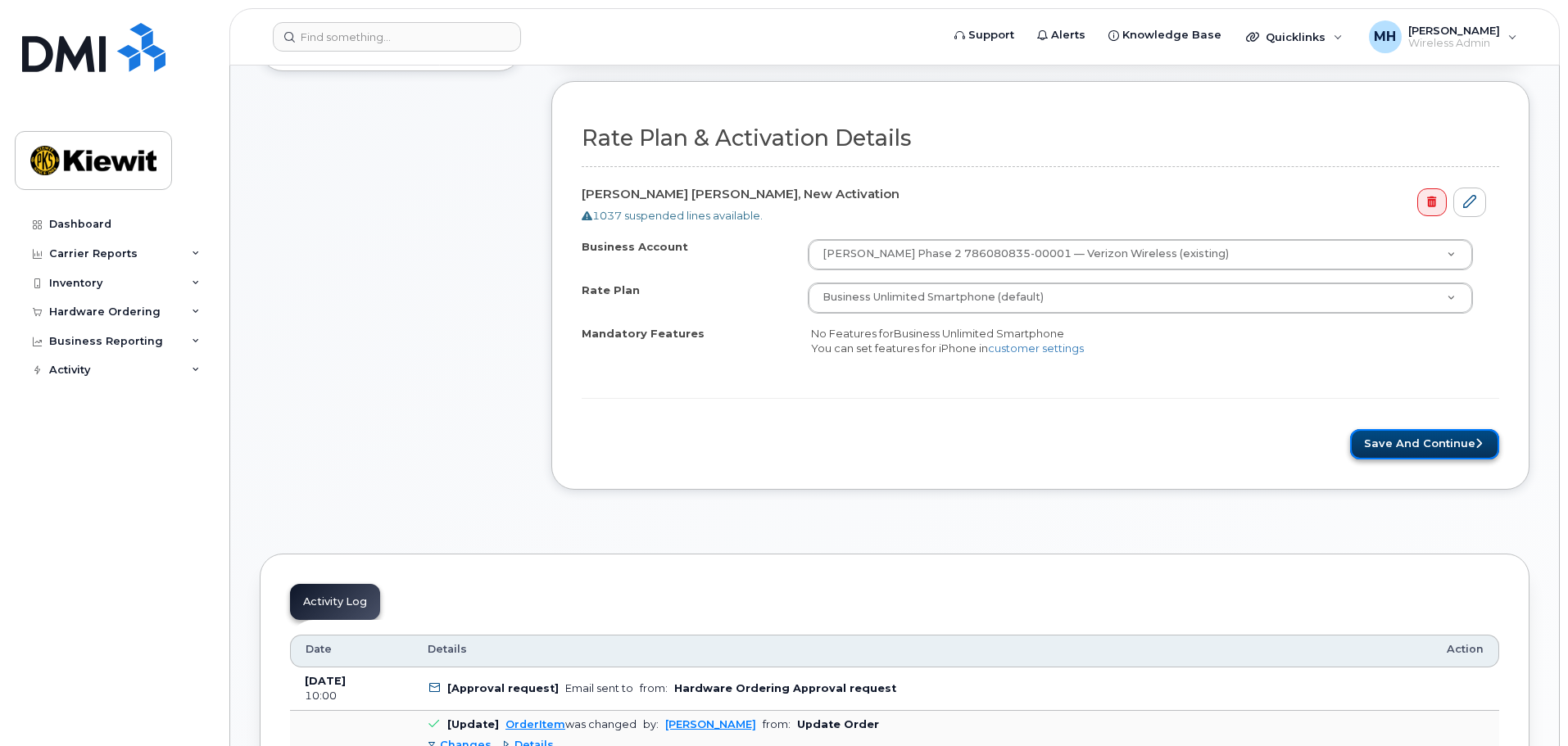
click at [1422, 436] on button "Save and Continue" at bounding box center [1424, 444] width 149 height 31
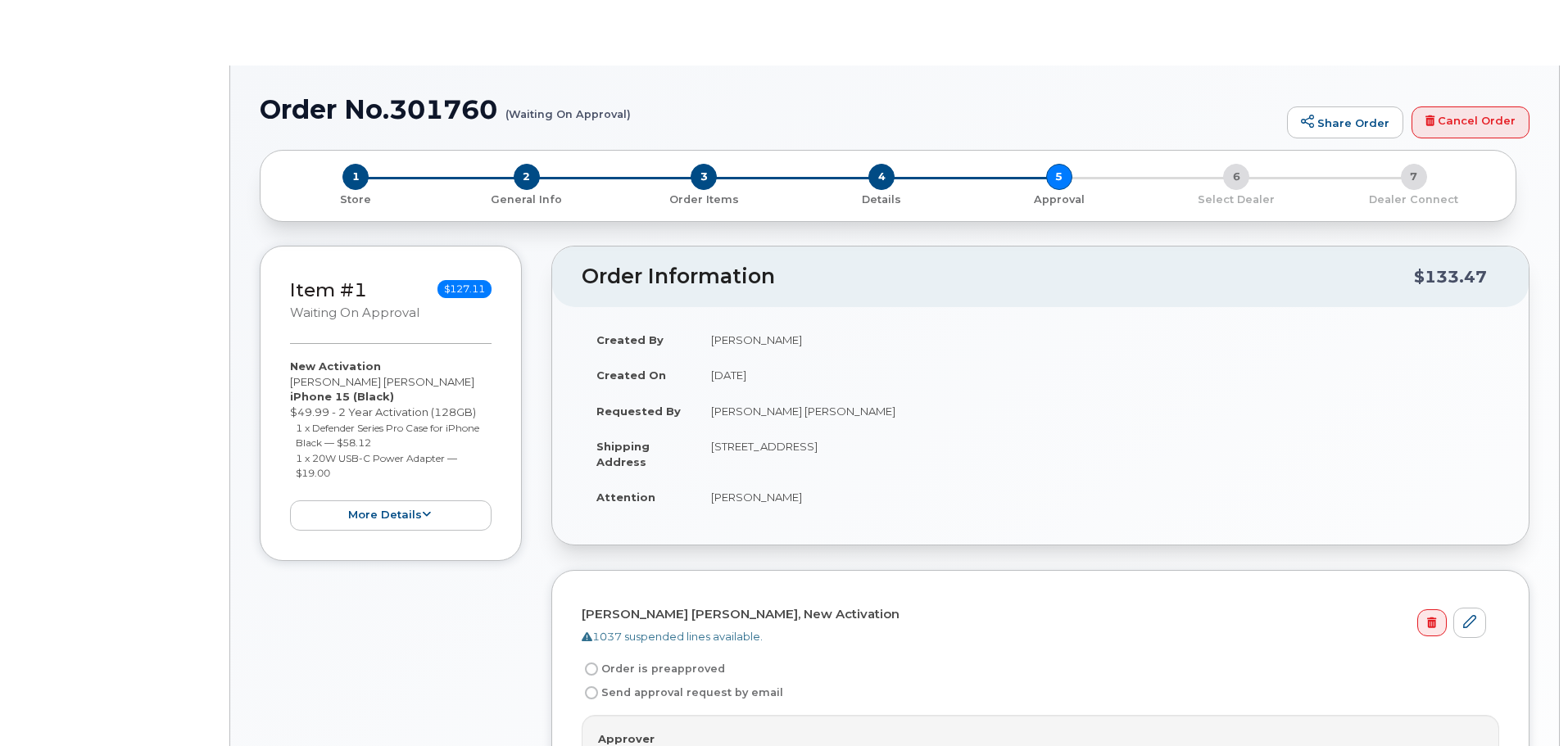
radio input "true"
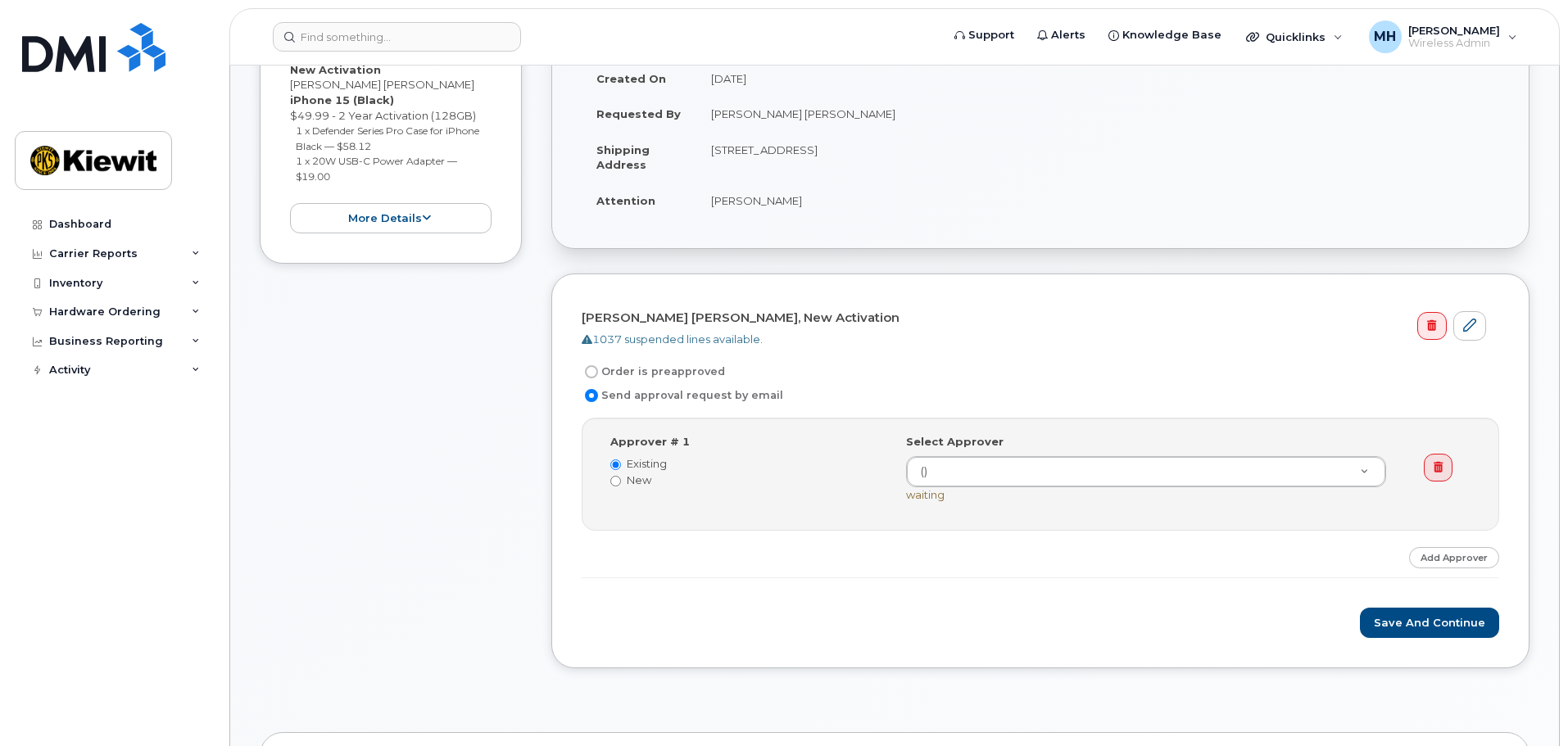
scroll to position [409, 0]
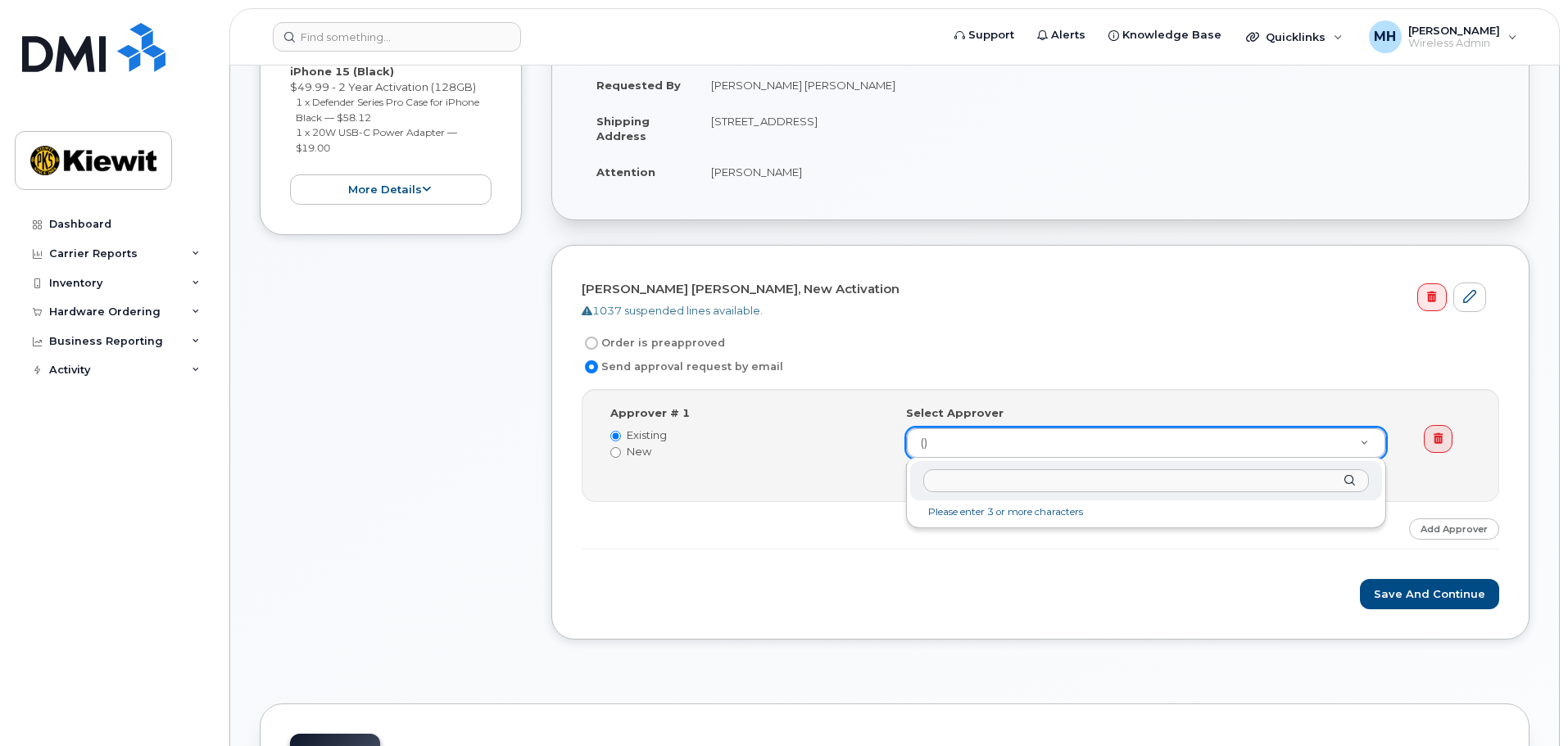
click at [1044, 483] on input "text" at bounding box center [1146, 481] width 445 height 24
drag, startPoint x: 1044, startPoint y: 483, endPoint x: 627, endPoint y: 406, distance: 424.0
drag, startPoint x: 753, startPoint y: 478, endPoint x: 697, endPoint y: 466, distance: 57.3
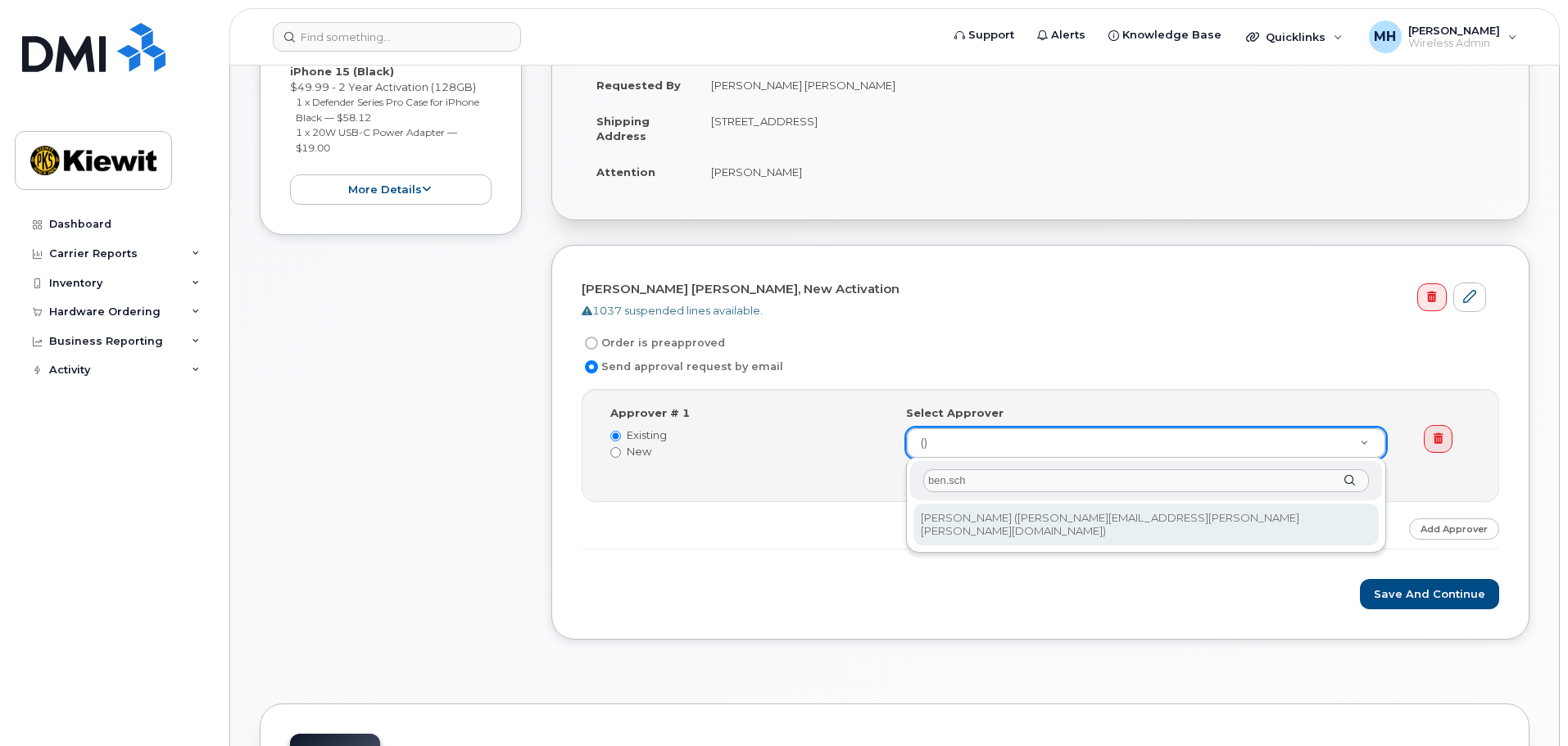
type input "ben.sch"
type input "2973303"
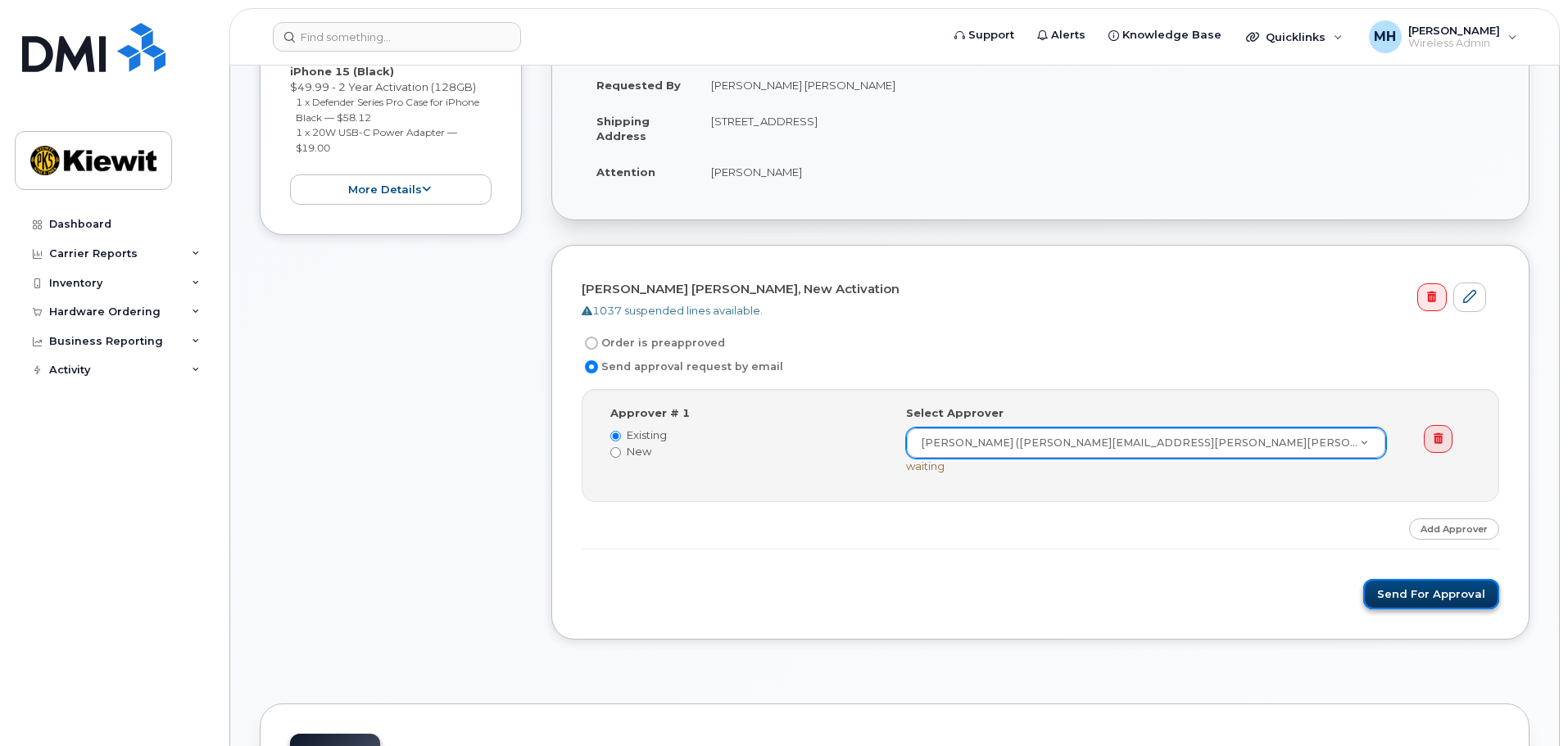
click at [1427, 593] on button "Send for Approval" at bounding box center [1431, 594] width 136 height 31
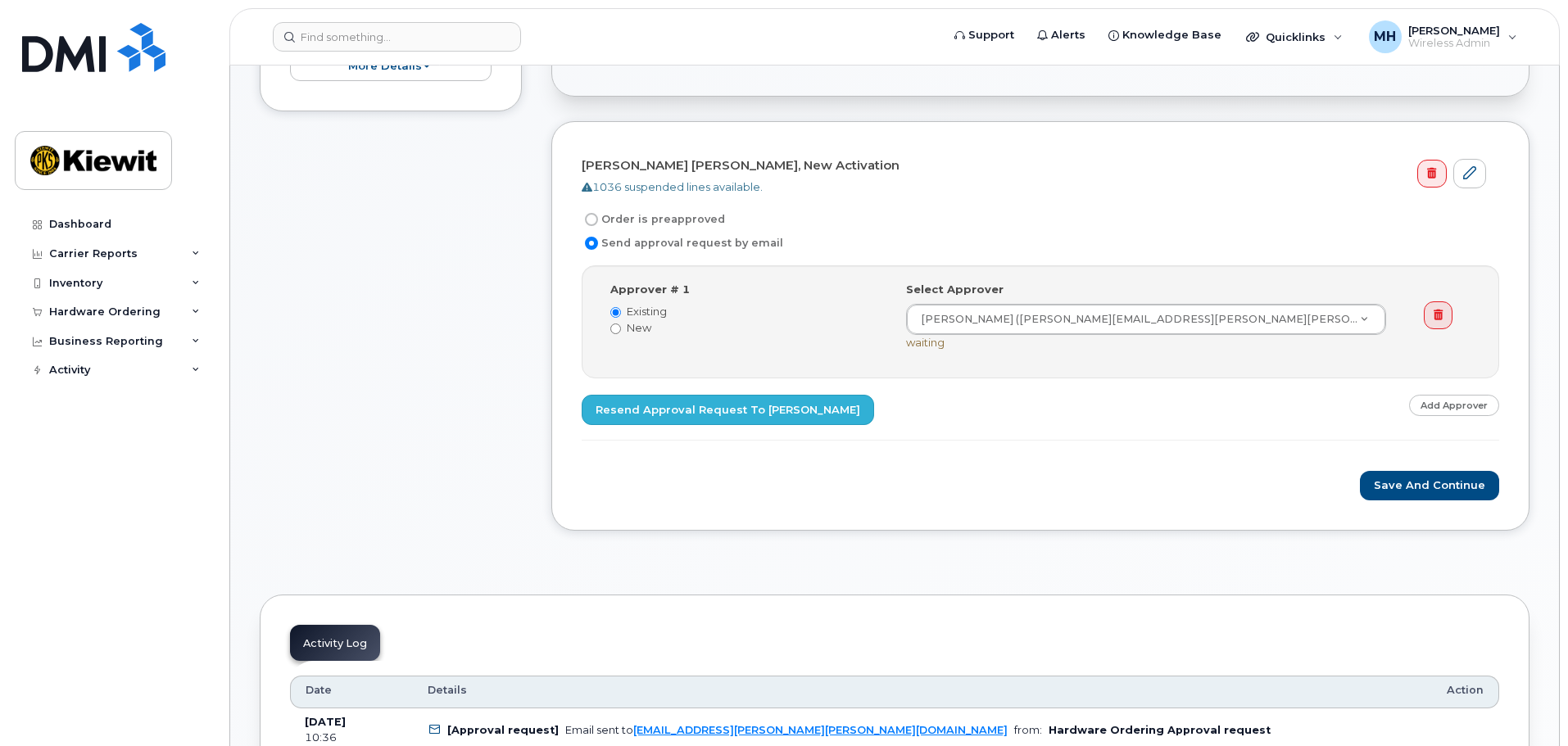
scroll to position [491, 0]
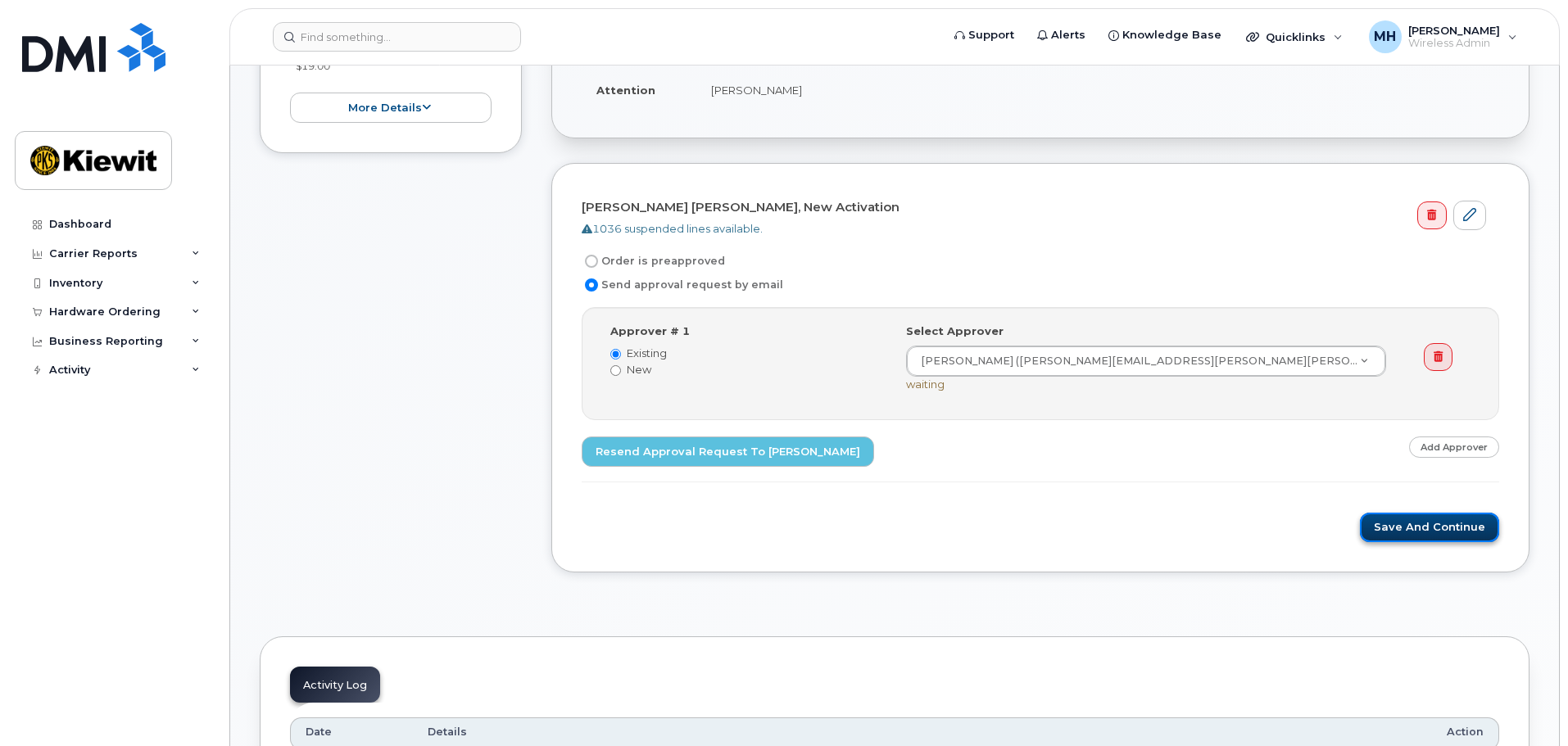
drag, startPoint x: 1408, startPoint y: 527, endPoint x: 1371, endPoint y: 536, distance: 38.1
click at [1408, 527] on button "Save and Continue" at bounding box center [1429, 528] width 139 height 31
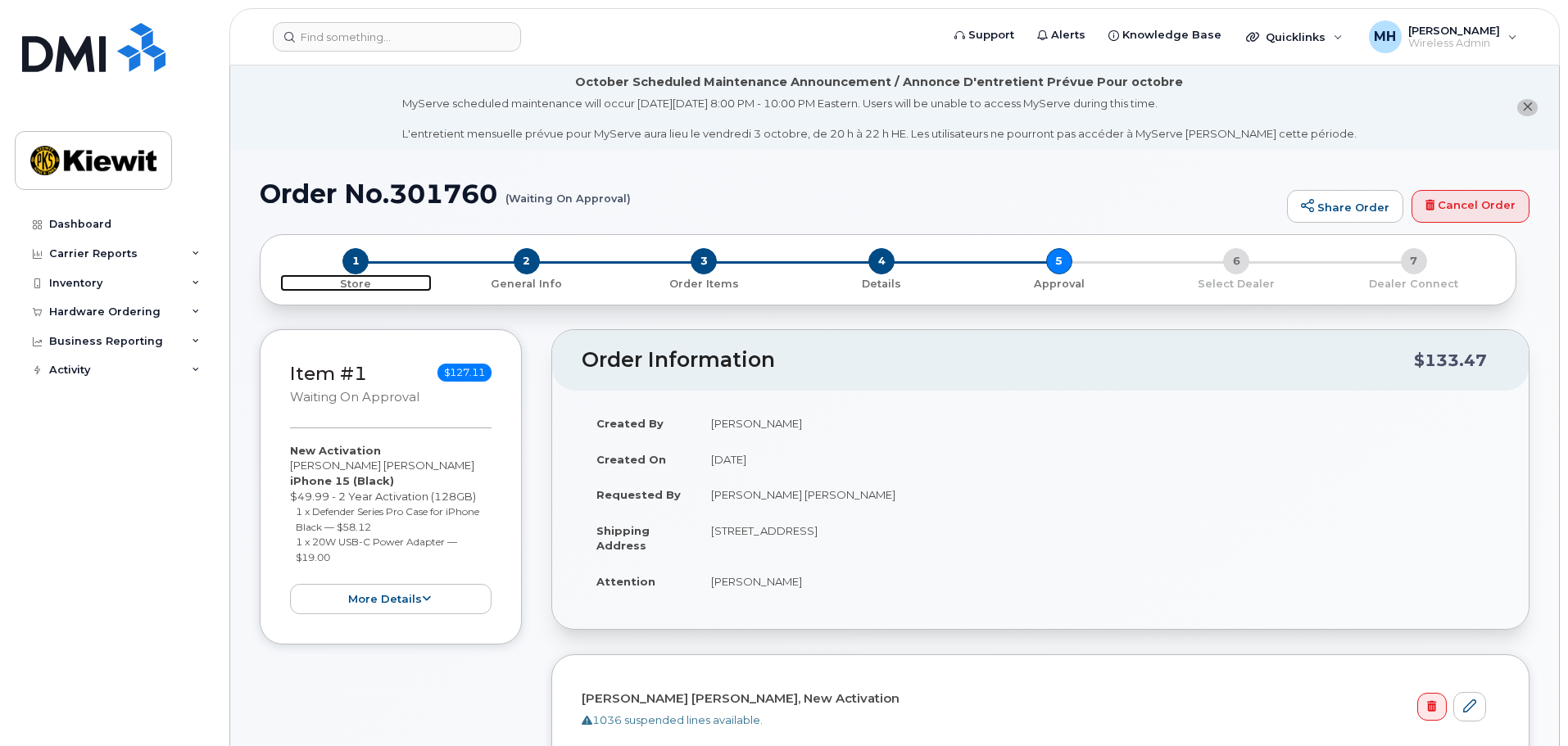
click at [356, 258] on span "1" at bounding box center [355, 261] width 26 height 26
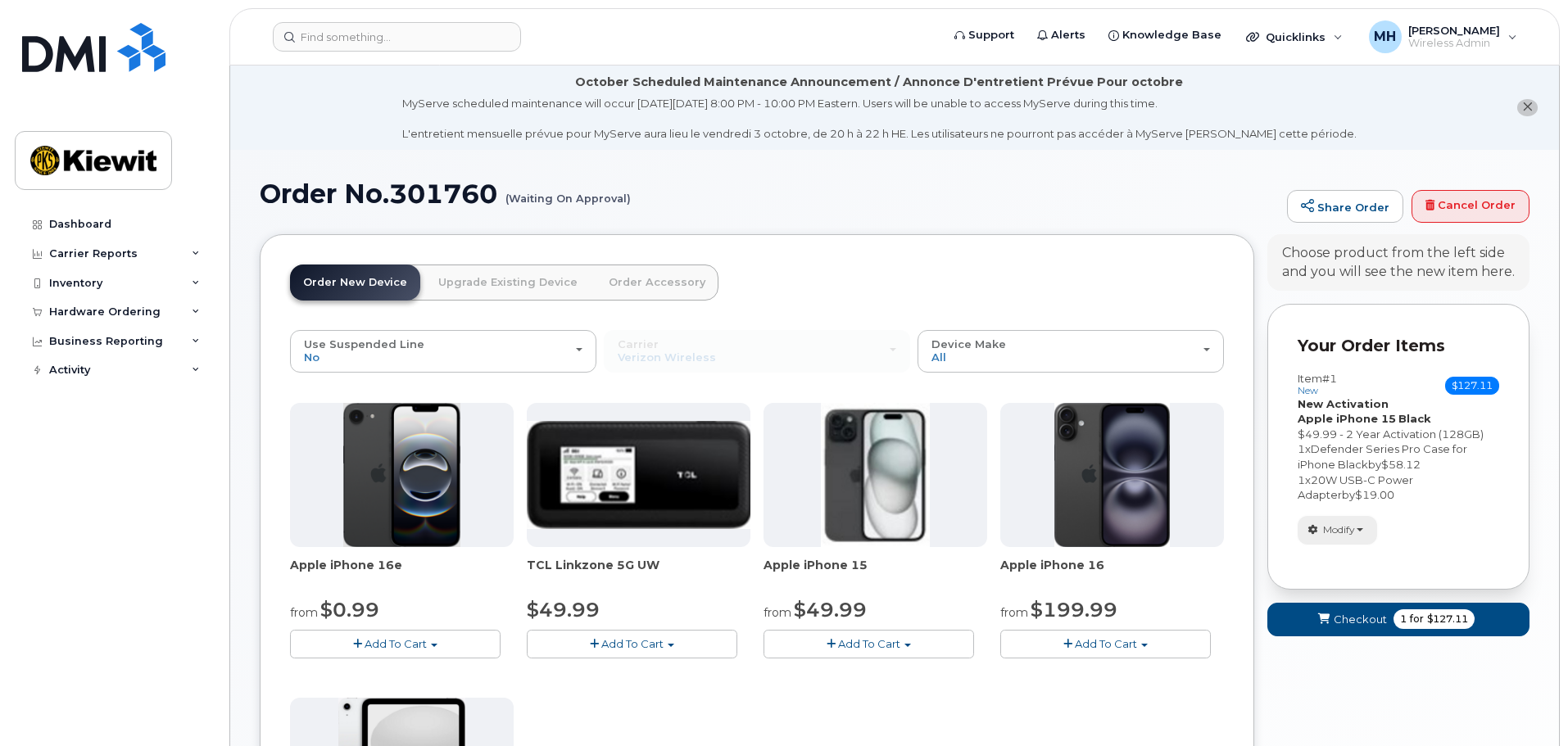
click at [1351, 529] on span "Modify" at bounding box center [1339, 529] width 32 height 14
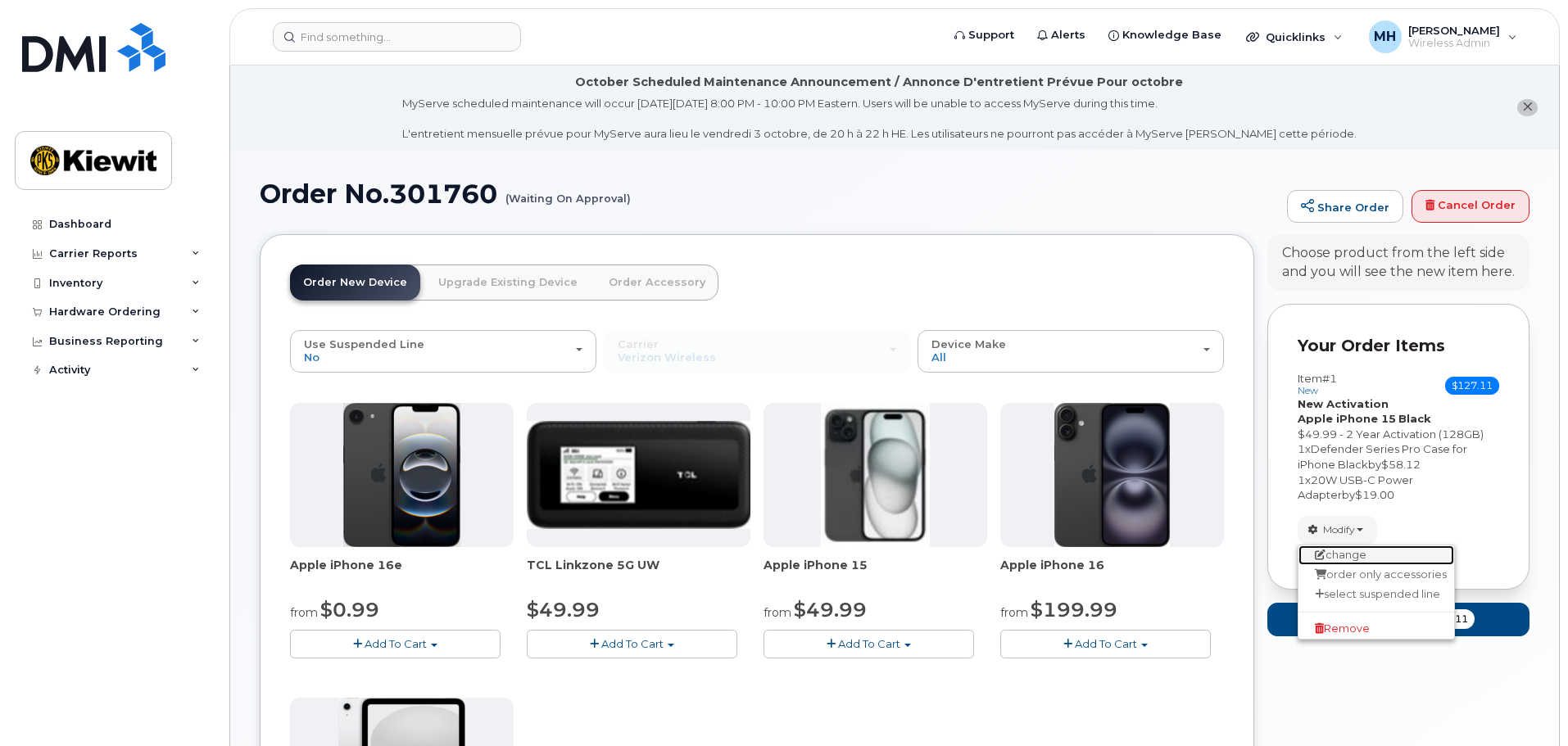
click at [1353, 551] on link "change" at bounding box center [1376, 555] width 155 height 20
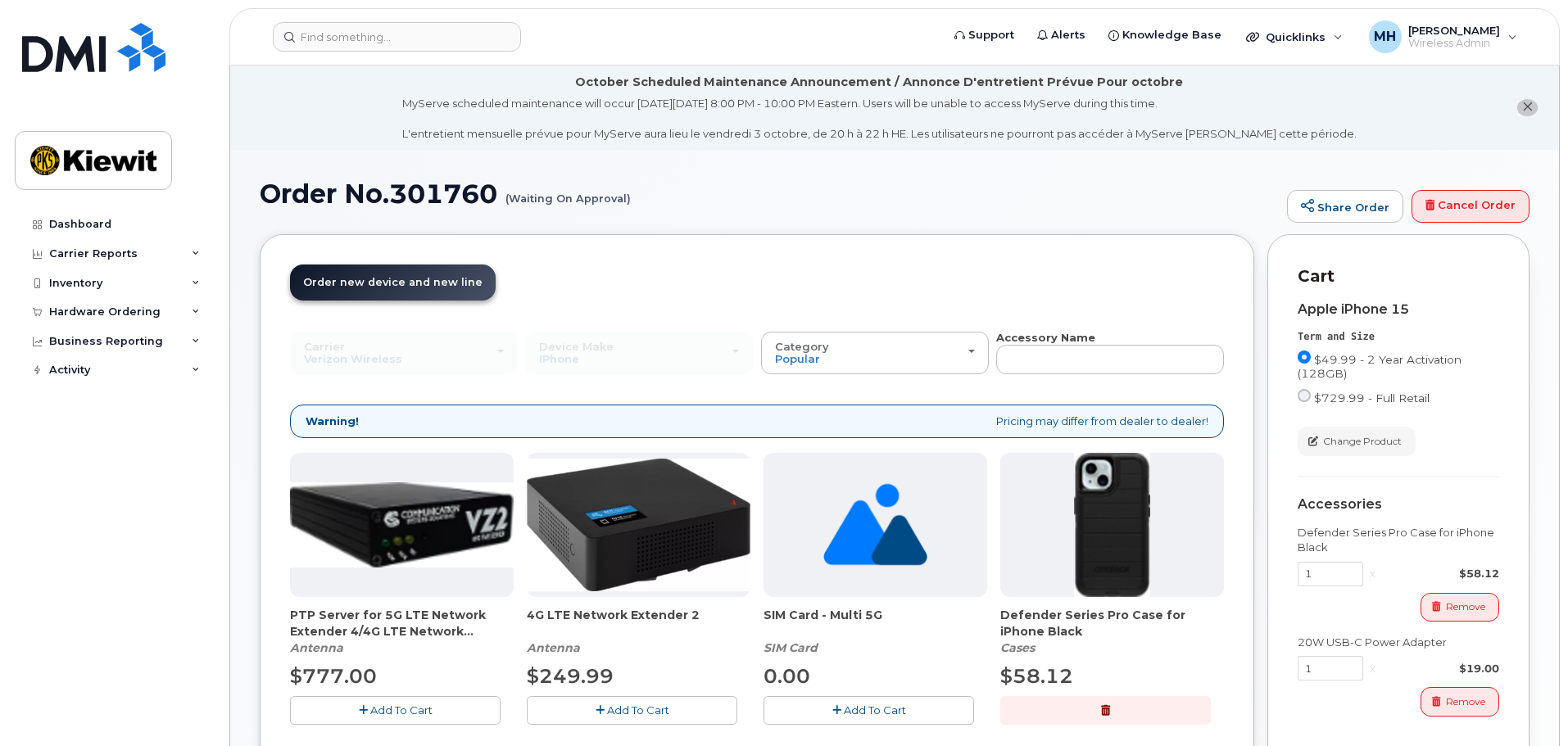
click at [1019, 197] on h1 "Order No.301760 (Waiting On Approval)" at bounding box center [769, 194] width 1019 height 29
click at [490, 193] on h1 "Order No.301760 (Waiting On Approval)" at bounding box center [769, 194] width 1019 height 29
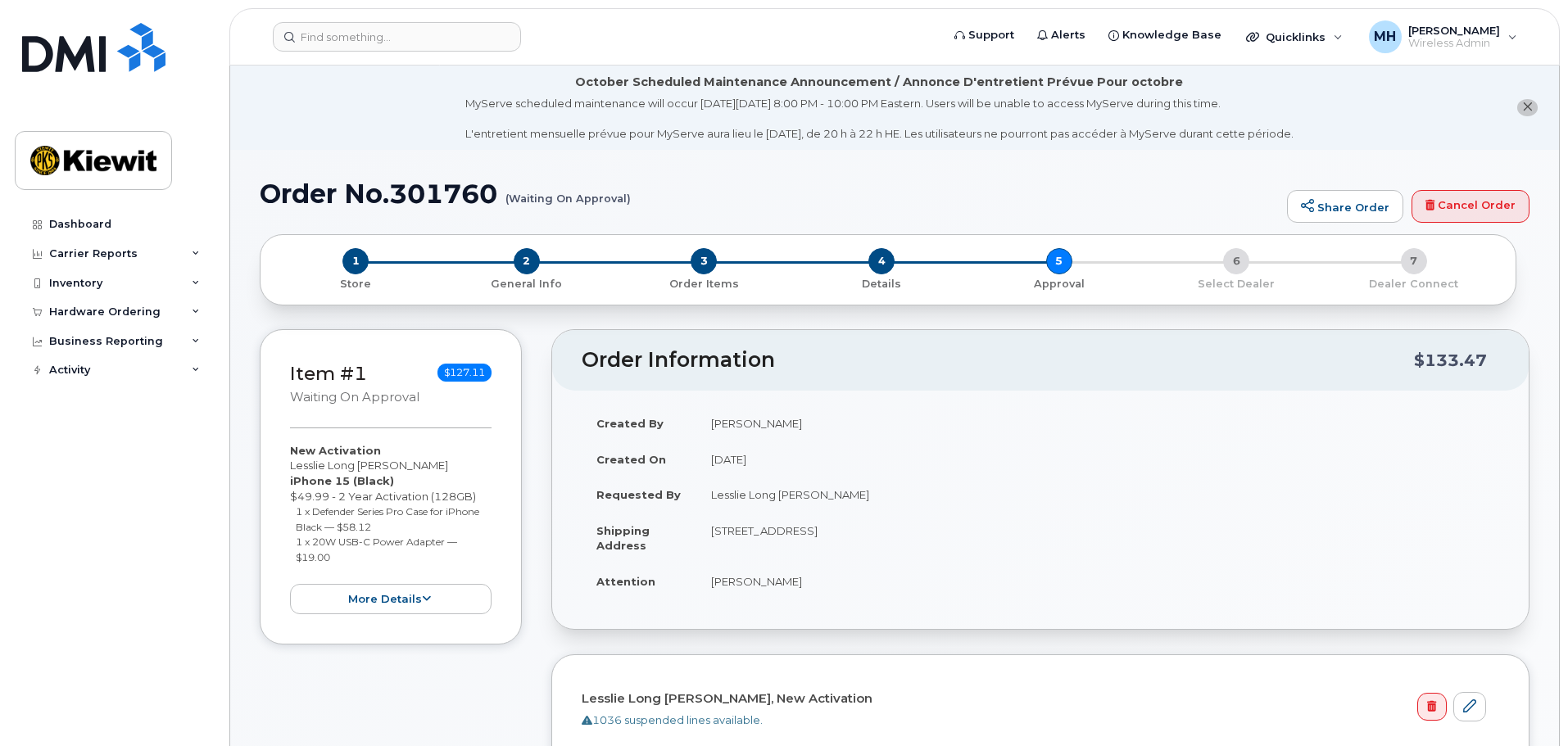
click at [528, 246] on div "1 Store 2 General Info 3 Order Items 4 Details 5 Approval 6 Select Dealer 7 Dea…" at bounding box center [887, 270] width 1257 height 72
click at [532, 255] on span "2" at bounding box center [526, 261] width 26 height 26
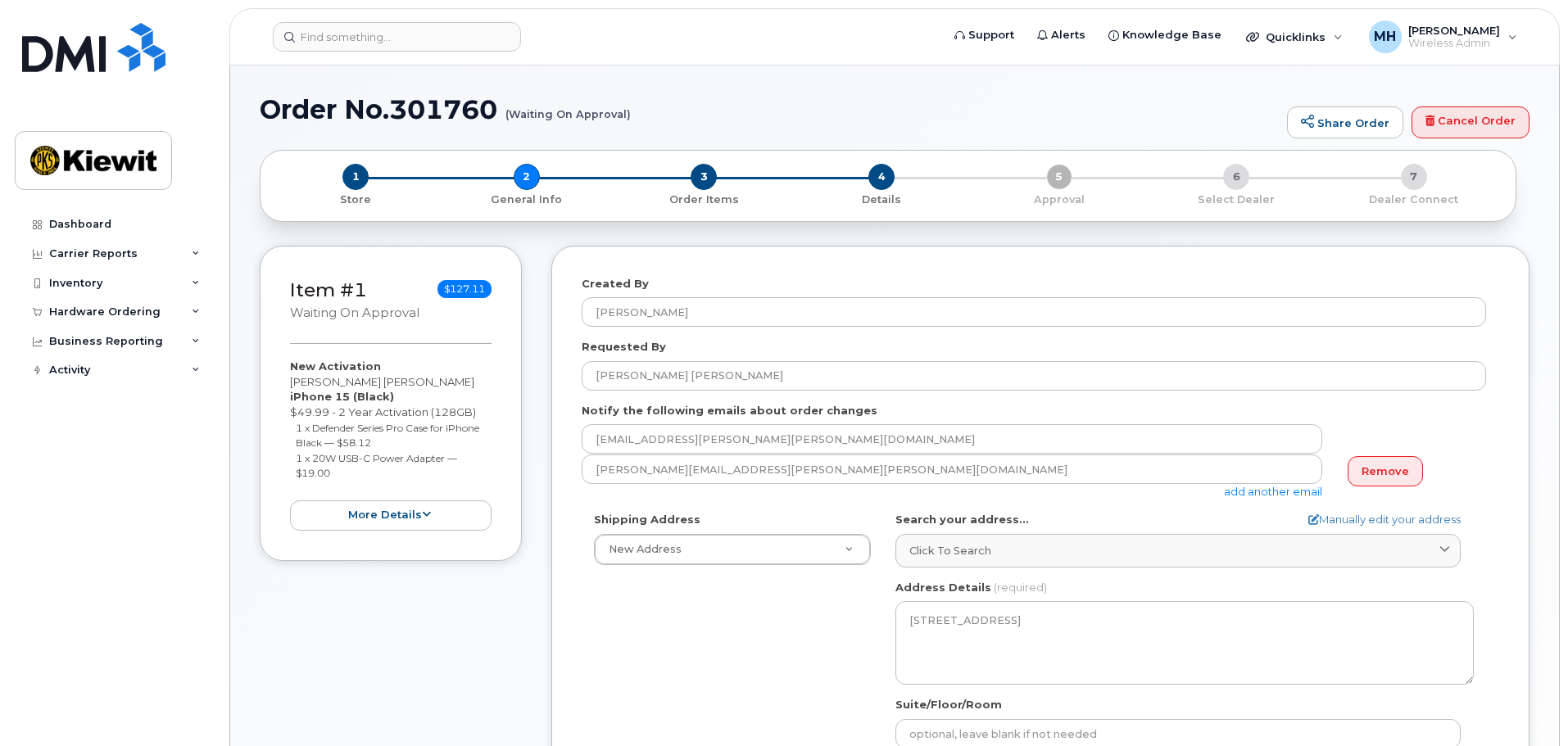
select select
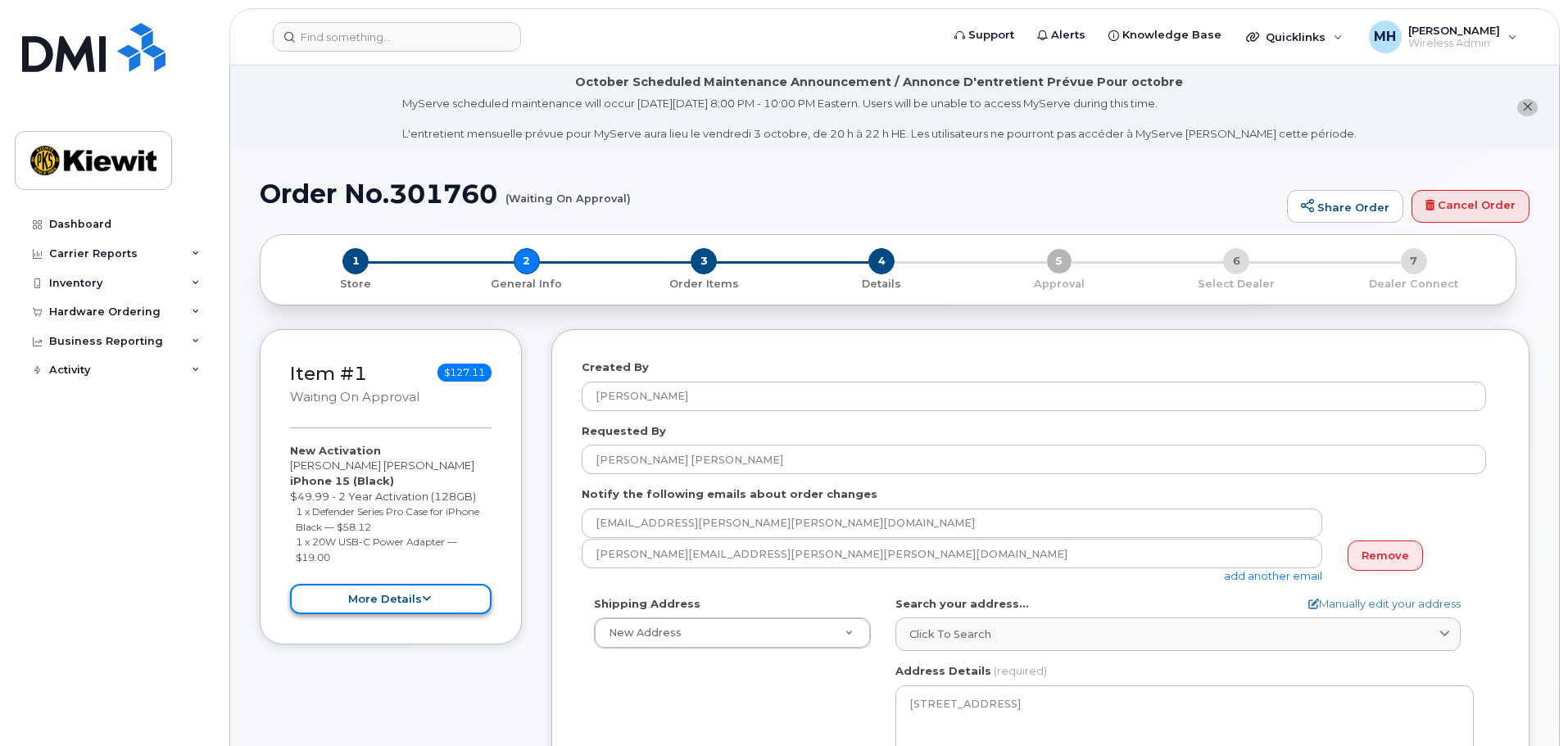
click at [424, 600] on icon at bounding box center [427, 599] width 9 height 10
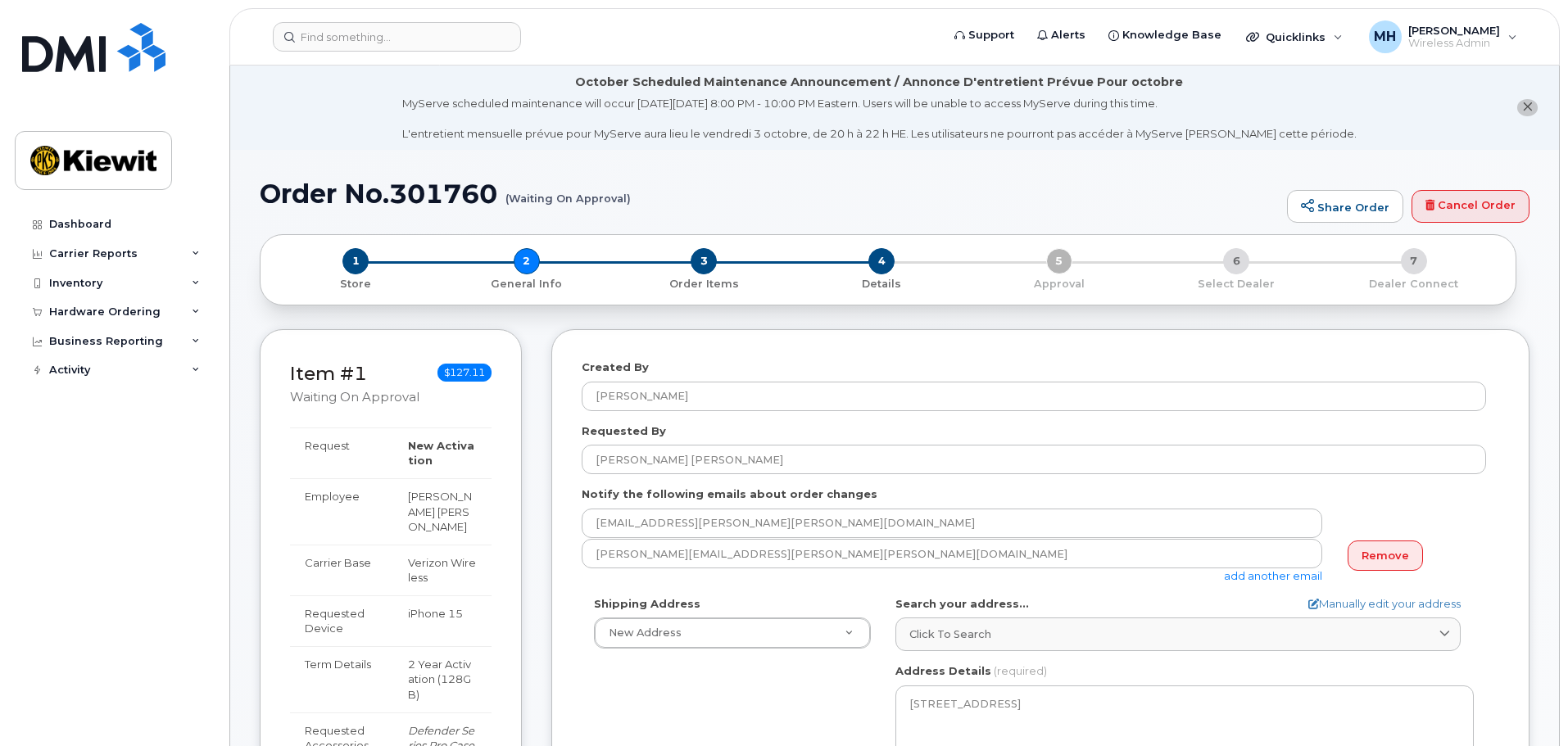
click at [444, 194] on h1 "Order No.301760 (Waiting On Approval)" at bounding box center [769, 194] width 1019 height 29
copy h1 "301760"
click at [1001, 195] on h1 "Order No.301760 (Waiting On Approval)" at bounding box center [769, 194] width 1019 height 29
click at [1058, 265] on div "1 Store 2 General Info 3 Order Items 4 Details 5 Approval 6 Select Dealer 7 Dea…" at bounding box center [888, 269] width 1228 height 43
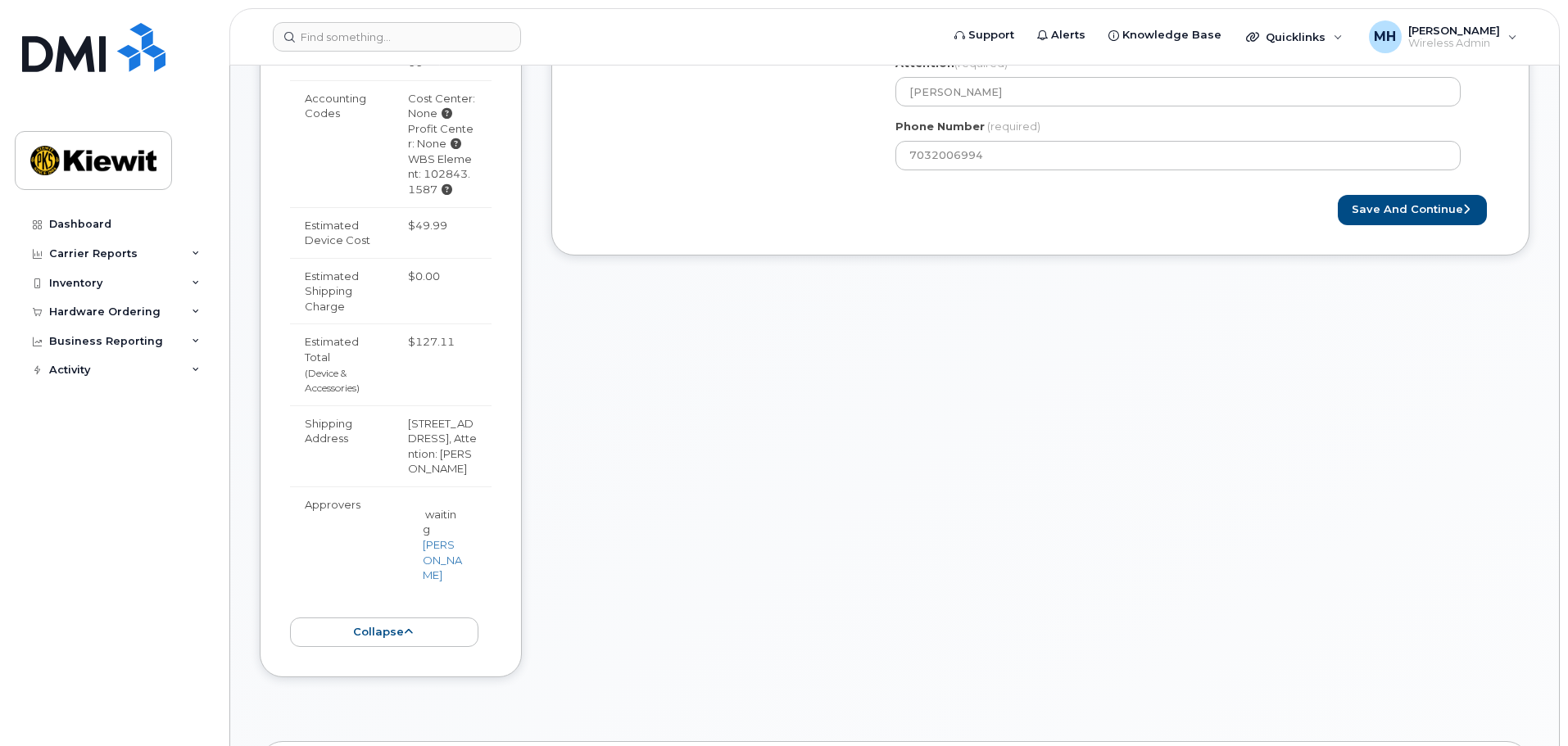
scroll to position [818, 0]
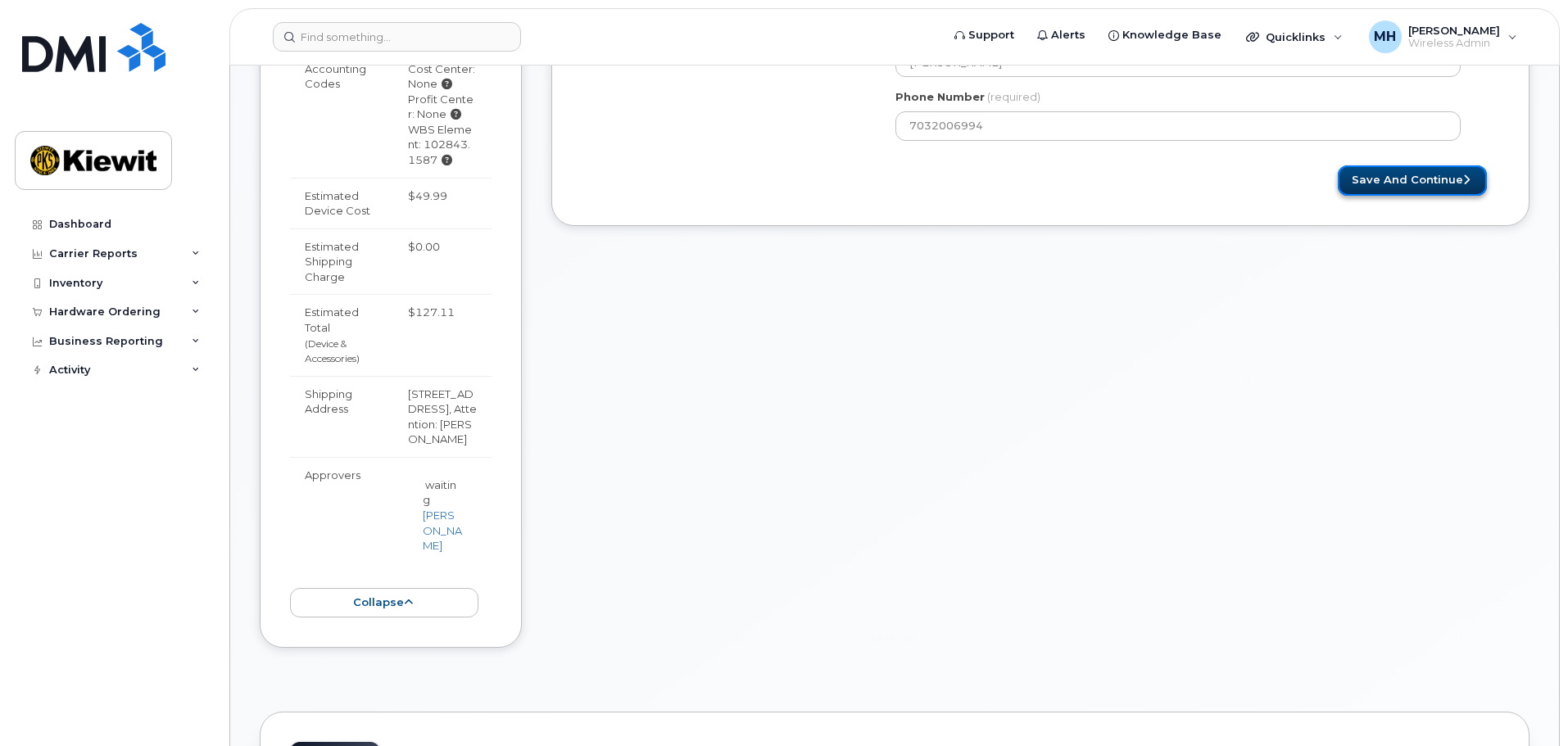
click at [1385, 188] on button "Save and Continue" at bounding box center [1412, 181] width 149 height 31
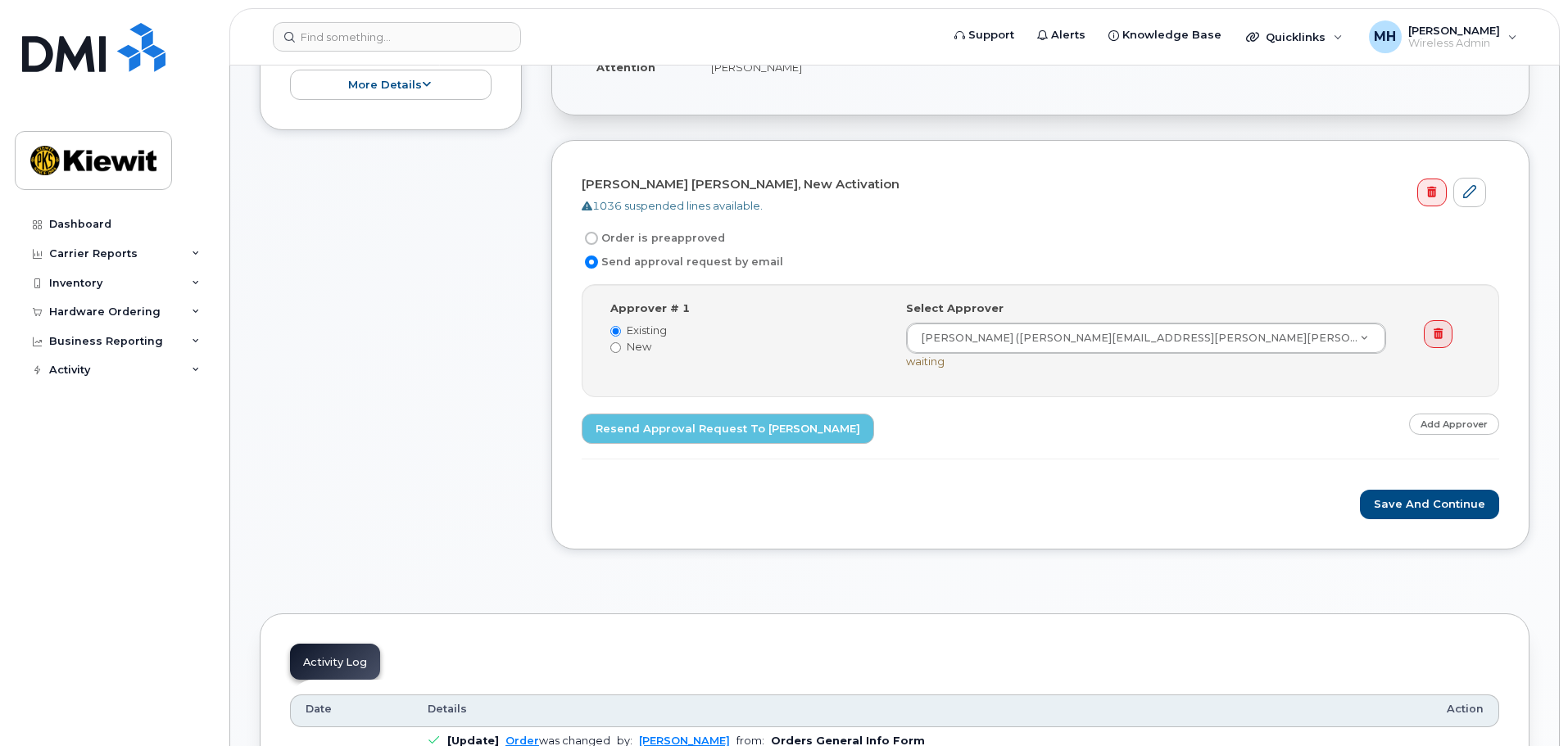
scroll to position [655, 0]
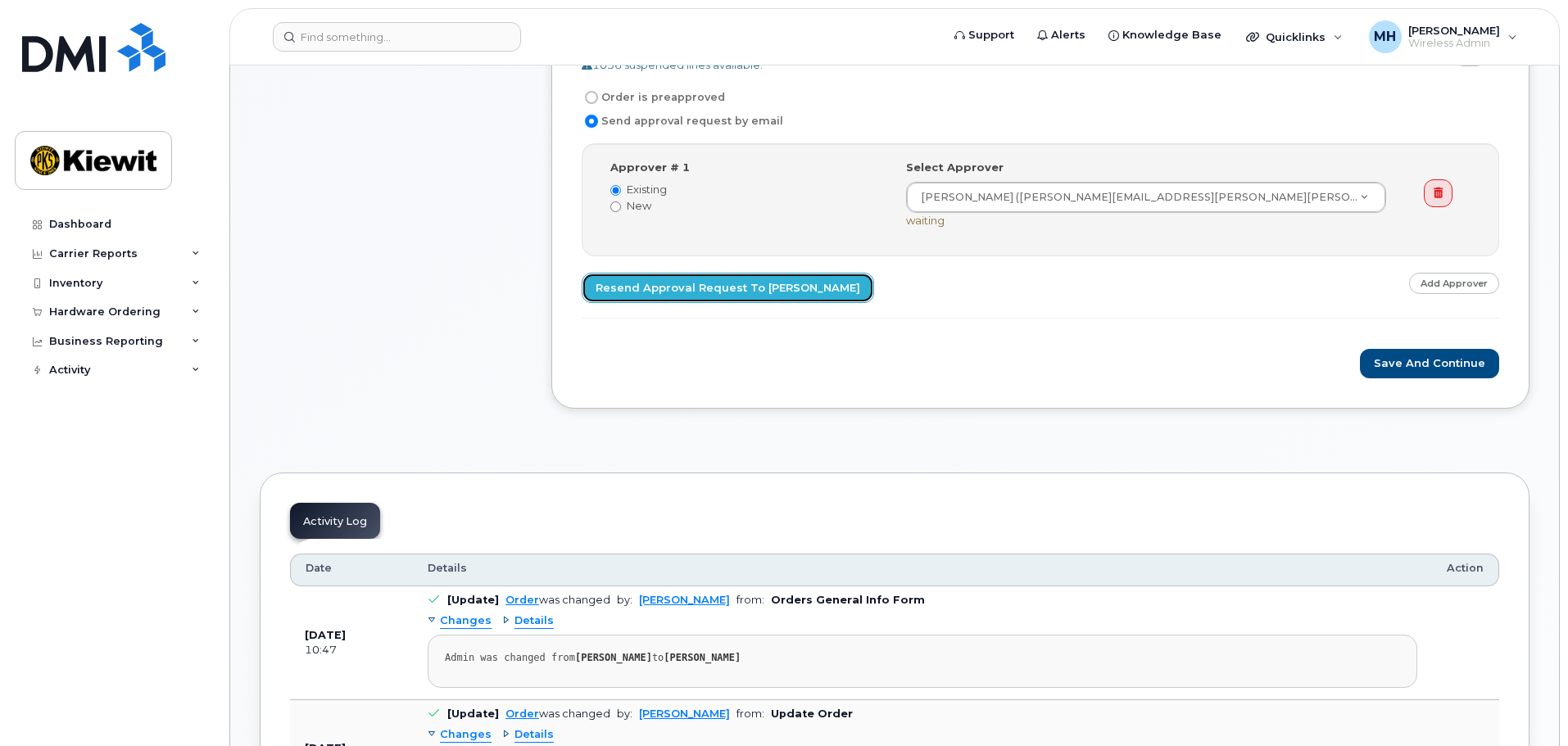
click at [819, 286] on link "Resend Approval Request to [PERSON_NAME]" at bounding box center [728, 288] width 293 height 31
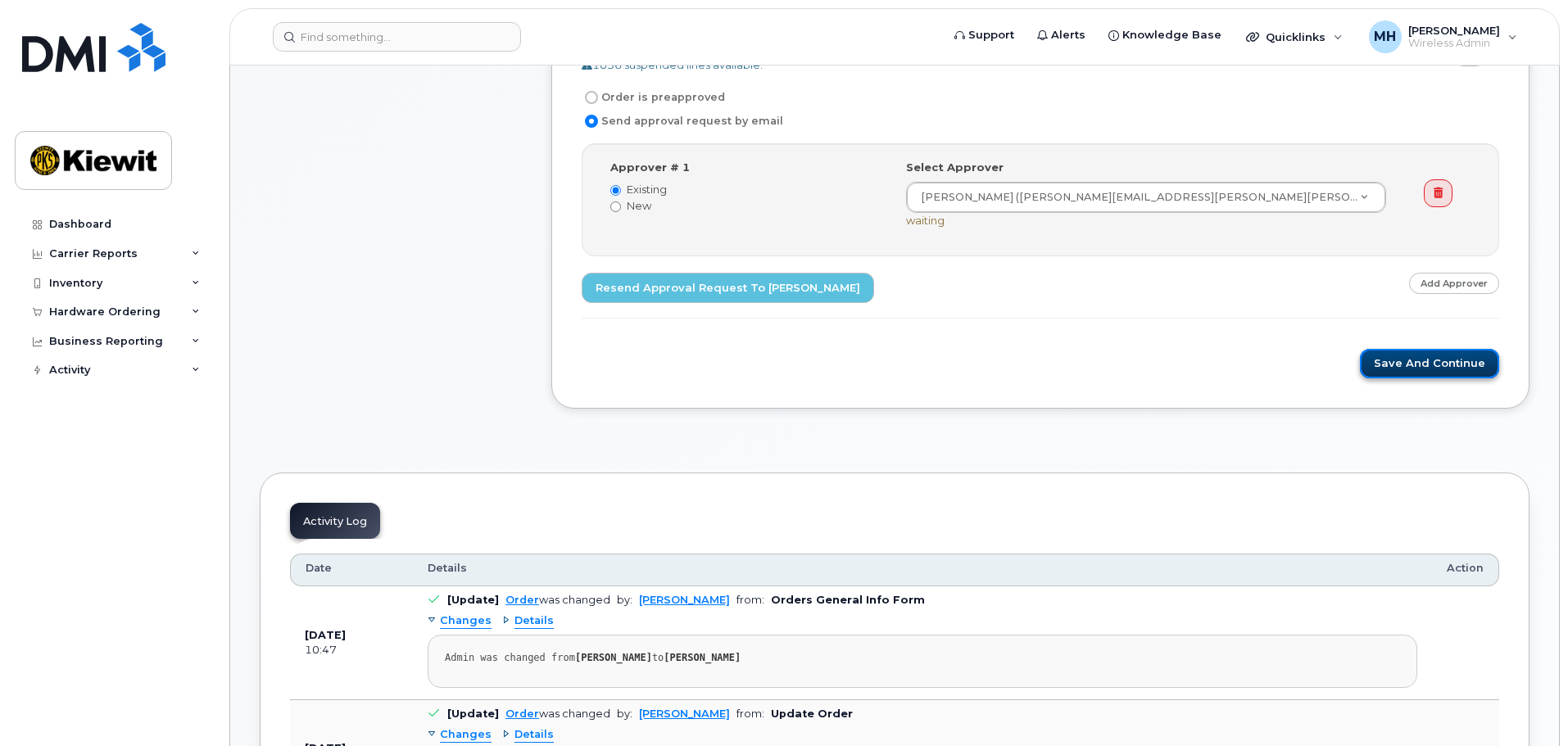
drag, startPoint x: 1452, startPoint y: 363, endPoint x: 1440, endPoint y: 367, distance: 12.6
click at [1452, 362] on button "Save and Continue" at bounding box center [1429, 364] width 139 height 31
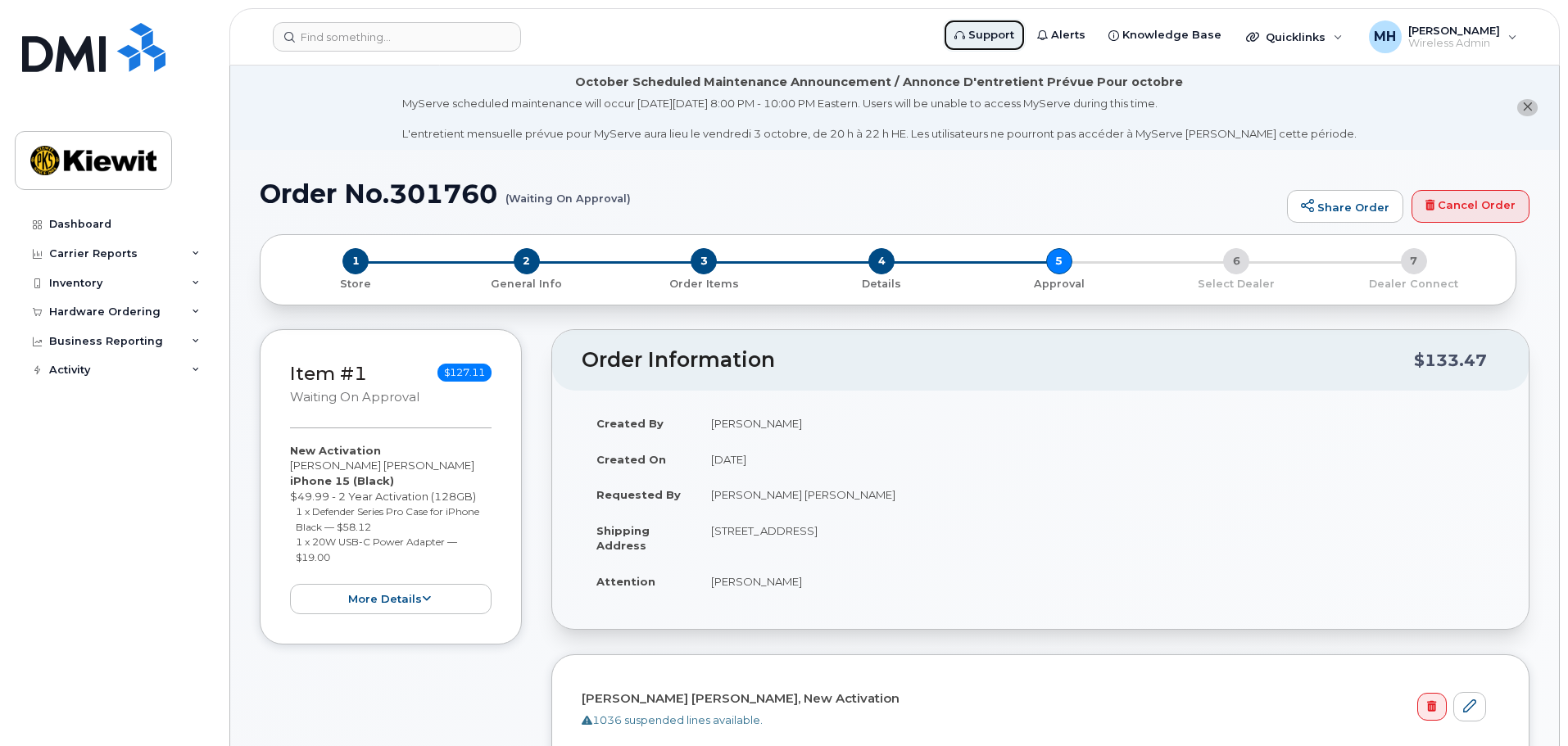
click at [1002, 31] on span "Support" at bounding box center [991, 35] width 46 height 16
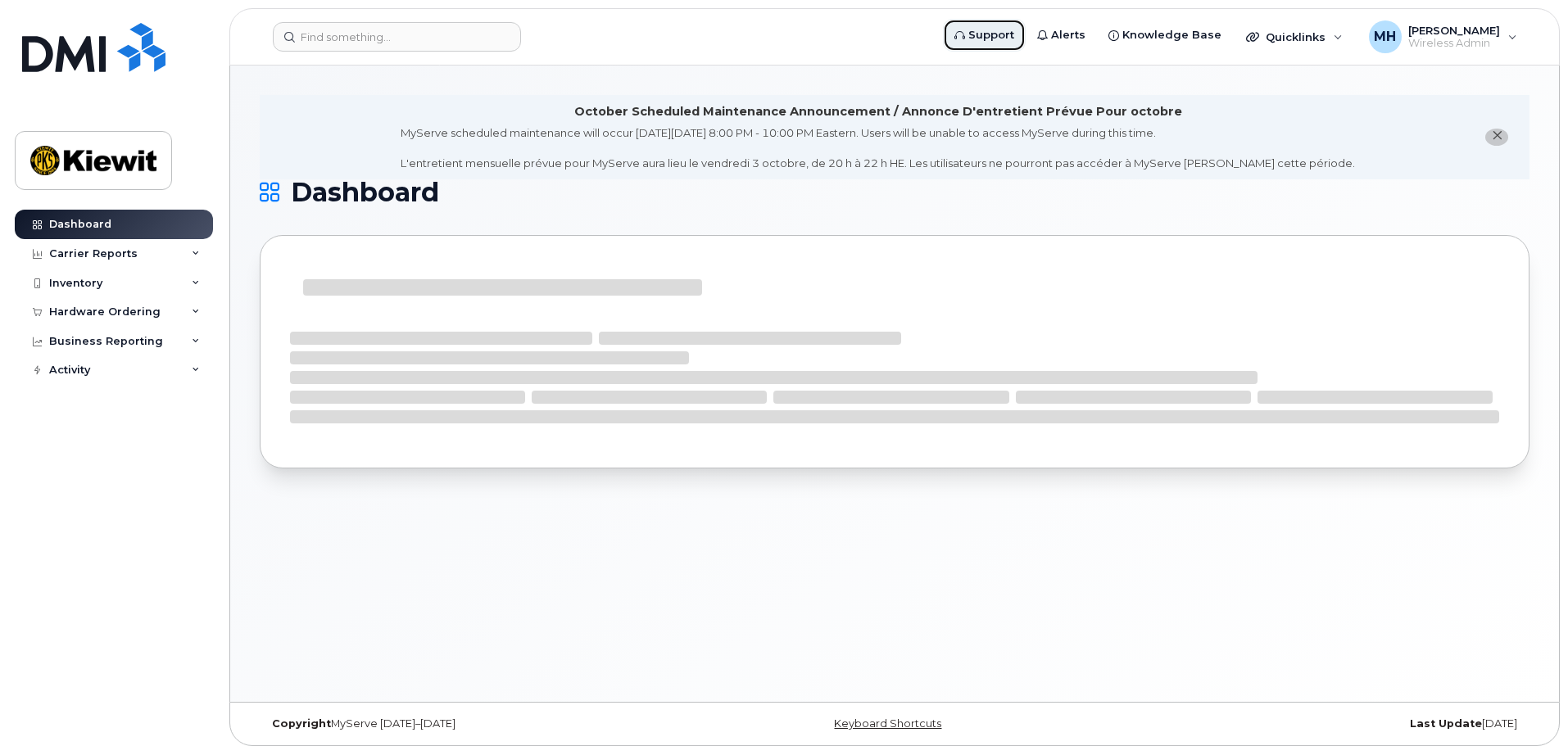
click at [1014, 39] on span "Support" at bounding box center [991, 35] width 46 height 16
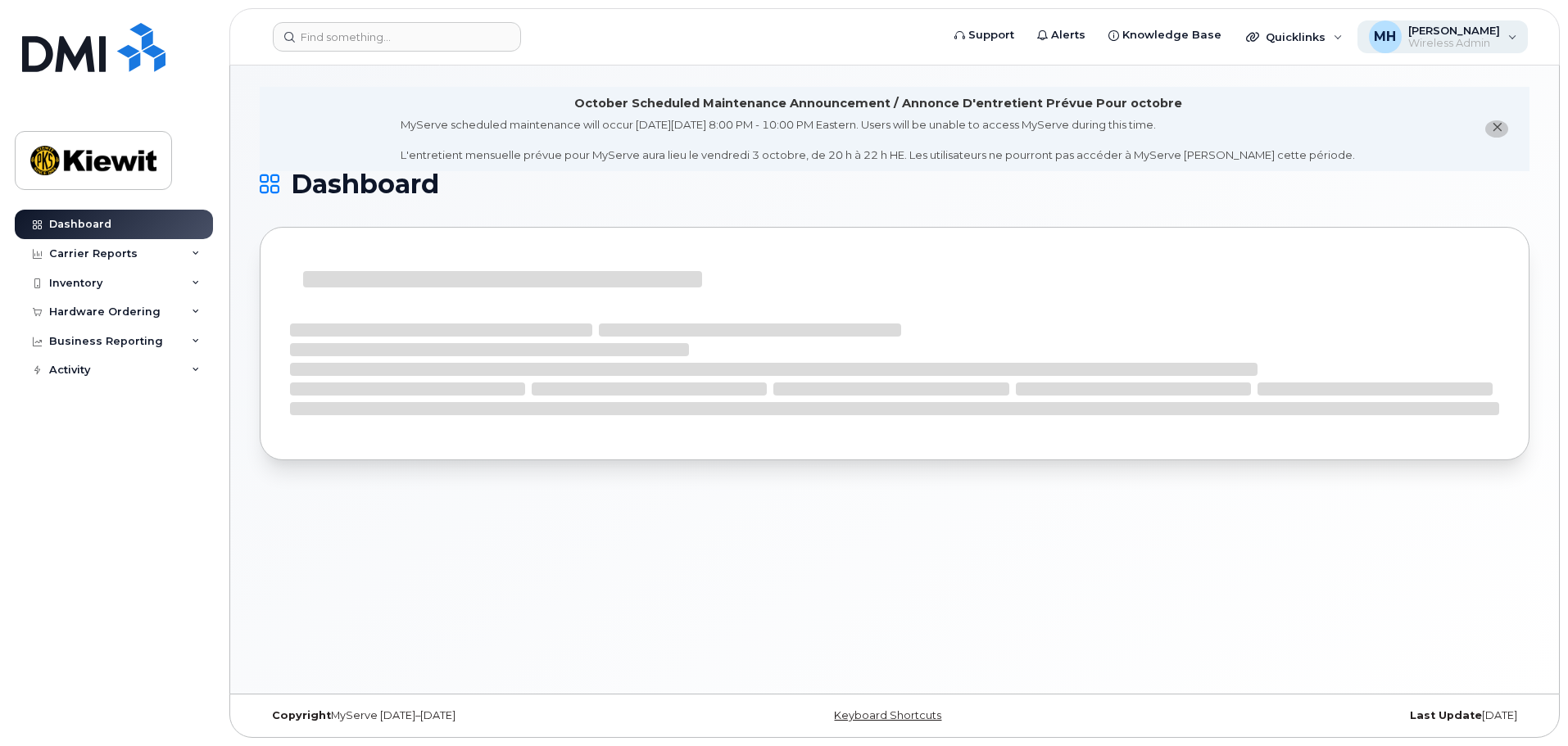
click at [1504, 36] on div "MH Matt Hester Wireless Admin" at bounding box center [1443, 37] width 171 height 32
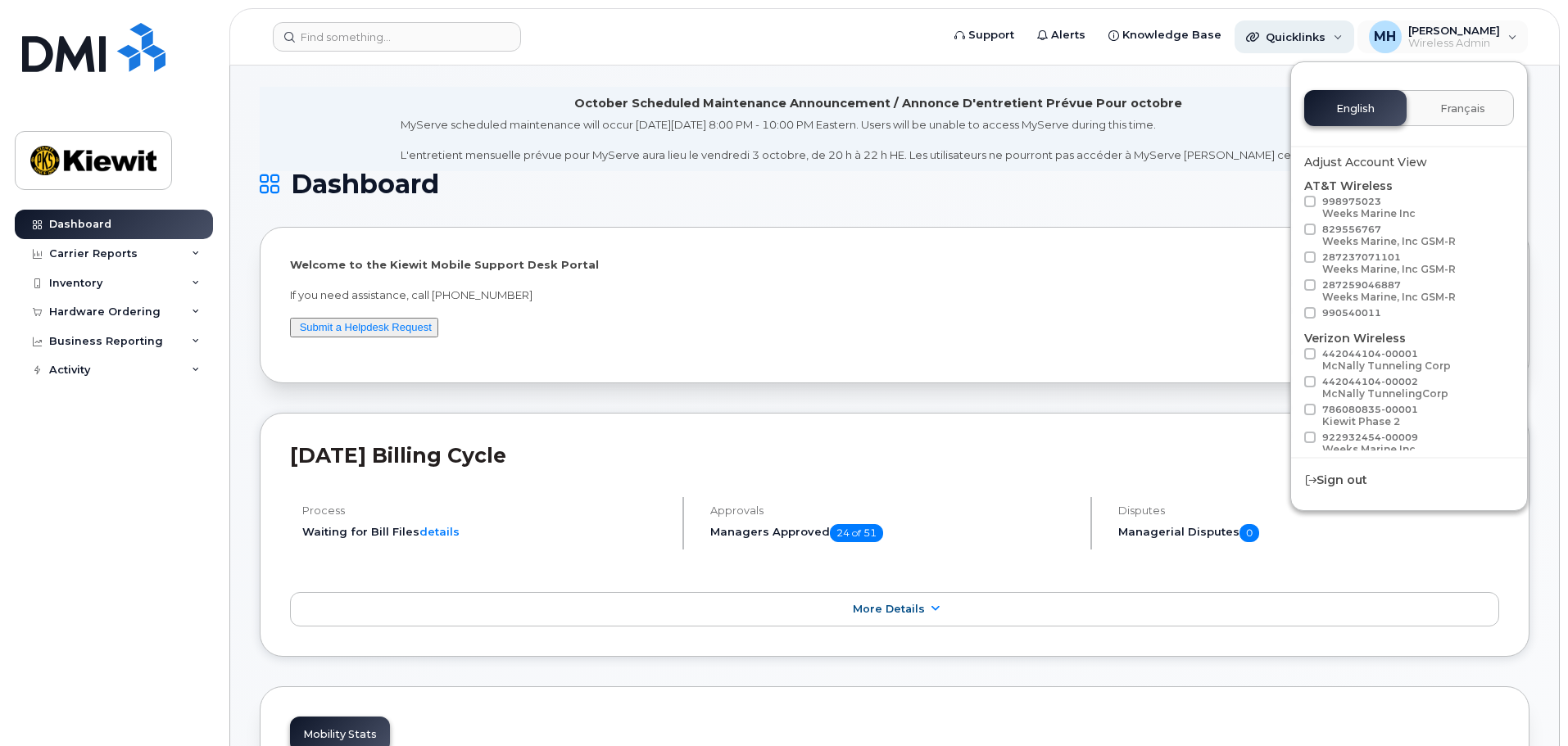
click at [1315, 38] on span "Quicklinks" at bounding box center [1296, 37] width 60 height 13
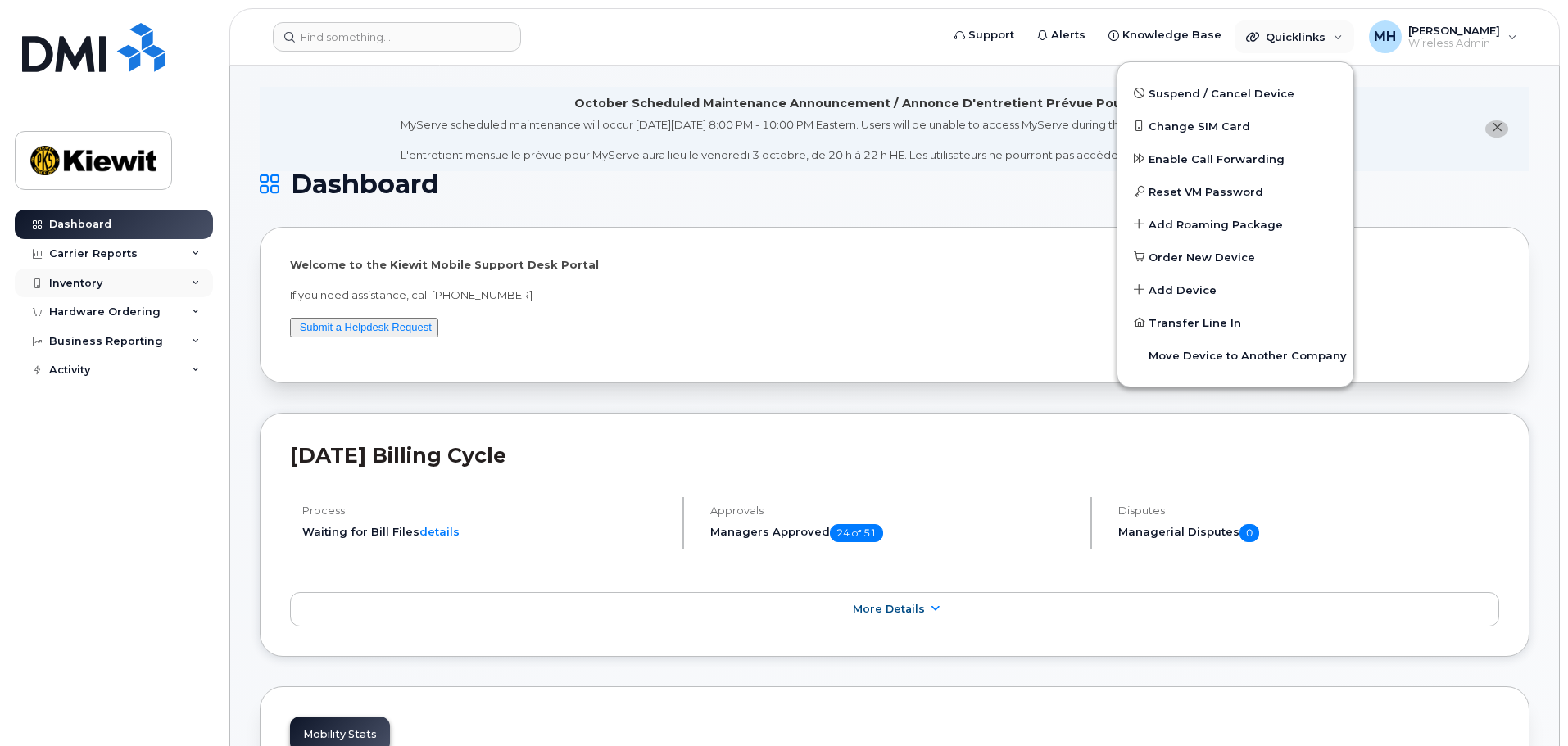
click at [72, 279] on div "Inventory" at bounding box center [76, 283] width 53 height 13
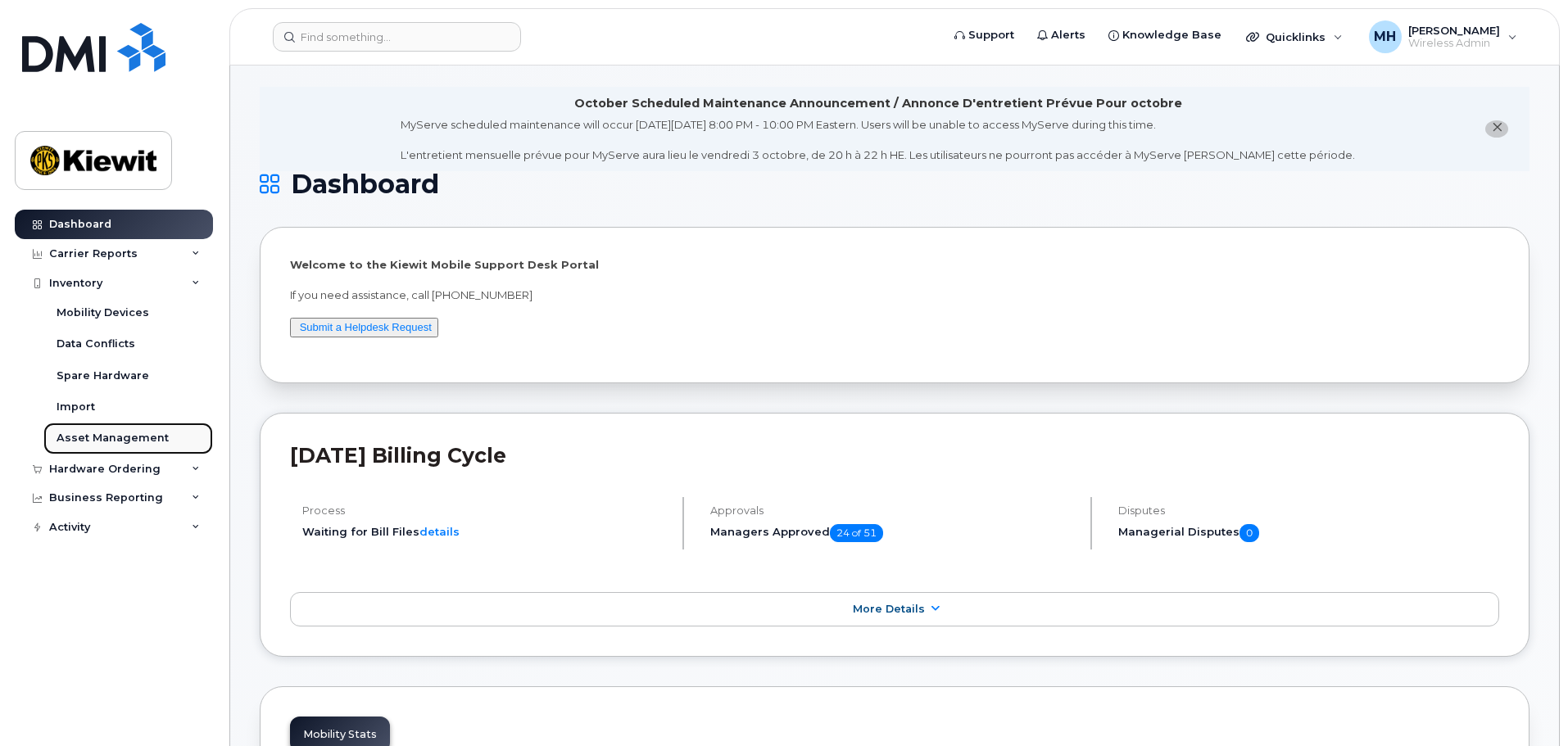
click at [96, 431] on div "Asset Management" at bounding box center [113, 437] width 113 height 14
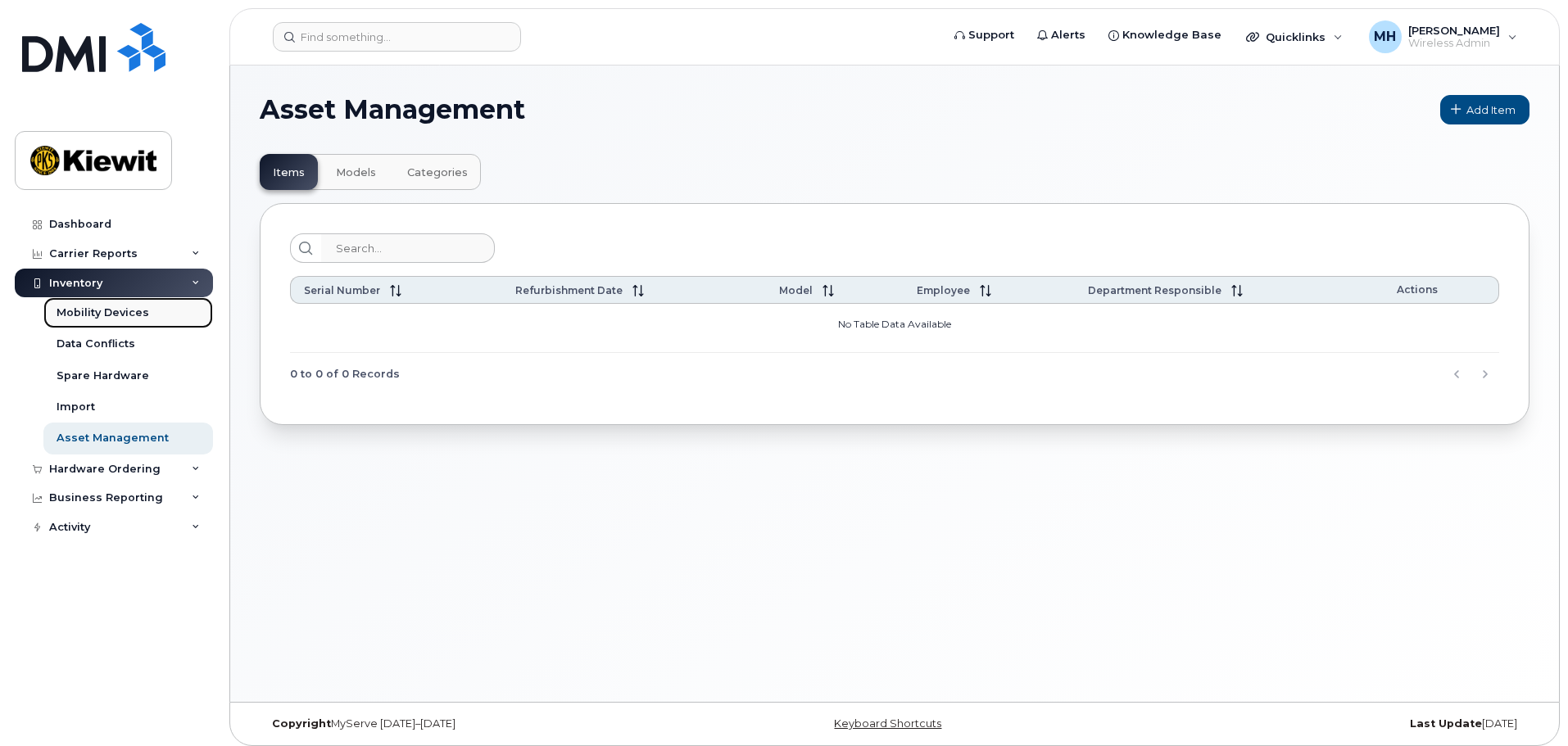
click at [92, 307] on div "Mobility Devices" at bounding box center [102, 312] width 93 height 14
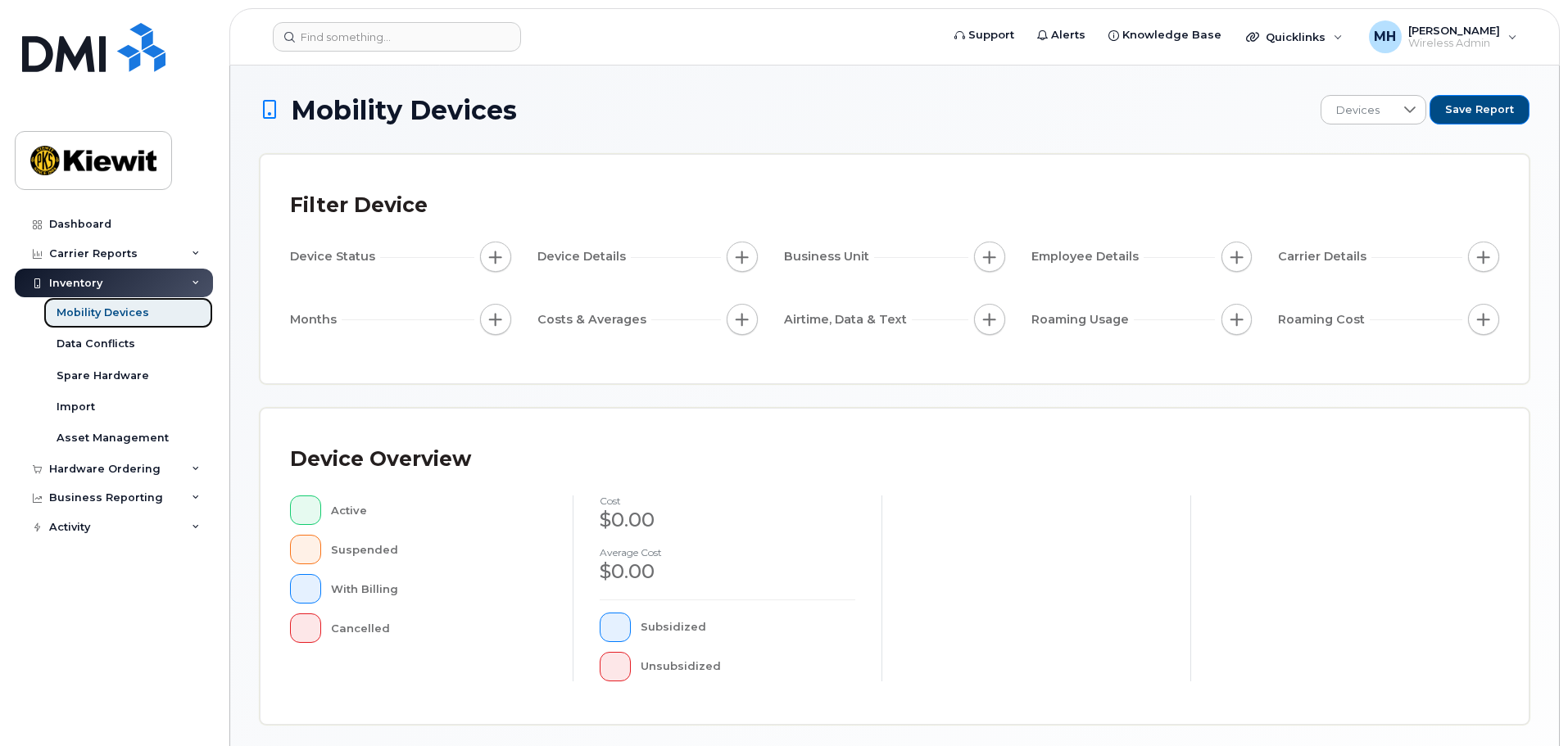
scroll to position [380, 0]
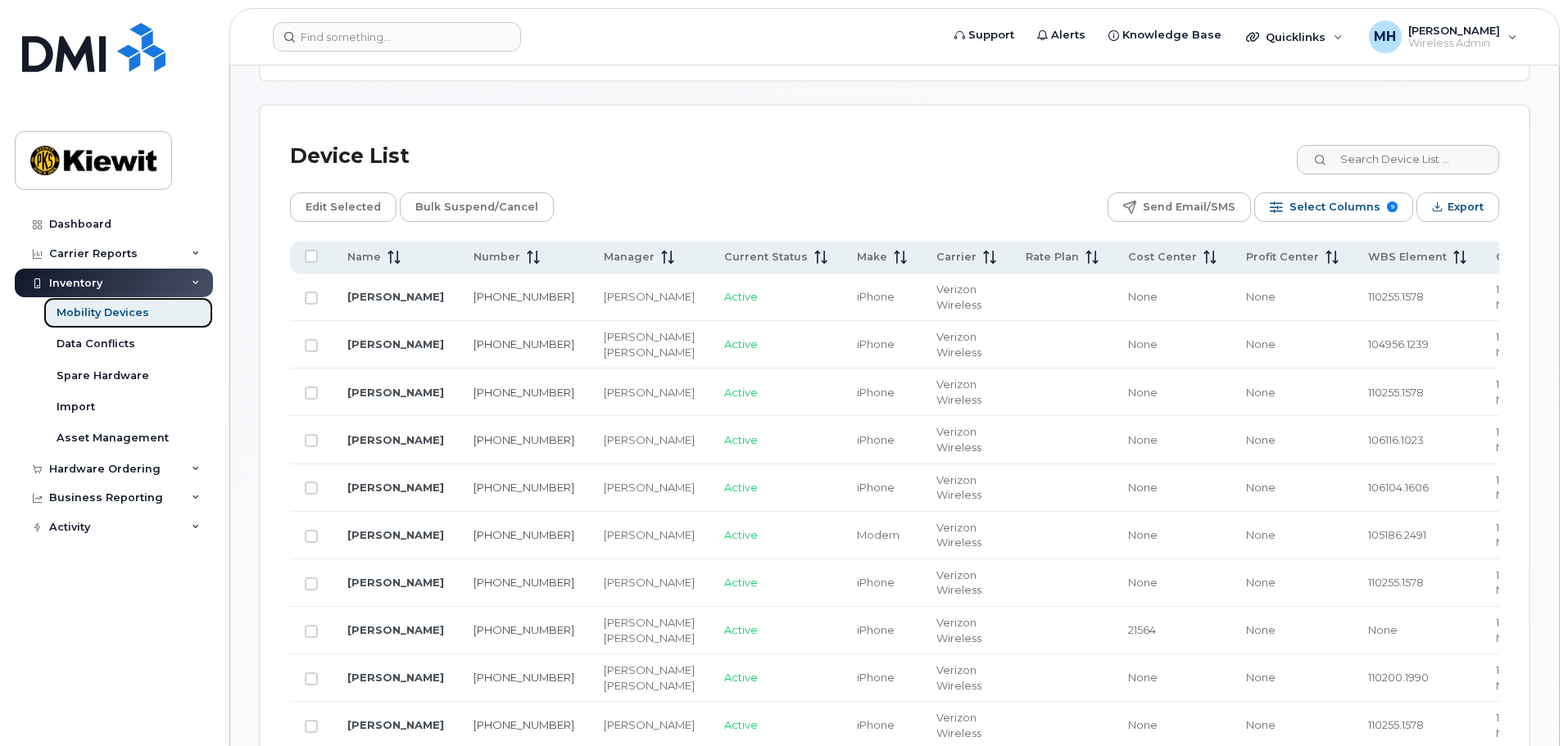
scroll to position [708, 0]
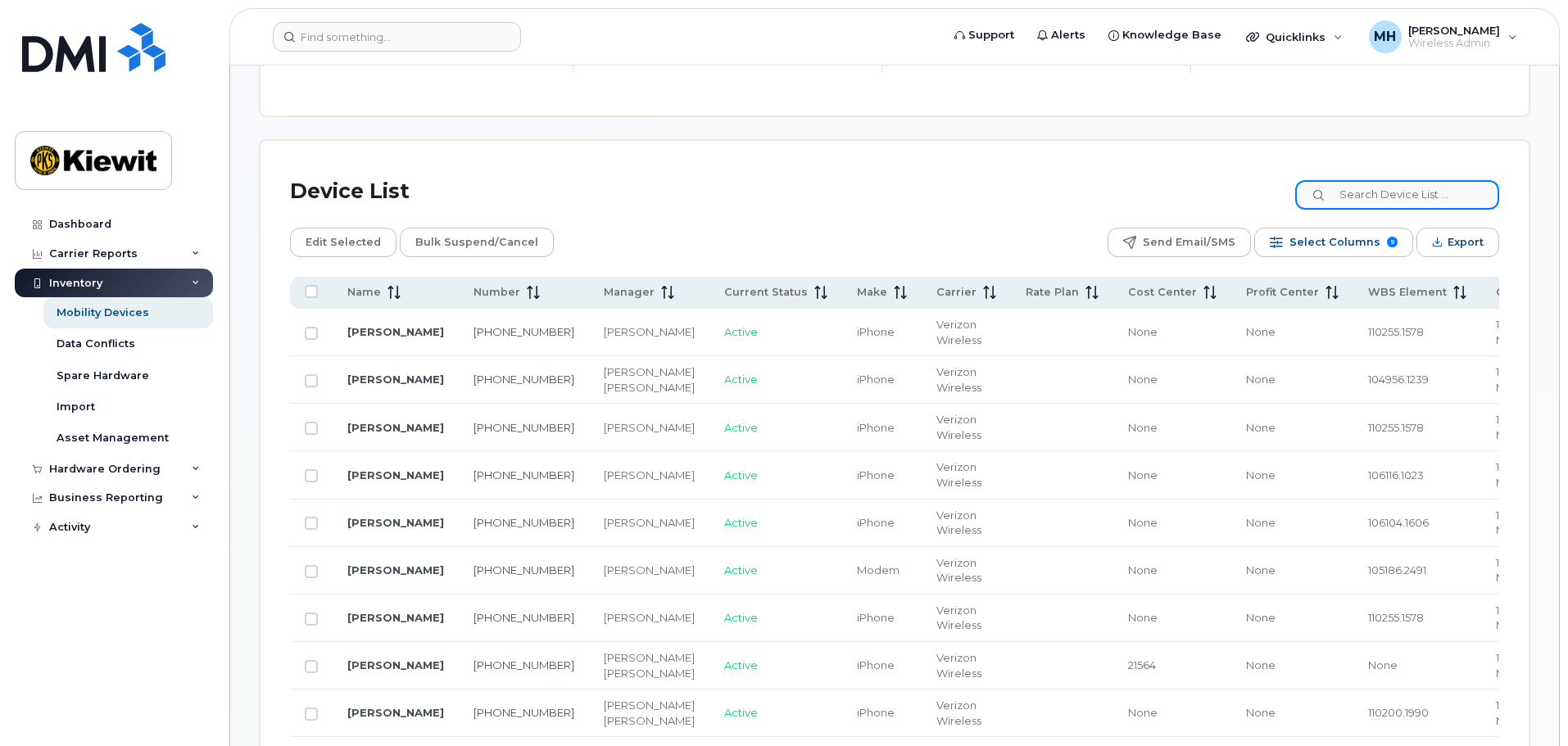
click at [1430, 180] on input at bounding box center [1397, 194] width 204 height 30
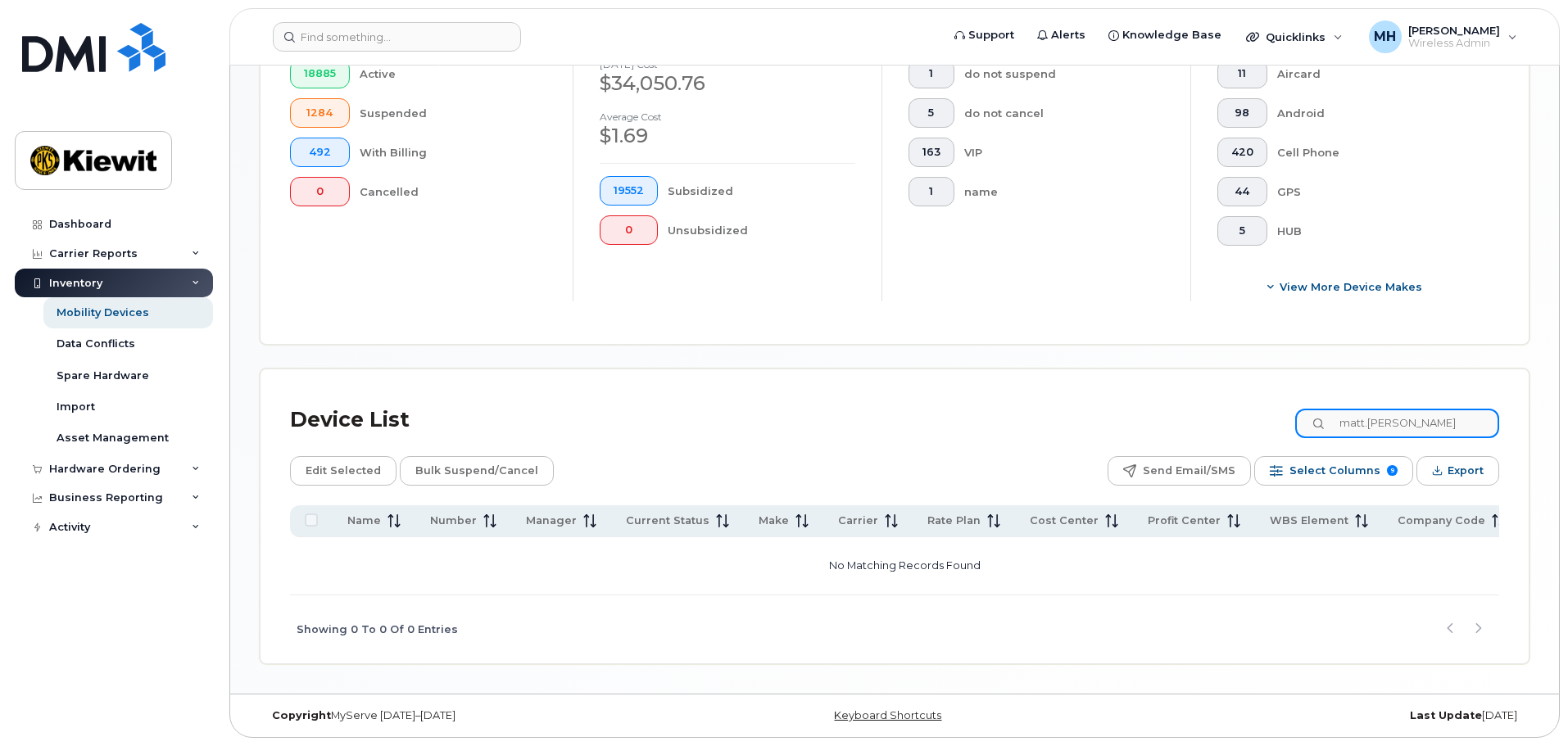
scroll to position [465, 0]
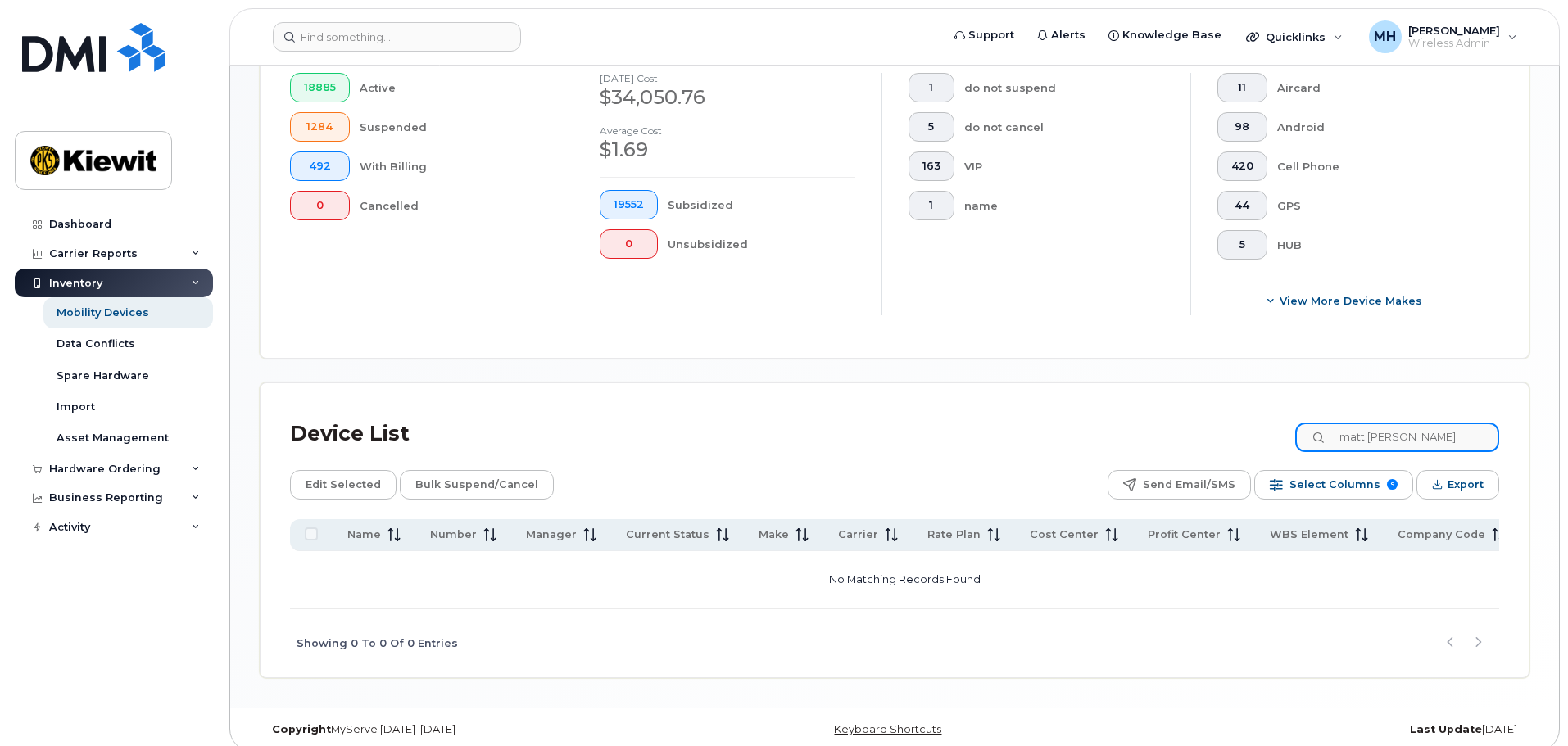
drag, startPoint x: 1432, startPoint y: 426, endPoint x: 1300, endPoint y: 423, distance: 132.0
click at [1304, 422] on div "Device List matt.hester" at bounding box center [894, 434] width 1209 height 43
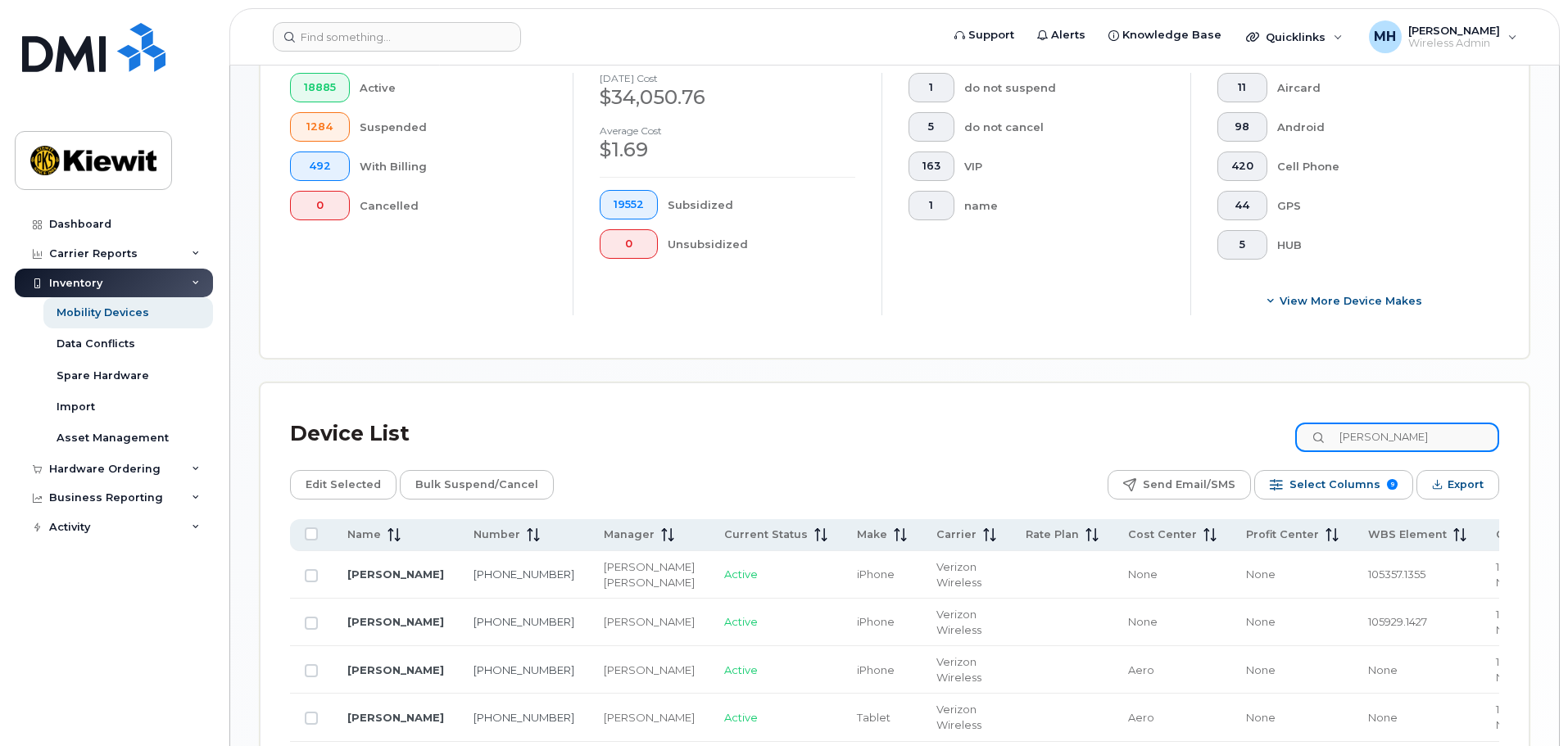
scroll to position [708, 0]
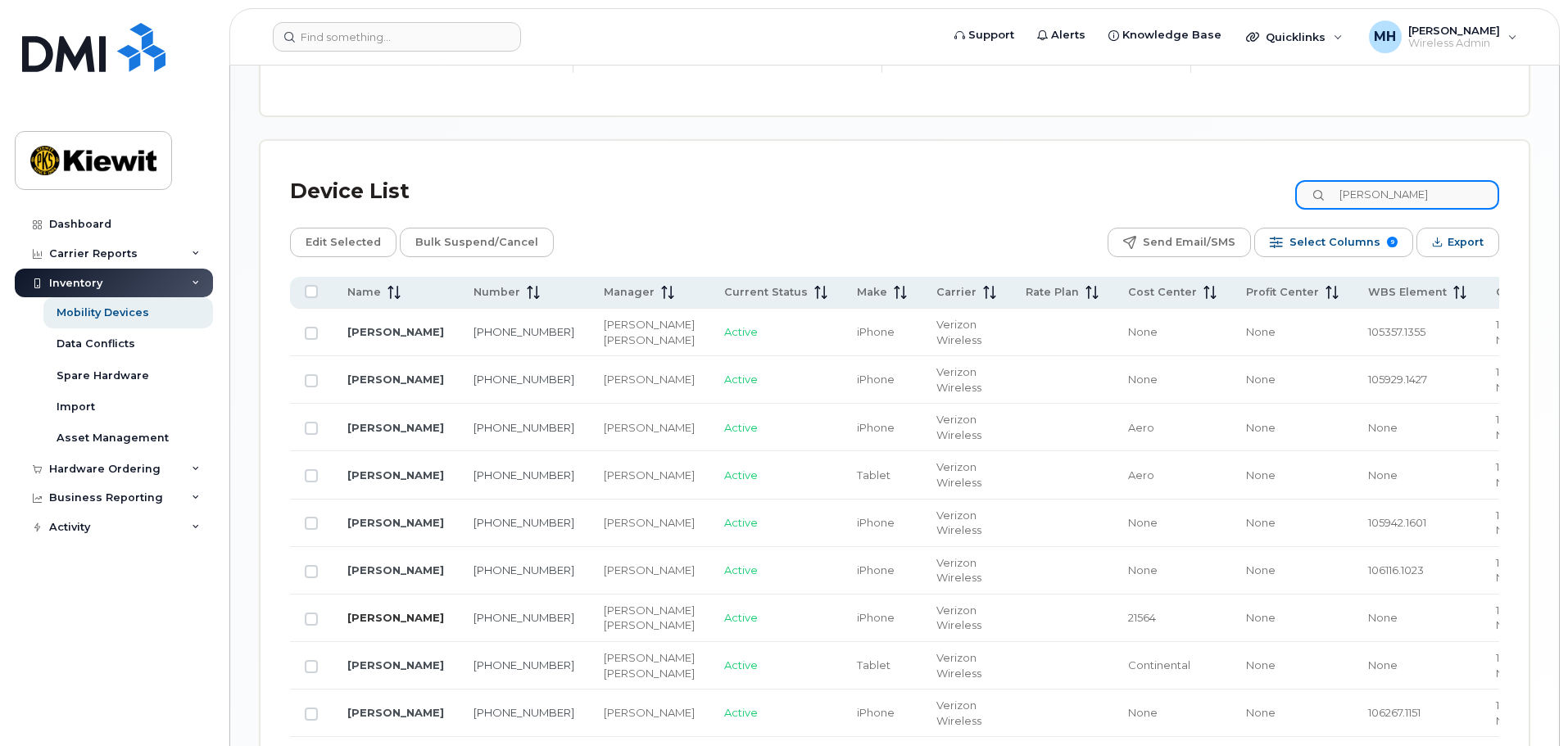
type input "hester"
click at [391, 624] on link "MATT HESTER" at bounding box center [395, 616] width 96 height 13
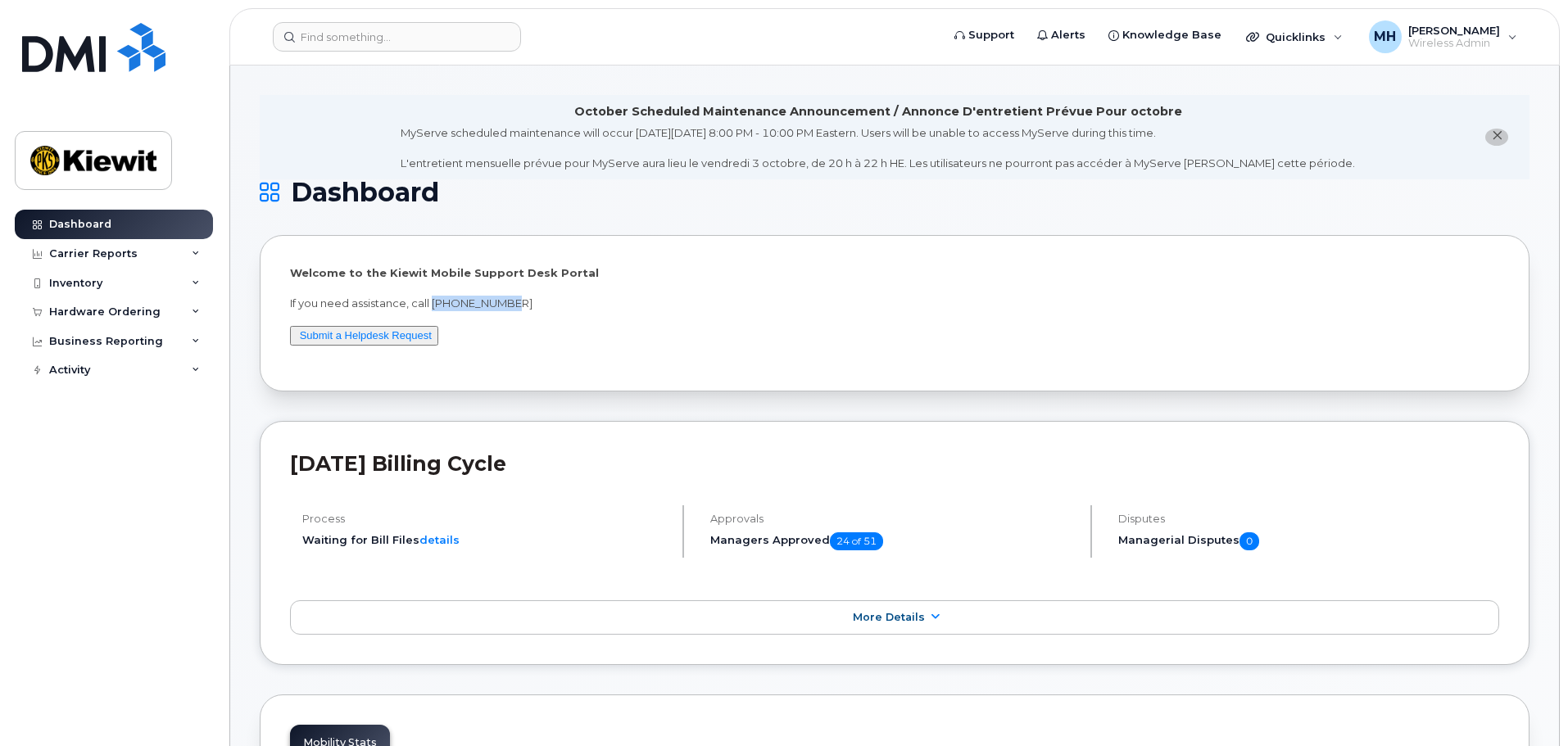
drag, startPoint x: 521, startPoint y: 304, endPoint x: 433, endPoint y: 305, distance: 88.0
click at [433, 305] on p "If you need assistance, call [PHONE_NUMBER]" at bounding box center [894, 304] width 1209 height 15
copy p "[PHONE_NUMBER]"
click at [1275, 36] on div "Quicklinks" at bounding box center [1292, 37] width 67 height 13
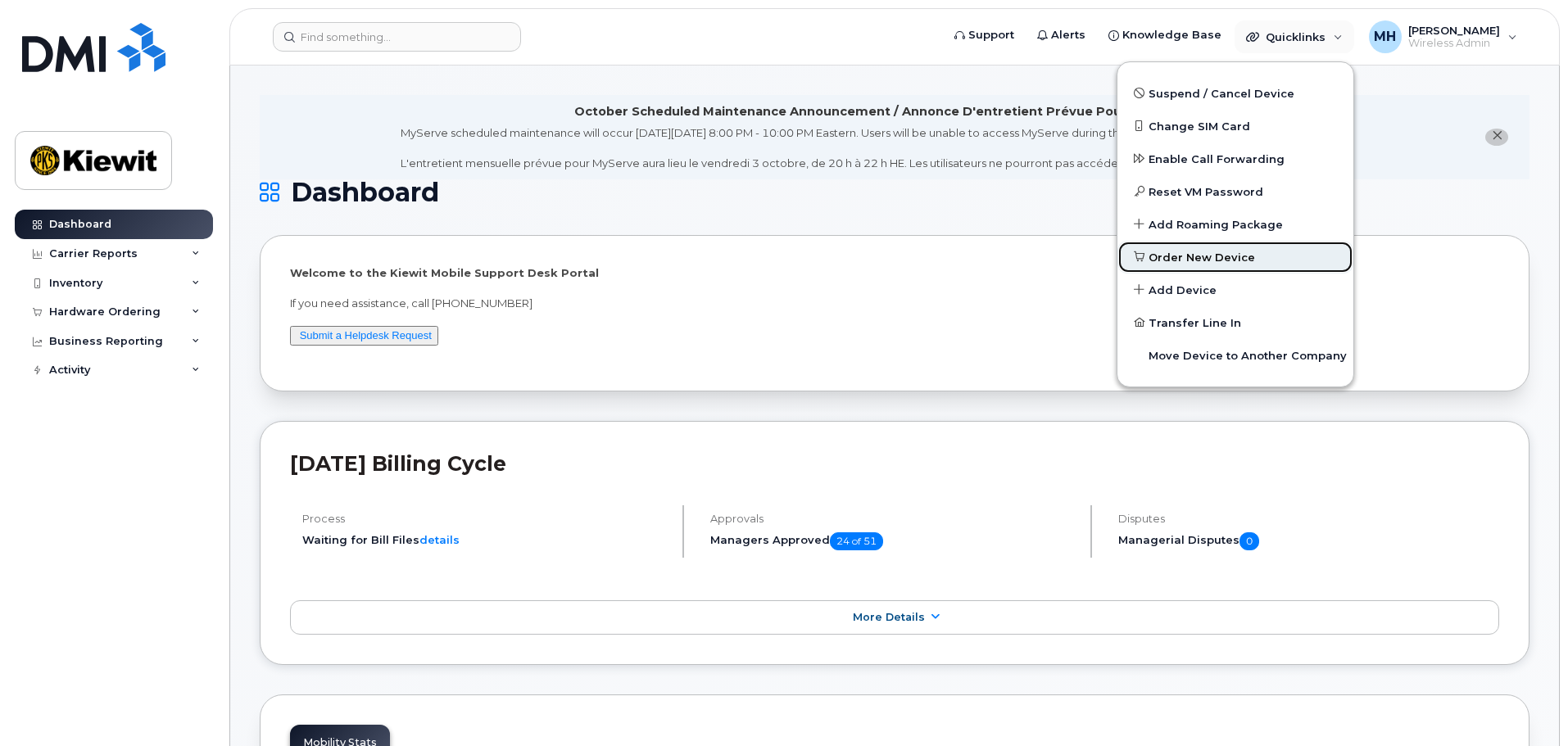
click at [1238, 257] on span "Order New Device" at bounding box center [1201, 257] width 107 height 16
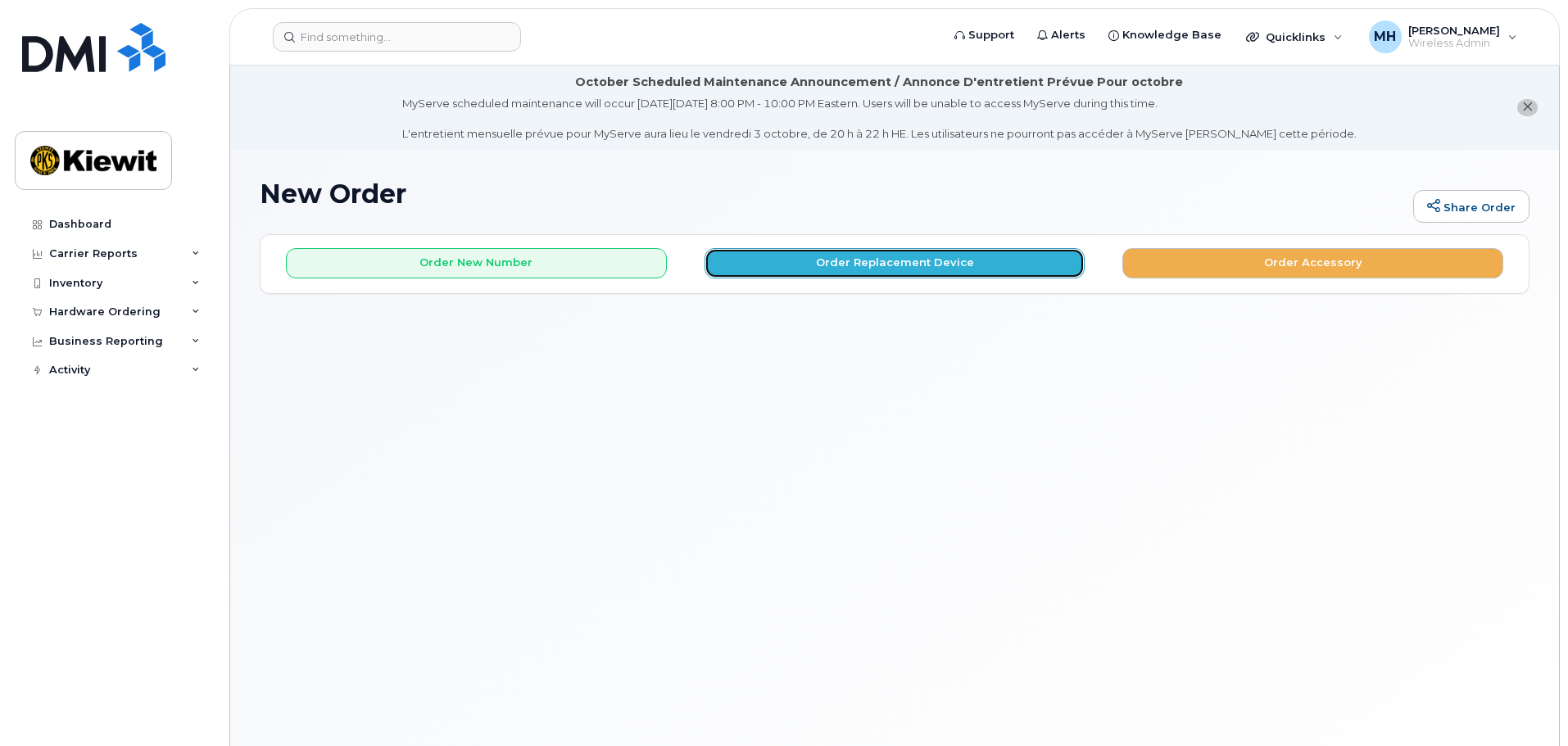
click at [874, 261] on button "Order Replacement Device" at bounding box center [895, 263] width 380 height 31
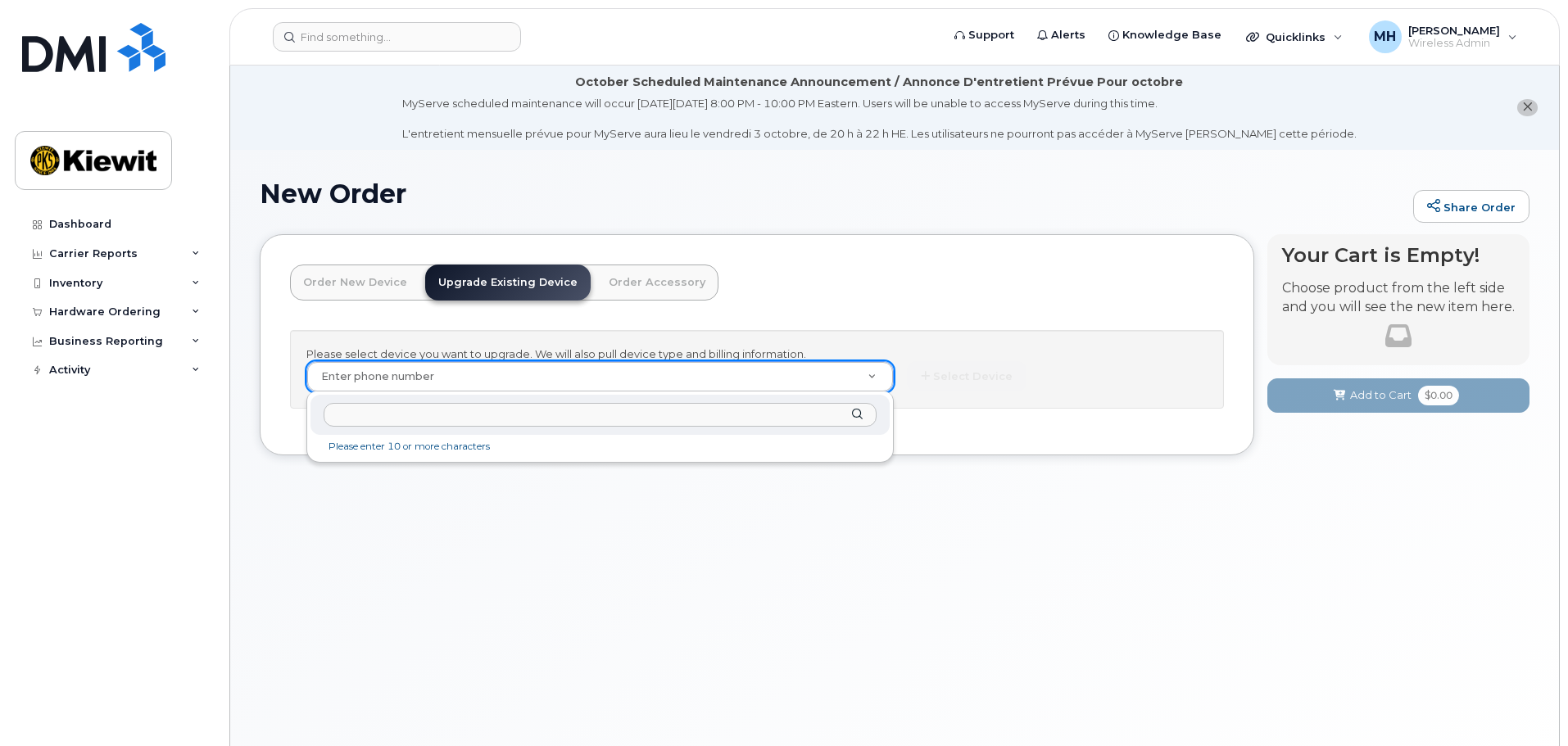
click at [385, 415] on input "text" at bounding box center [600, 414] width 553 height 24
paste input "402 953 8337"
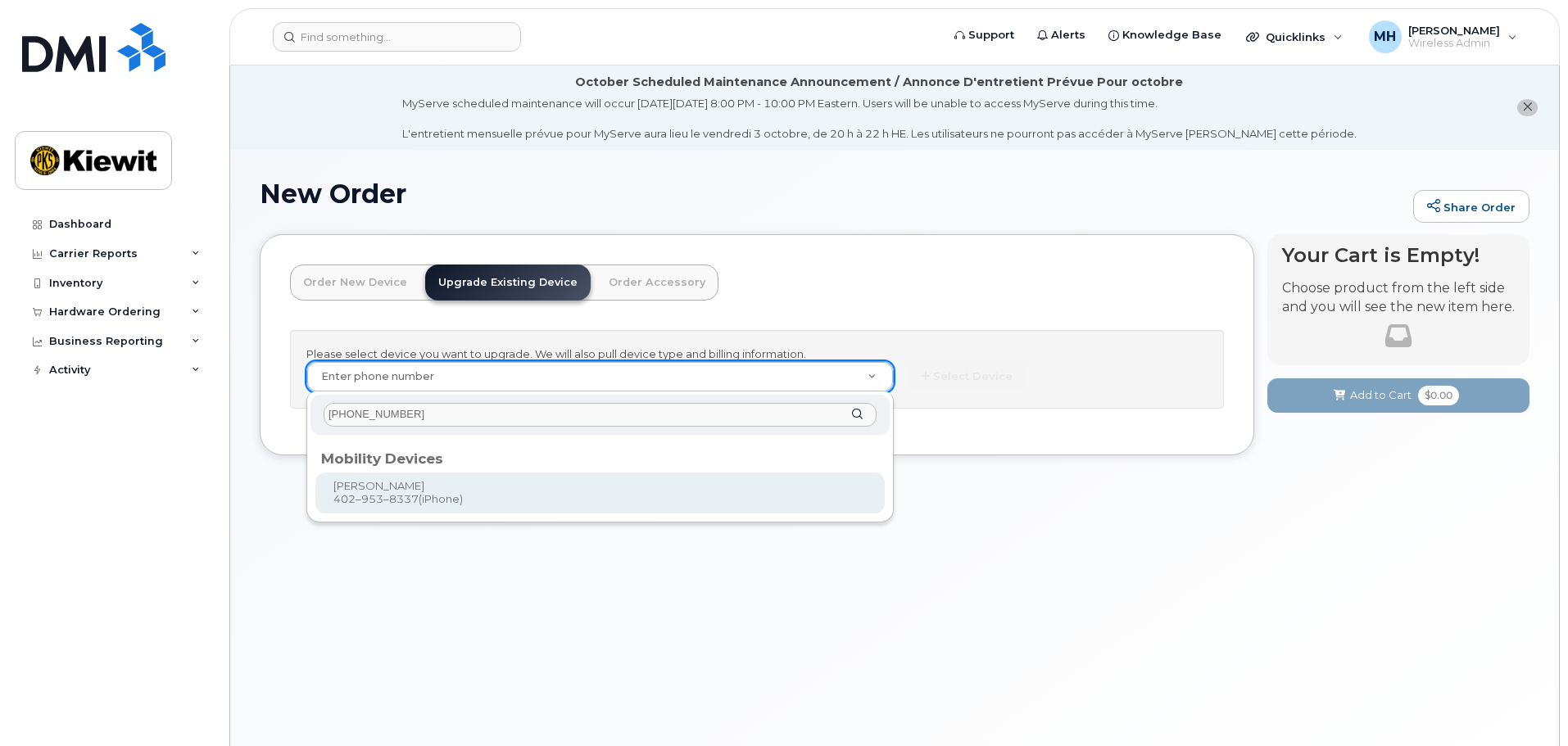
type input "402 953 8337"
type input "1168091"
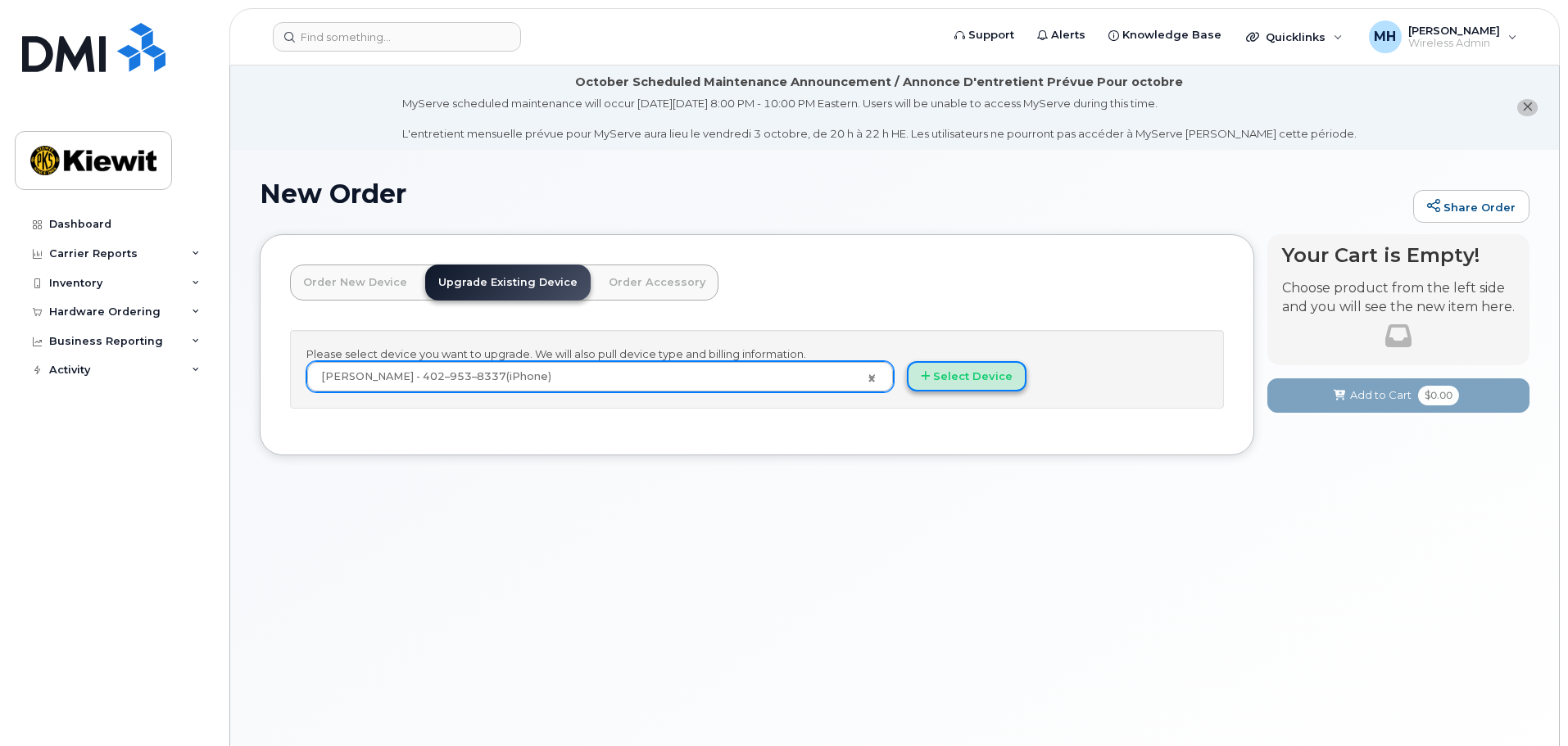
click at [965, 373] on button "Select Device" at bounding box center [967, 376] width 119 height 31
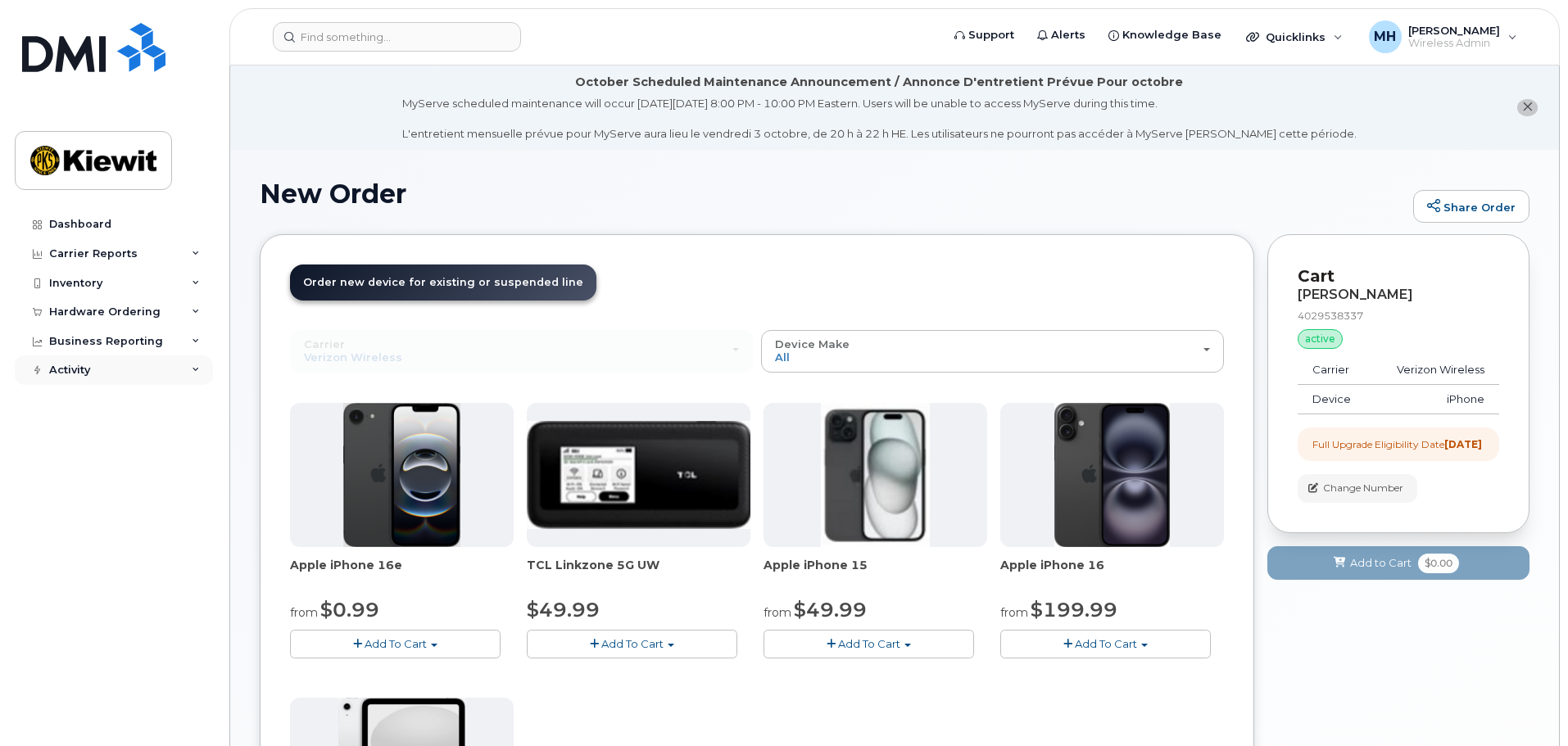
click at [67, 371] on div "Activity" at bounding box center [70, 369] width 41 height 13
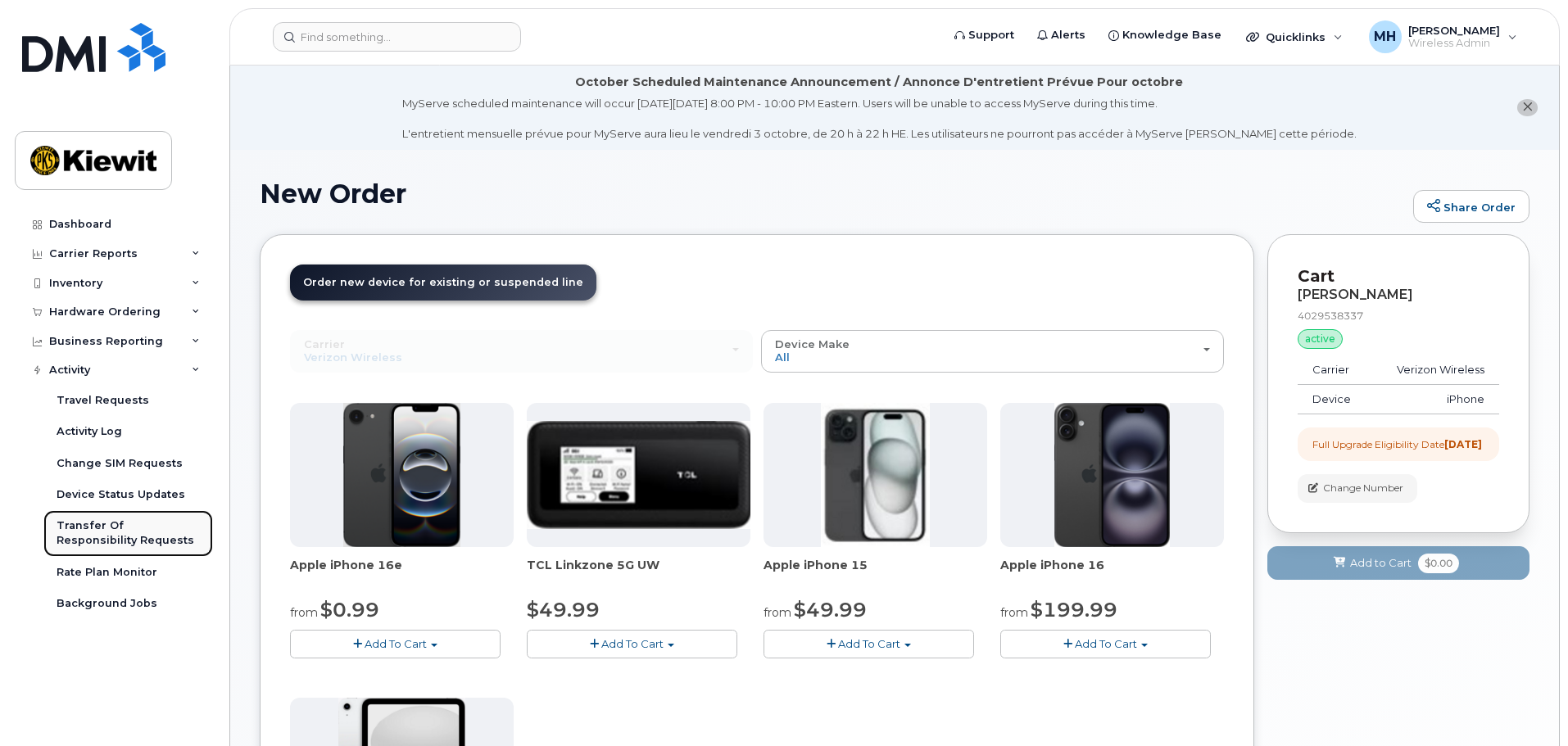
click at [100, 523] on div "Transfer Of Responsibility Requests" at bounding box center [128, 534] width 143 height 31
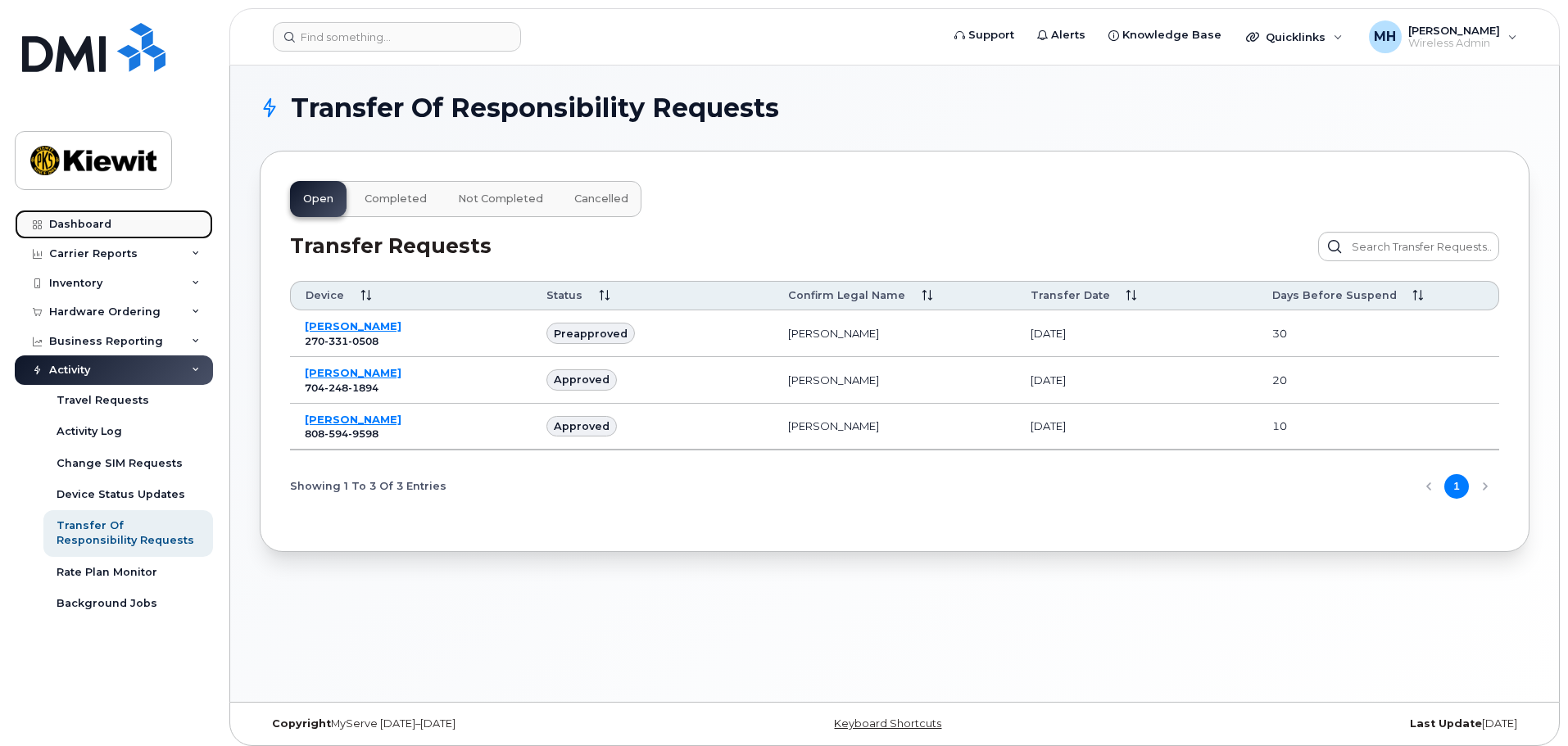
click at [103, 223] on div "Dashboard" at bounding box center [80, 223] width 62 height 13
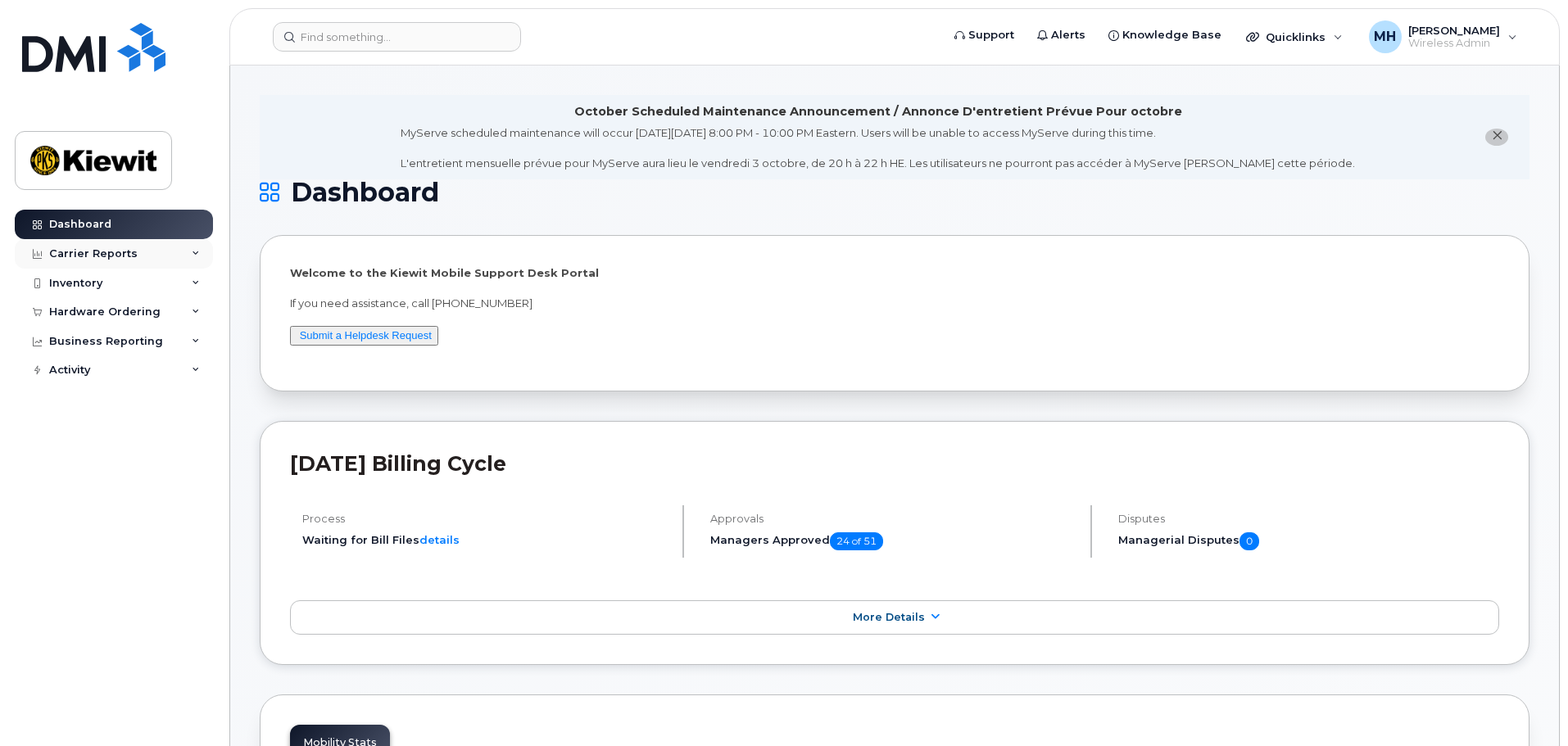
click at [113, 257] on div "Carrier Reports" at bounding box center [94, 253] width 89 height 13
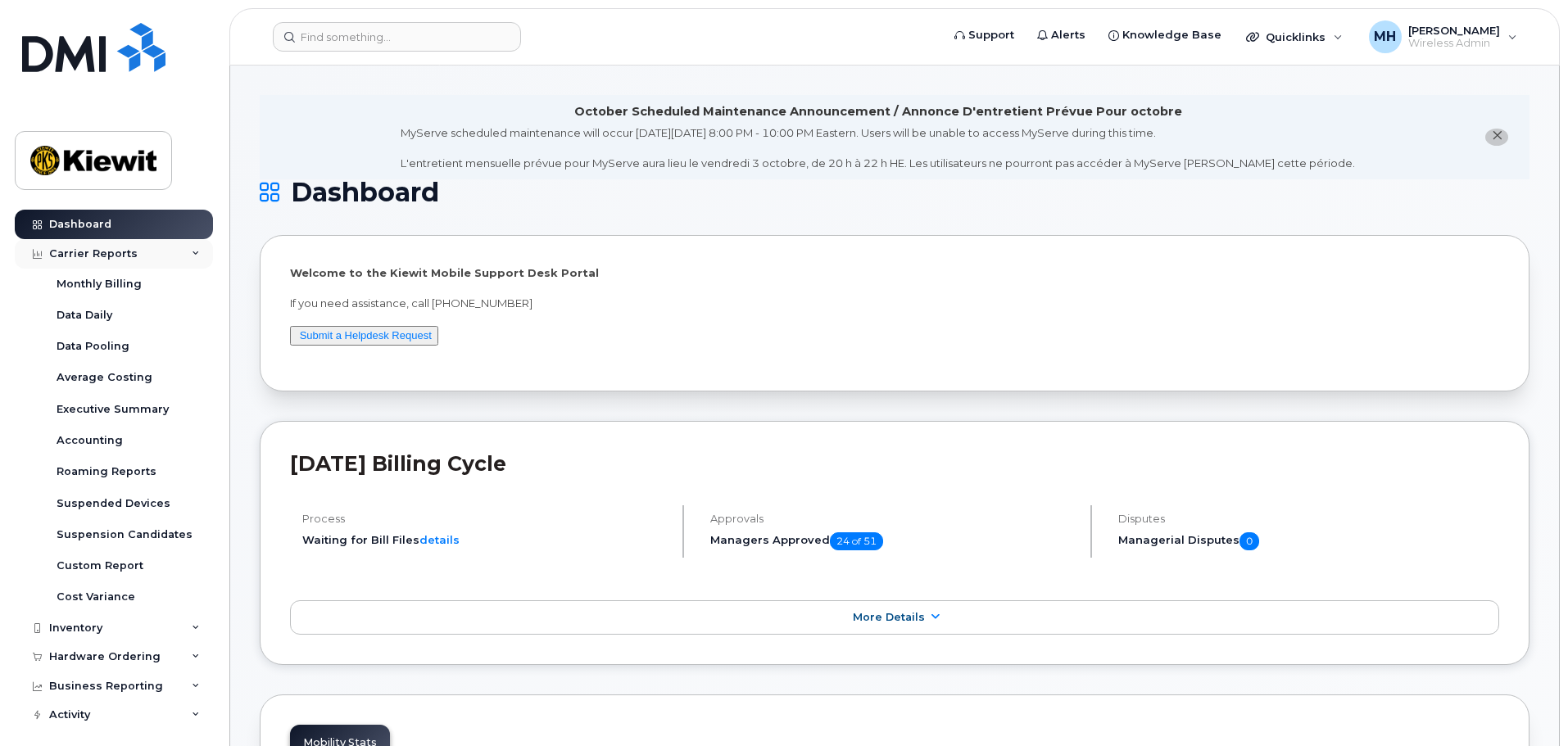
click at [113, 251] on div "Carrier Reports" at bounding box center [94, 253] width 89 height 13
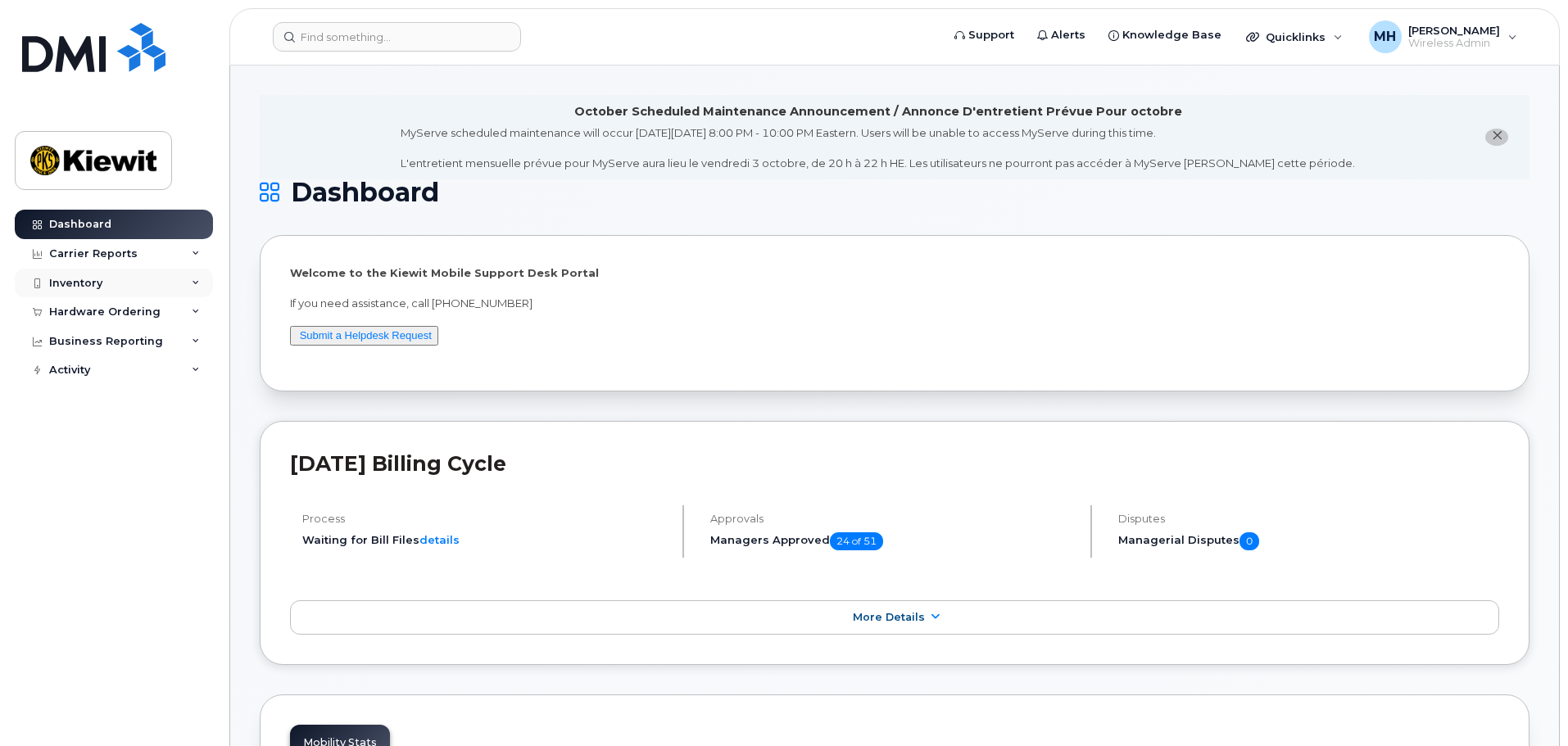
click at [107, 278] on div "Inventory" at bounding box center [113, 283] width 198 height 30
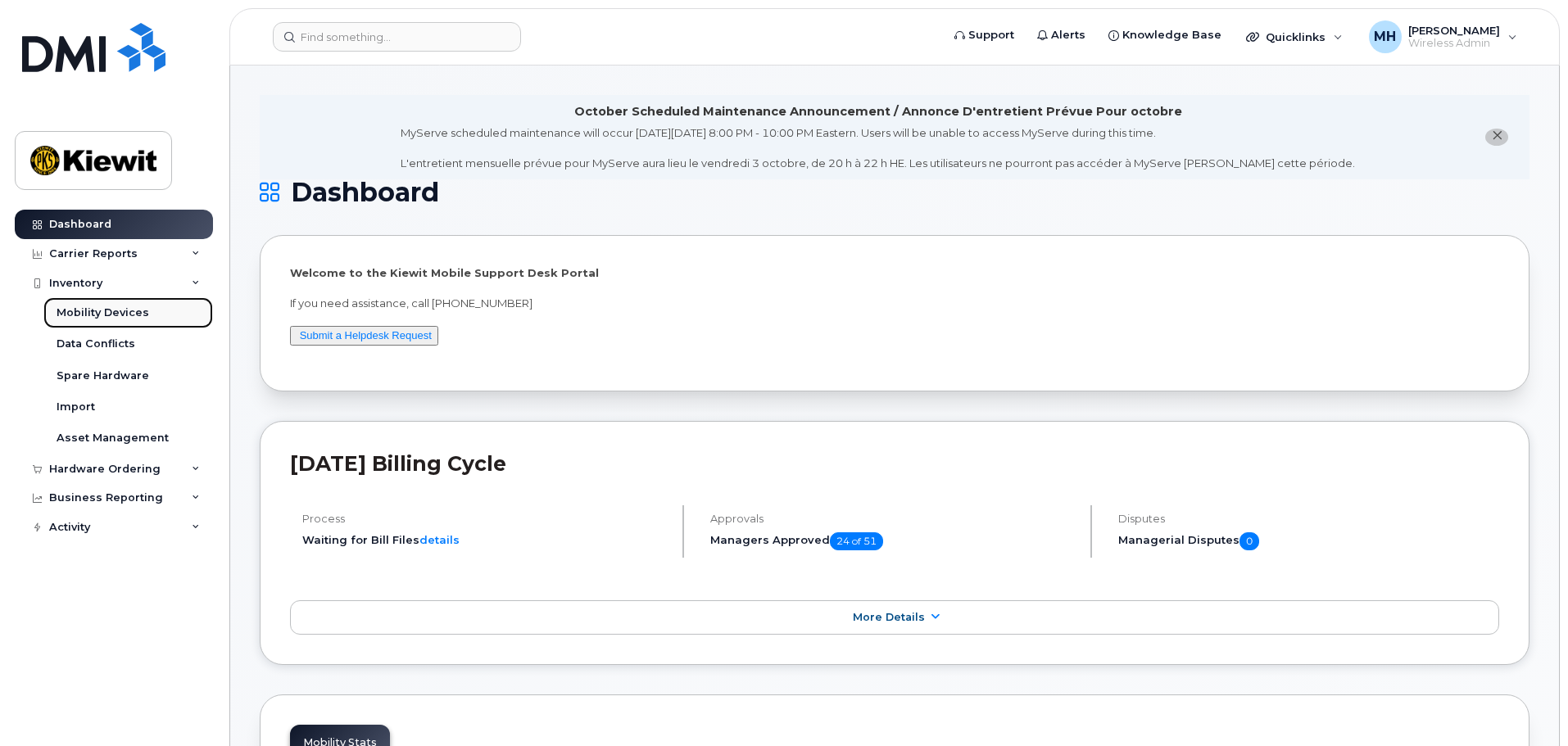
click at [113, 312] on div "Mobility Devices" at bounding box center [102, 312] width 93 height 14
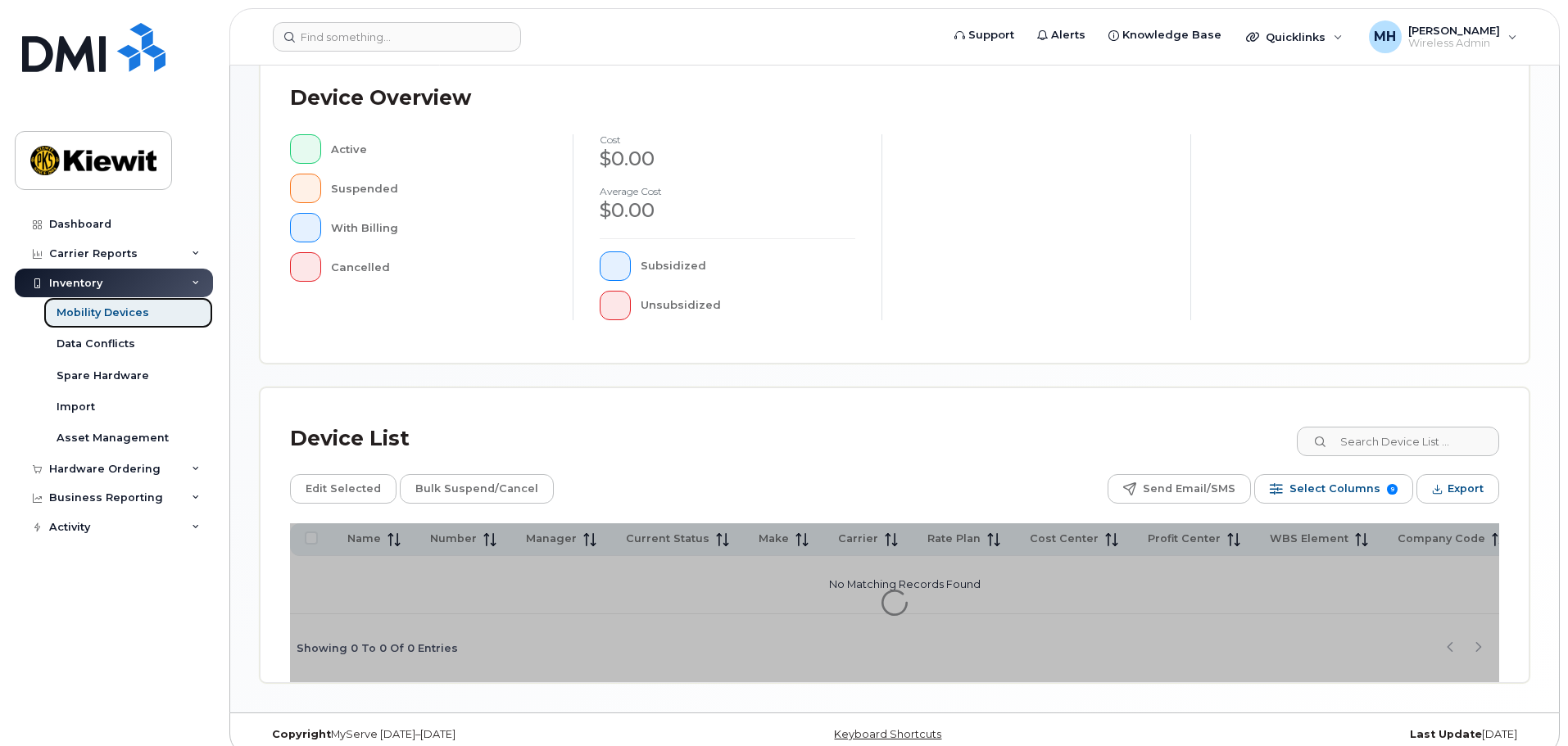
scroll to position [380, 0]
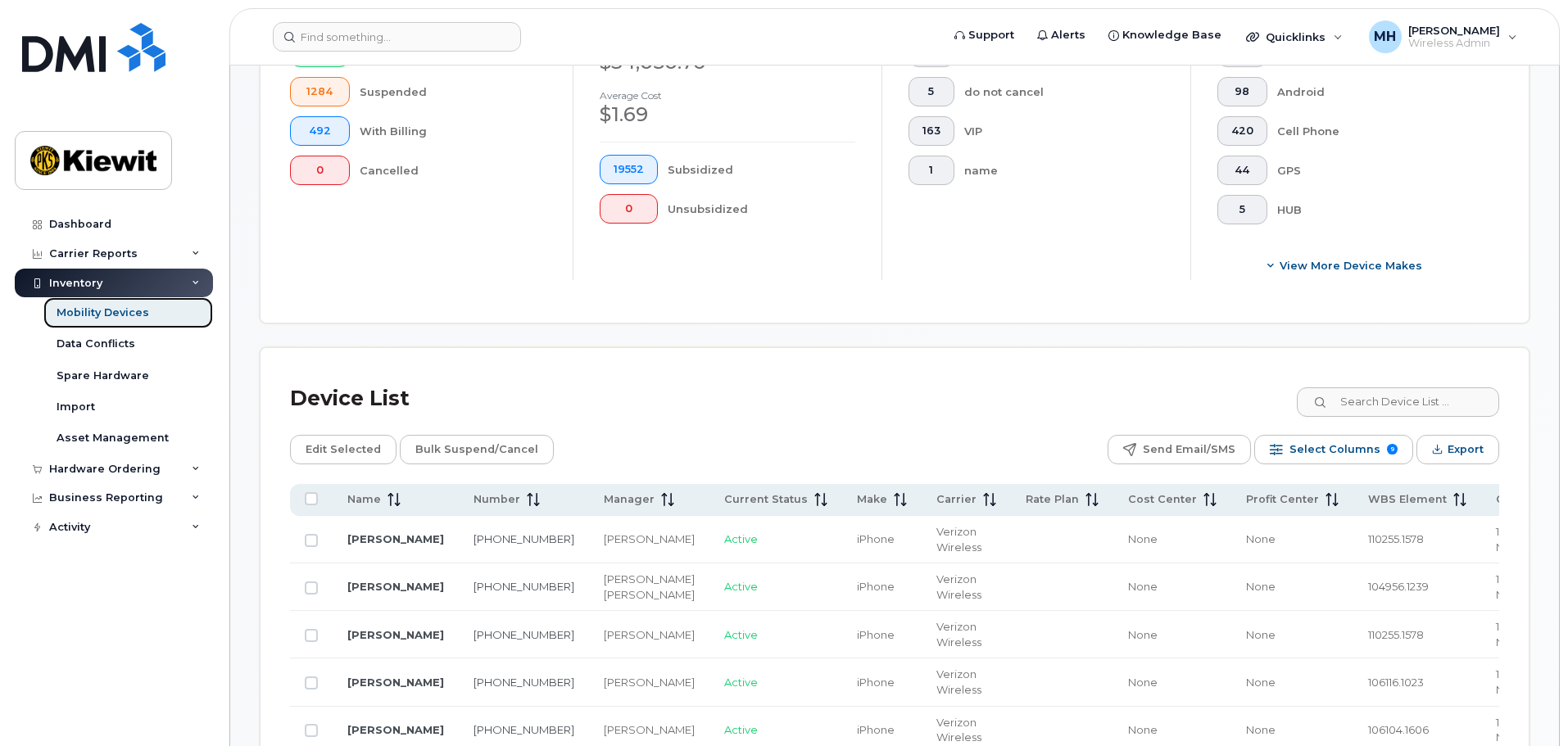
scroll to position [544, 0]
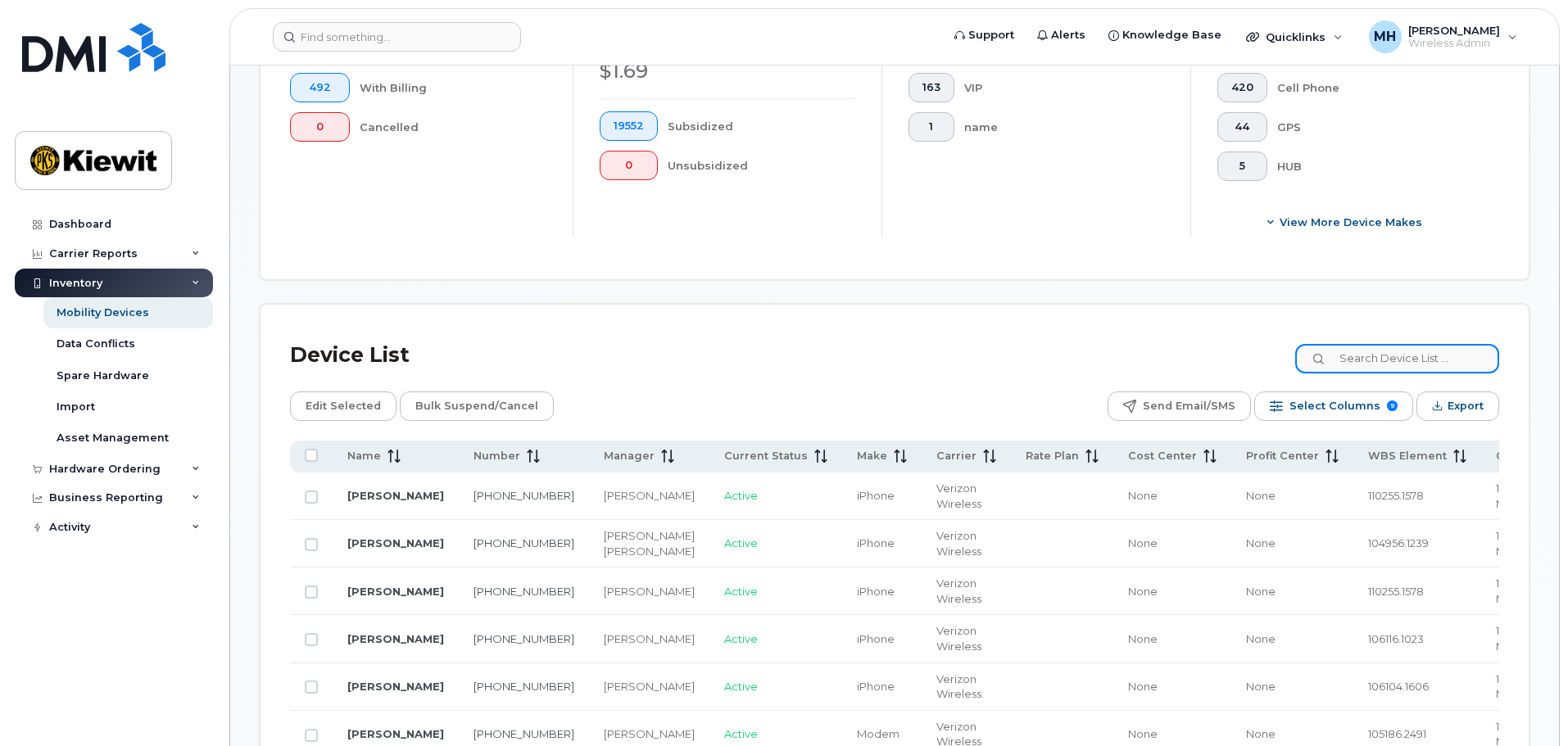
click at [1408, 344] on input at bounding box center [1397, 358] width 204 height 30
click at [1422, 344] on input at bounding box center [1397, 358] width 204 height 30
paste input "LH2Y9DKF4R"
type input "LH2Y9DKF4R"
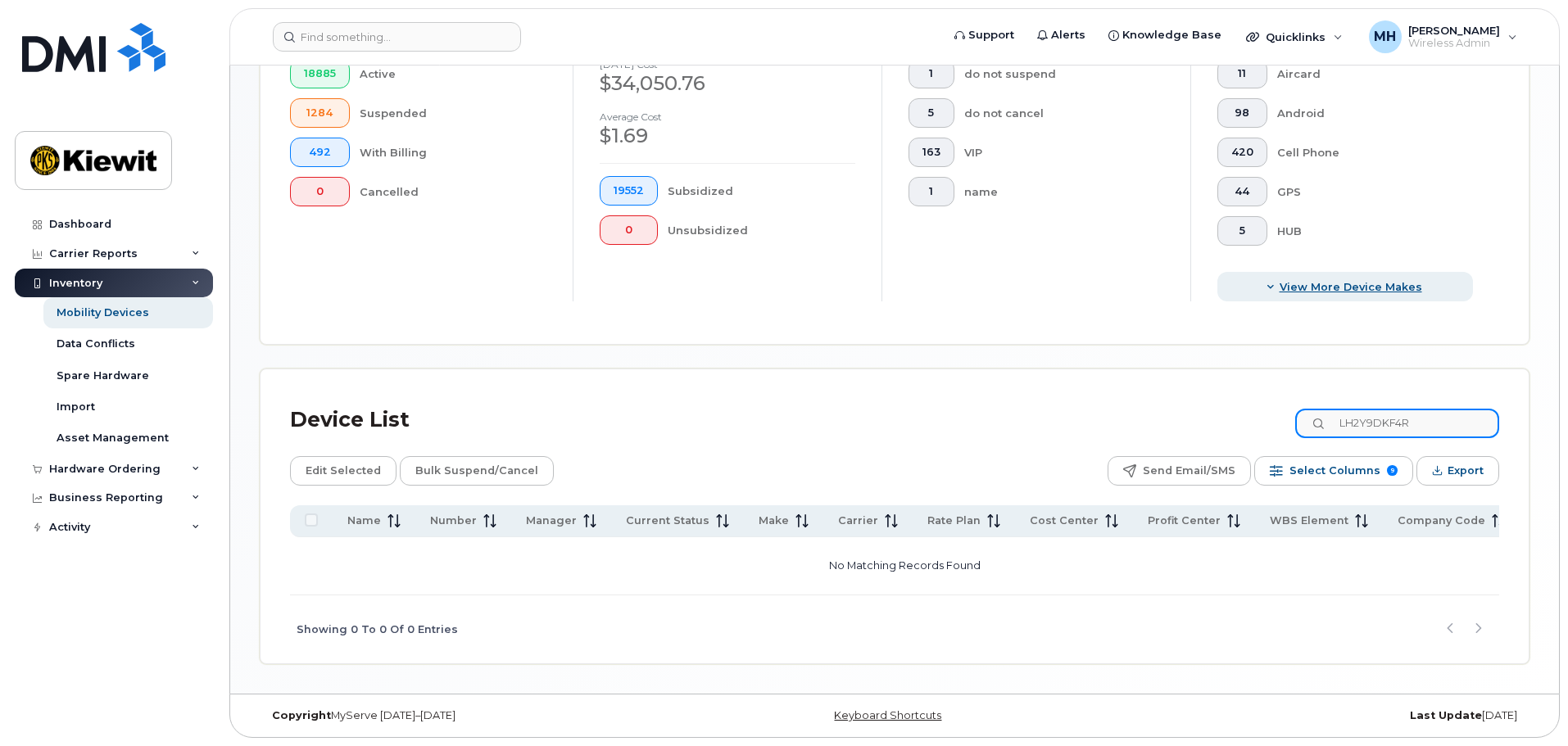
scroll to position [465, 0]
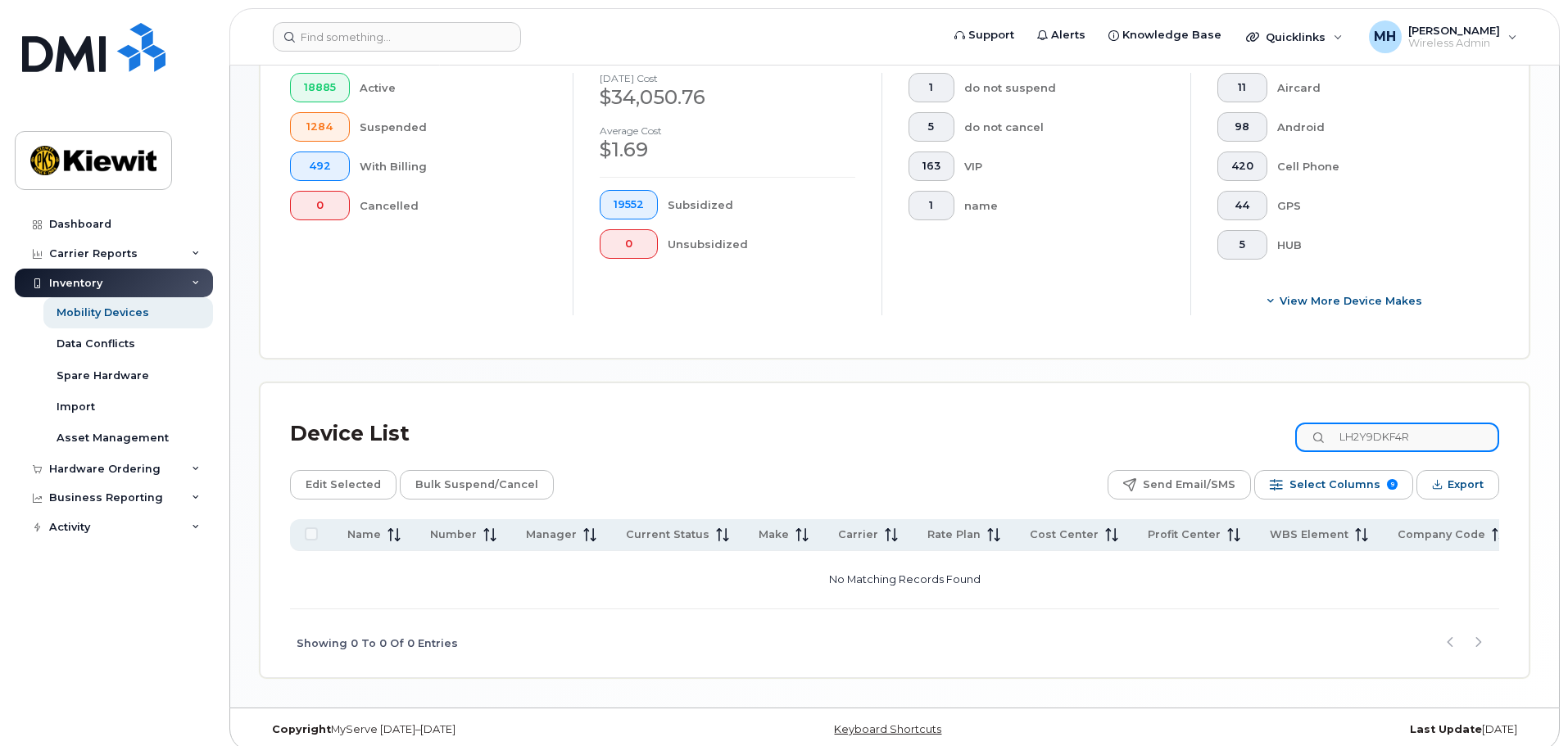
drag, startPoint x: 1441, startPoint y: 421, endPoint x: 1297, endPoint y: 421, distance: 144.0
click at [1305, 421] on div "Device List LH2Y9DKF4R" at bounding box center [894, 434] width 1209 height 43
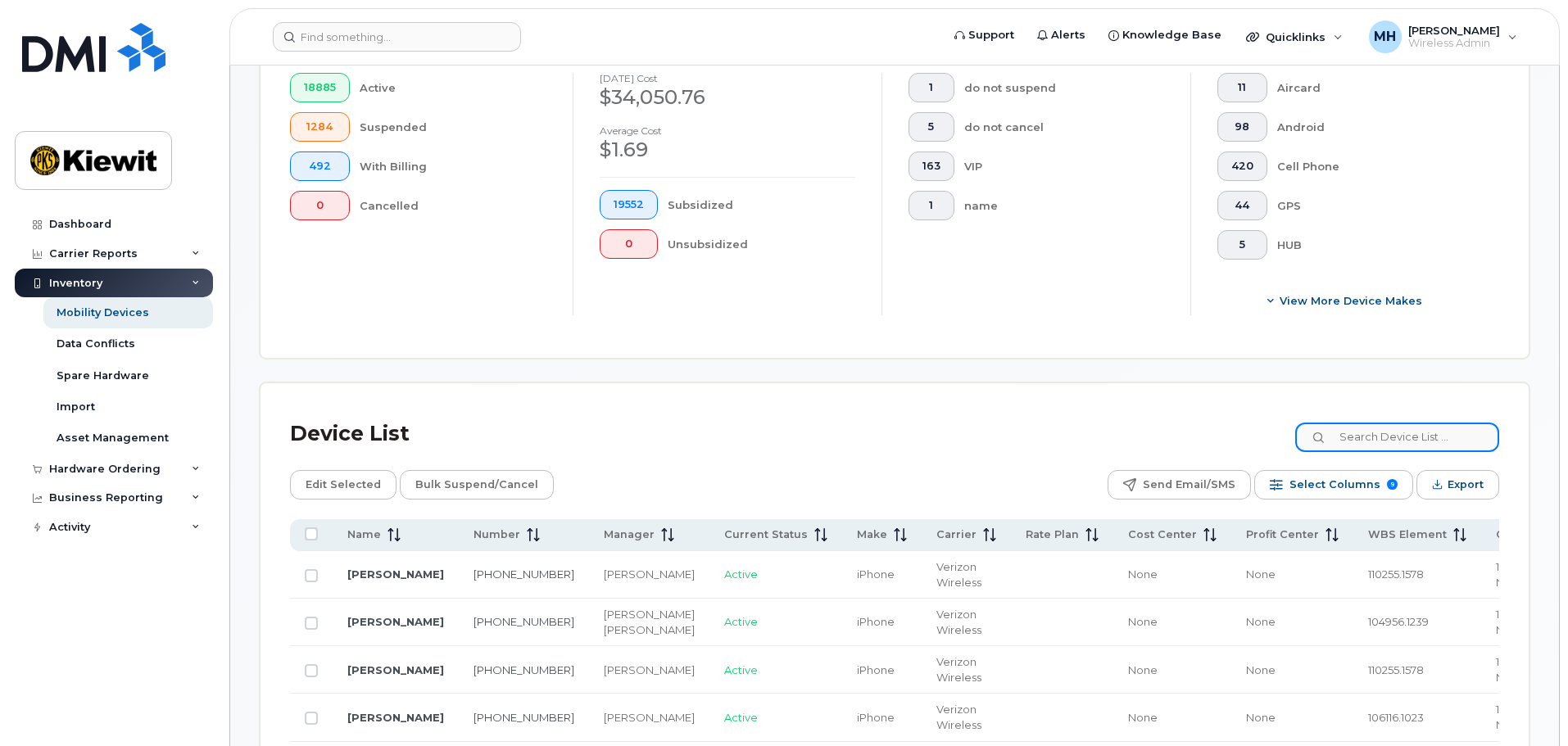
scroll to position [544, 0]
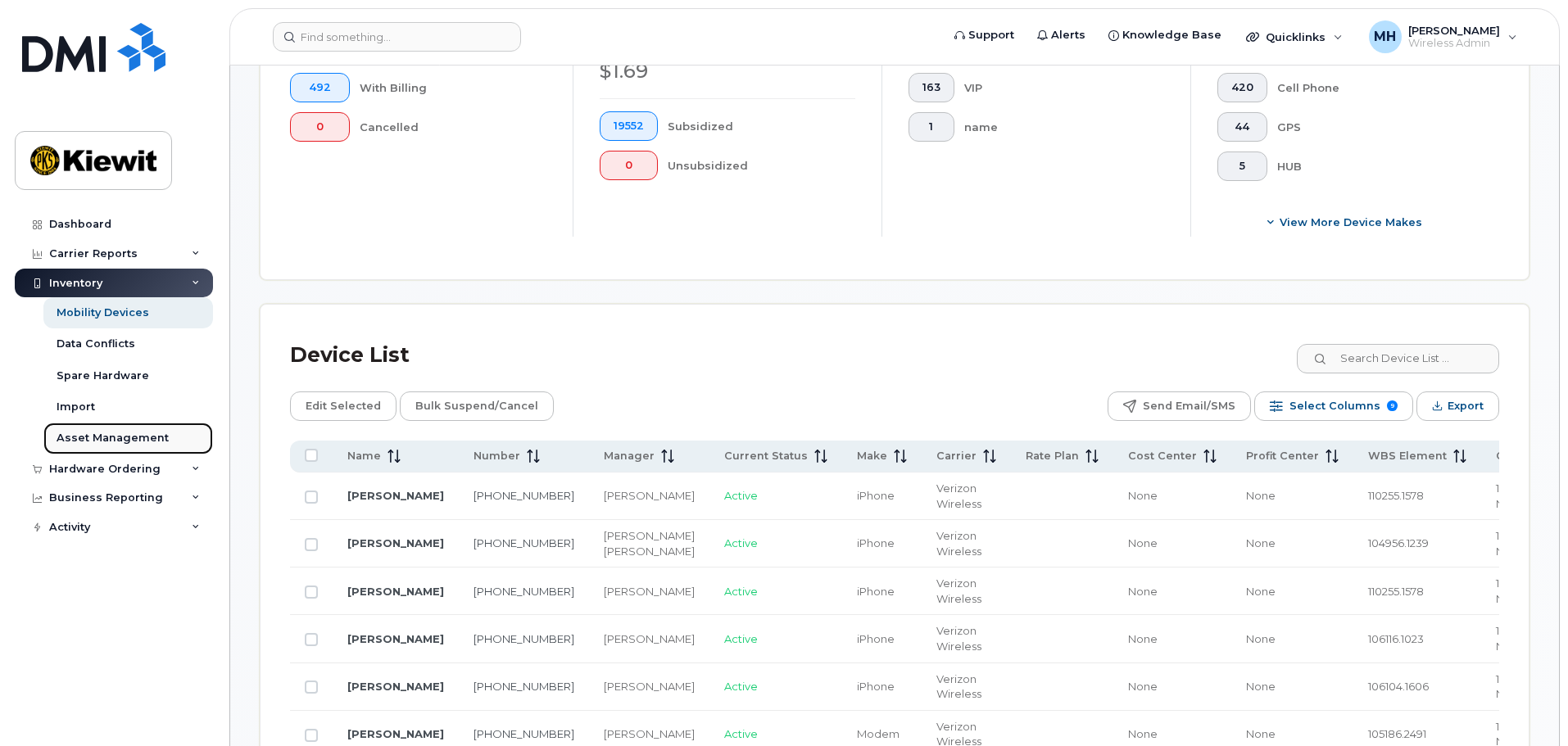
click at [93, 437] on div "Asset Management" at bounding box center [113, 437] width 113 height 14
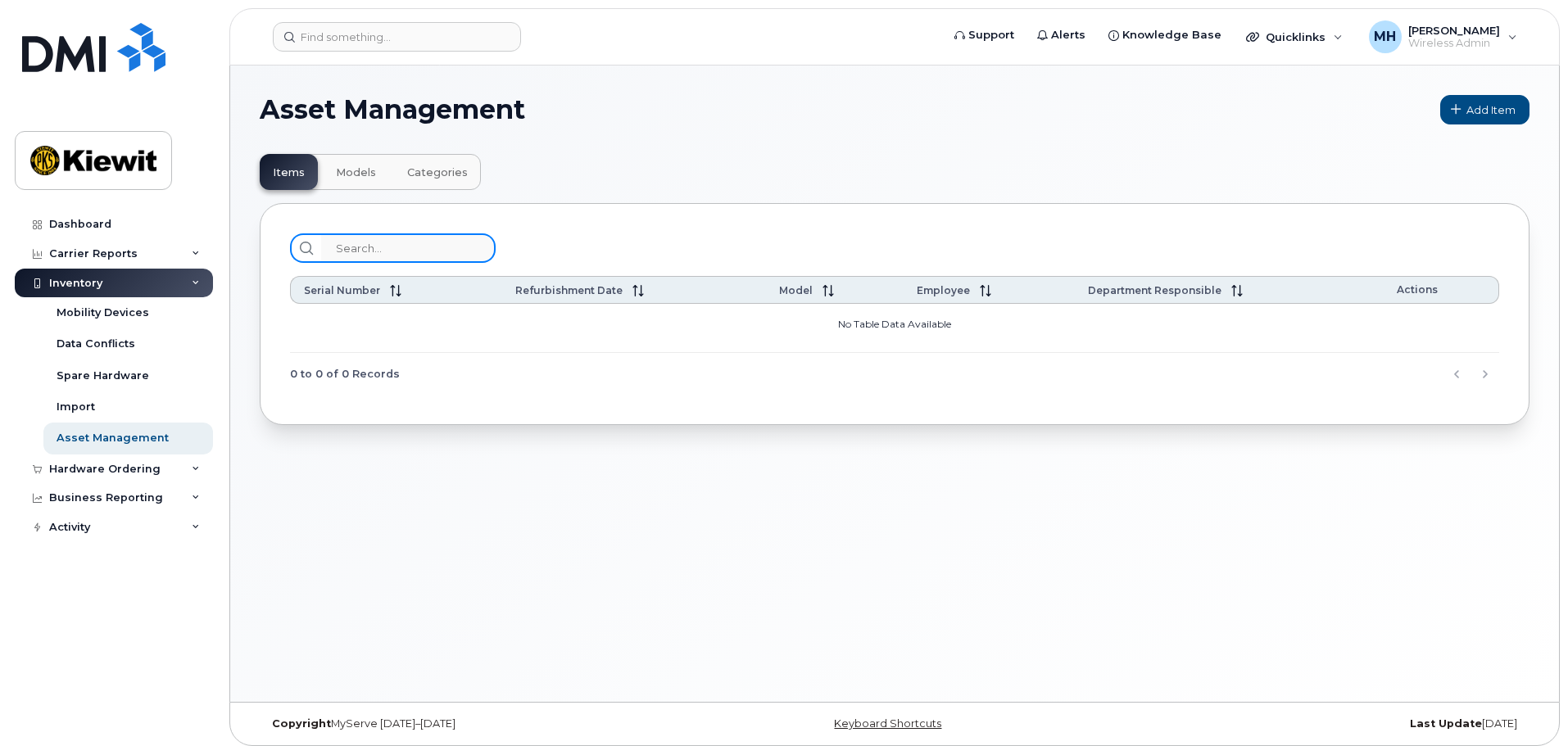
click at [362, 248] on input "search" at bounding box center [408, 248] width 175 height 30
paste input "LH2Y9DKF4R"
type input "LH2Y9DKF4R"
click at [366, 171] on span "Models" at bounding box center [356, 172] width 40 height 13
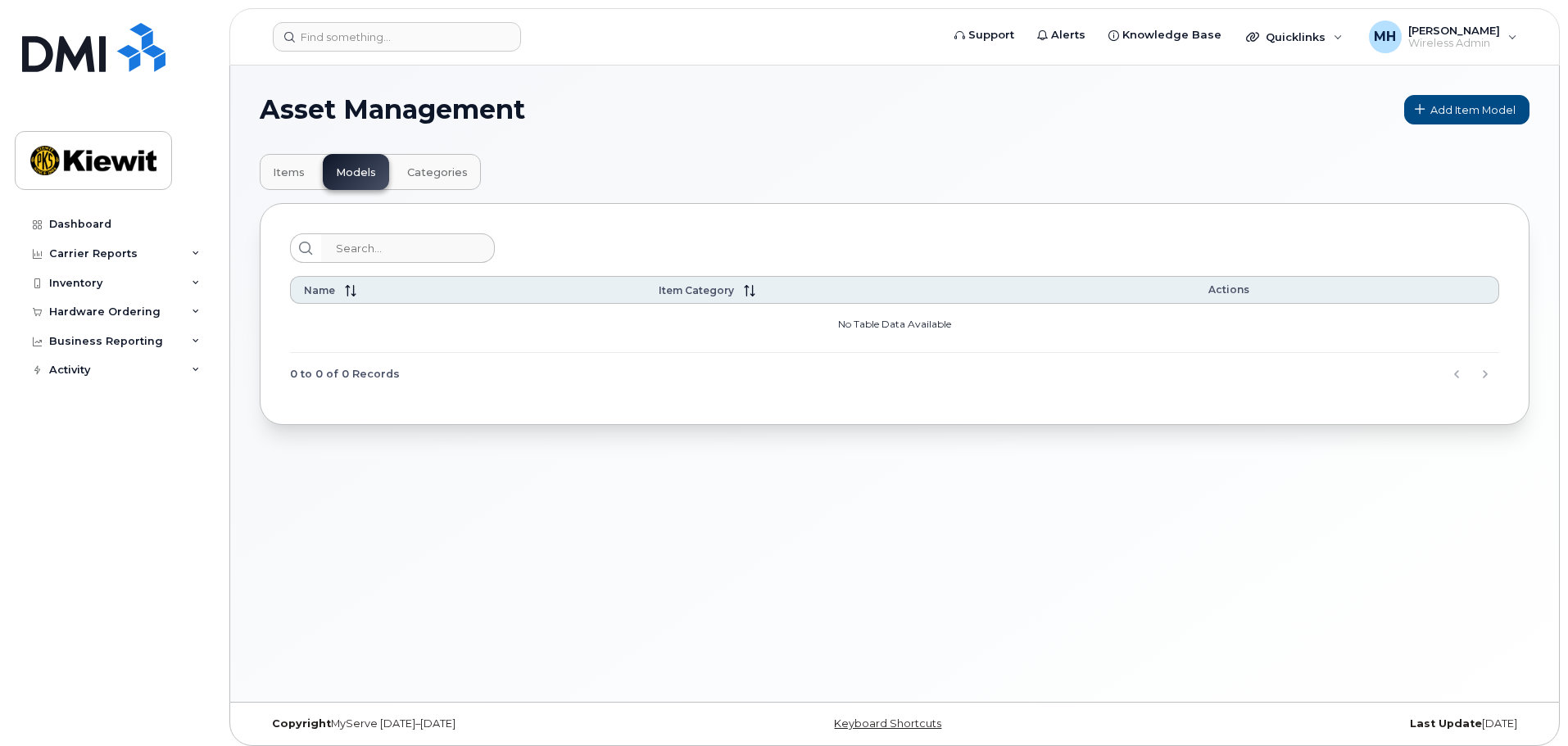
click at [284, 163] on button "Items" at bounding box center [288, 172] width 58 height 36
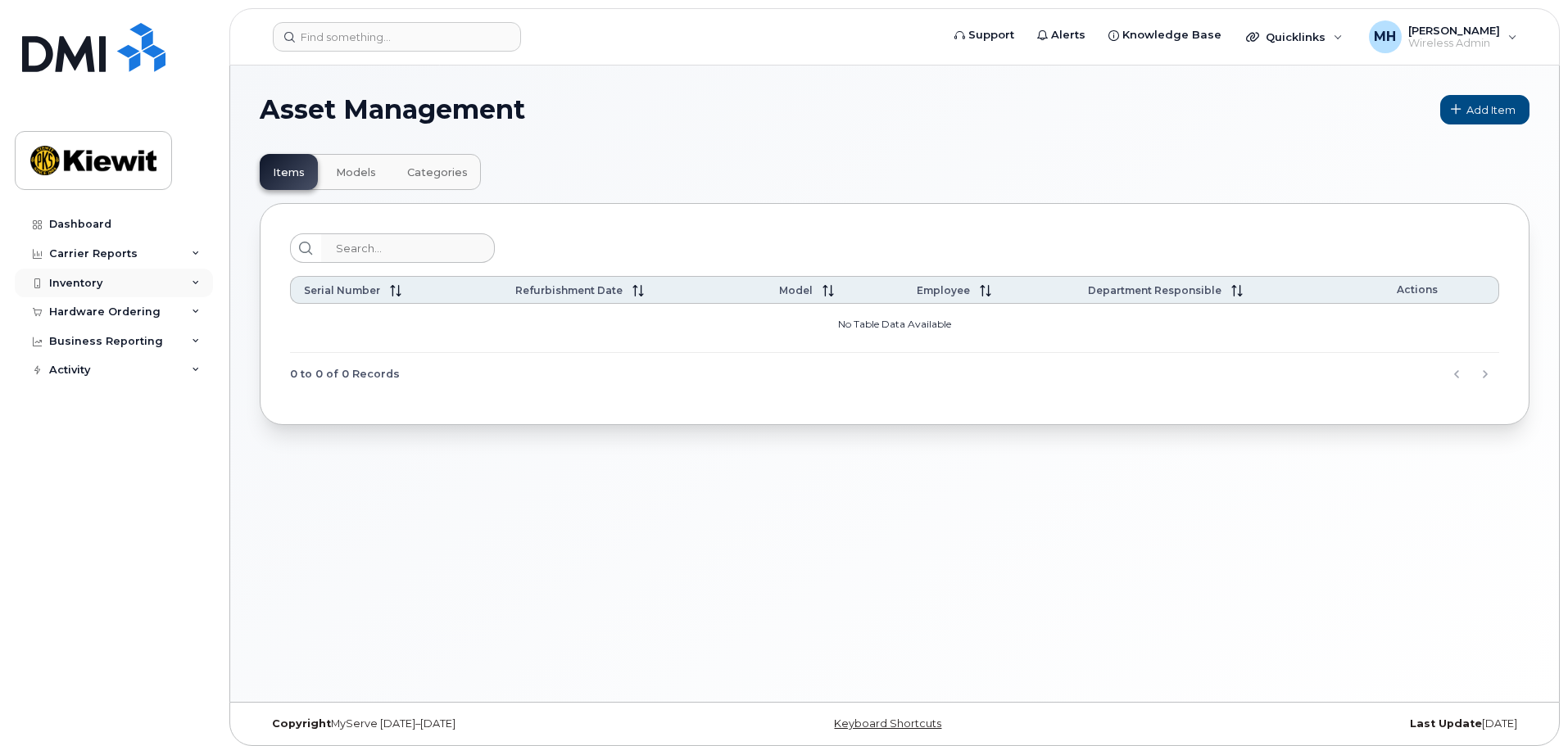
click at [89, 286] on div "Inventory" at bounding box center [76, 283] width 53 height 13
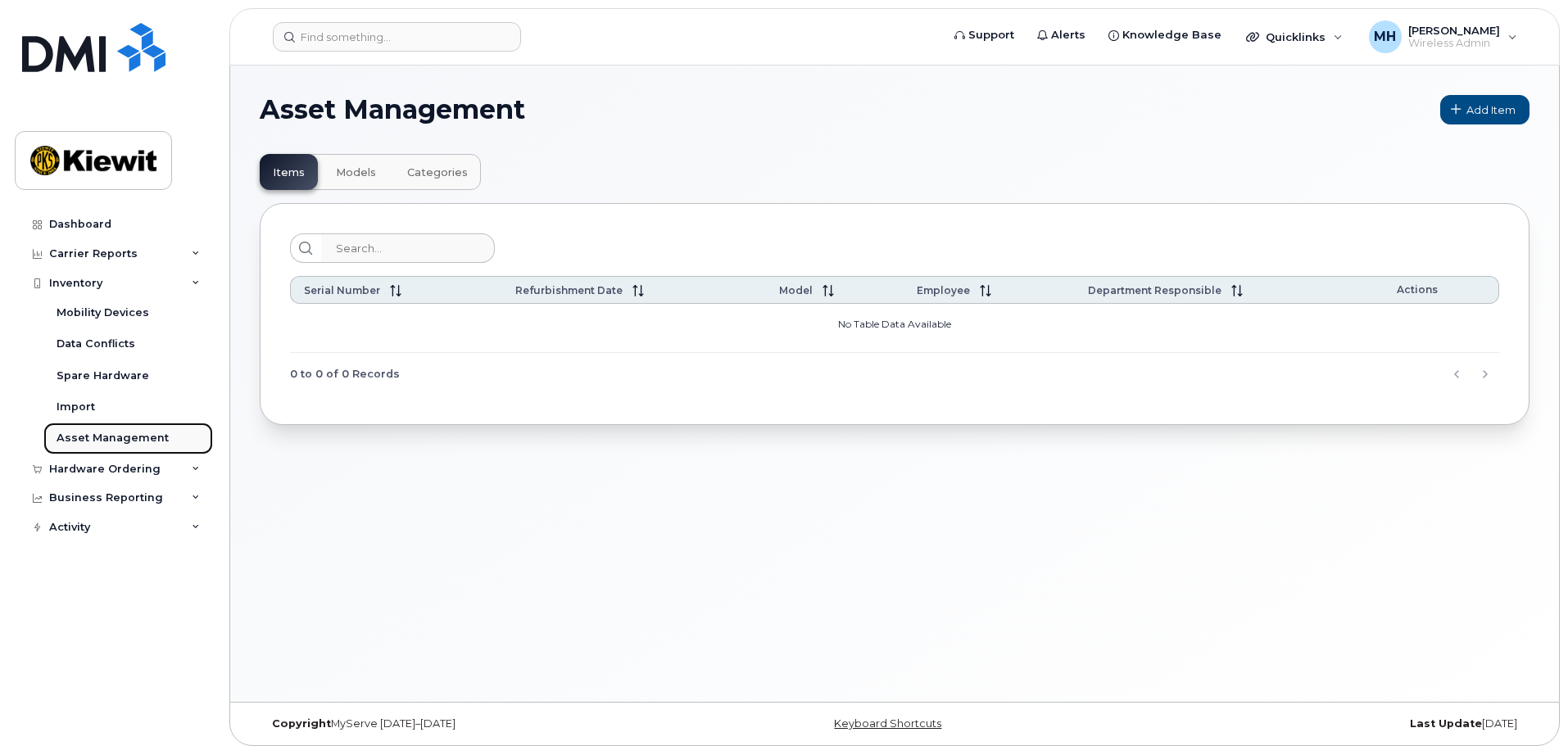
click at [92, 438] on div "Asset Management" at bounding box center [113, 437] width 113 height 14
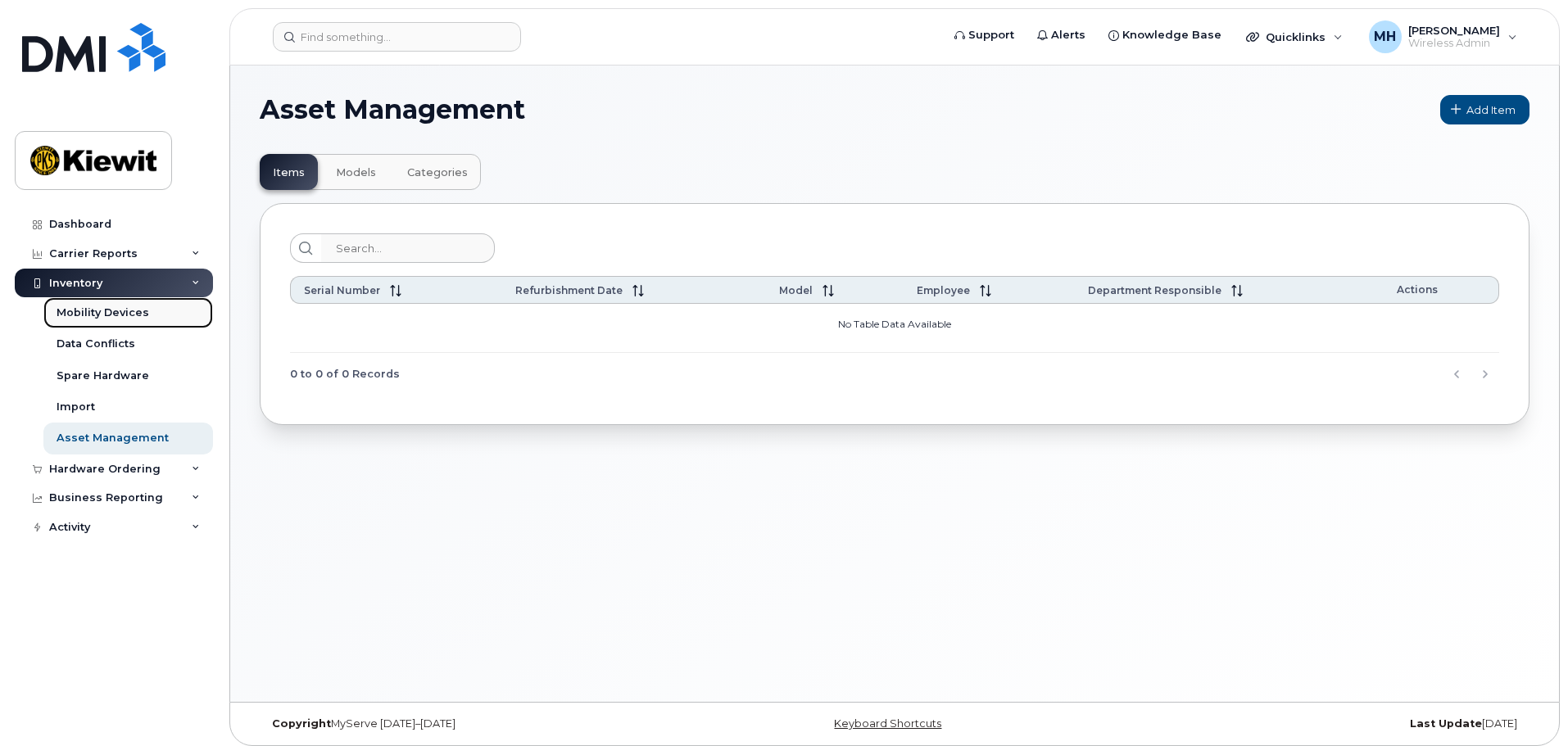
click at [99, 315] on div "Mobility Devices" at bounding box center [102, 312] width 93 height 14
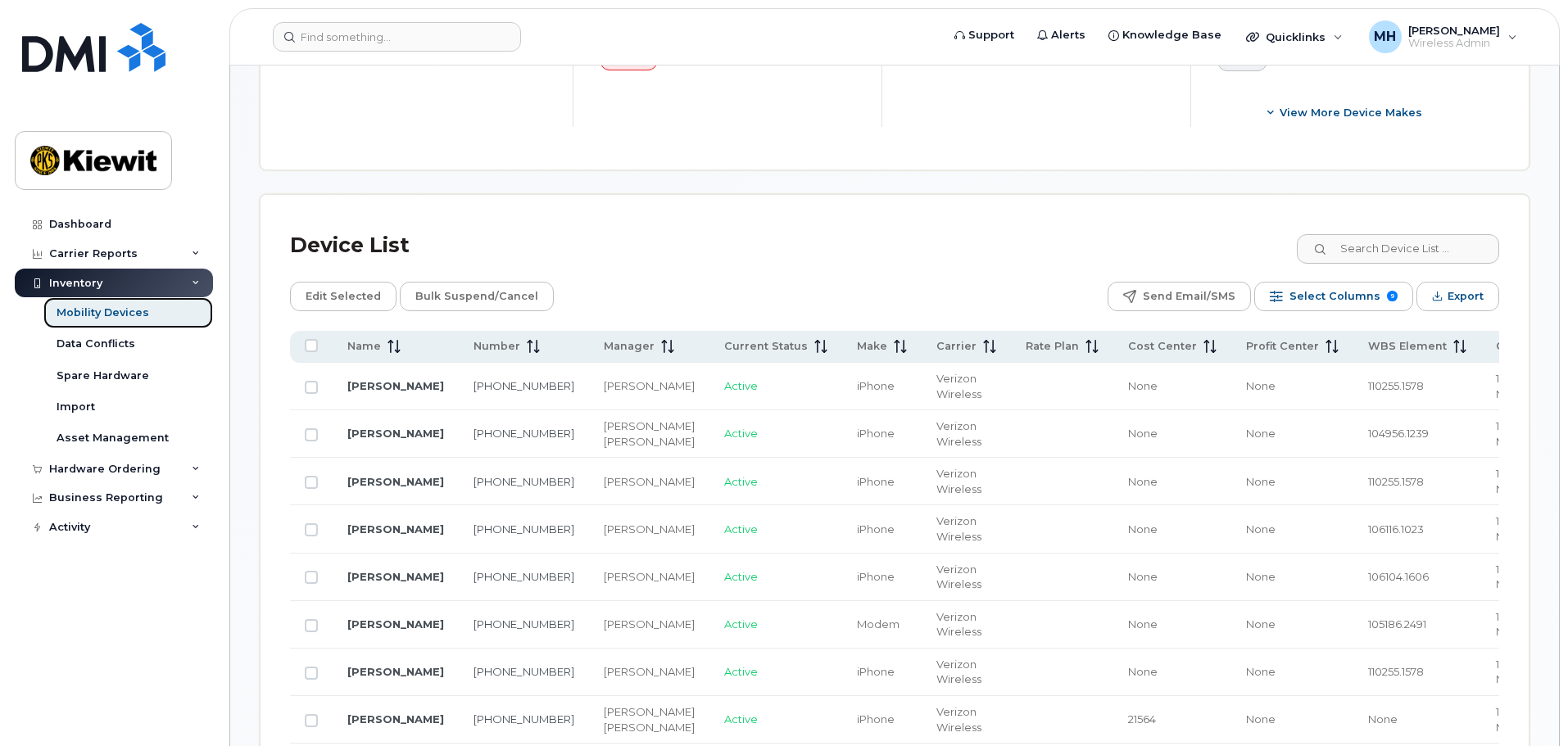
scroll to position [655, 0]
click at [395, 338] on icon at bounding box center [393, 344] width 13 height 13
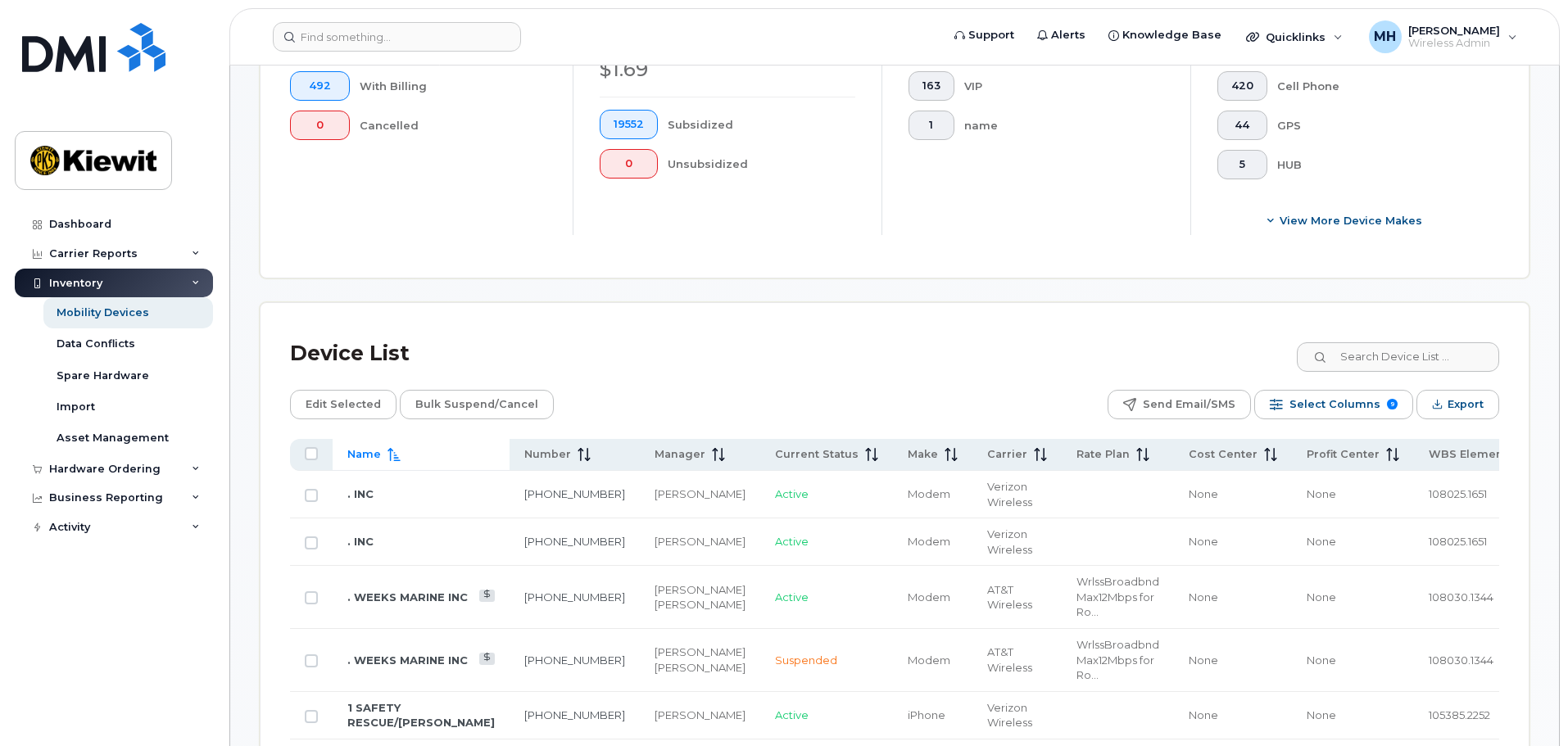
scroll to position [564, 0]
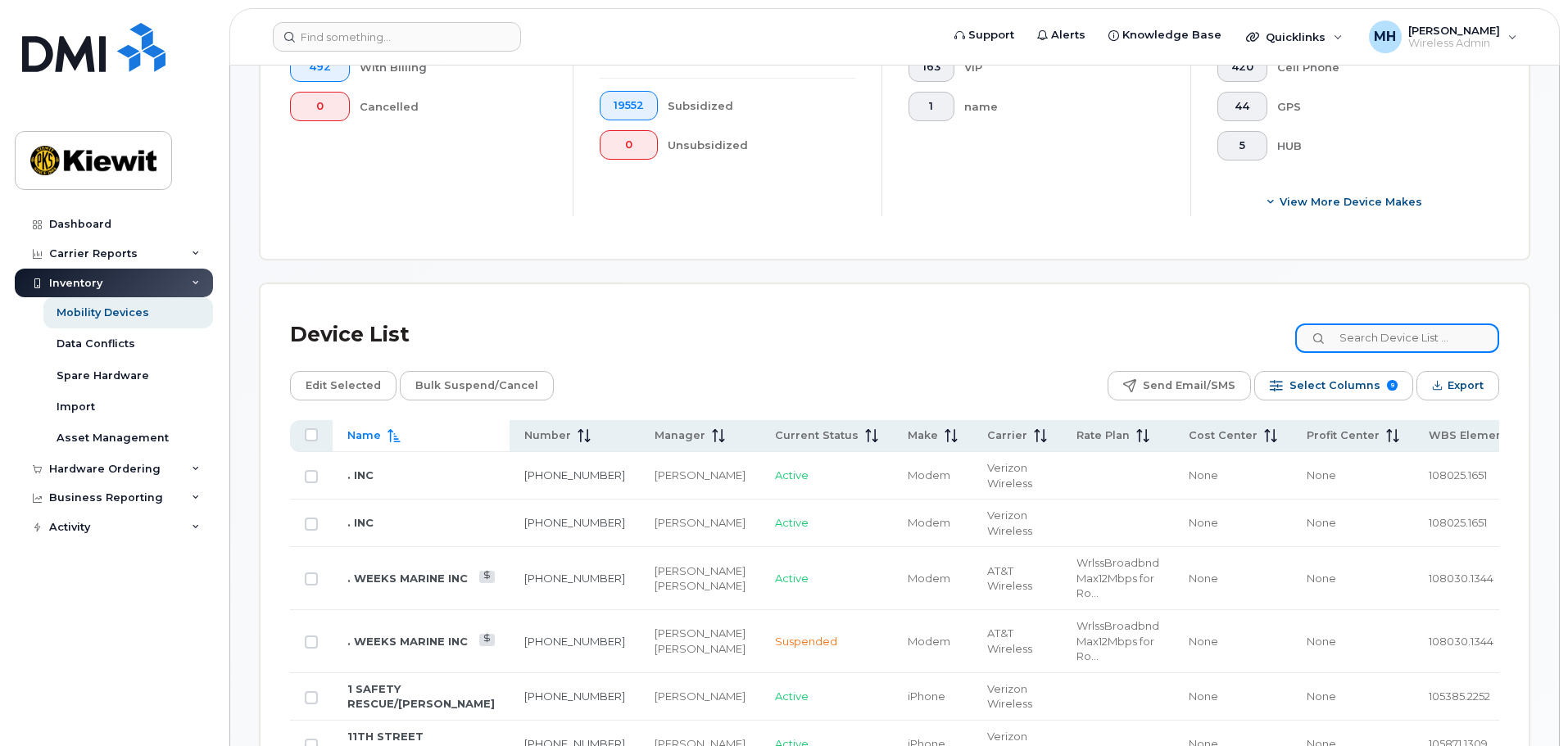
click at [1409, 323] on input at bounding box center [1397, 338] width 204 height 30
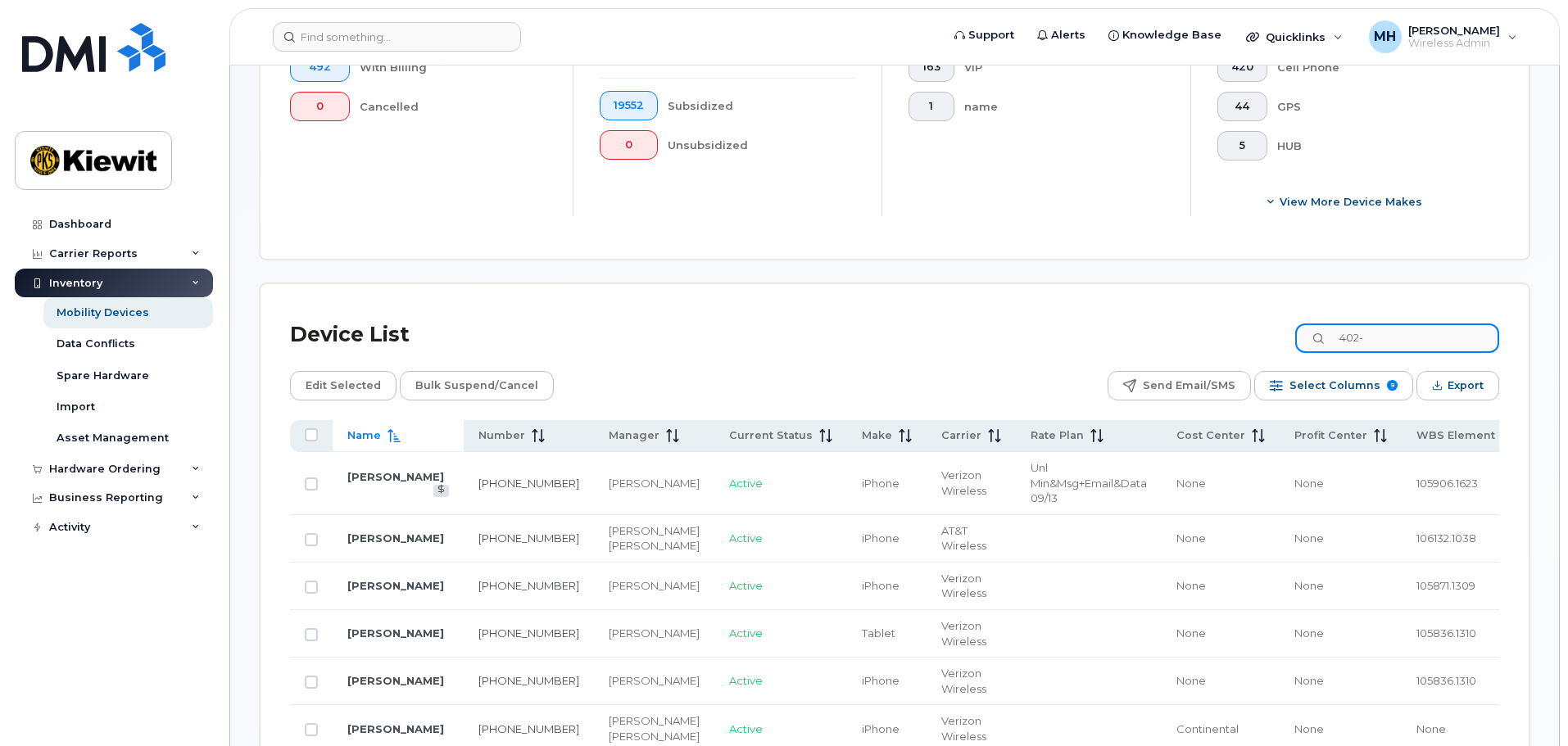
click at [1397, 323] on input "402-" at bounding box center [1397, 338] width 204 height 30
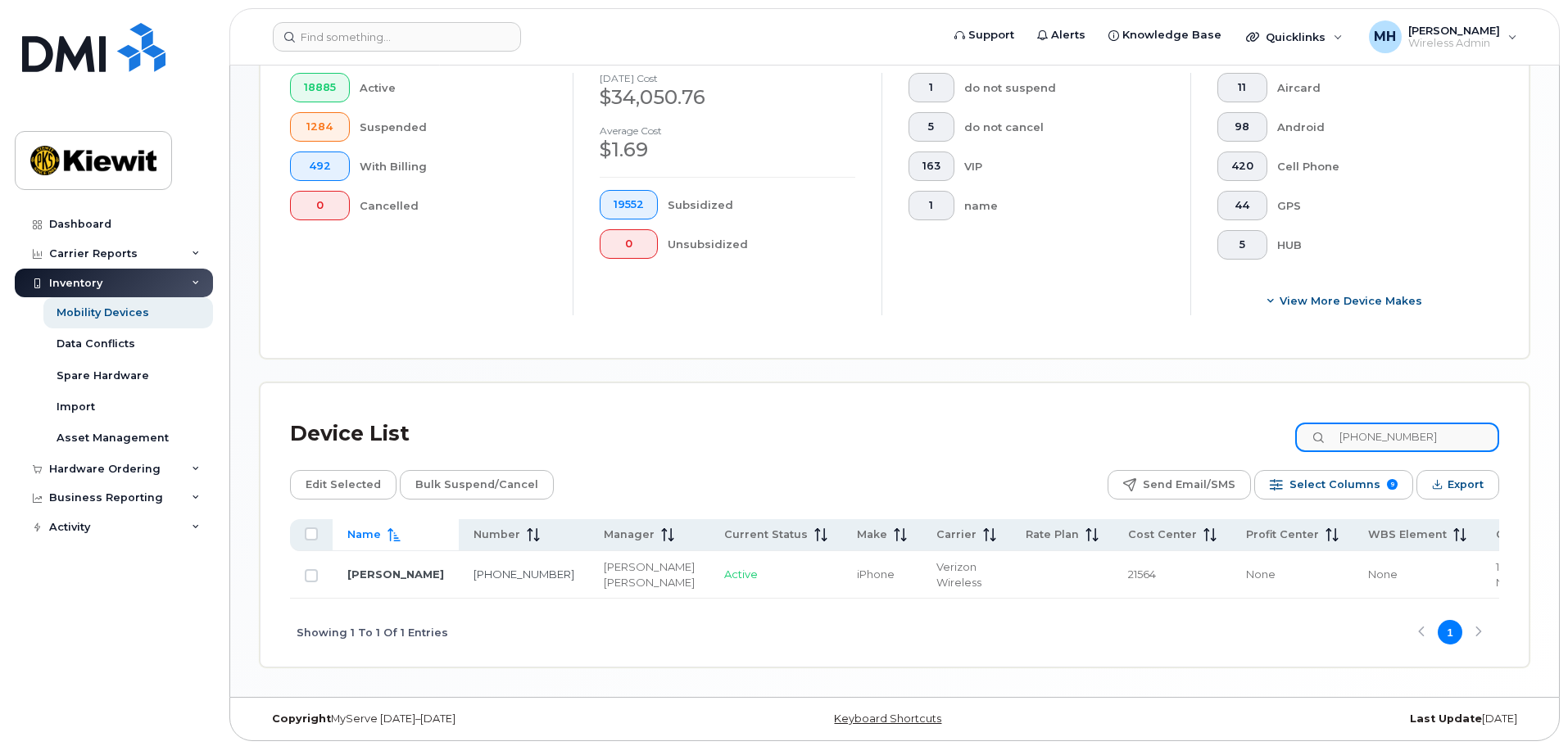
scroll to position [484, 0]
type input "402-953-8337"
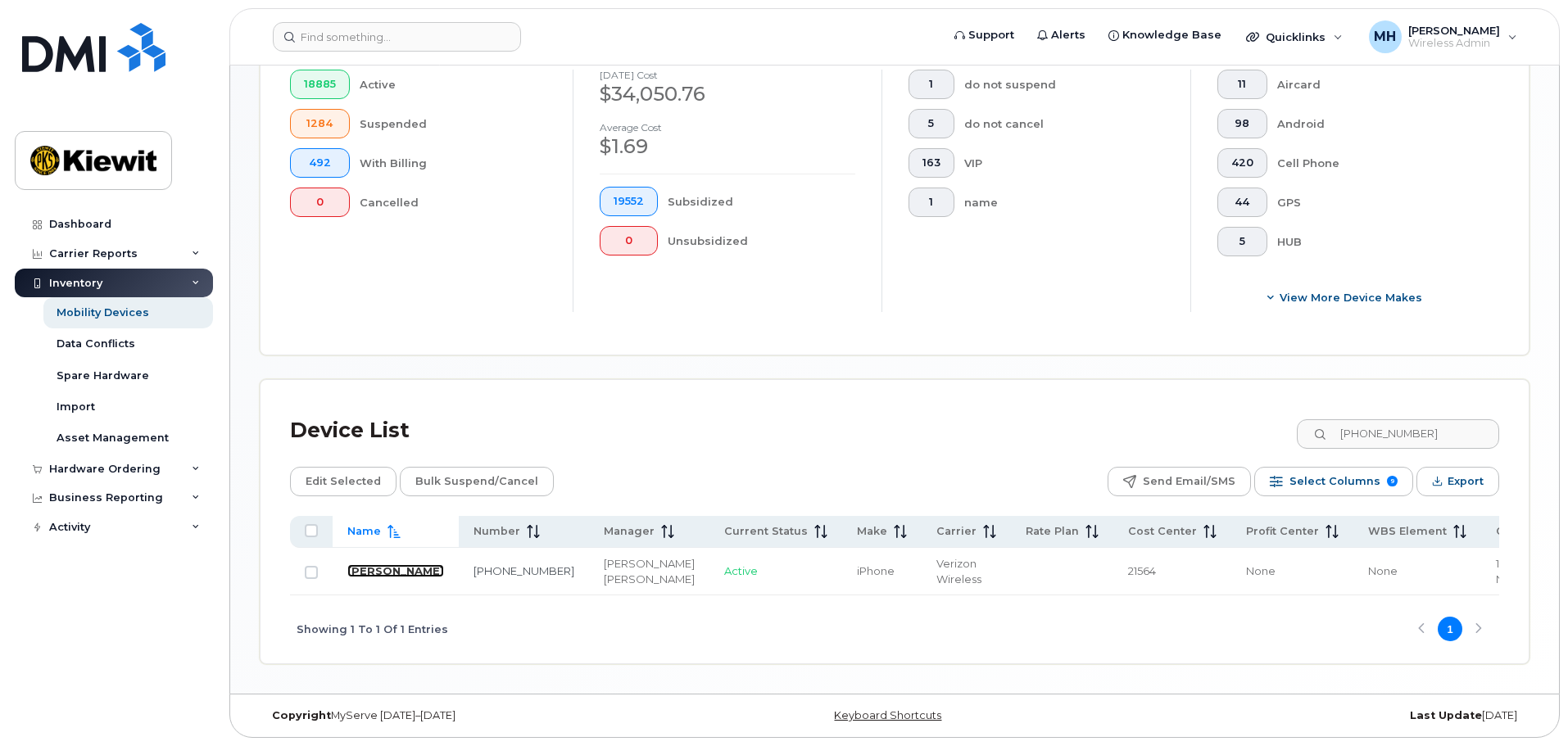
click at [375, 564] on link "[PERSON_NAME]" at bounding box center [395, 570] width 96 height 13
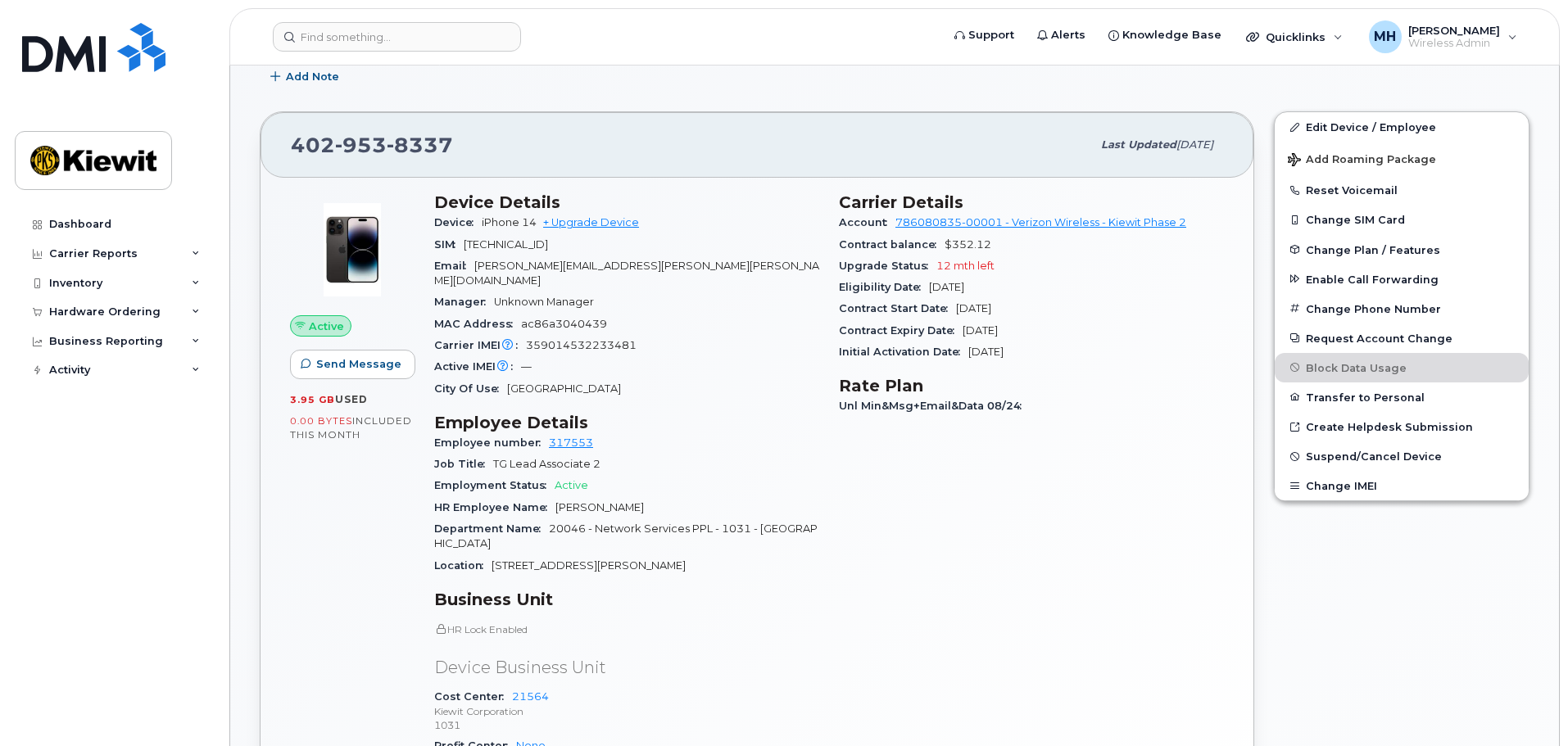
scroll to position [327, 0]
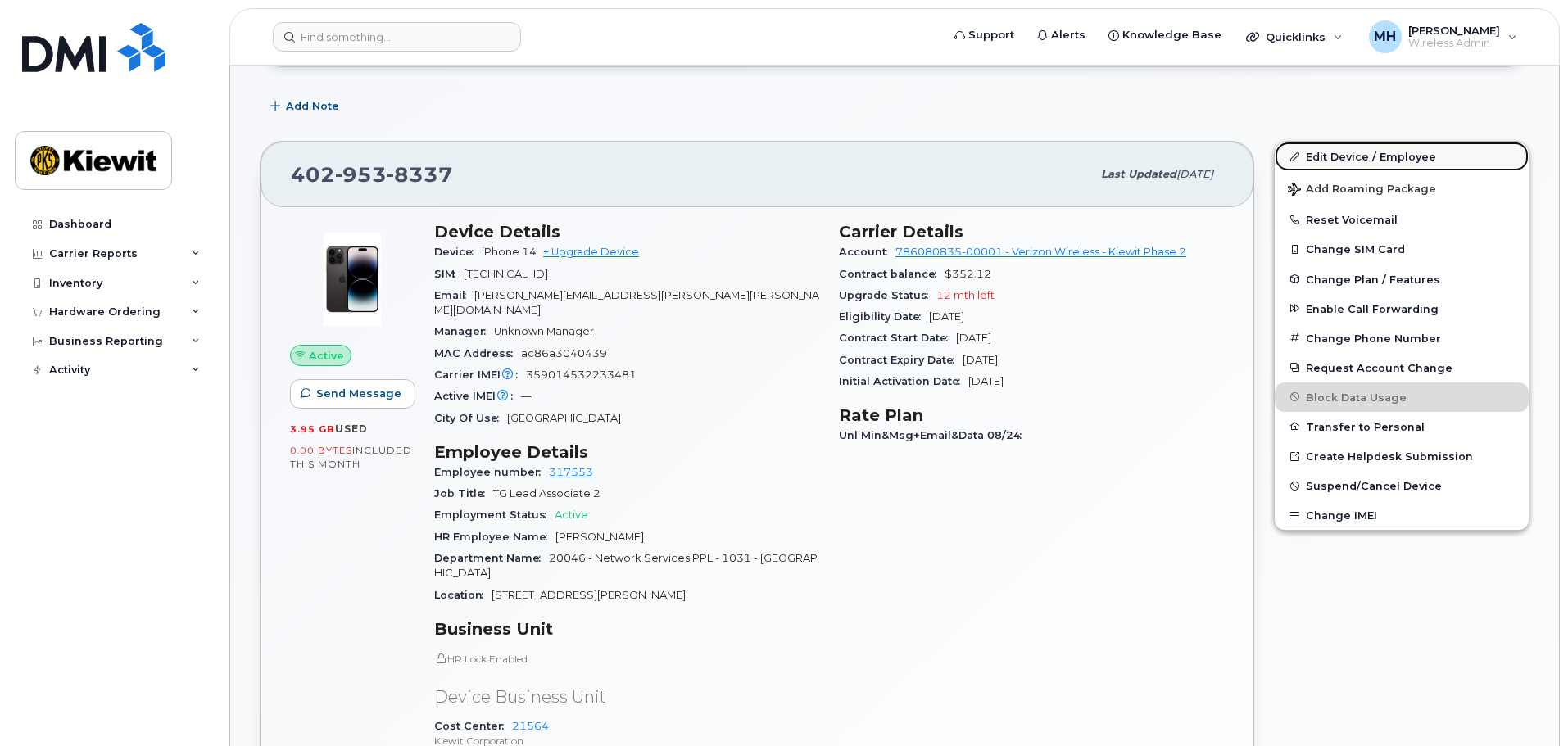
click at [1403, 158] on link "Edit Device / Employee" at bounding box center [1402, 156] width 254 height 30
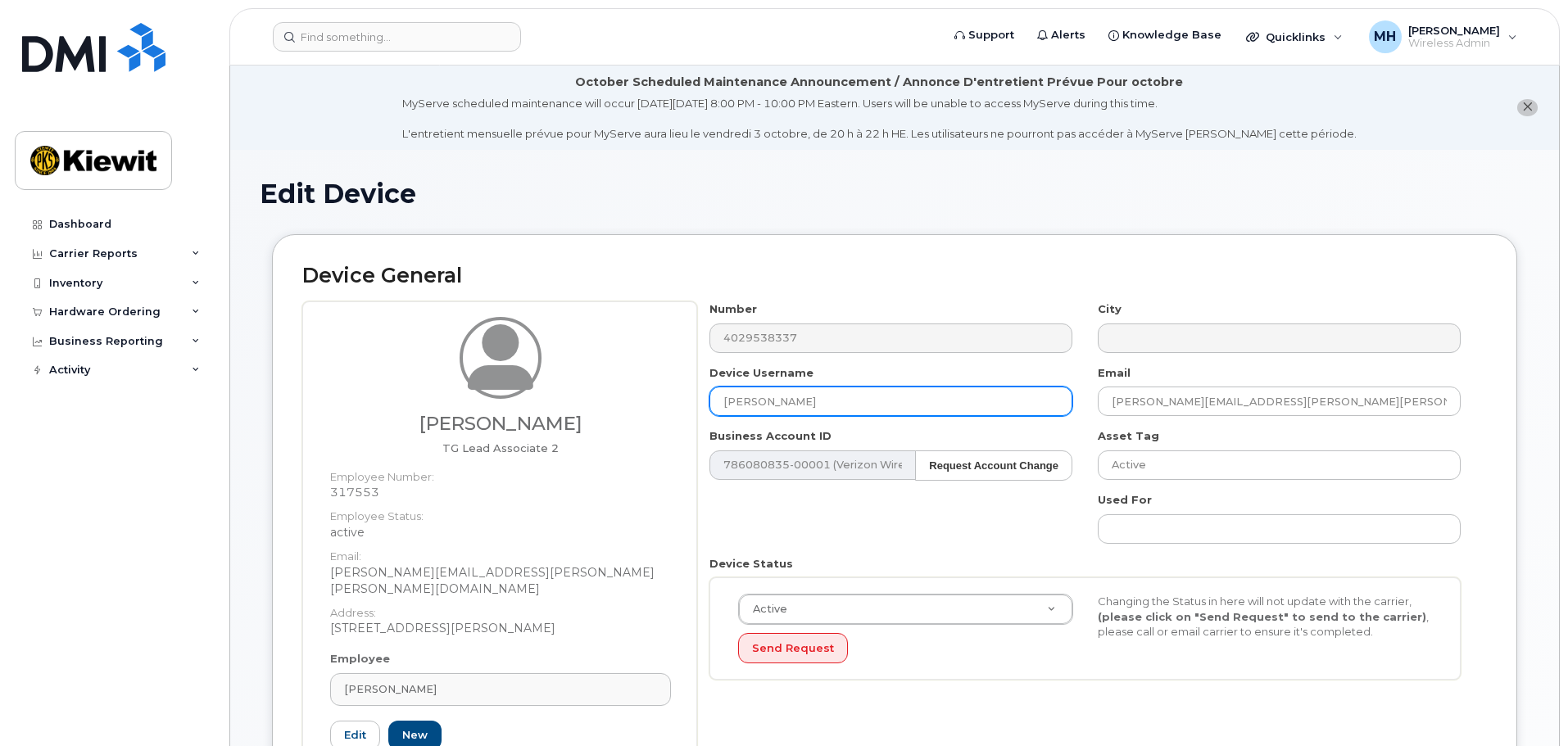
click at [819, 396] on input "[PERSON_NAME]" at bounding box center [891, 401] width 363 height 30
drag, startPoint x: 761, startPoint y: 398, endPoint x: 503, endPoint y: 394, distance: 258.0
click at [489, 404] on div "[PERSON_NAME] TG Lead Associate 2 Employee Number: 317553 Employee Status: acti…" at bounding box center [894, 556] width 1184 height 511
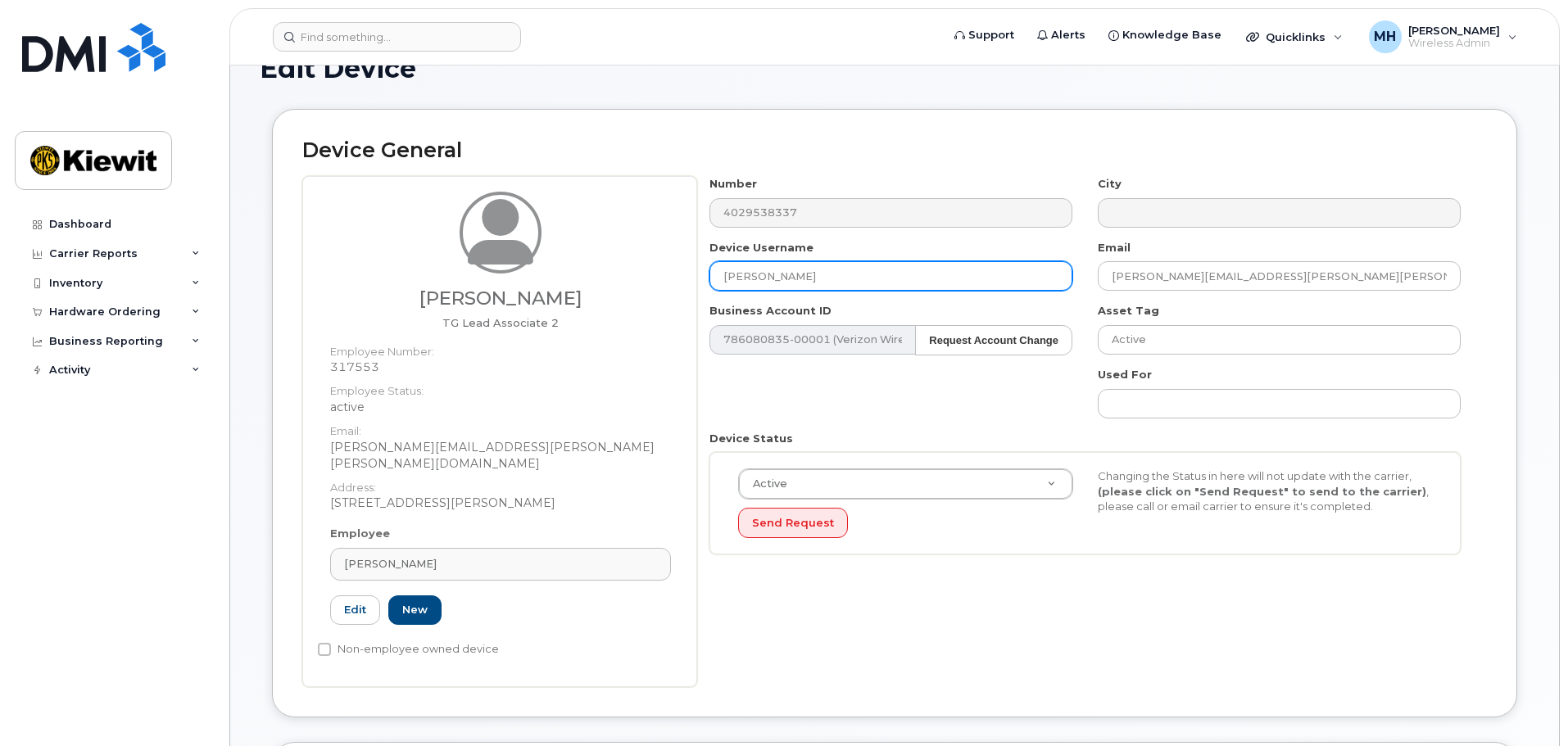
scroll to position [120, 0]
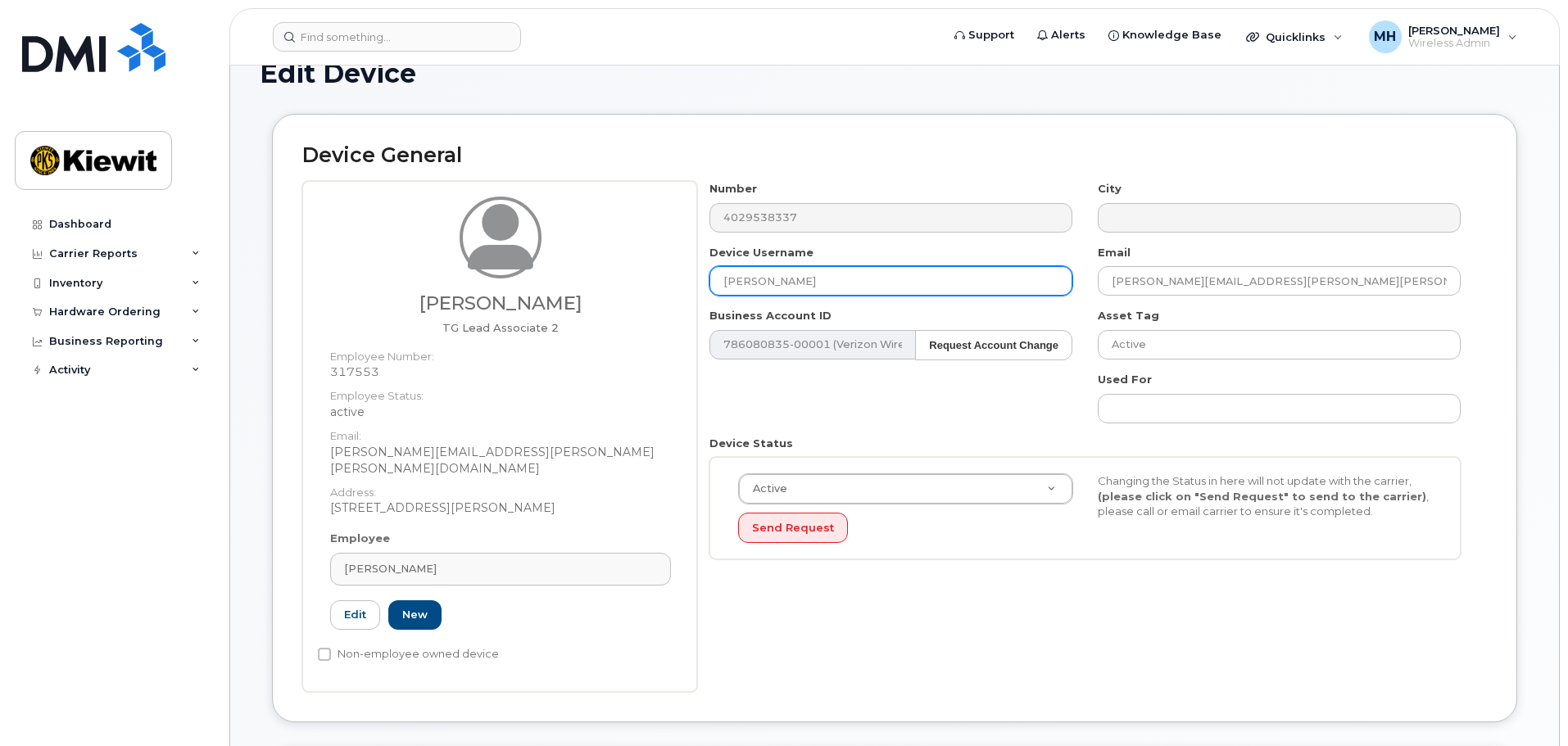
type input "[PERSON_NAME]"
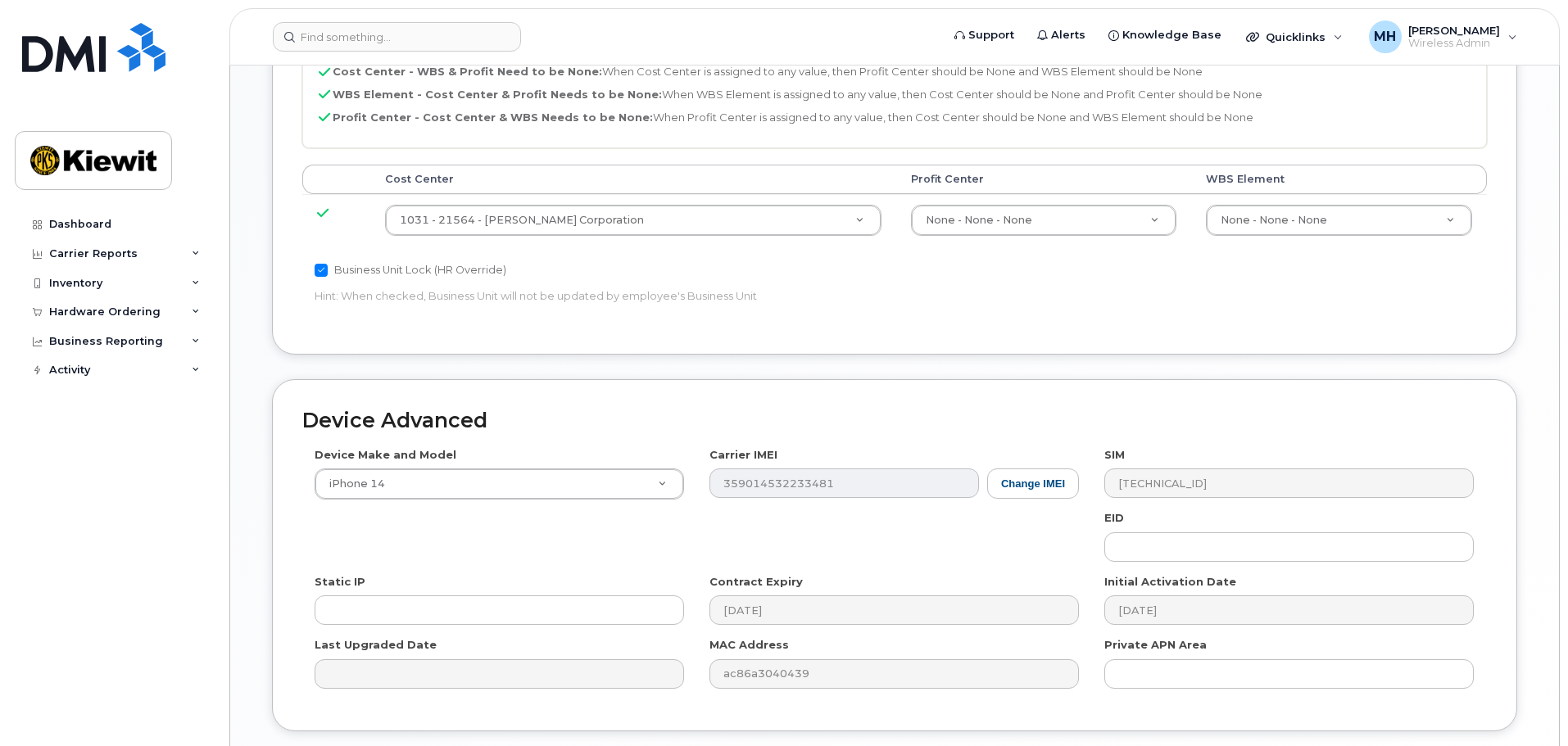
scroll to position [1021, 0]
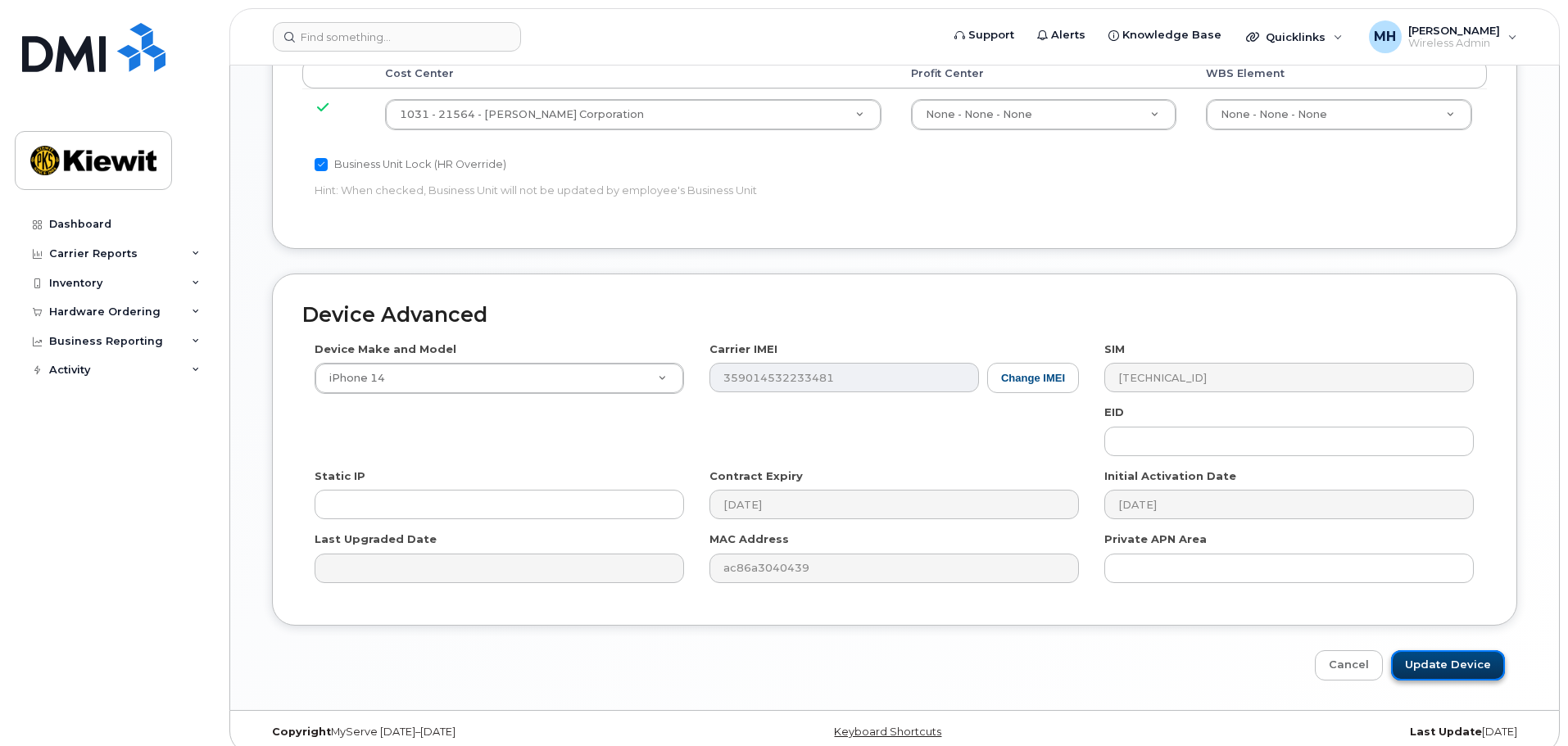
click at [1465, 650] on input "Update Device" at bounding box center [1447, 665] width 113 height 31
type input "Saving..."
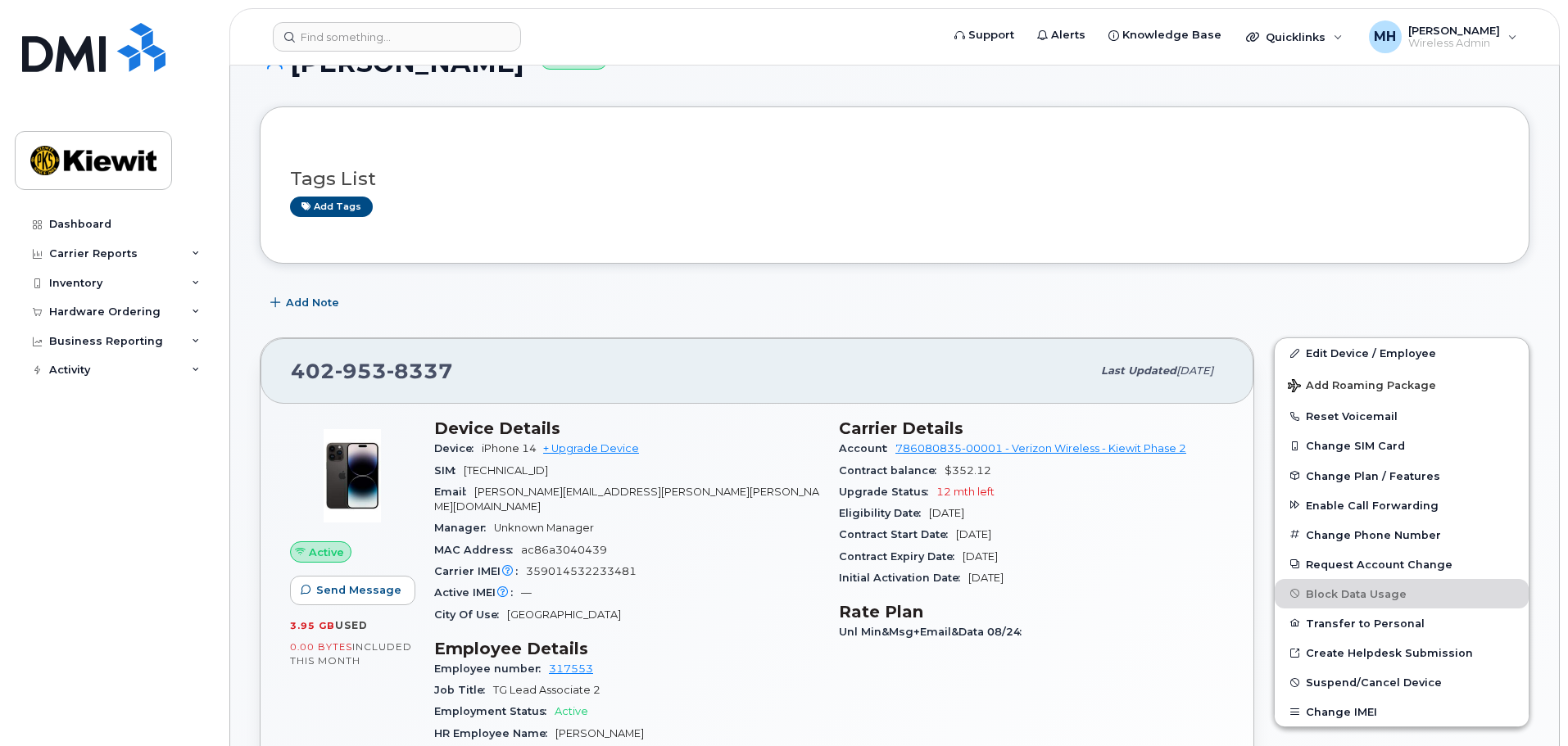
scroll to position [246, 0]
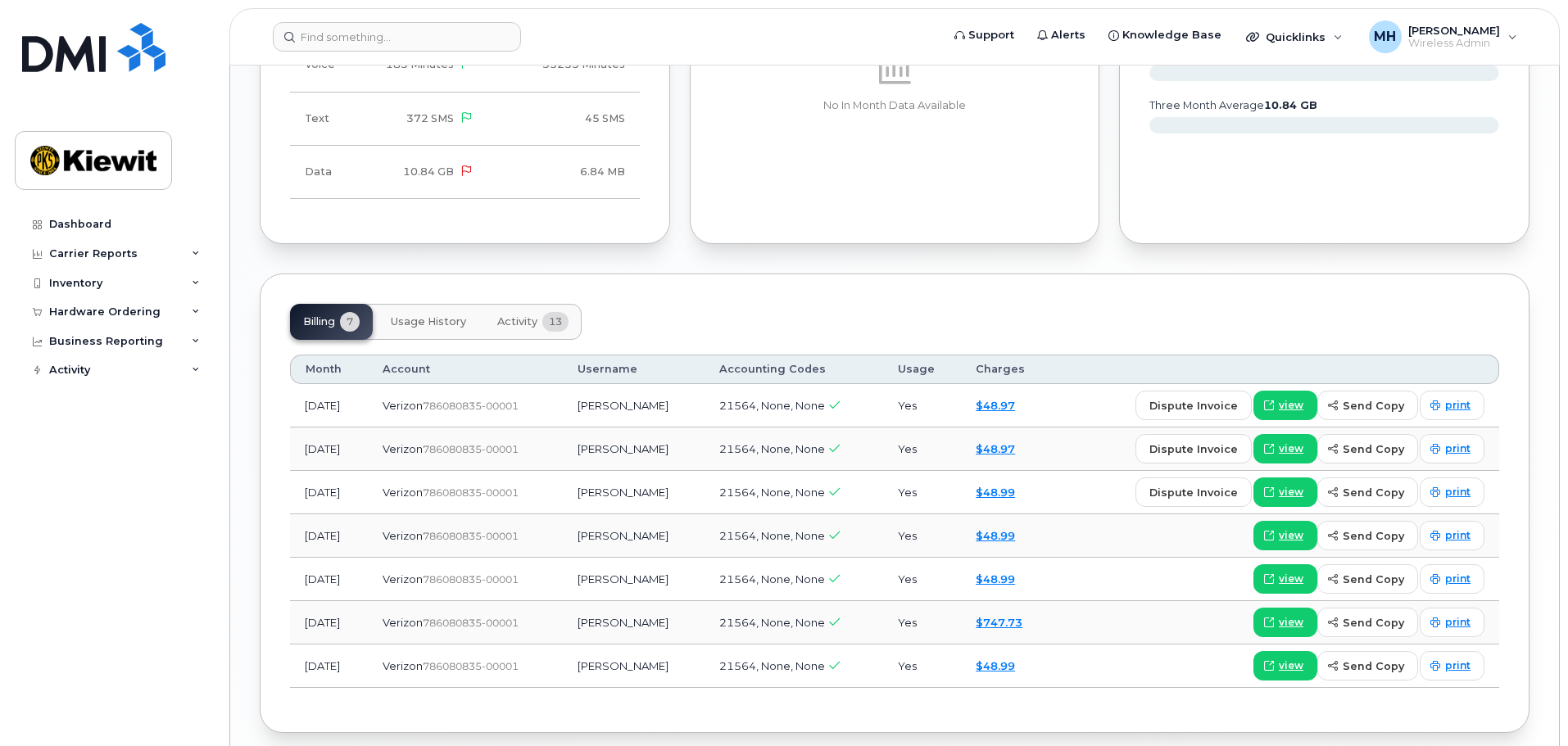
scroll to position [1719, 0]
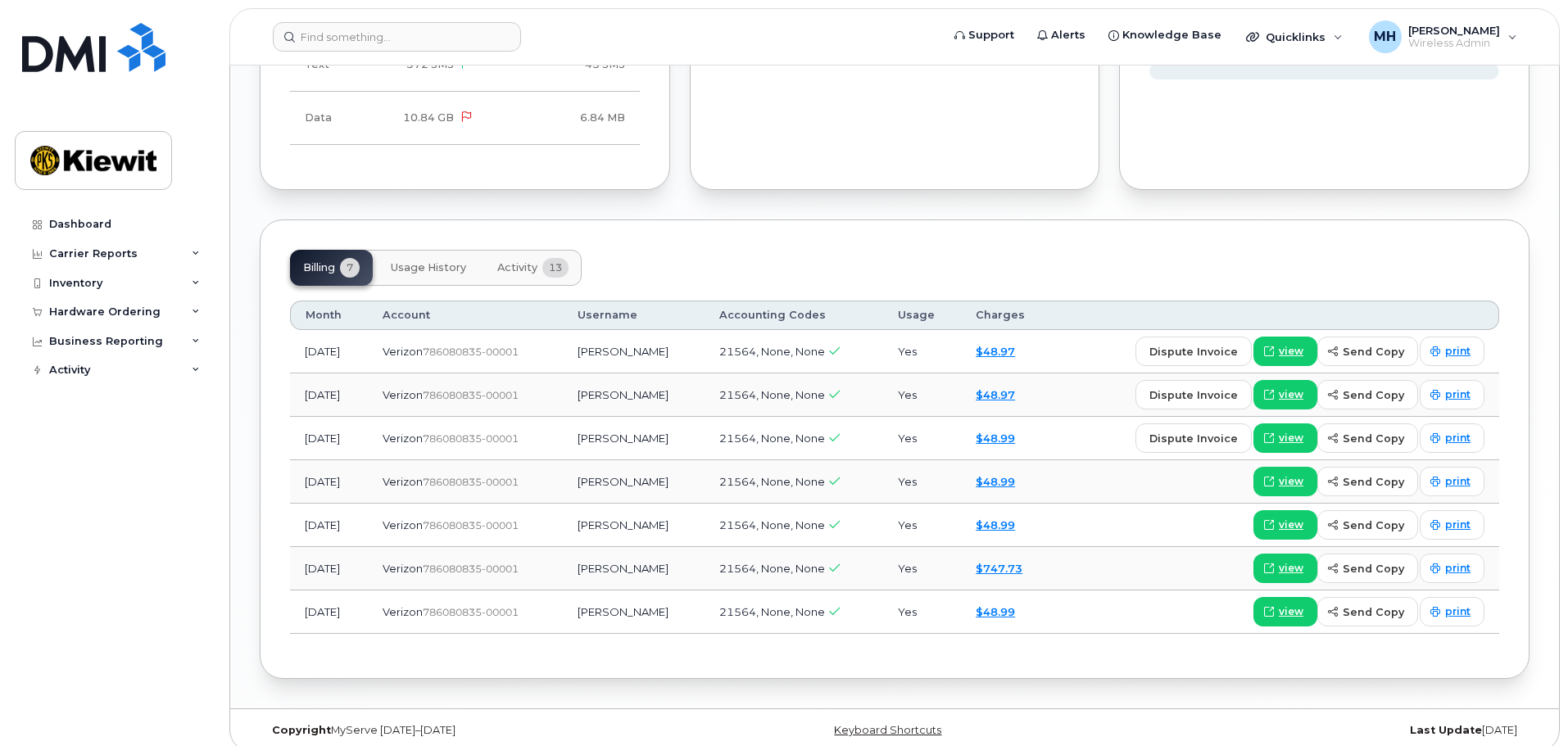
click at [548, 257] on span "13" at bounding box center [555, 267] width 26 height 20
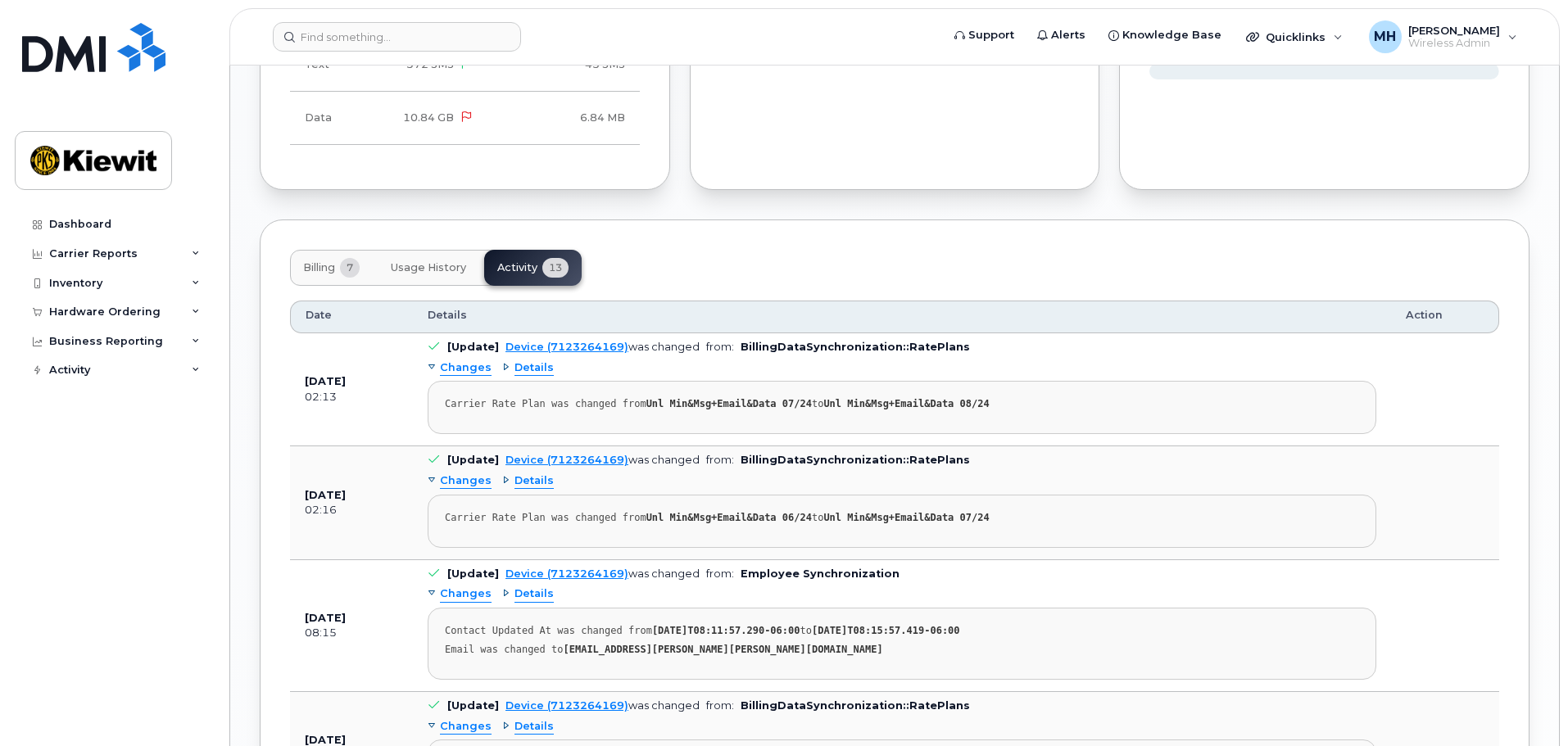
click at [443, 261] on span "Usage History" at bounding box center [428, 267] width 75 height 13
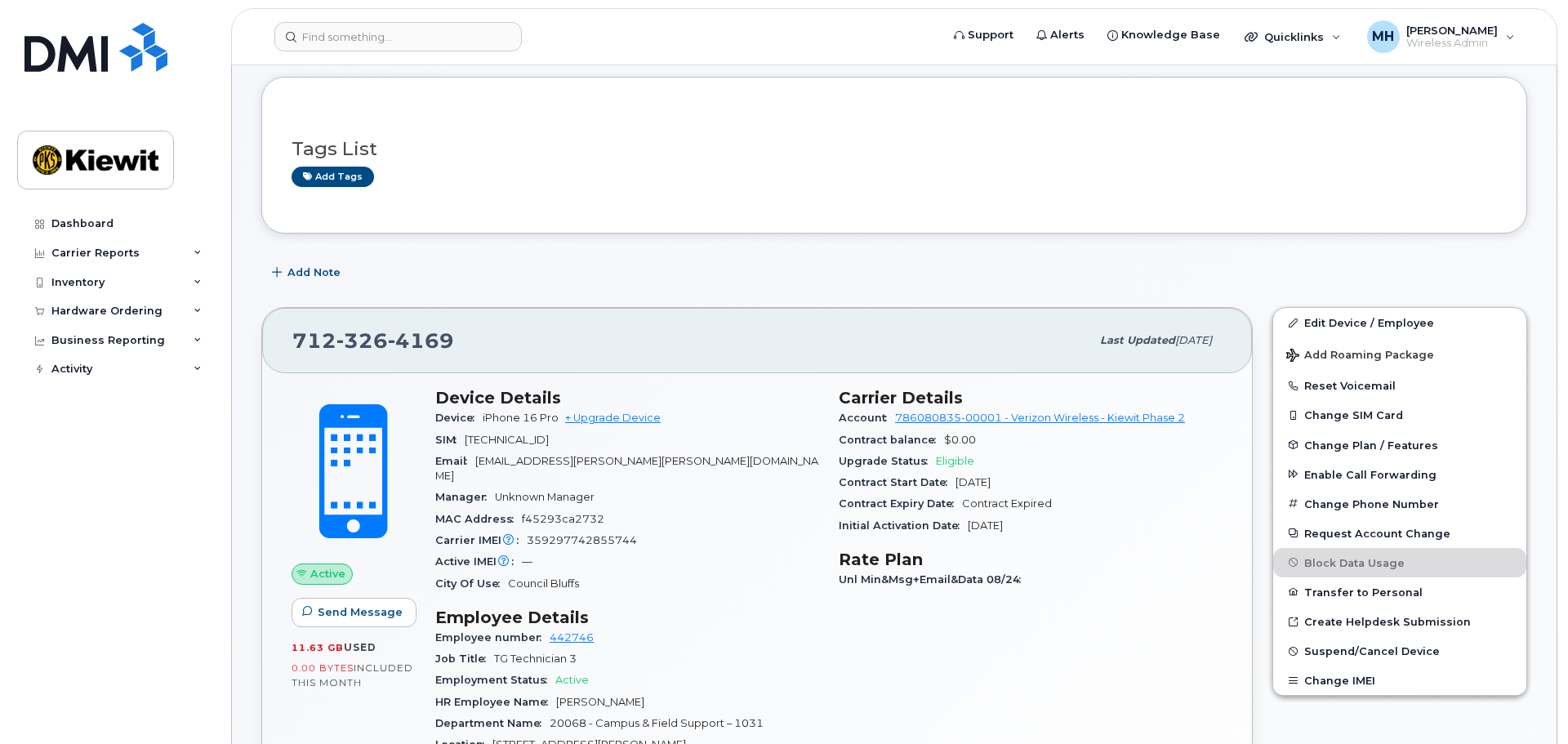
scroll to position [163, 0]
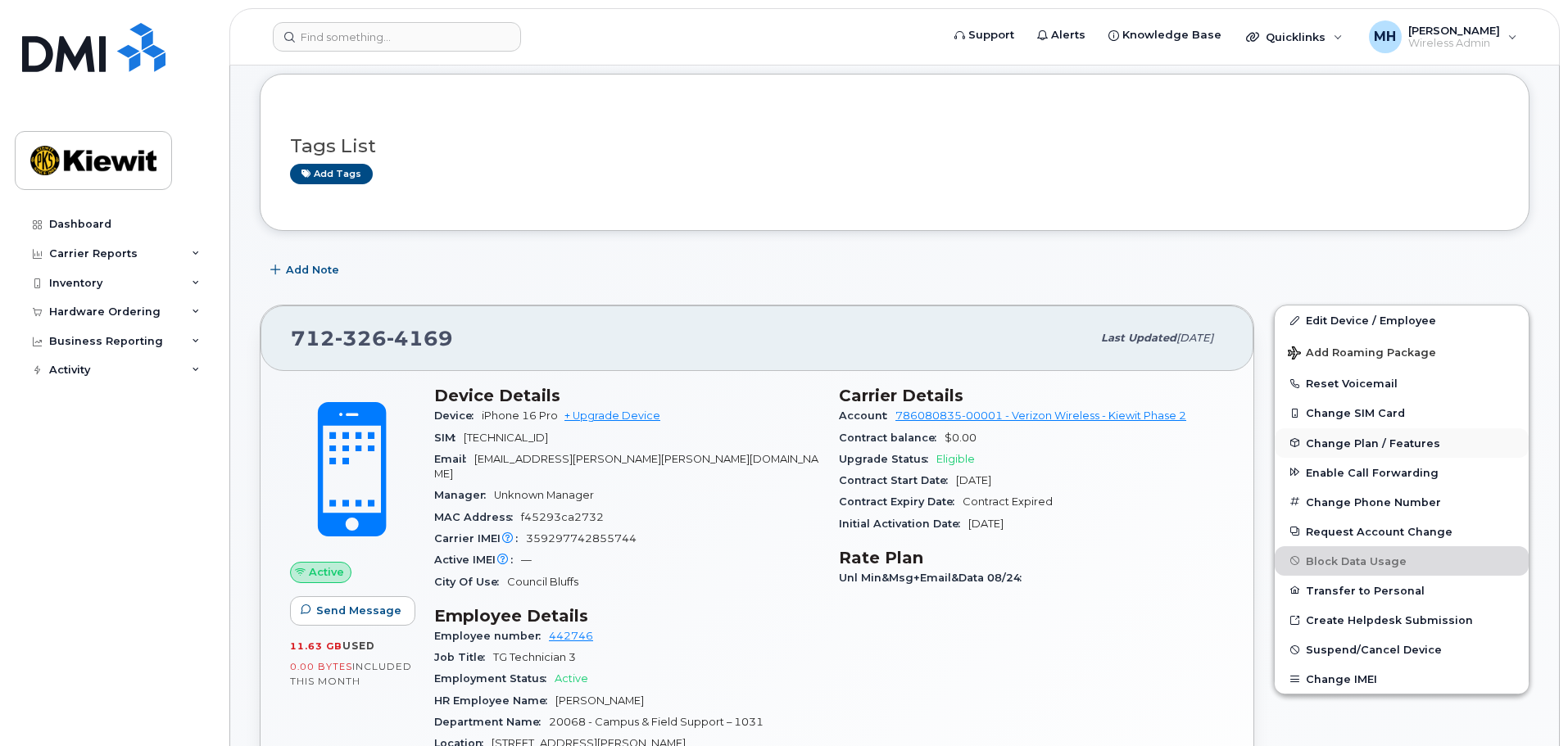
click at [1408, 437] on span "Change Plan / Features" at bounding box center [1373, 442] width 134 height 12
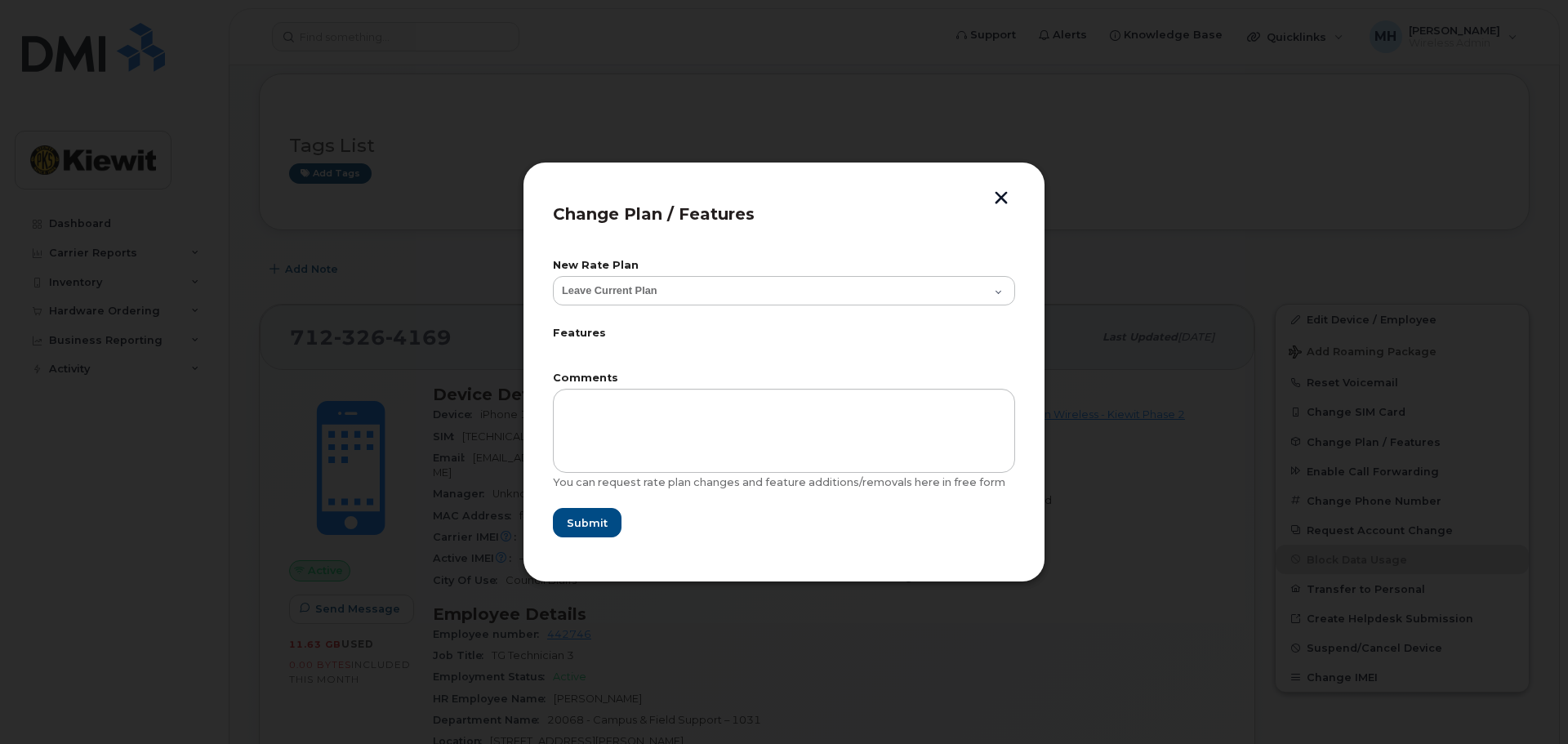
click at [999, 198] on button "button" at bounding box center [1001, 200] width 25 height 17
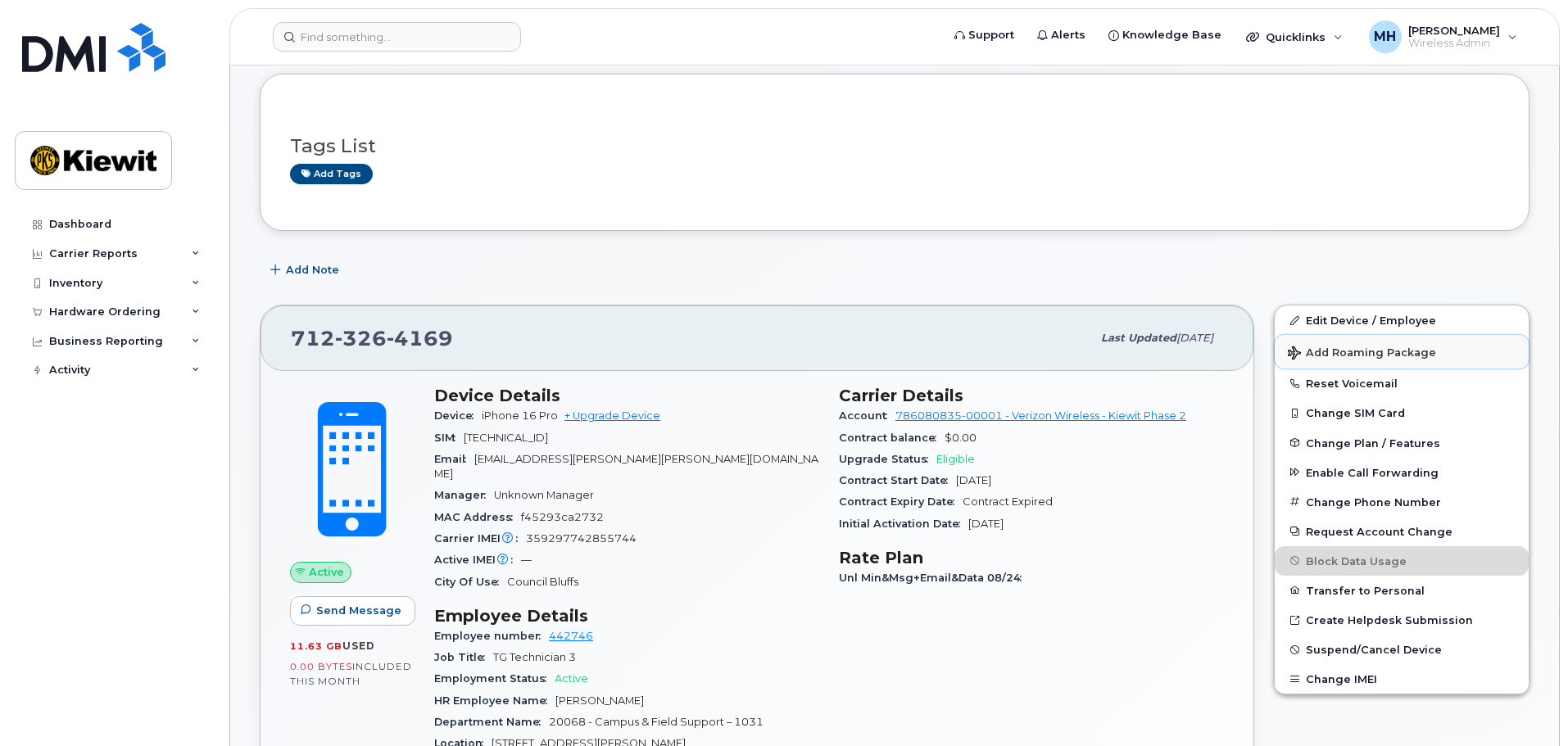
click at [1423, 352] on span "Add Roaming Package" at bounding box center [1362, 354] width 148 height 15
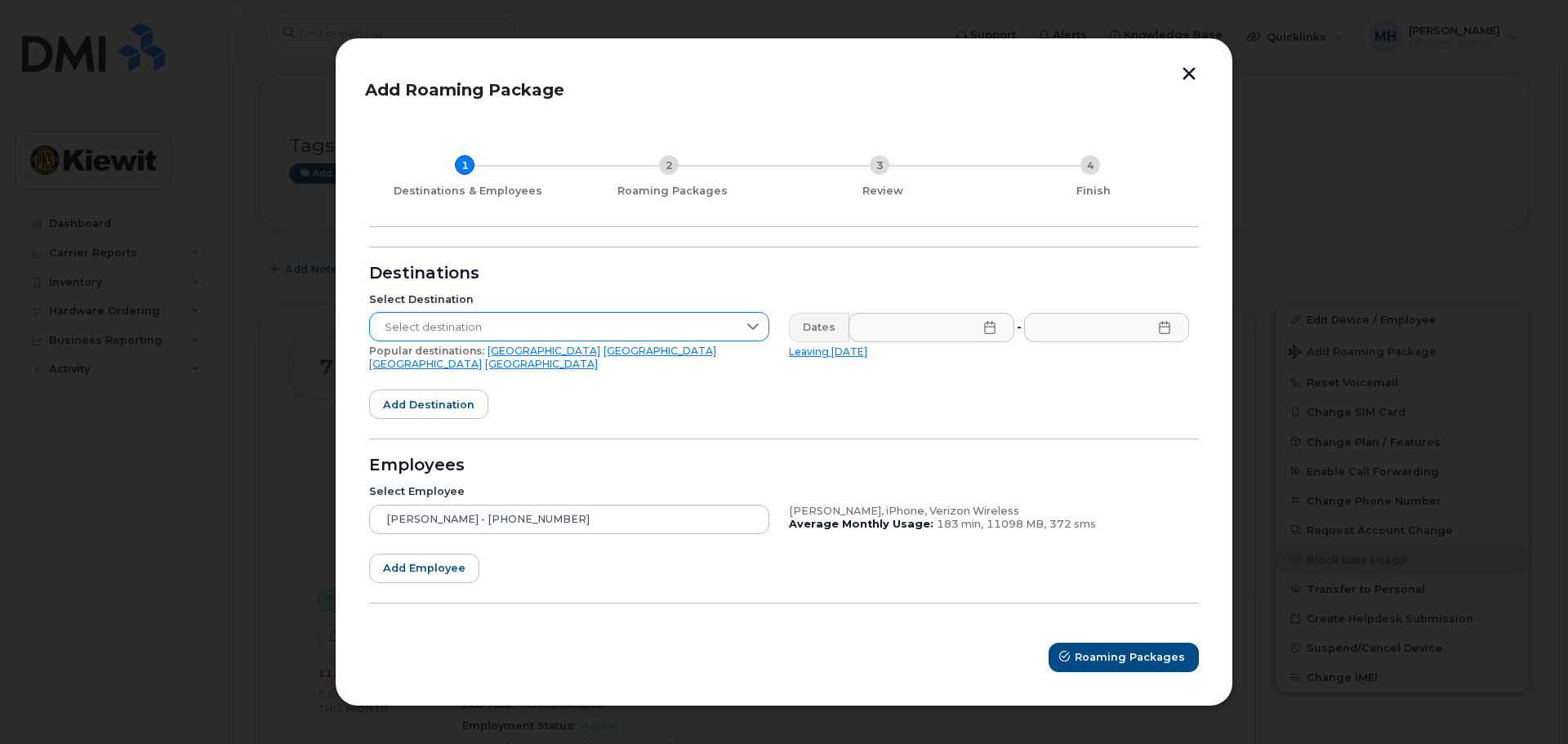
click at [755, 330] on icon at bounding box center [753, 326] width 13 height 13
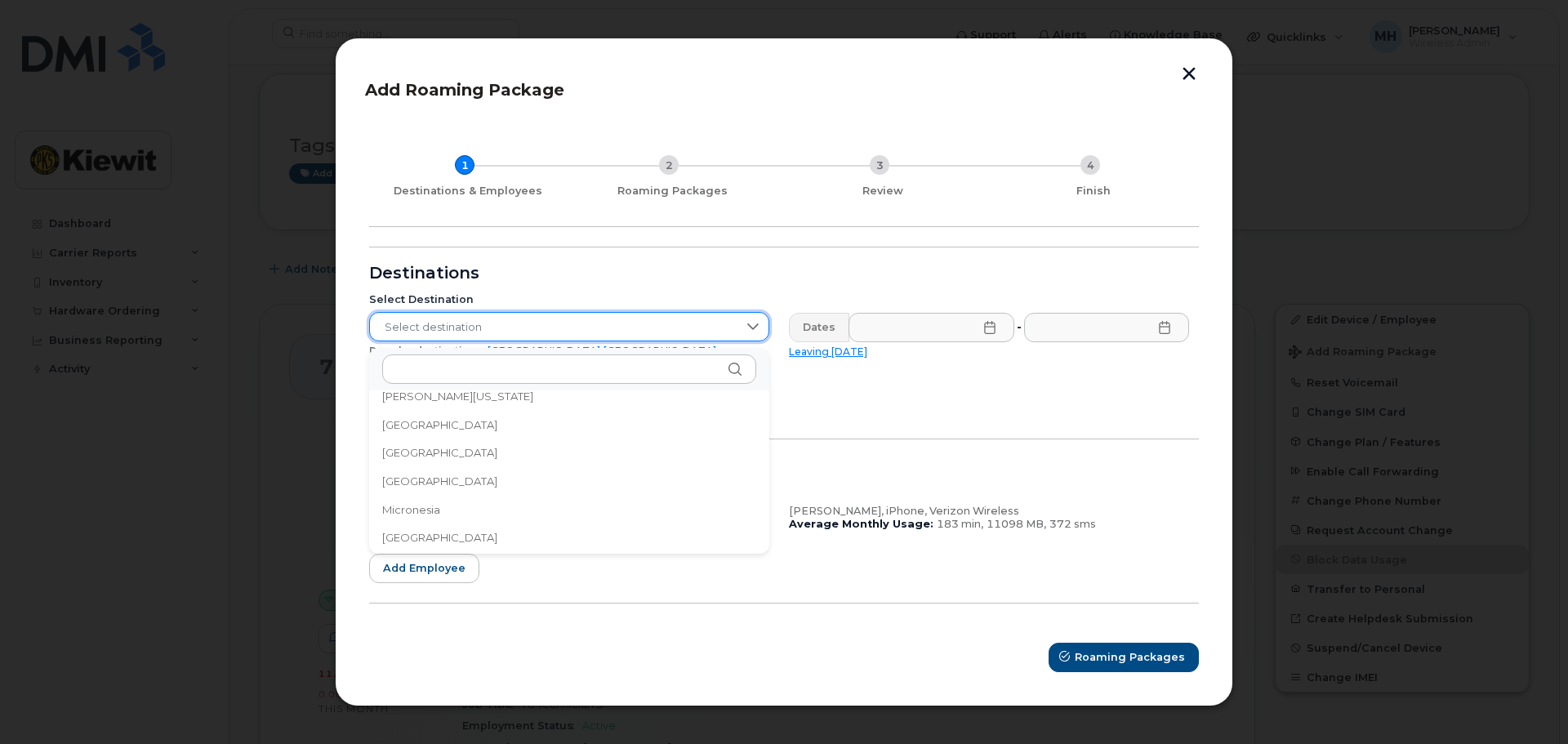
scroll to position [3428, 0]
click at [401, 512] on span "[GEOGRAPHIC_DATA]" at bounding box center [439, 510] width 115 height 15
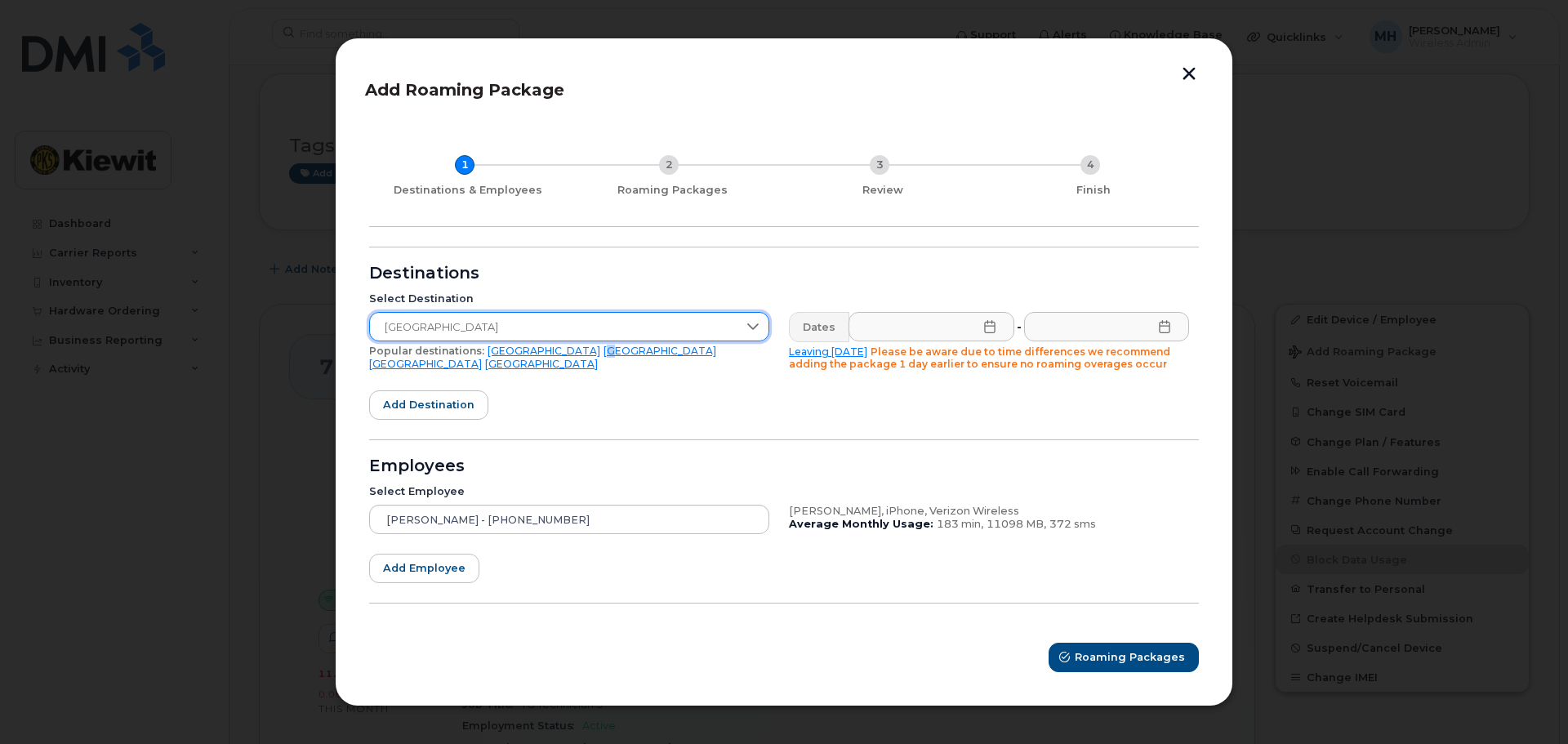
click at [604, 352] on link "[GEOGRAPHIC_DATA]" at bounding box center [660, 350] width 113 height 12
click at [991, 328] on icon at bounding box center [989, 326] width 13 height 13
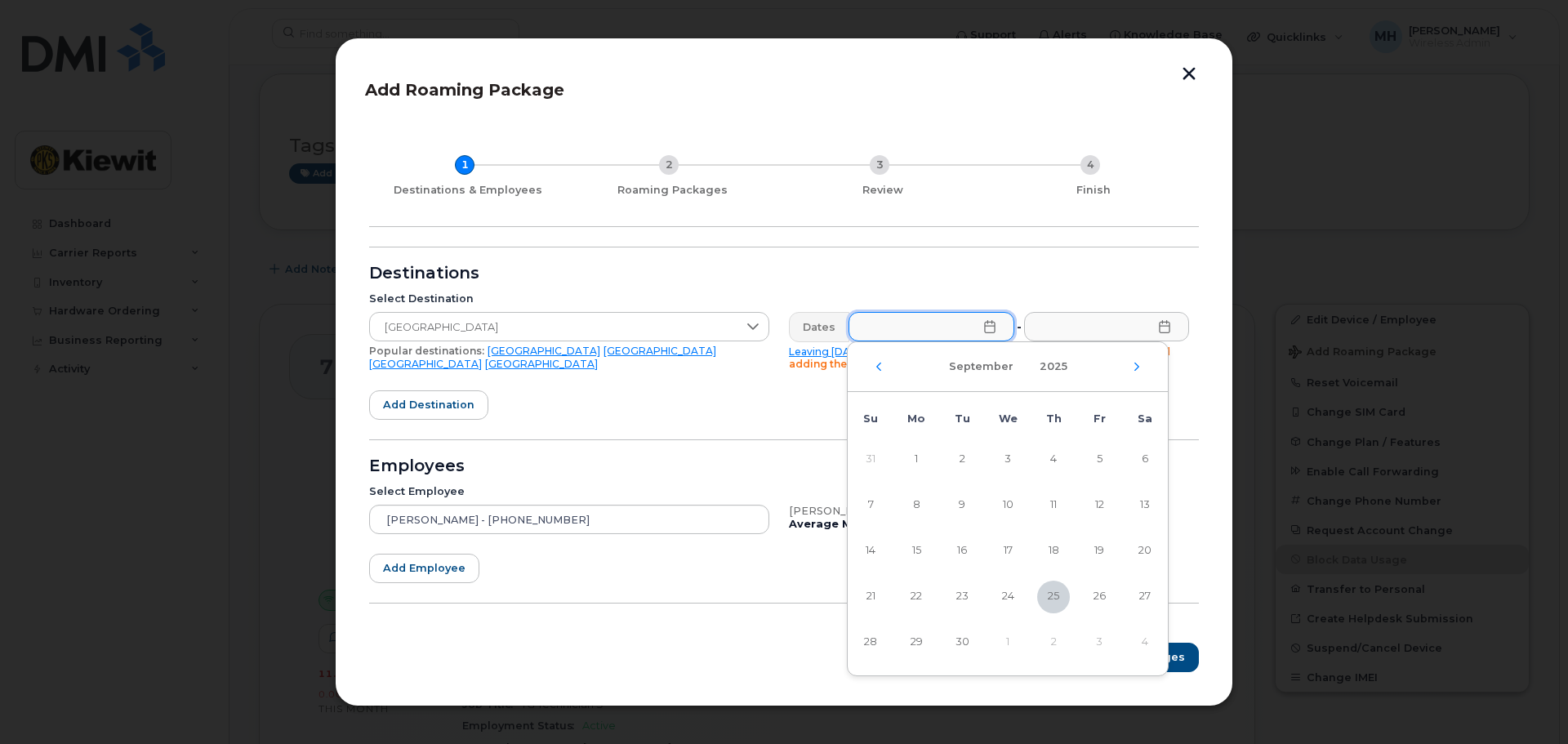
click at [1140, 371] on div "[DATE]" at bounding box center [1008, 366] width 320 height 50
click at [1139, 370] on icon "Next Month" at bounding box center [1137, 366] width 10 height 13
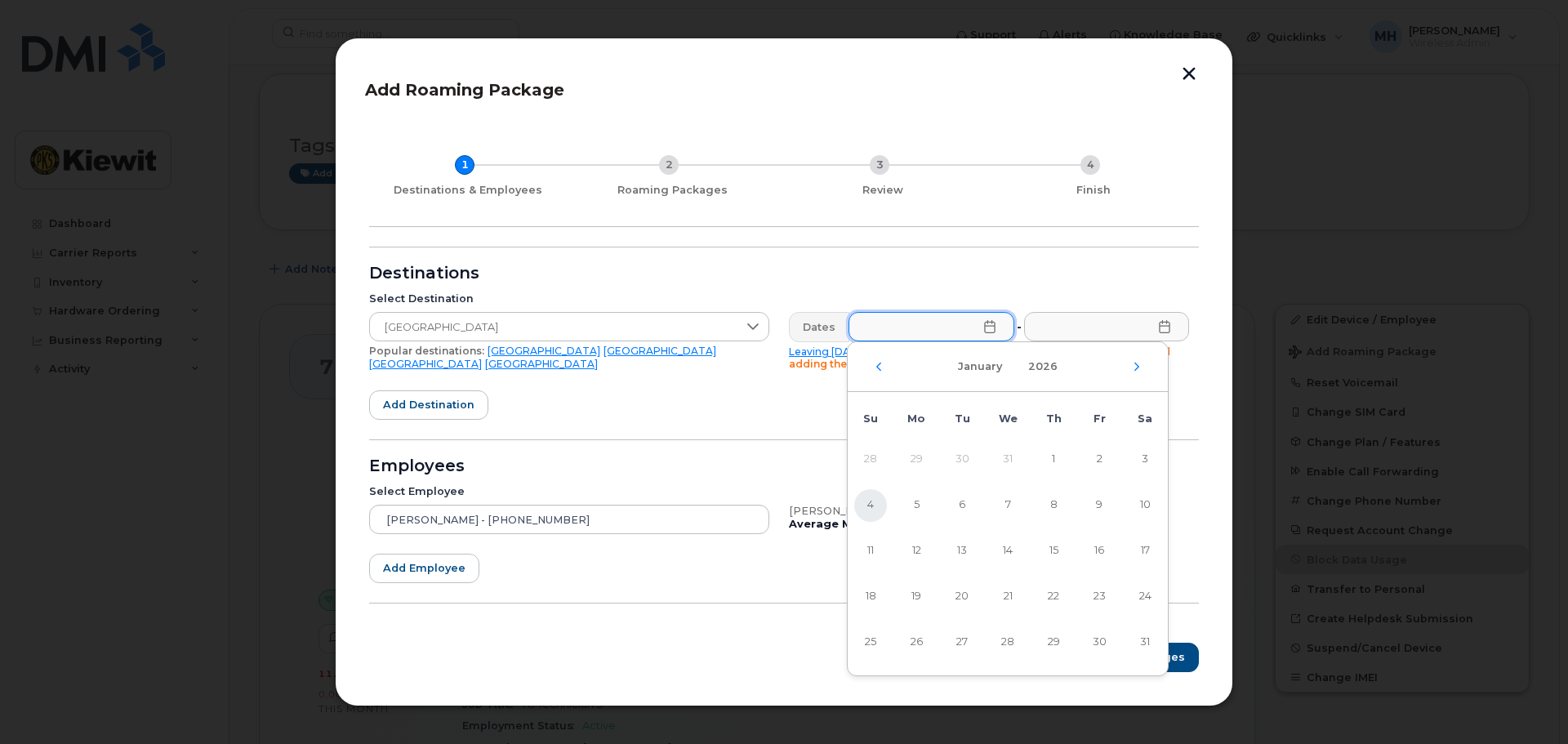
click at [875, 506] on span "4" at bounding box center [870, 505] width 32 height 32
type input "[DATE]"
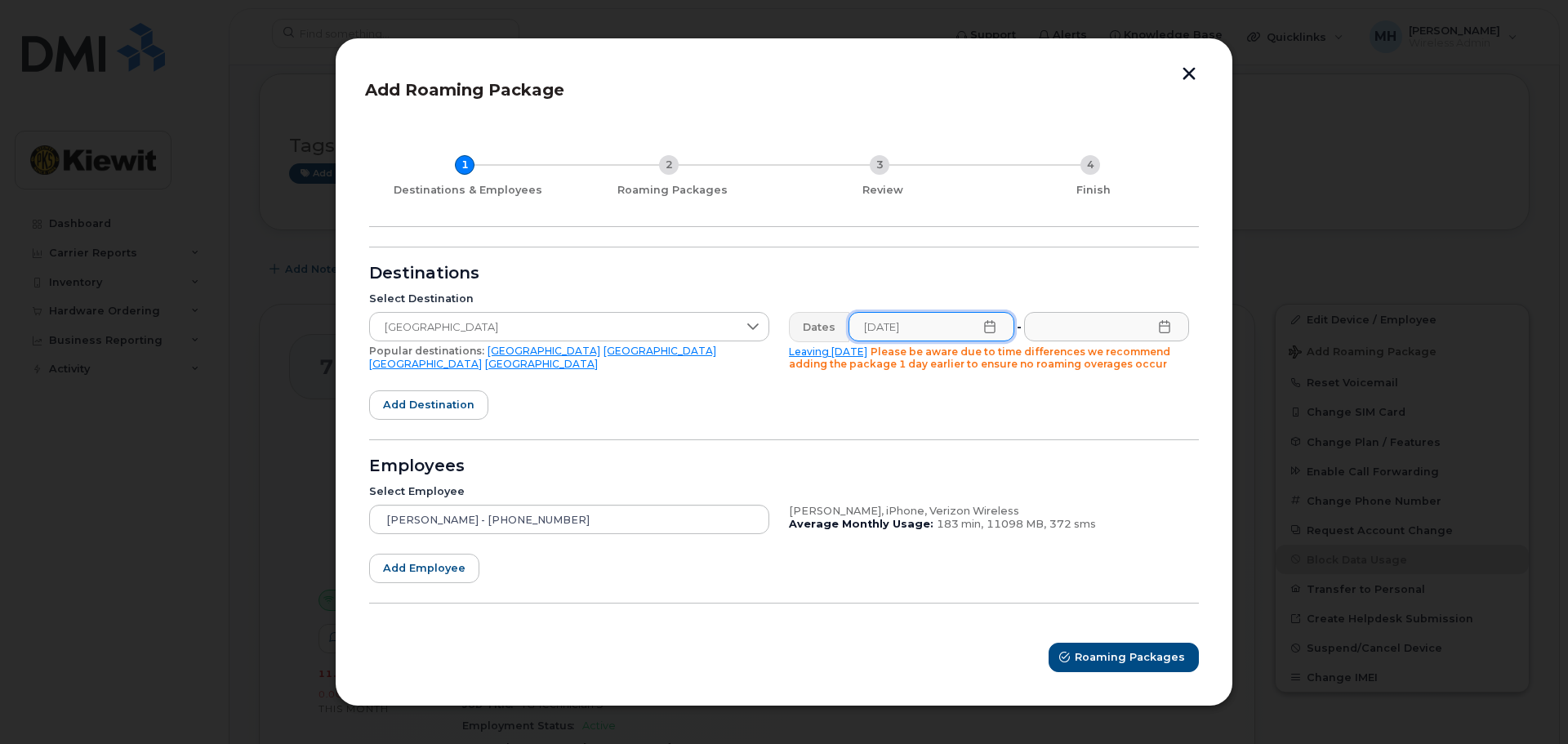
click at [1166, 328] on icon at bounding box center [1164, 326] width 13 height 13
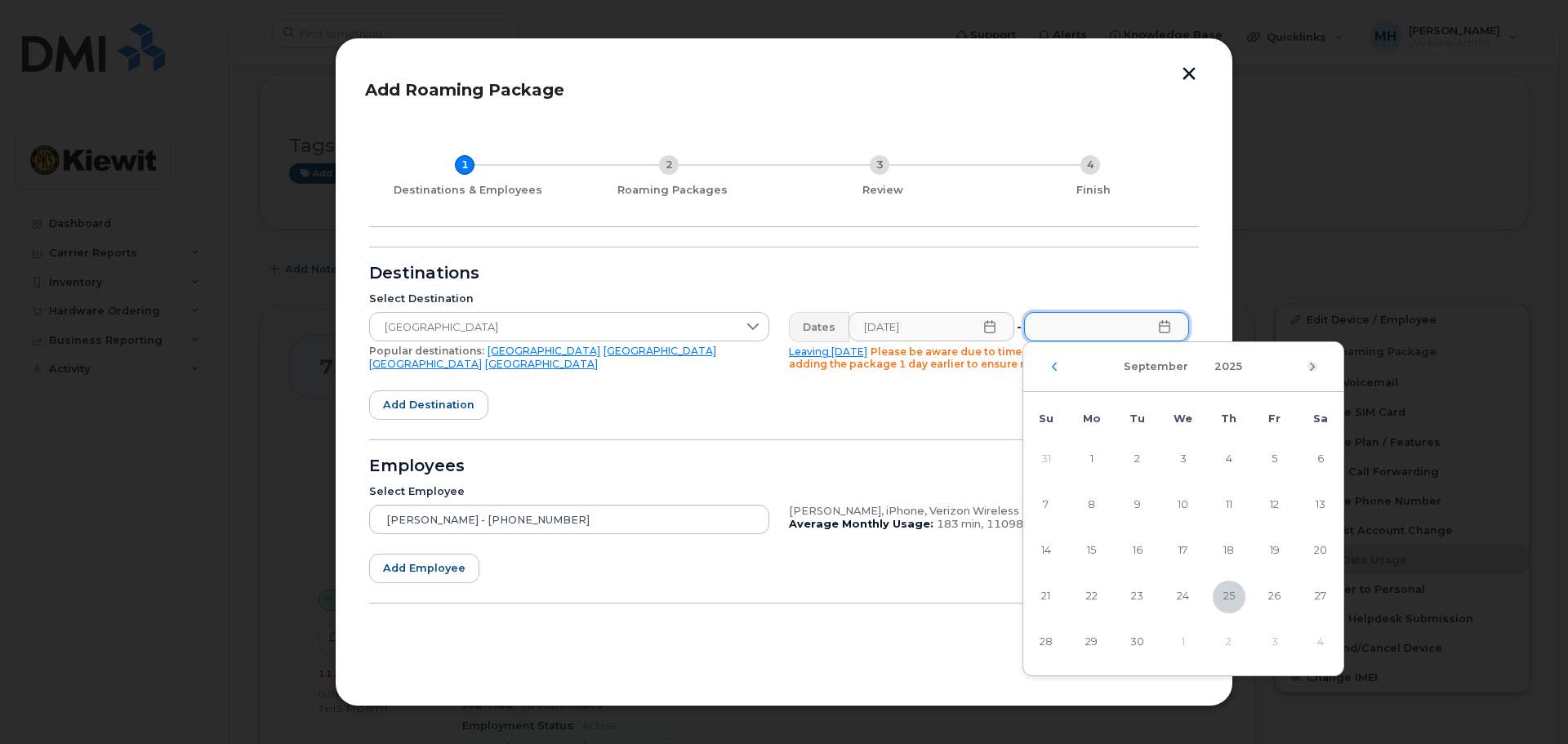
click at [1307, 369] on icon "Next Month" at bounding box center [1312, 366] width 10 height 13
click at [1312, 368] on icon "Next Month" at bounding box center [1312, 366] width 5 height 9
click at [1324, 503] on span "10" at bounding box center [1320, 505] width 32 height 32
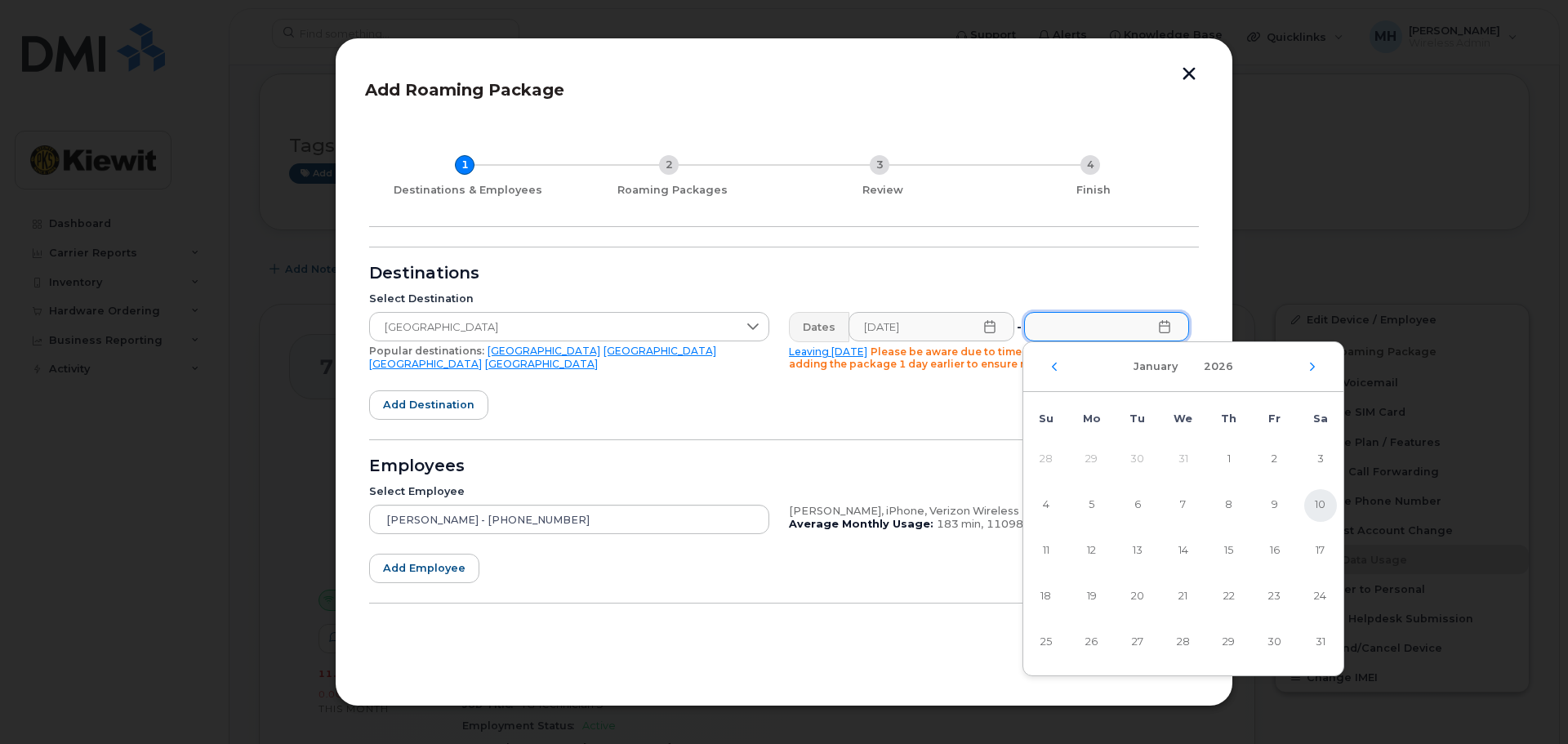
type input "01/10/2026"
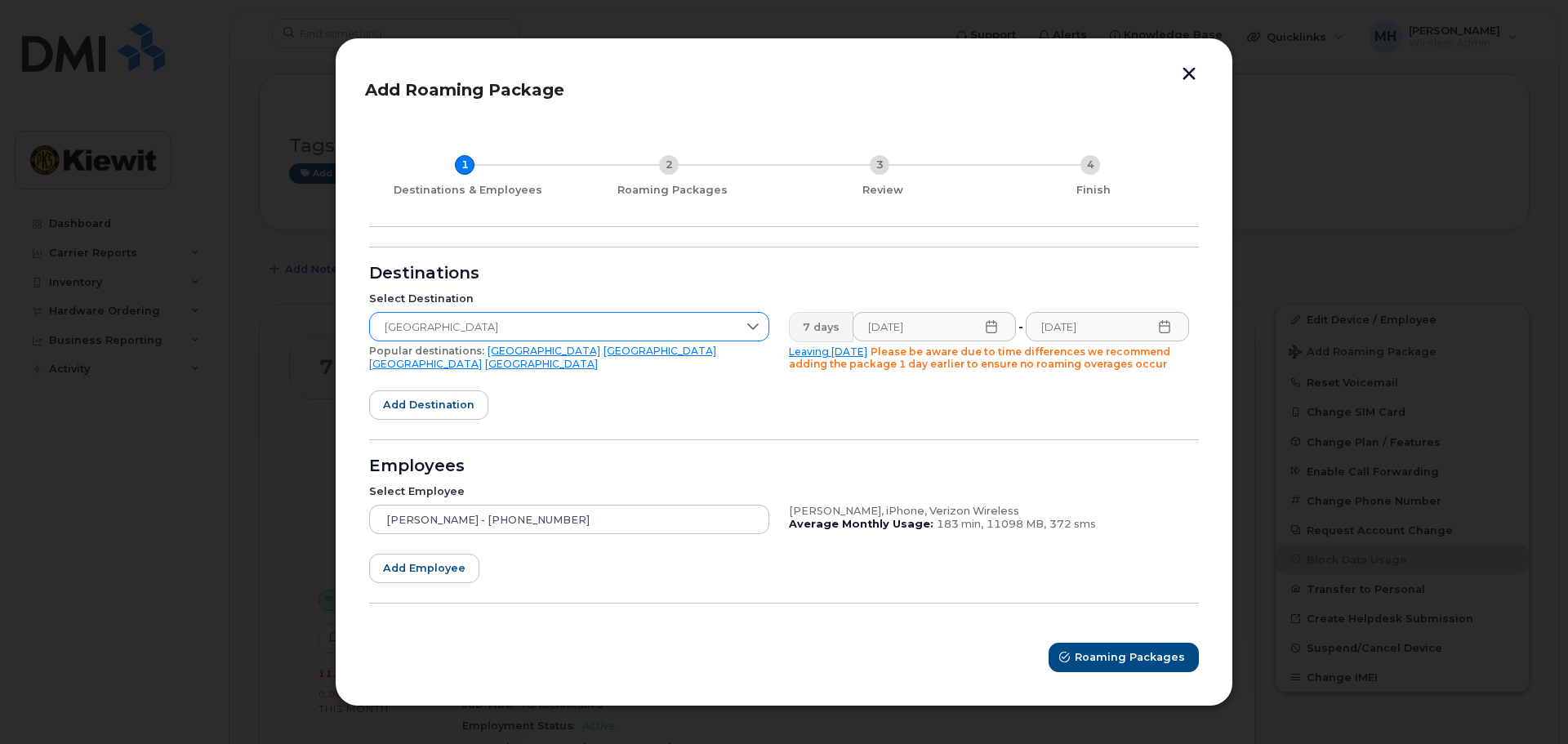
click at [615, 332] on span "Mexico" at bounding box center [554, 327] width 367 height 30
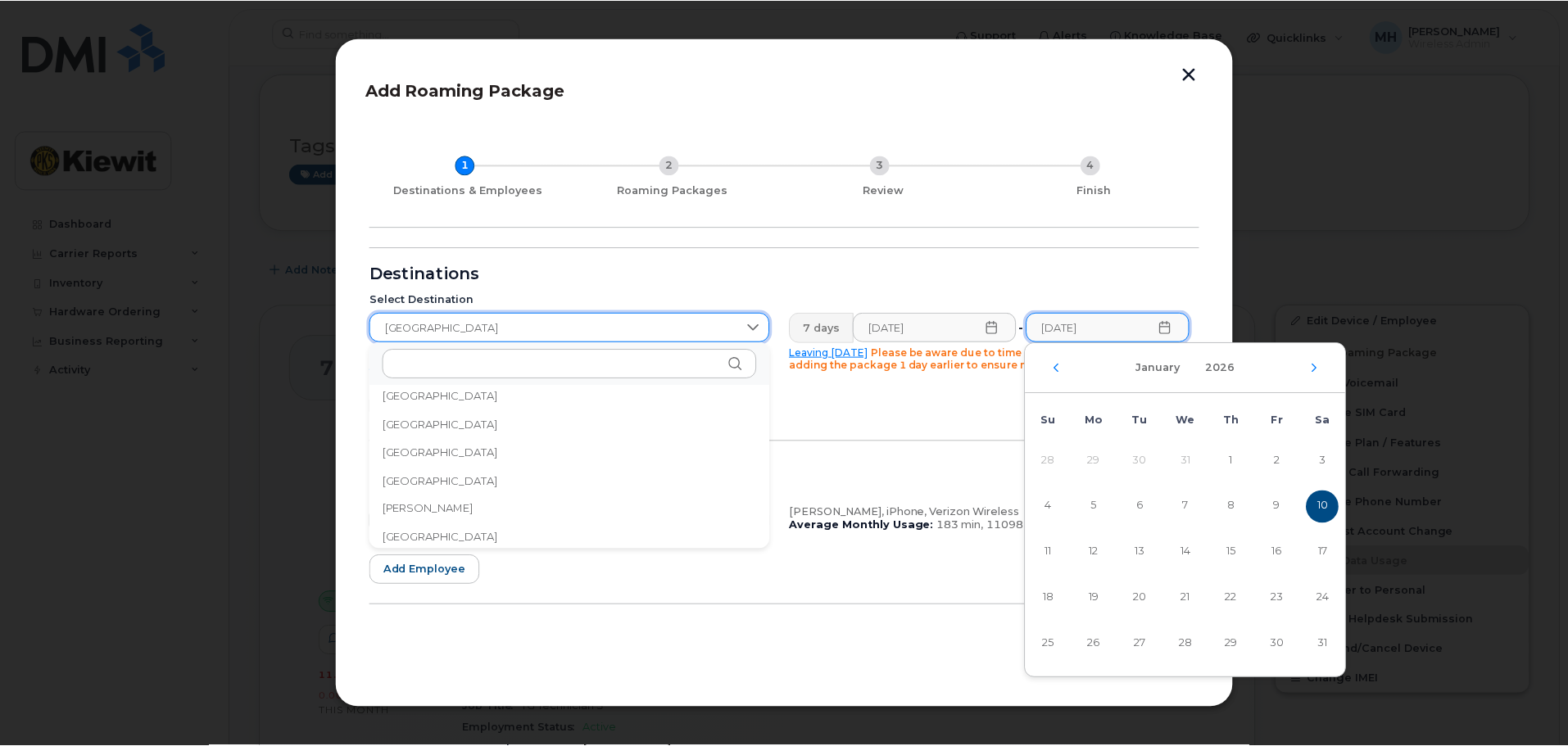
scroll to position [1025, 0]
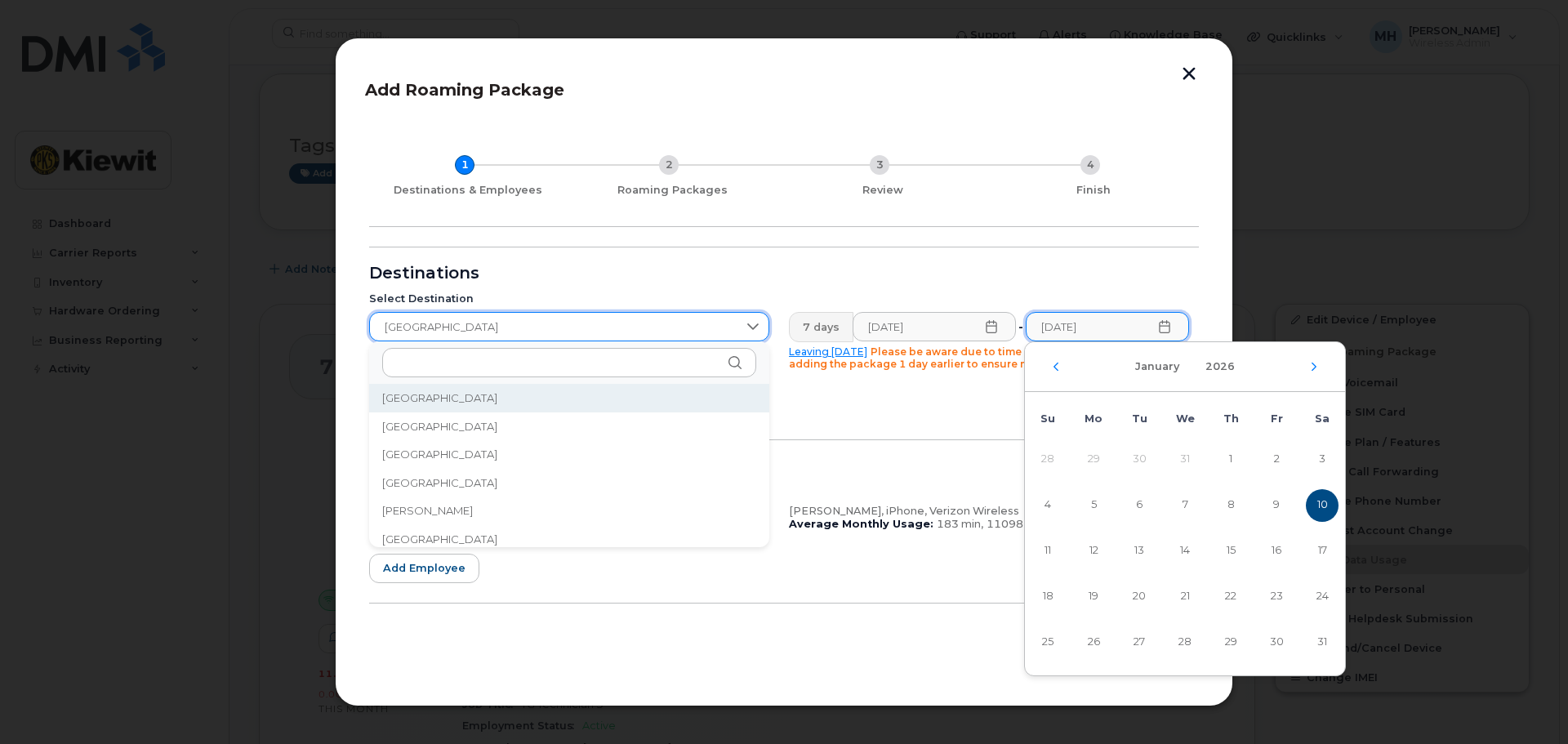
click at [652, 269] on div "Destinations" at bounding box center [784, 273] width 830 height 13
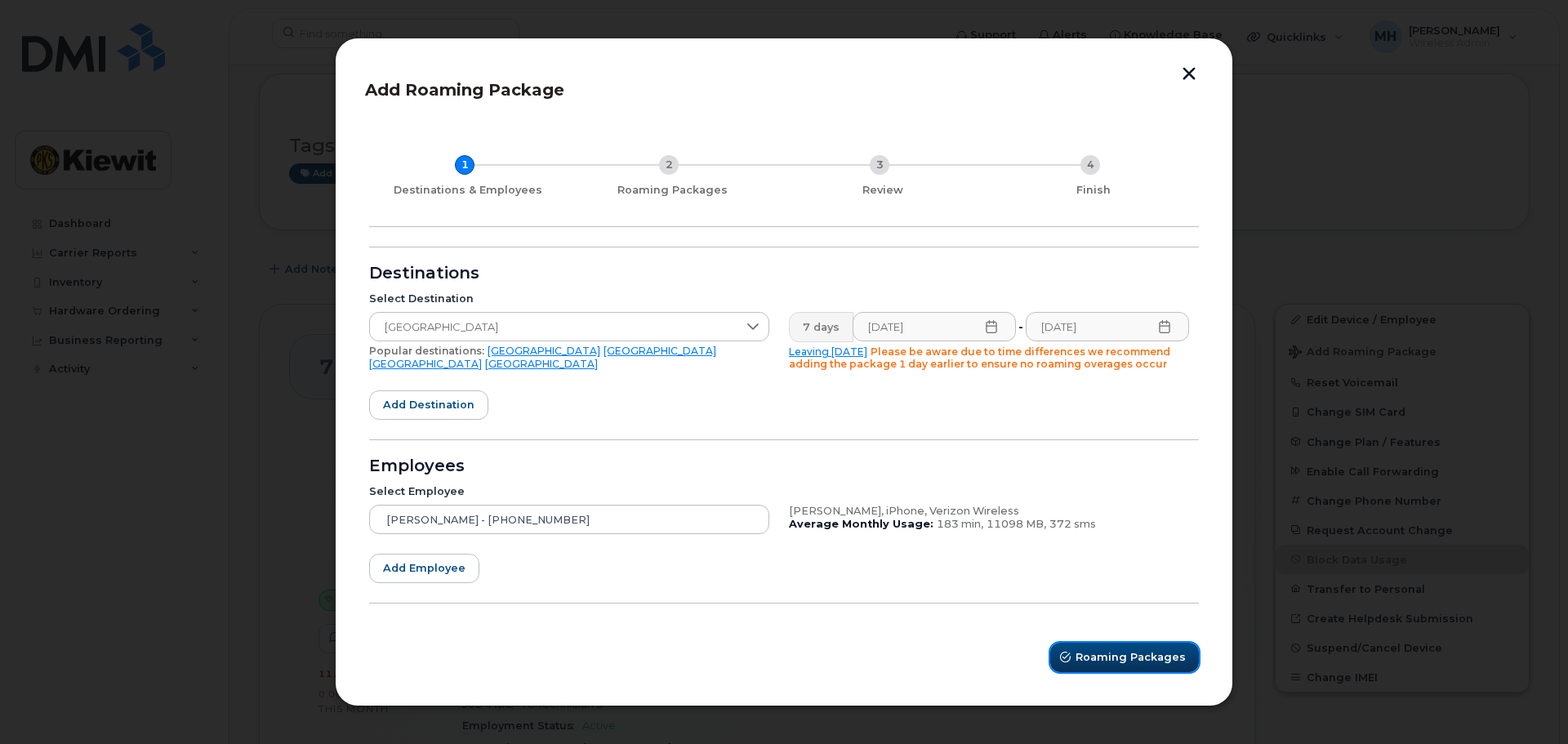
click at [1139, 658] on span "Roaming Packages" at bounding box center [1131, 656] width 111 height 15
click at [1183, 70] on button "button" at bounding box center [1189, 76] width 25 height 17
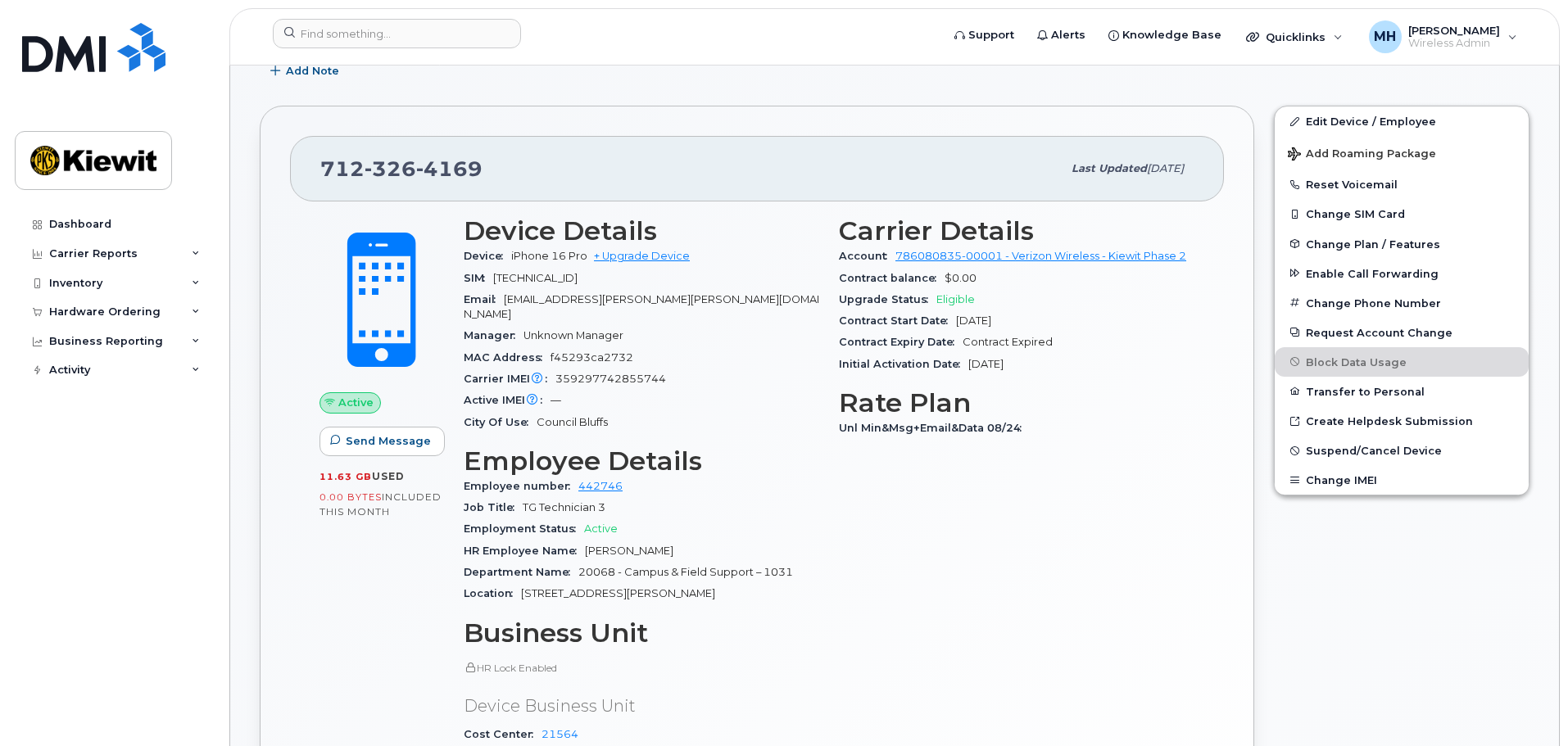
scroll to position [409, 0]
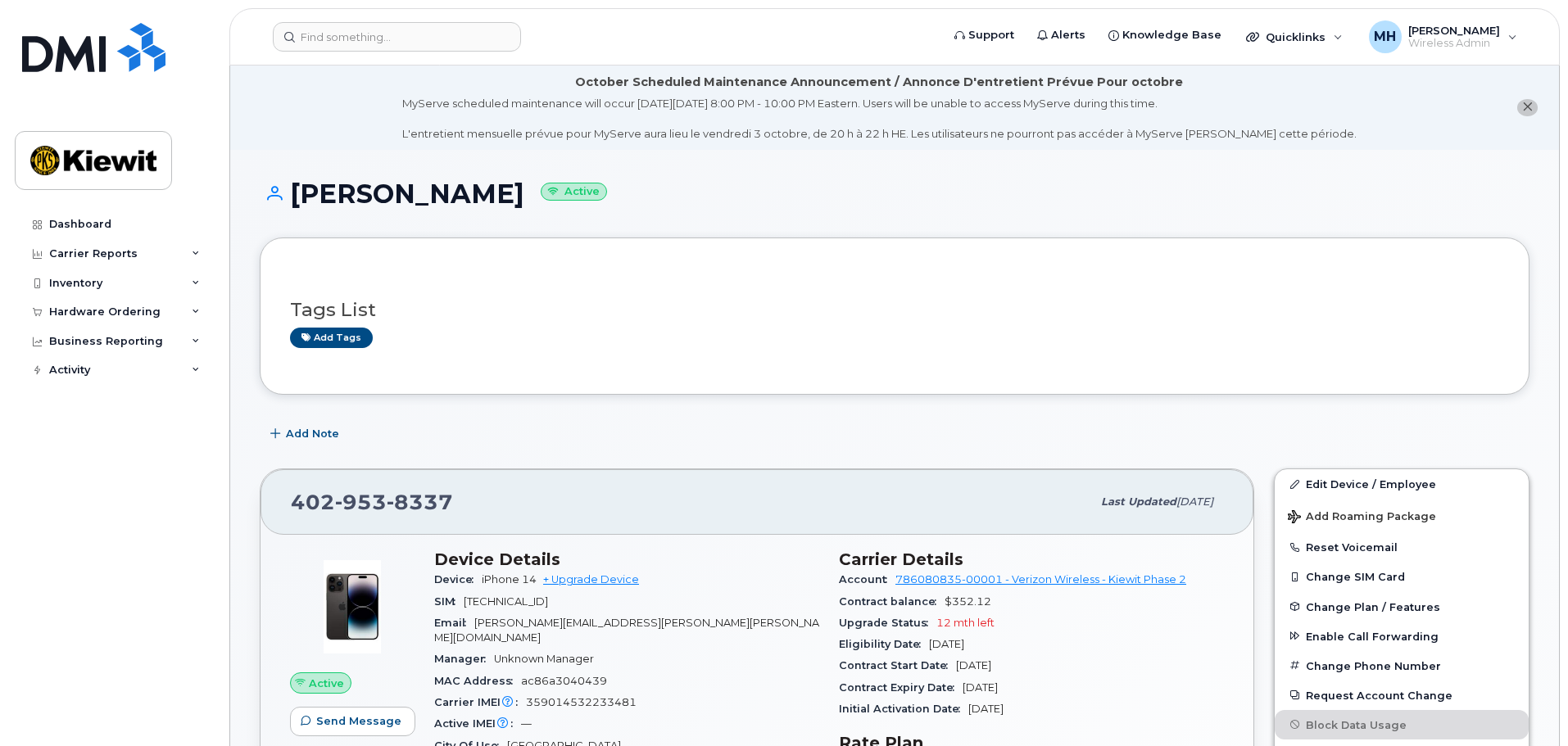
scroll to position [246, 0]
